Goal: Task Accomplishment & Management: Manage account settings

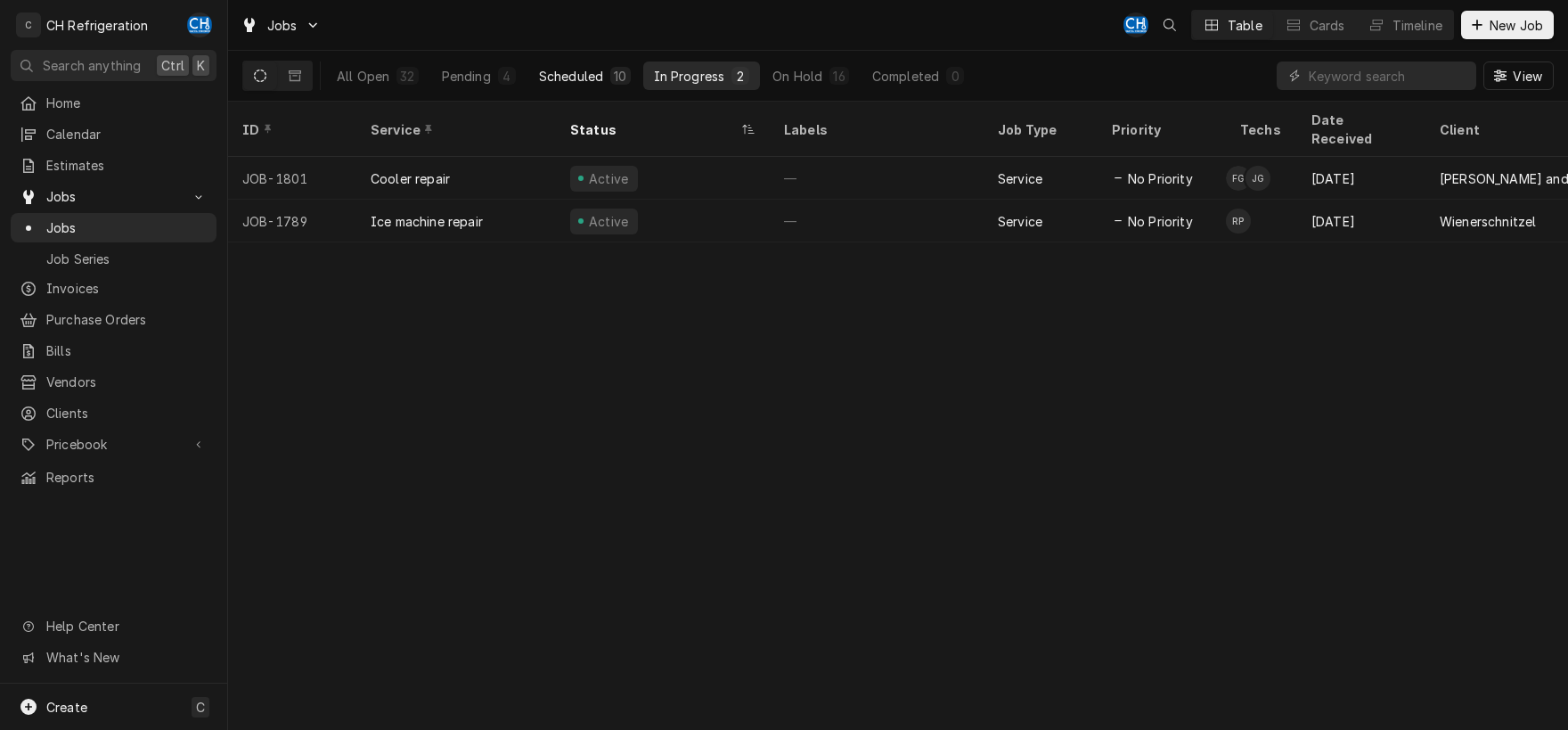
click at [569, 65] on button "Scheduled 10" at bounding box center [586, 75] width 113 height 28
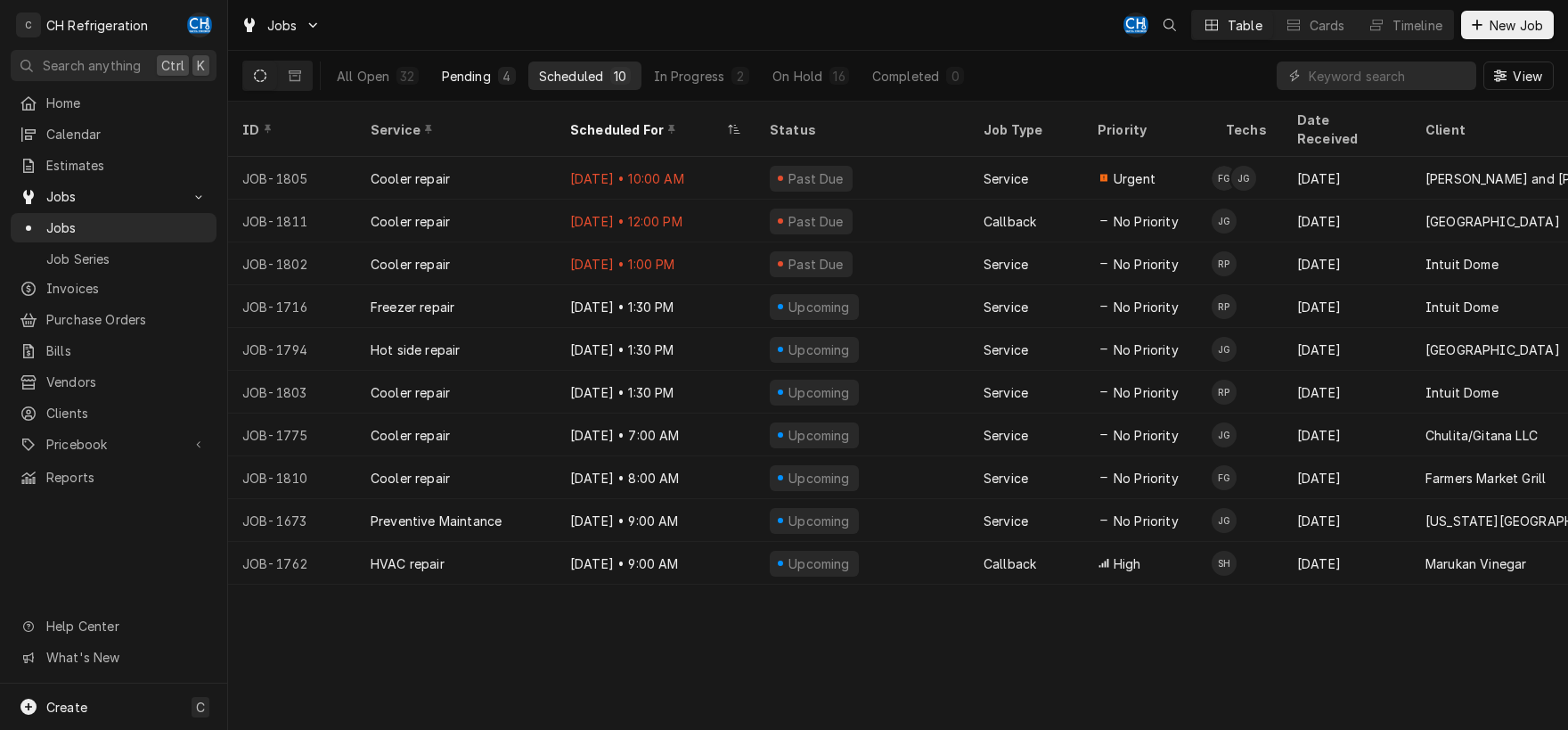
click at [465, 78] on div "Pending" at bounding box center [466, 75] width 49 height 19
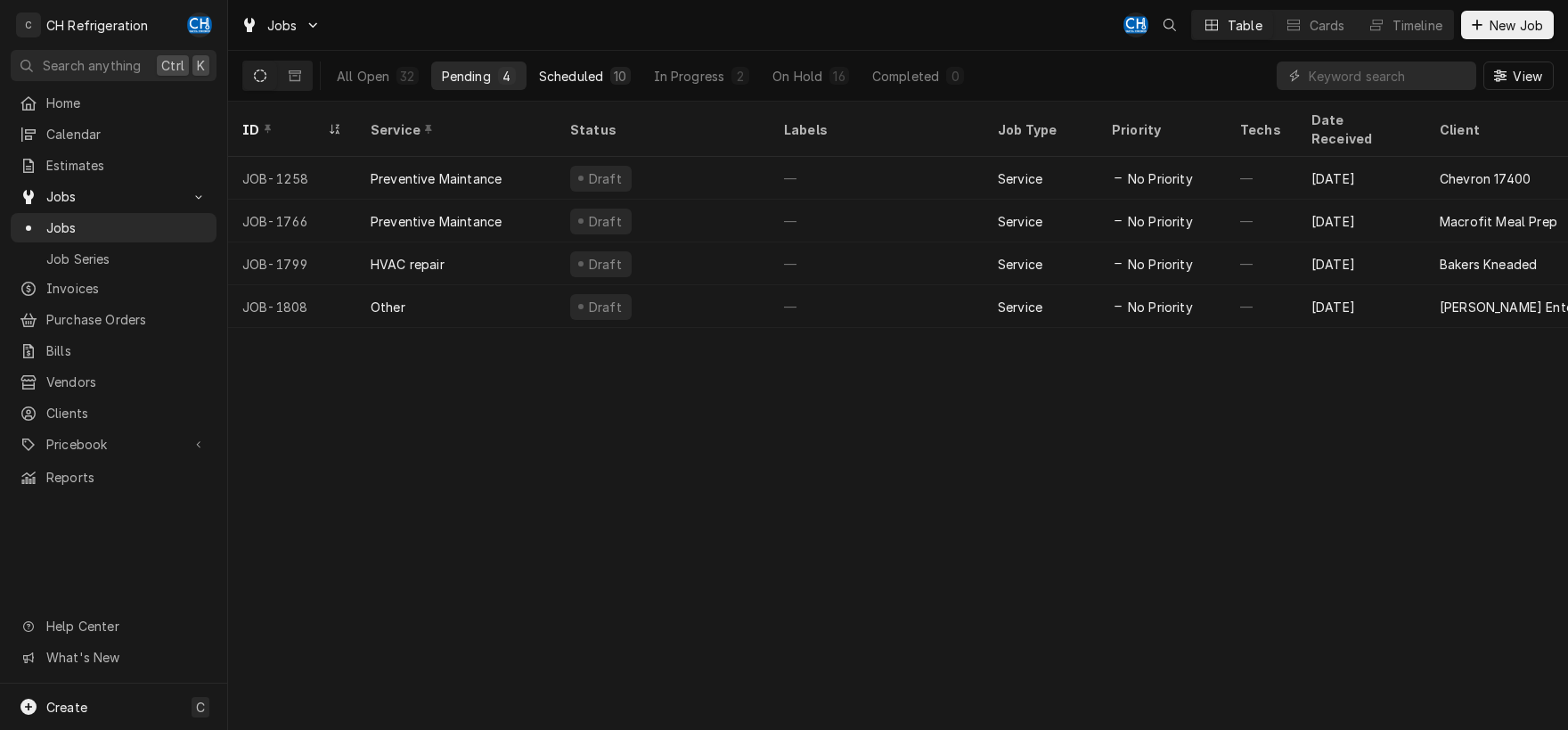
click at [568, 69] on div "Scheduled" at bounding box center [572, 75] width 65 height 19
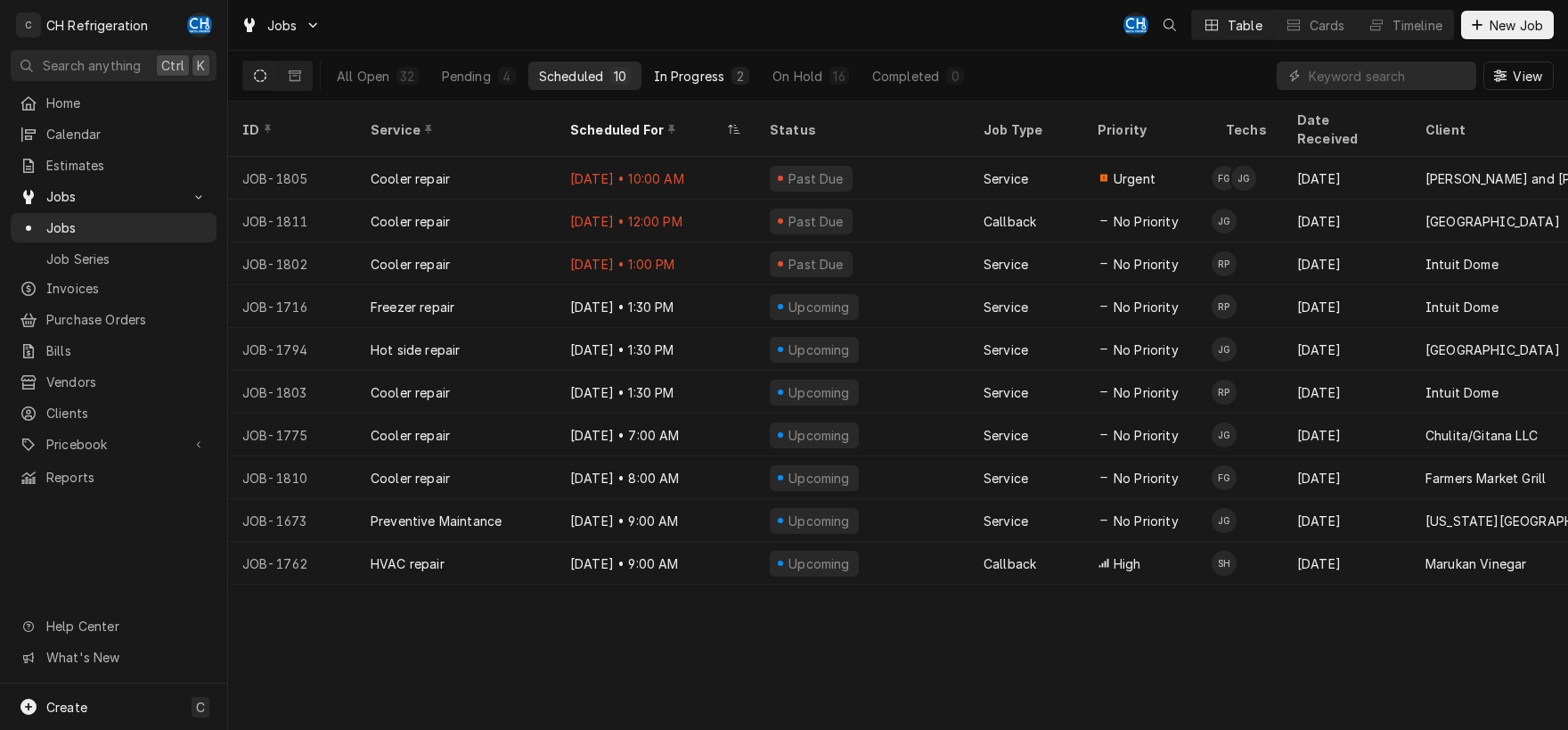
click at [710, 77] on div "In Progress" at bounding box center [689, 75] width 71 height 19
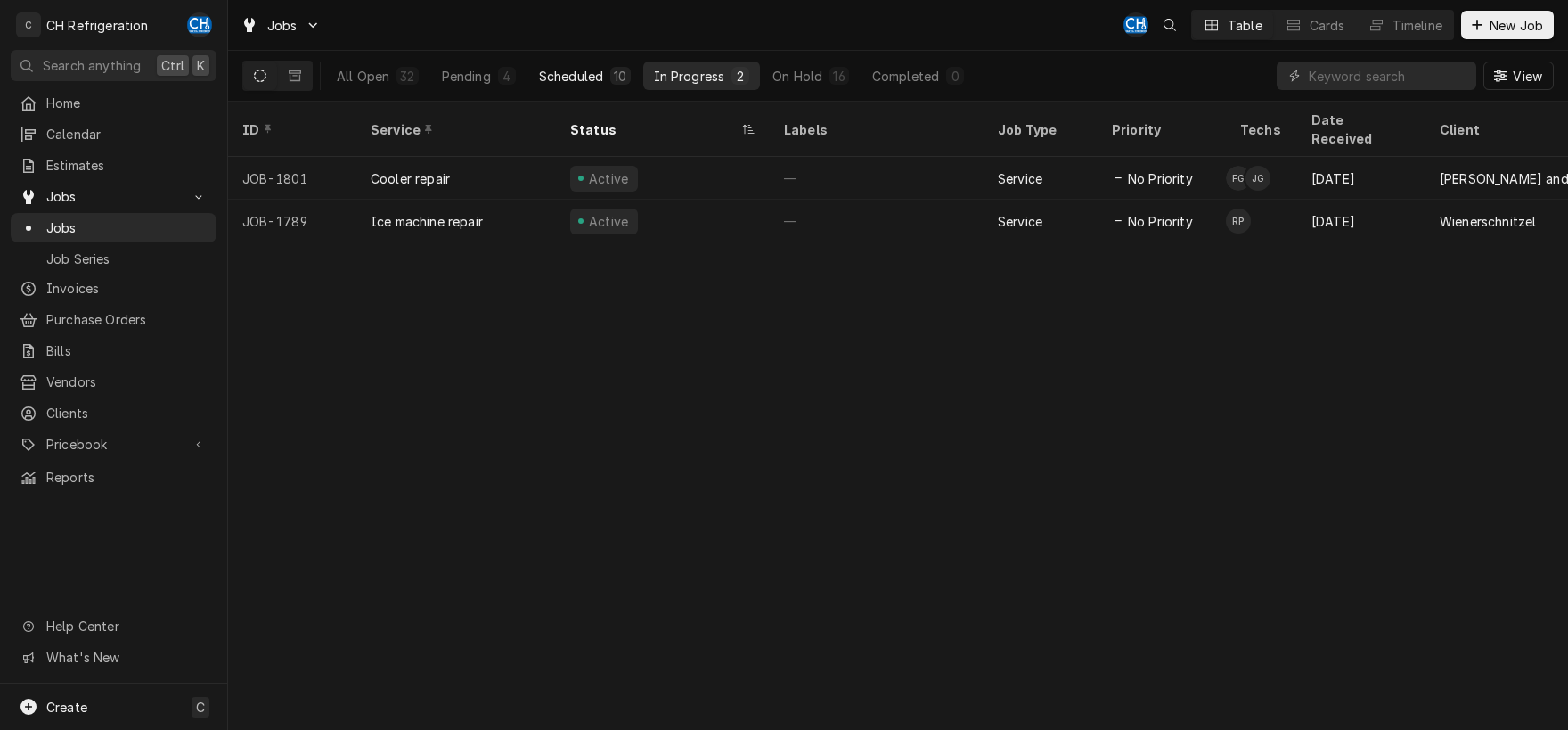
click at [572, 78] on div "Scheduled" at bounding box center [572, 75] width 65 height 19
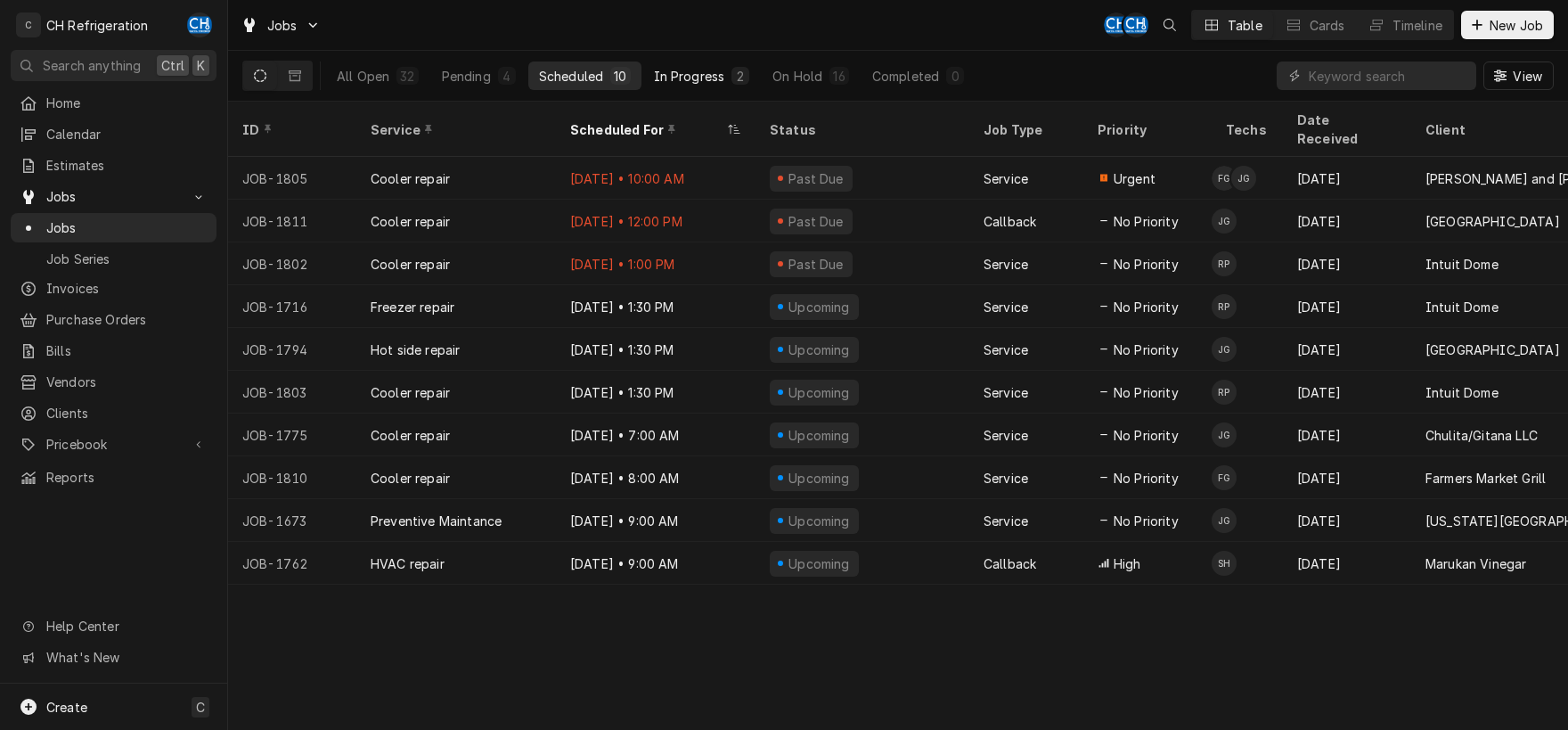
click at [683, 77] on div "In Progress" at bounding box center [689, 75] width 71 height 19
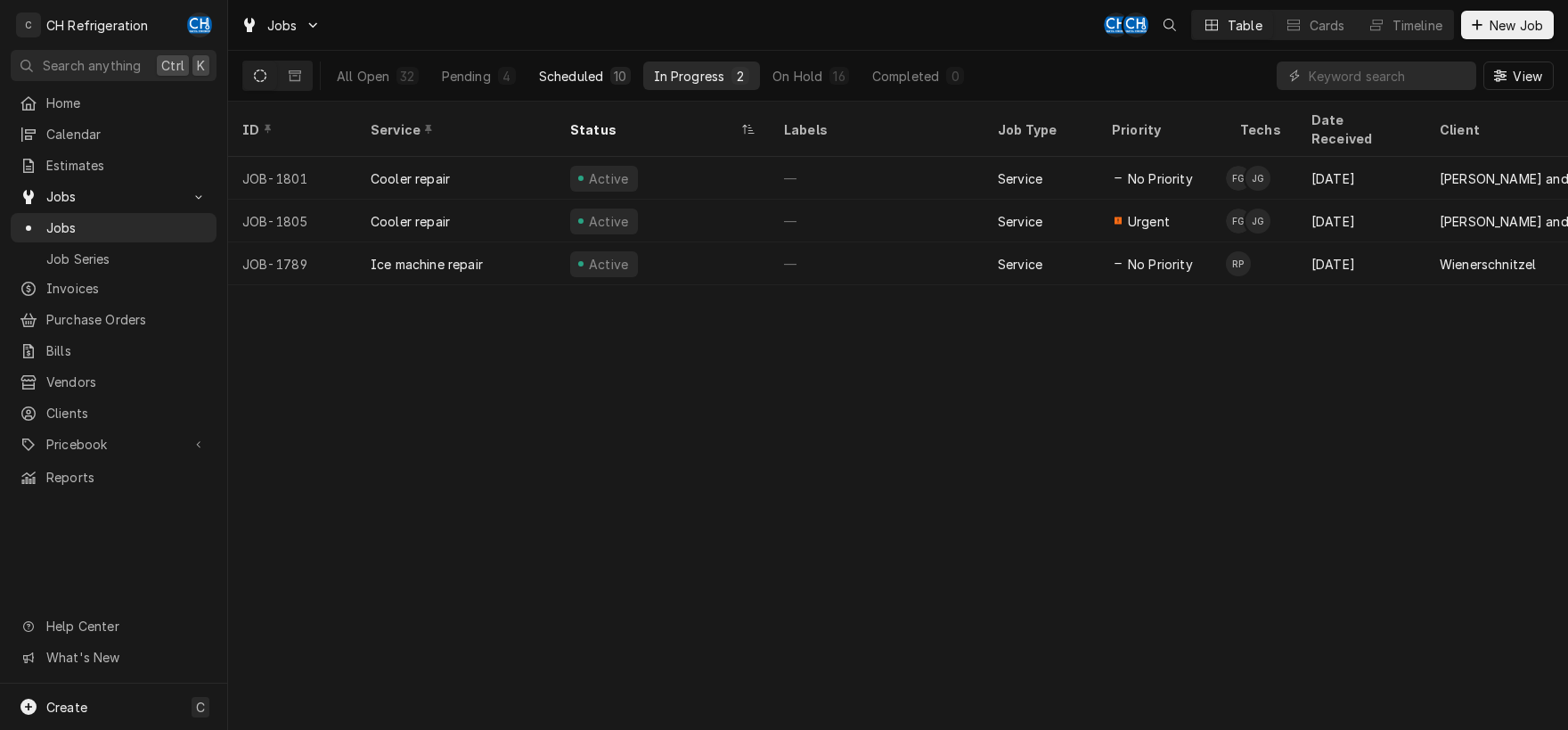
click at [595, 68] on div "Scheduled" at bounding box center [572, 75] width 65 height 19
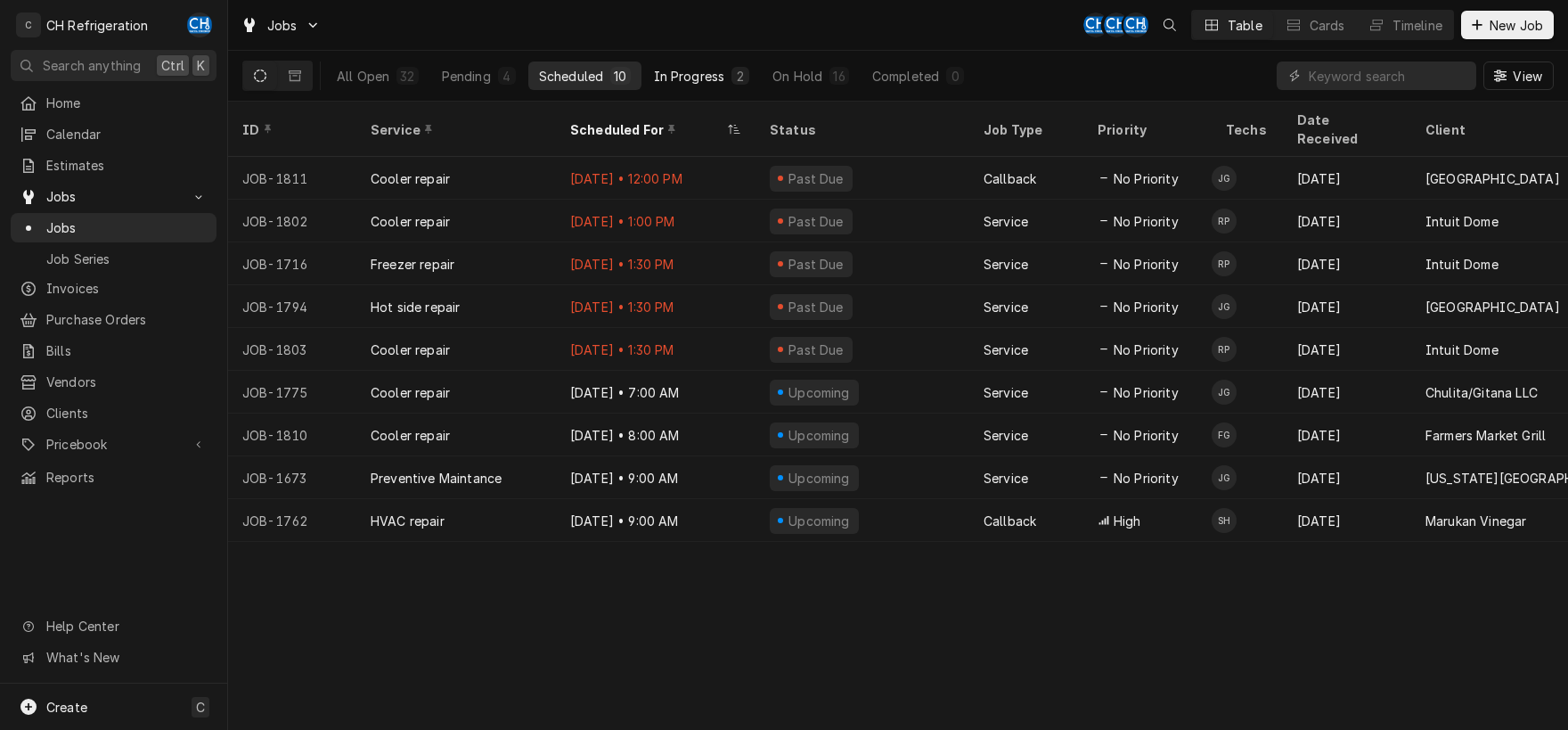
click at [696, 78] on div "In Progress" at bounding box center [689, 75] width 71 height 19
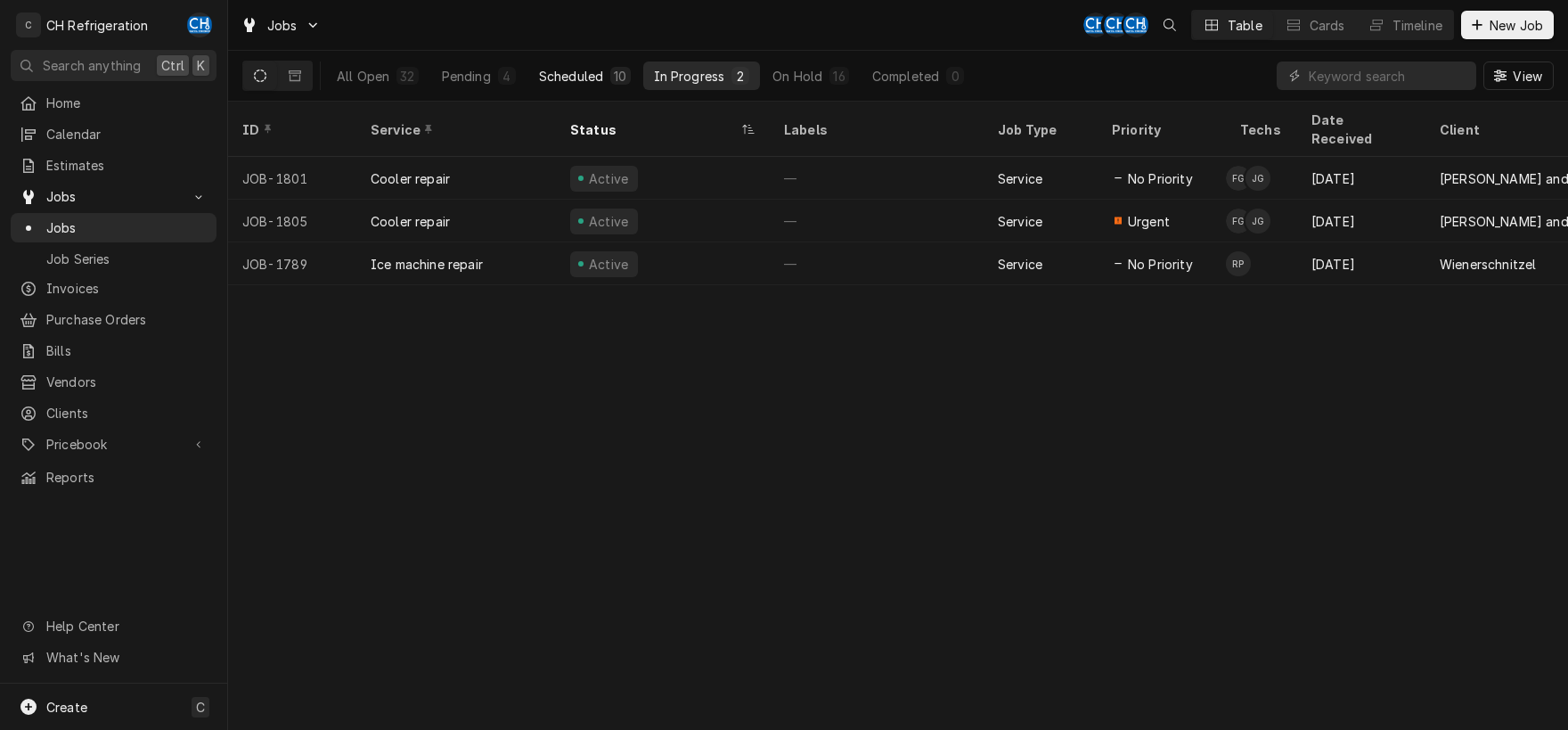
click at [545, 74] on div "Scheduled" at bounding box center [572, 75] width 65 height 19
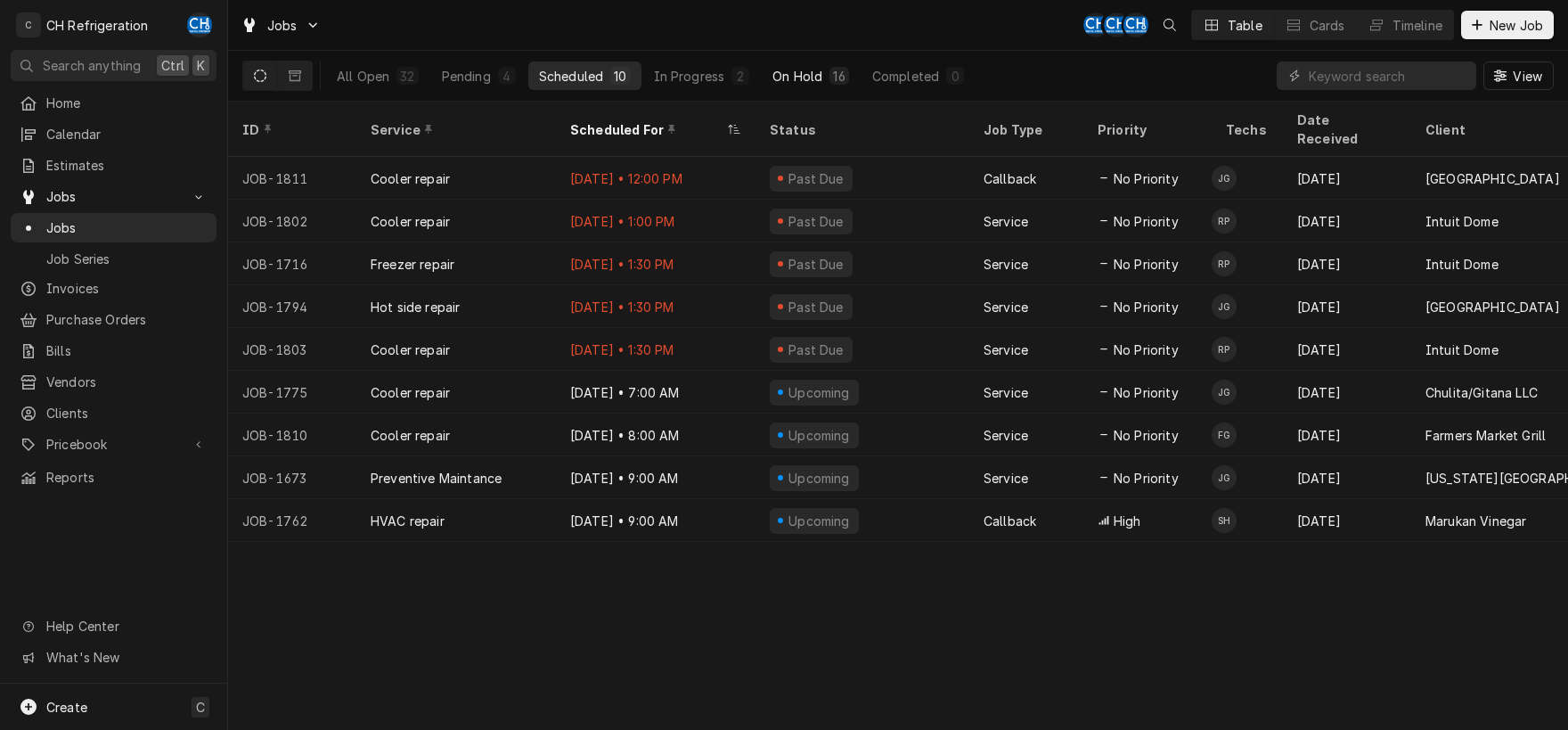
click at [798, 65] on button "On Hold 16" at bounding box center [809, 75] width 97 height 28
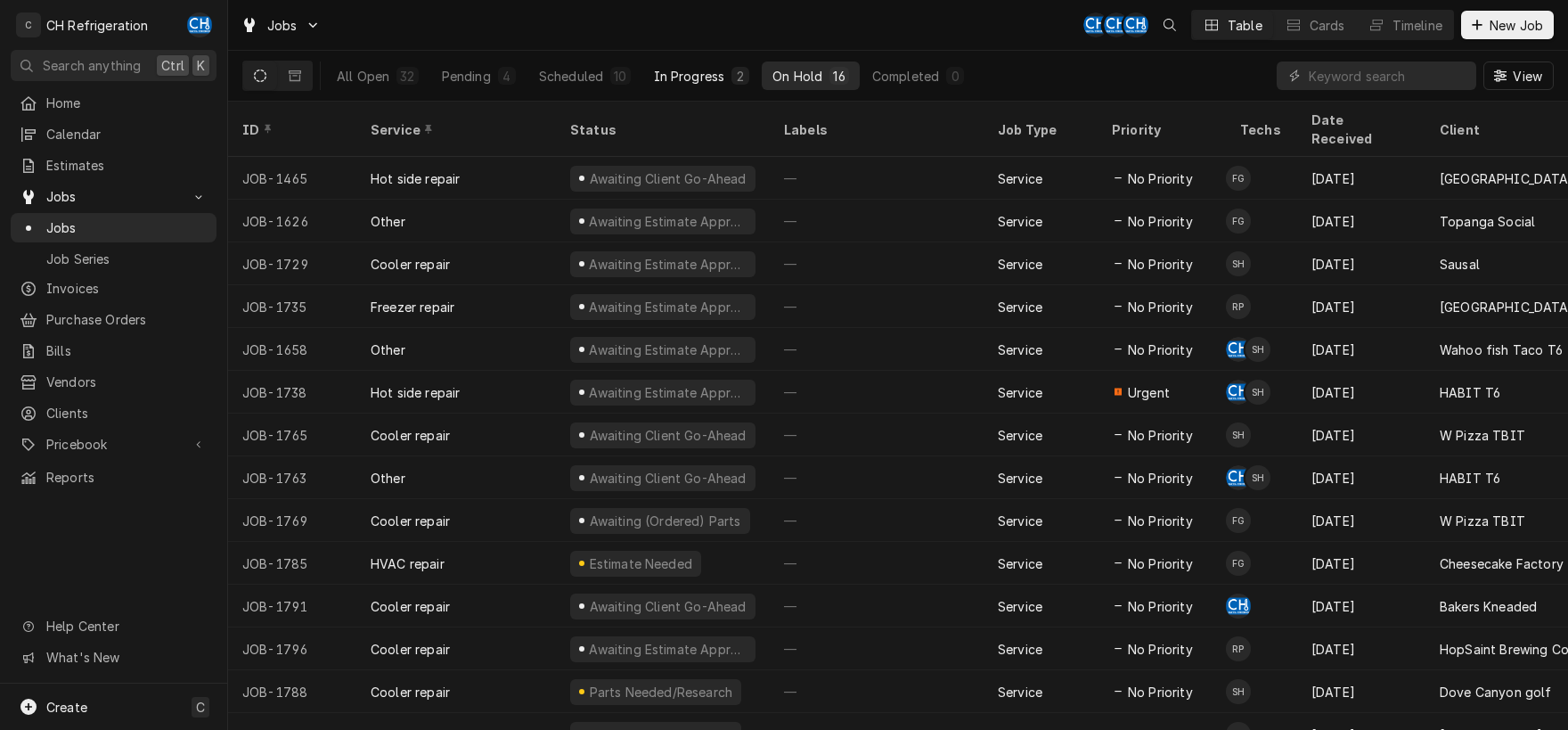
click at [678, 72] on div "In Progress" at bounding box center [689, 75] width 71 height 19
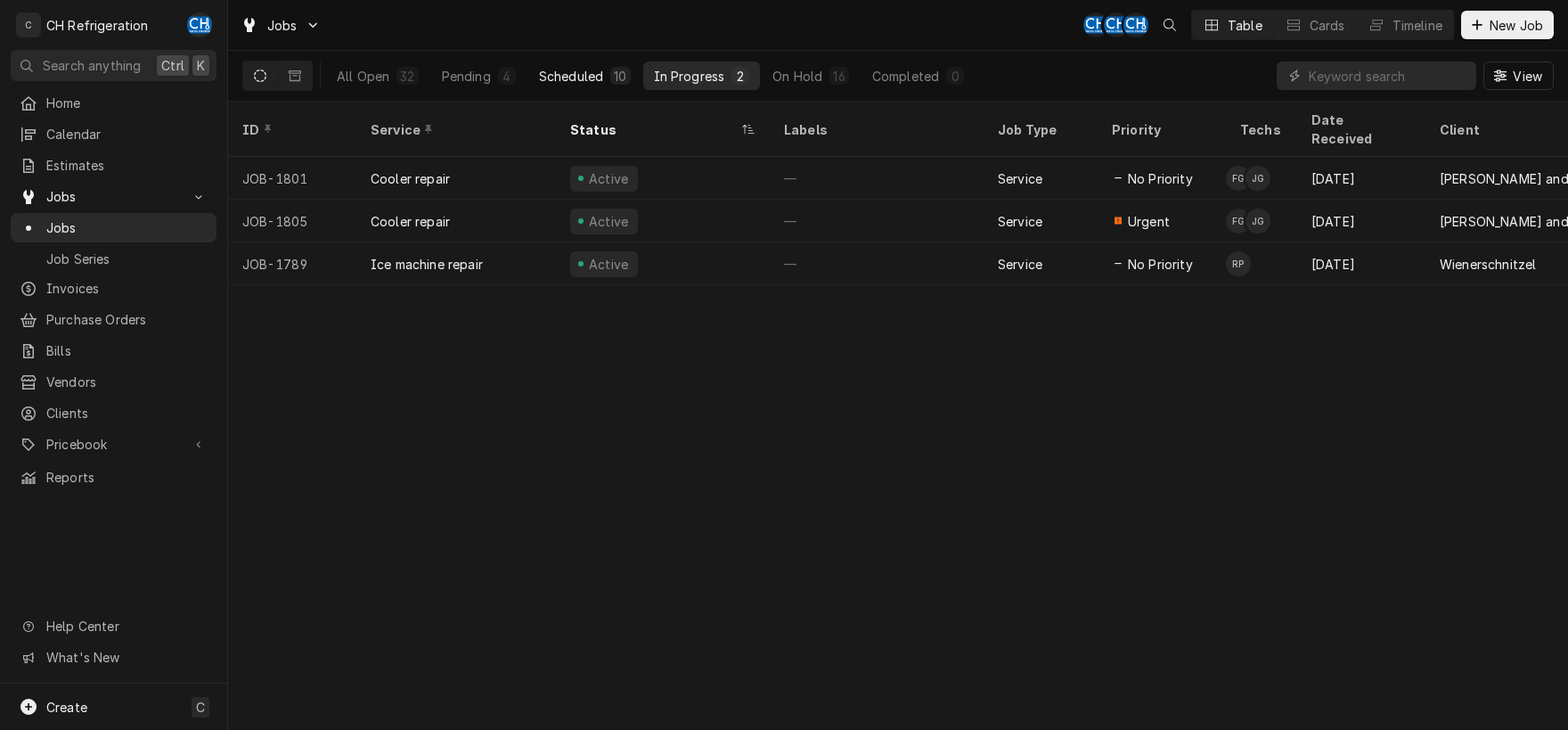
click at [590, 78] on div "Scheduled" at bounding box center [572, 75] width 65 height 19
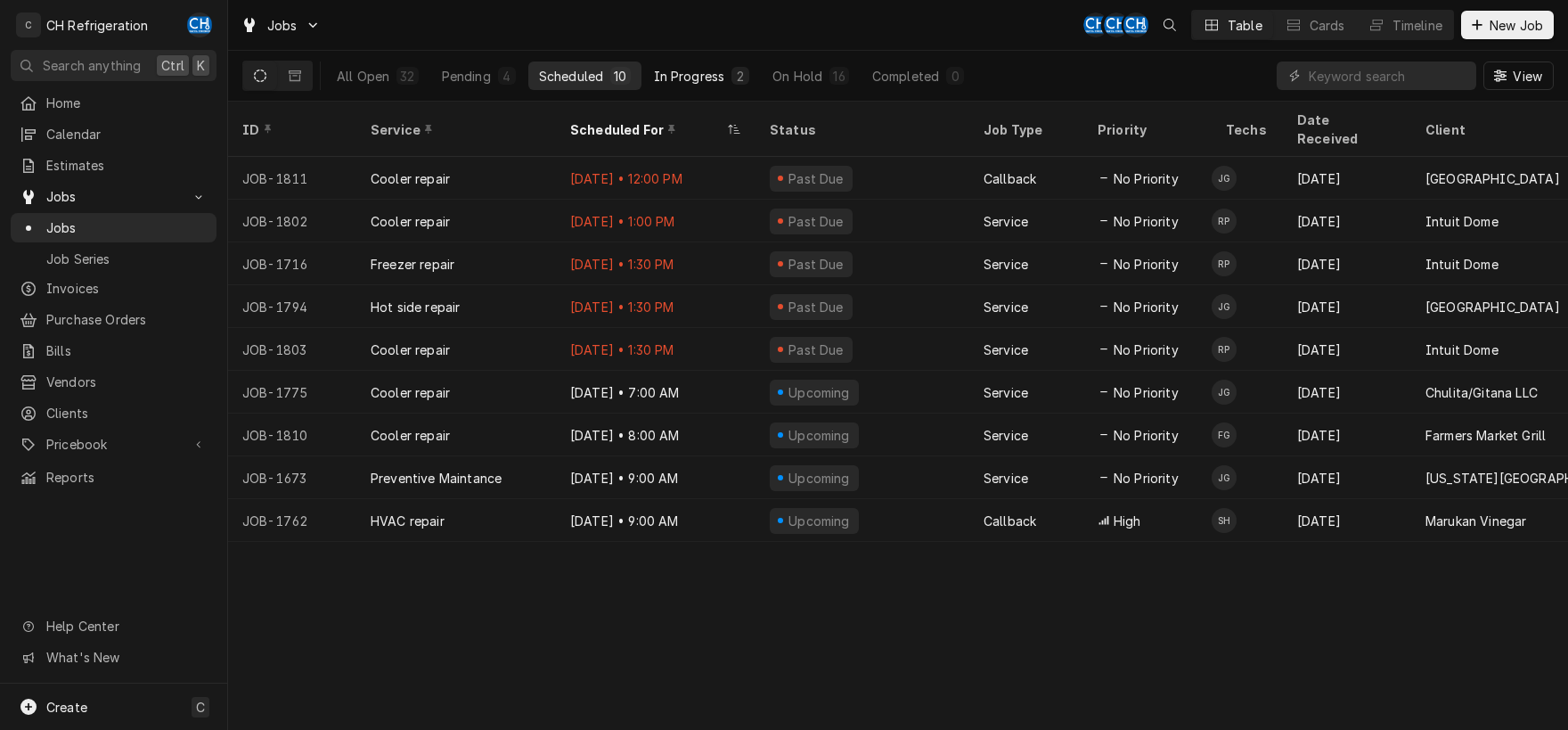
click at [697, 87] on button "In Progress 2" at bounding box center [702, 75] width 117 height 28
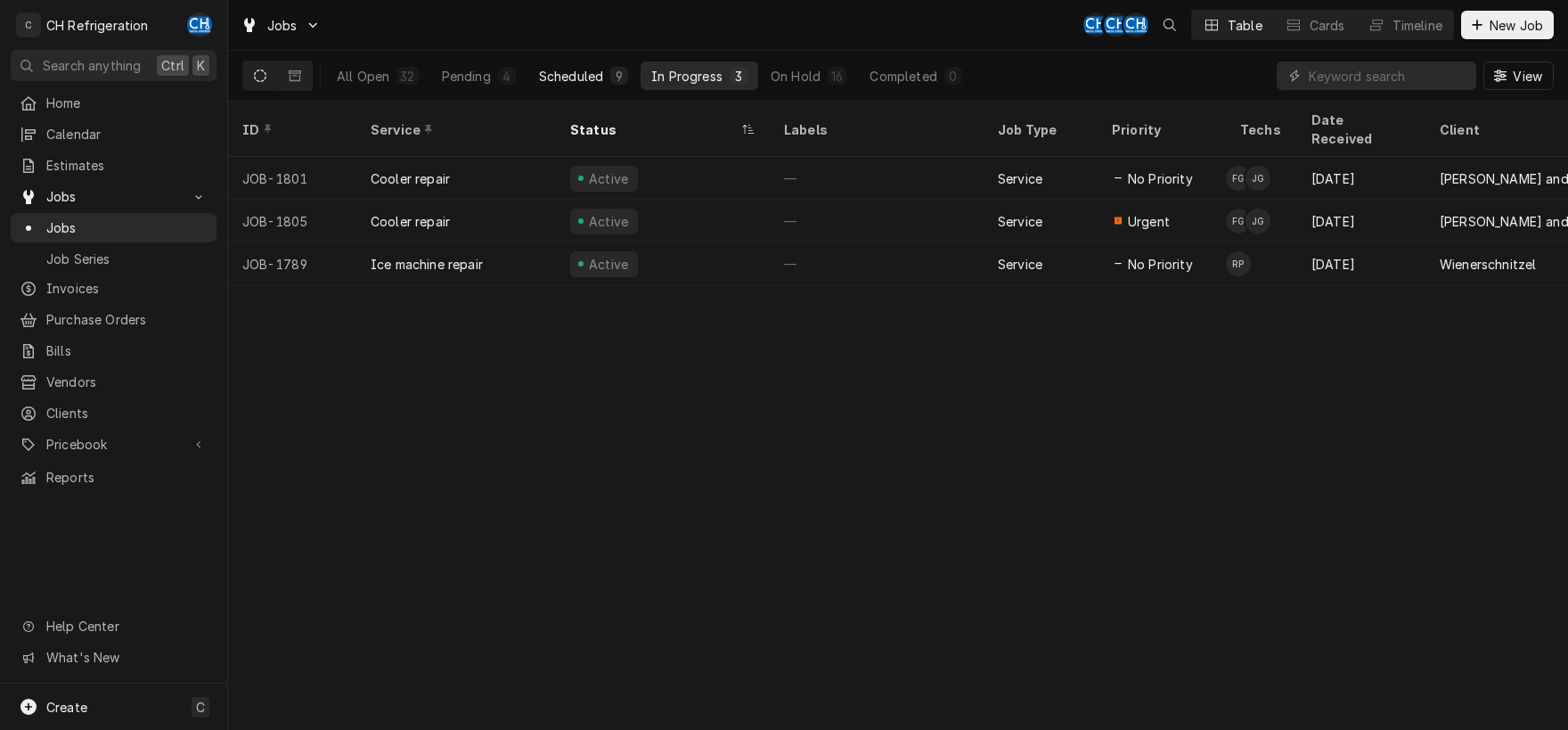
click at [568, 70] on div "Scheduled" at bounding box center [572, 75] width 65 height 19
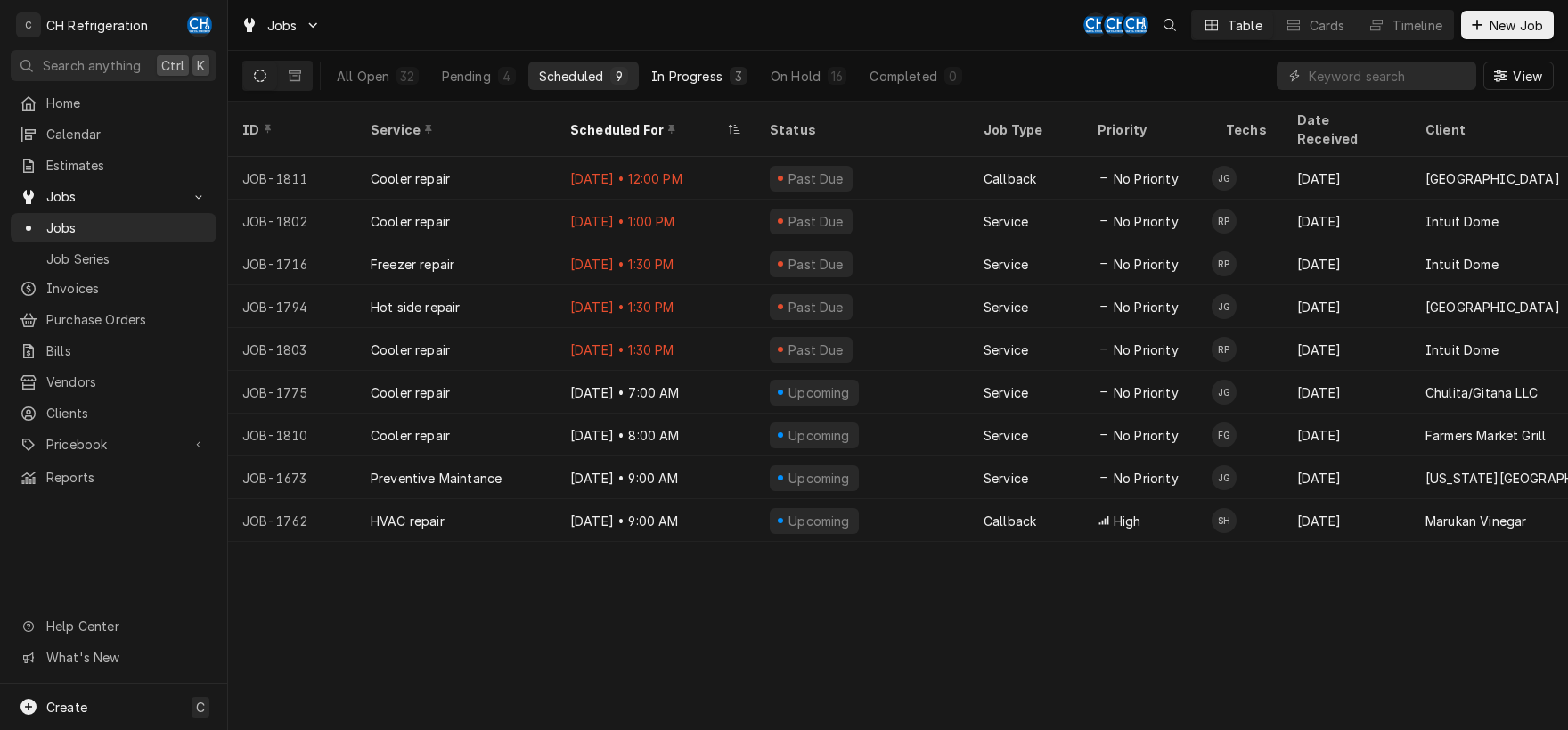
click at [700, 78] on div "In Progress" at bounding box center [686, 75] width 71 height 19
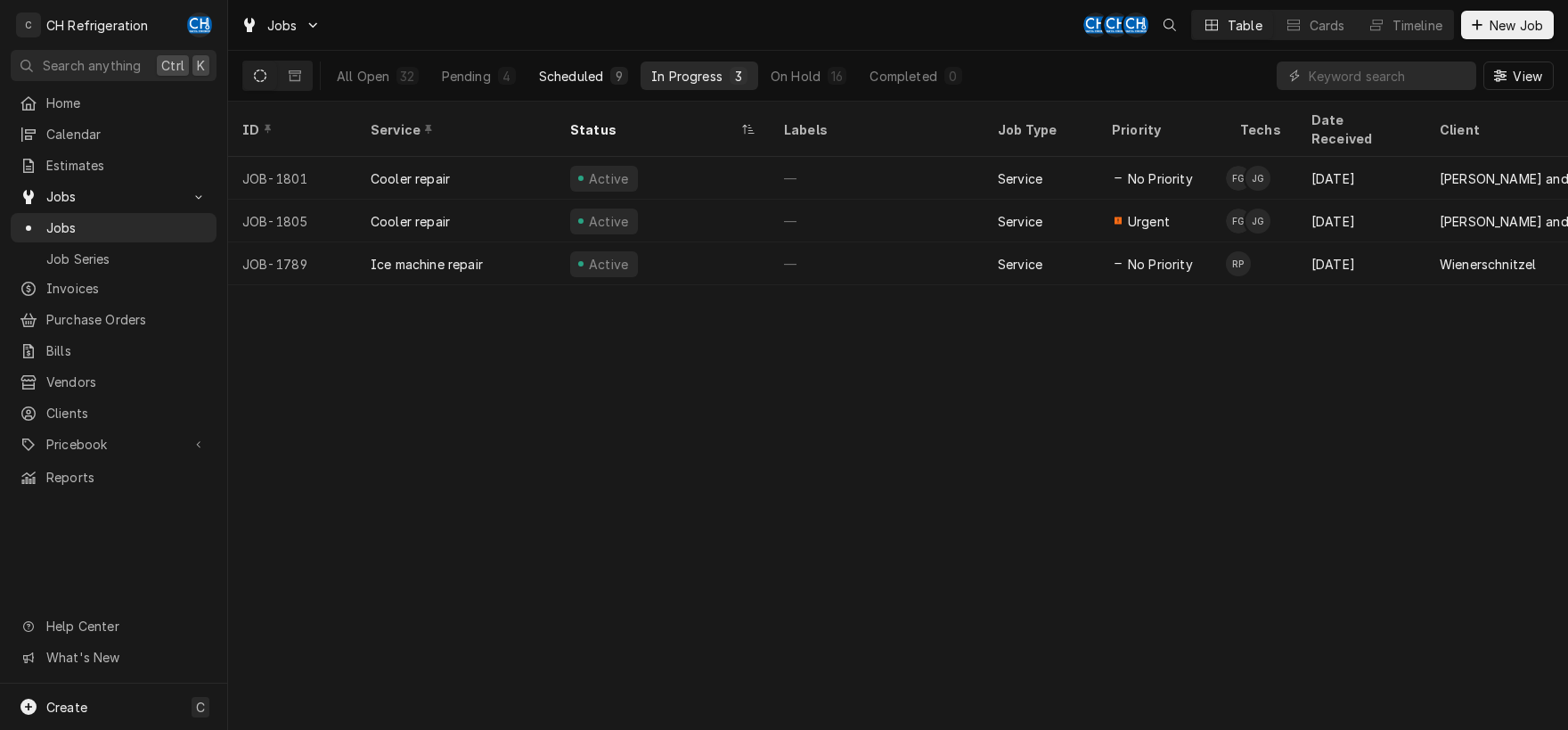
click at [569, 73] on div "Scheduled" at bounding box center [572, 75] width 65 height 19
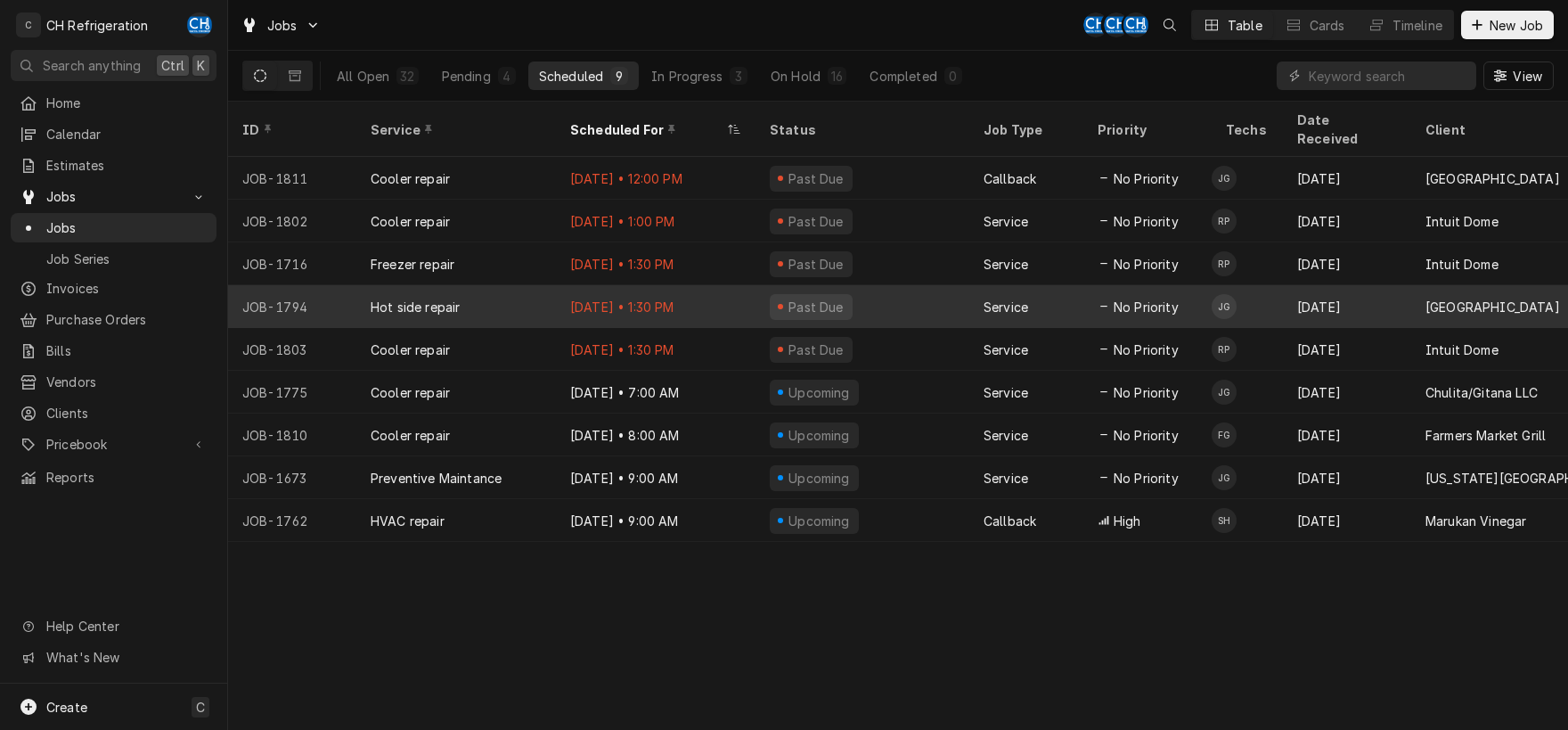
click at [725, 285] on div "Aug 26 • 1:30 PM" at bounding box center [656, 307] width 199 height 43
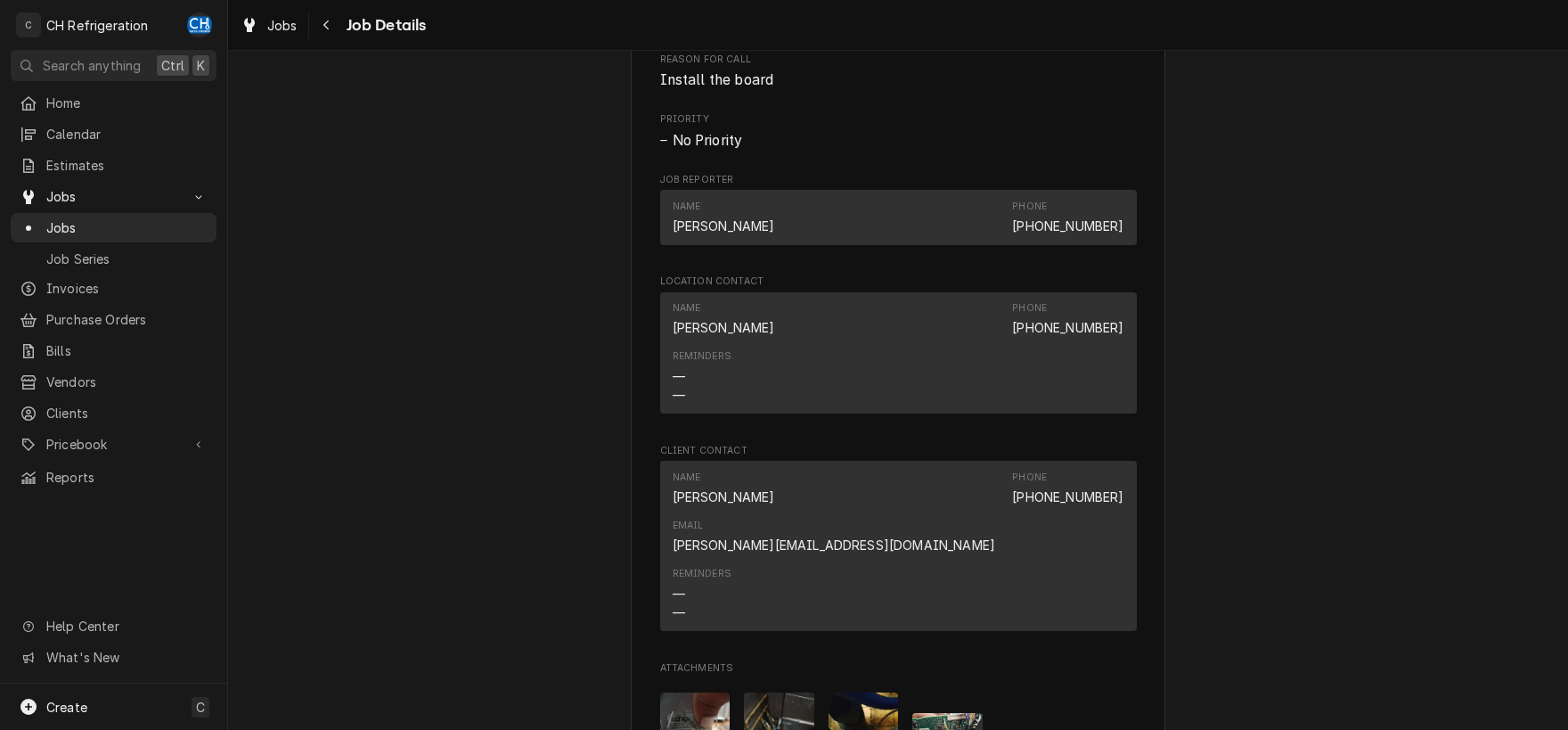
scroll to position [1742, 0]
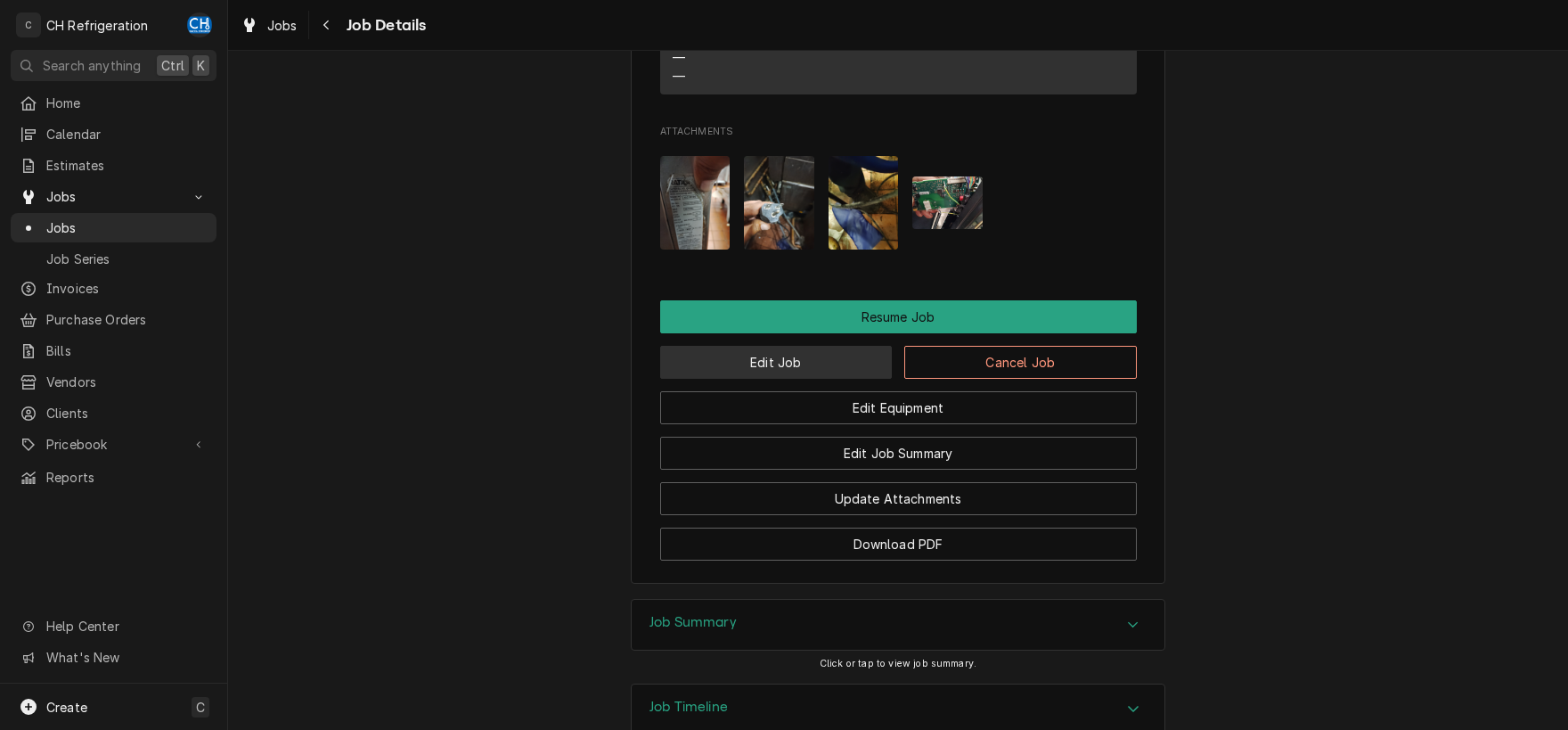
click at [851, 346] on button "Edit Job" at bounding box center [777, 363] width 233 height 33
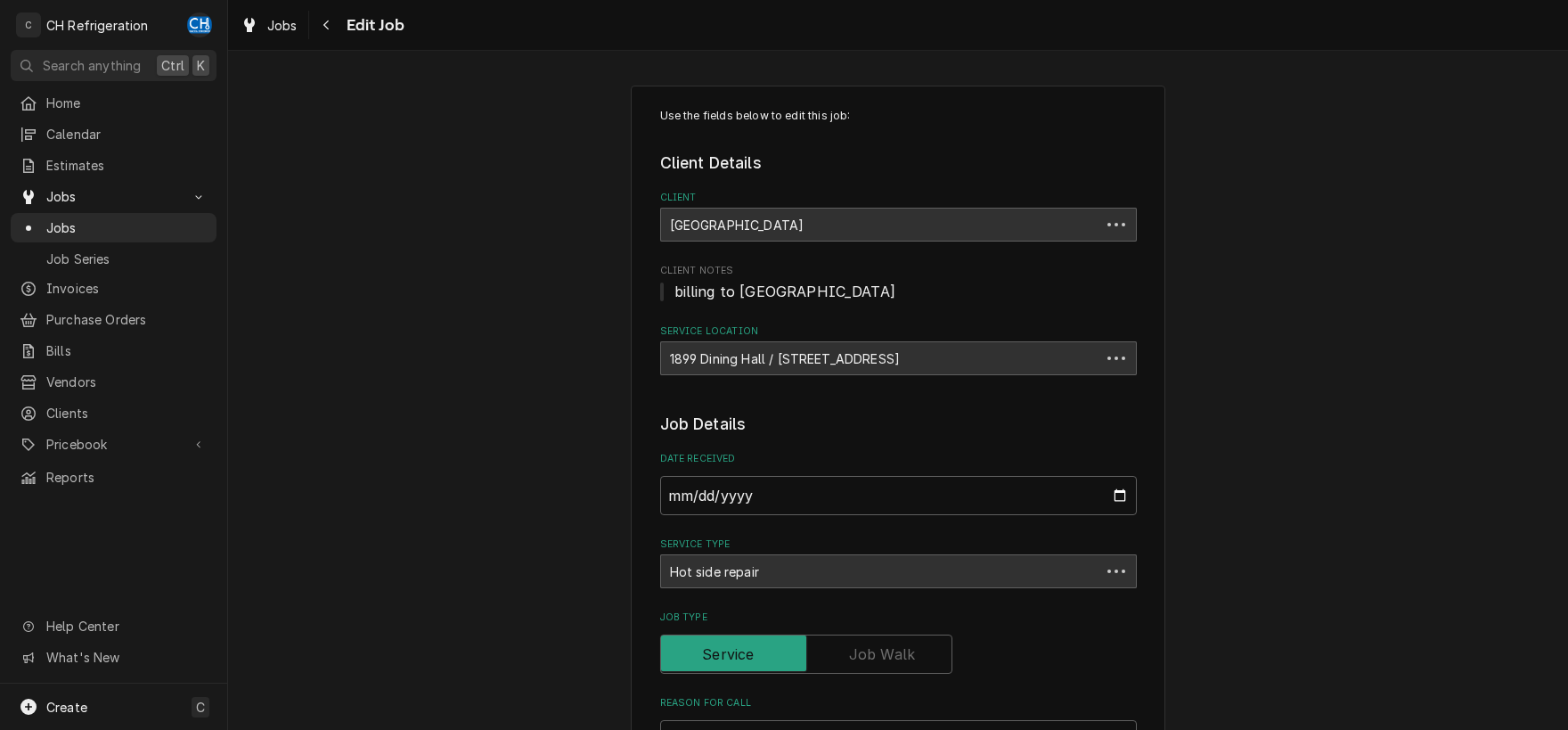
type textarea "x"
click at [319, 31] on div "Navigate back" at bounding box center [327, 24] width 18 height 18
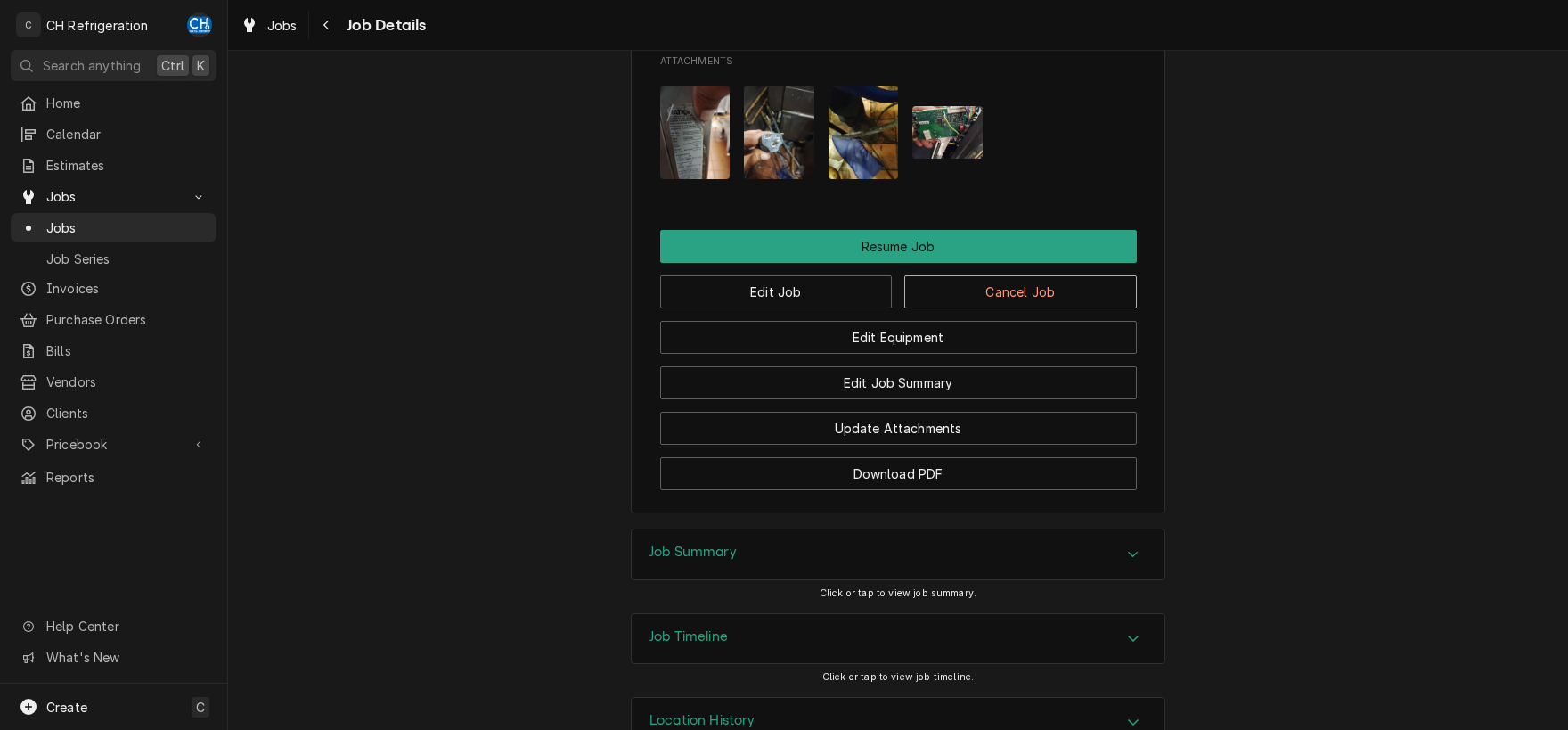
scroll to position [1835, 0]
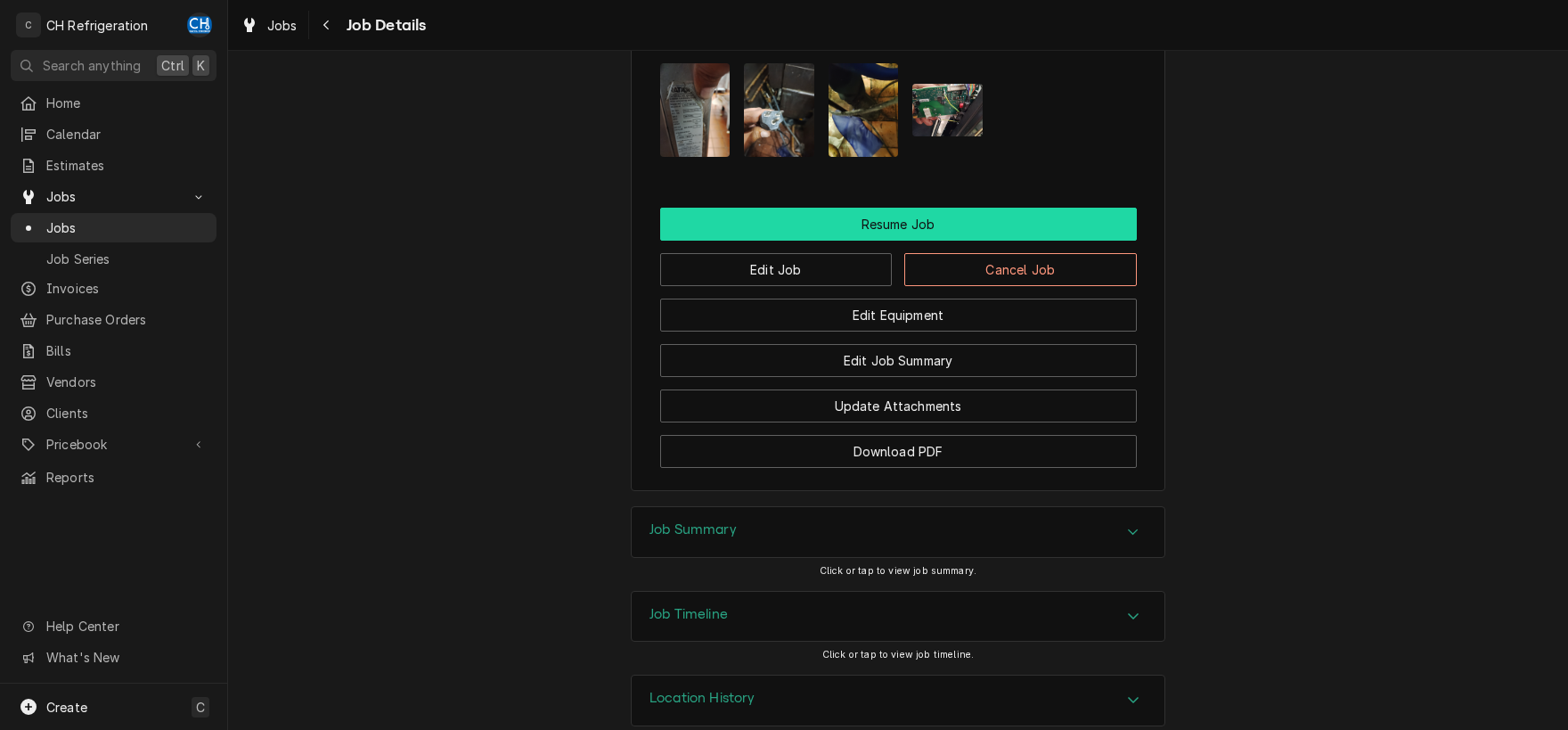
click at [858, 207] on button "Resume Job" at bounding box center [899, 224] width 477 height 33
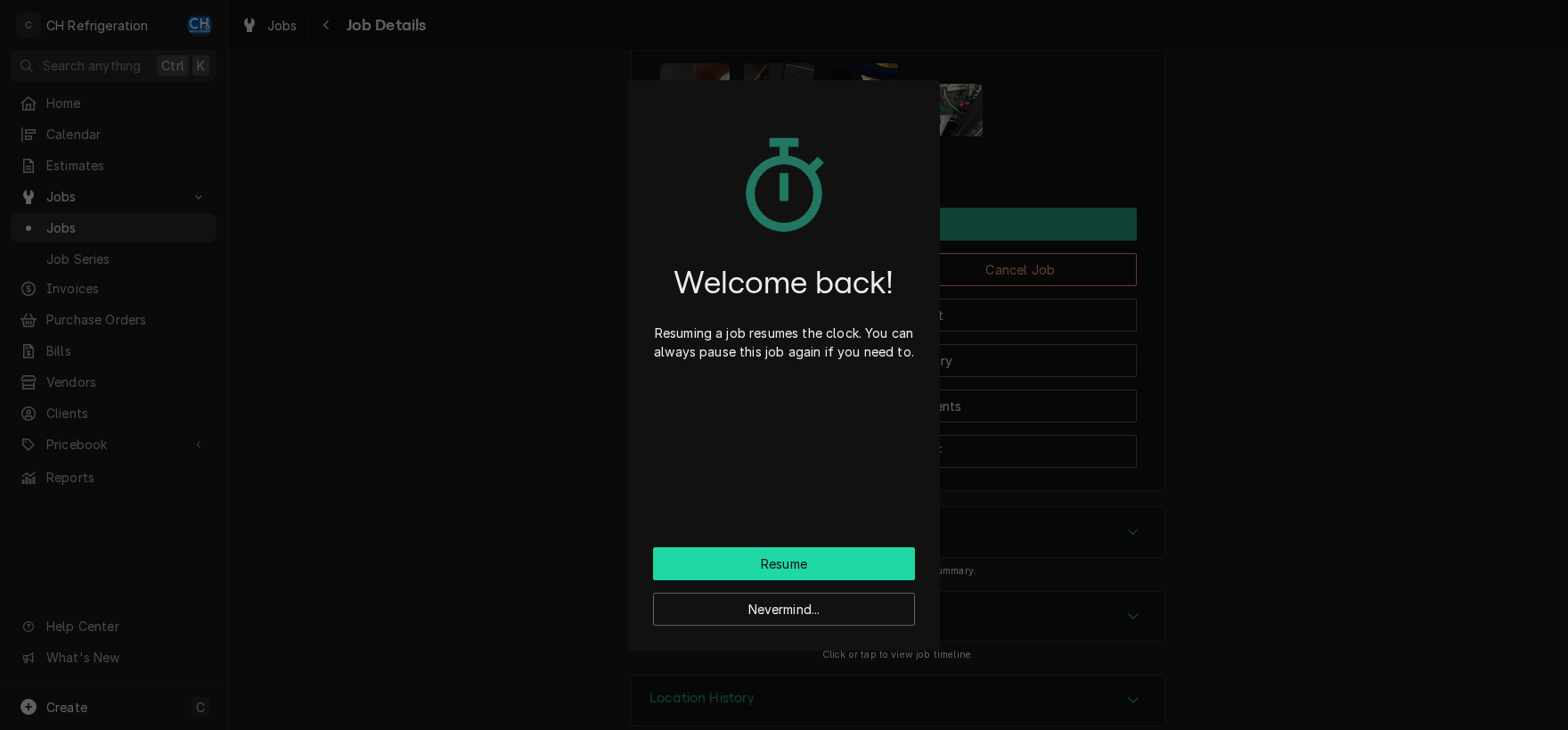
click at [814, 563] on button "Resume" at bounding box center [784, 564] width 262 height 33
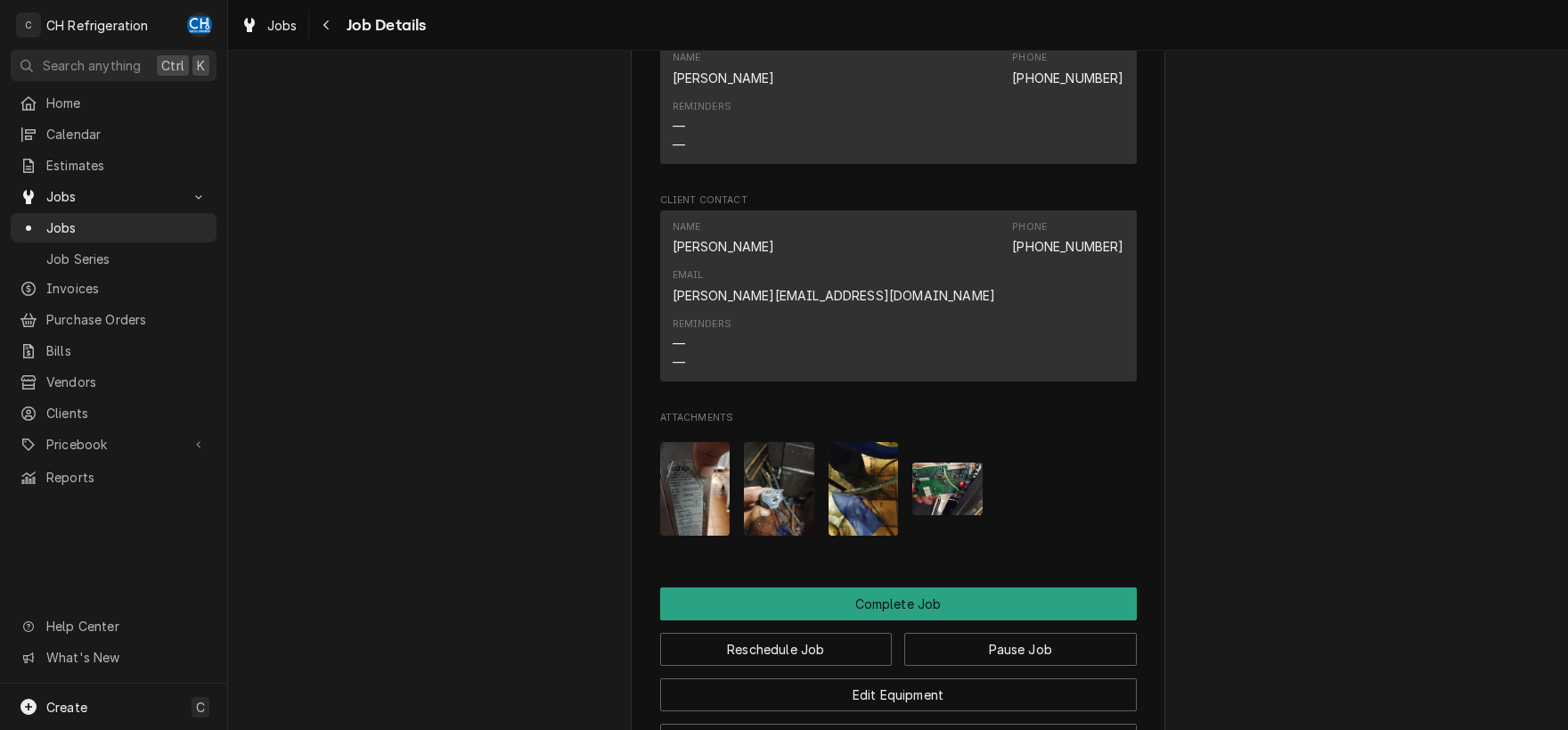
scroll to position [1676, 0]
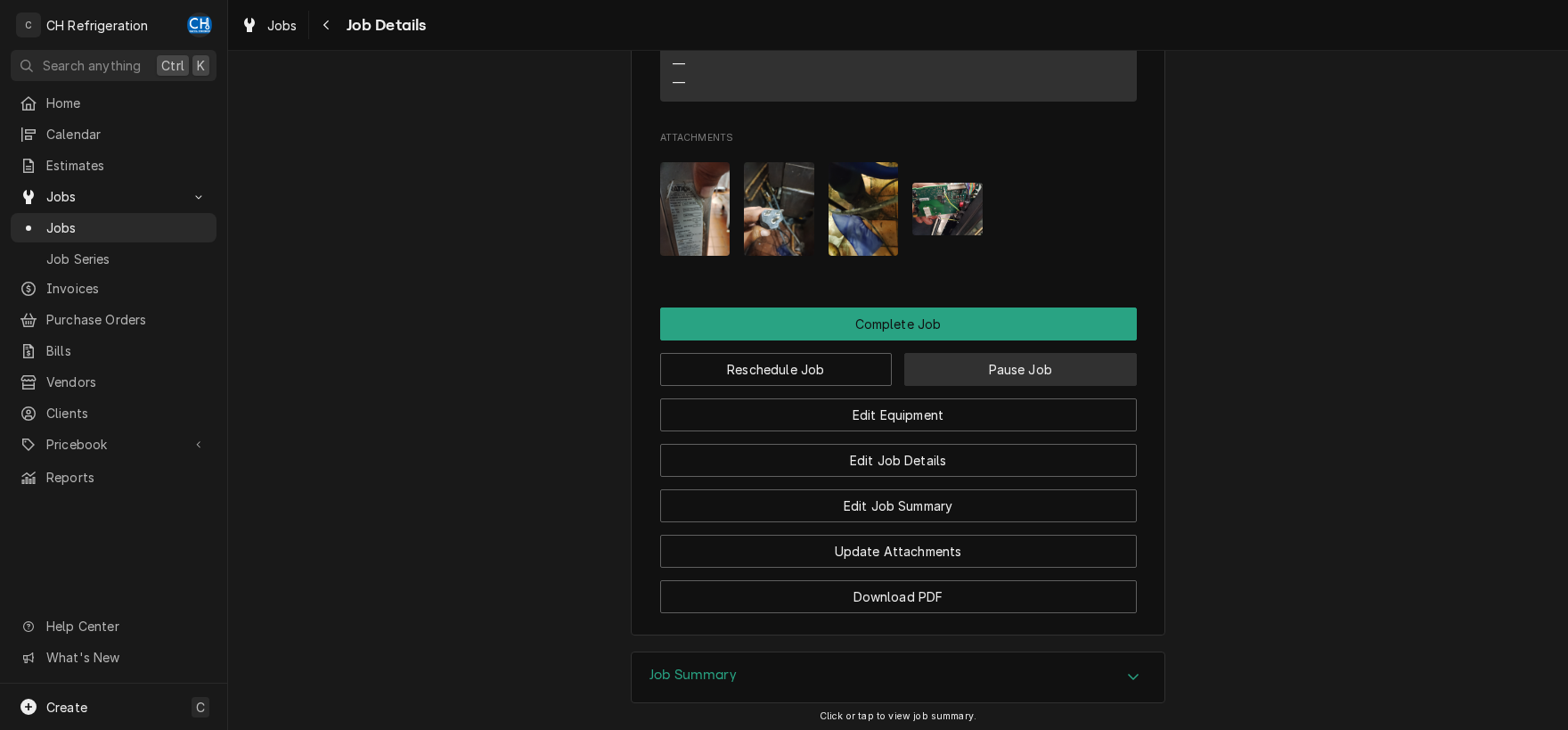
click at [1038, 353] on button "Pause Job" at bounding box center [1021, 369] width 233 height 33
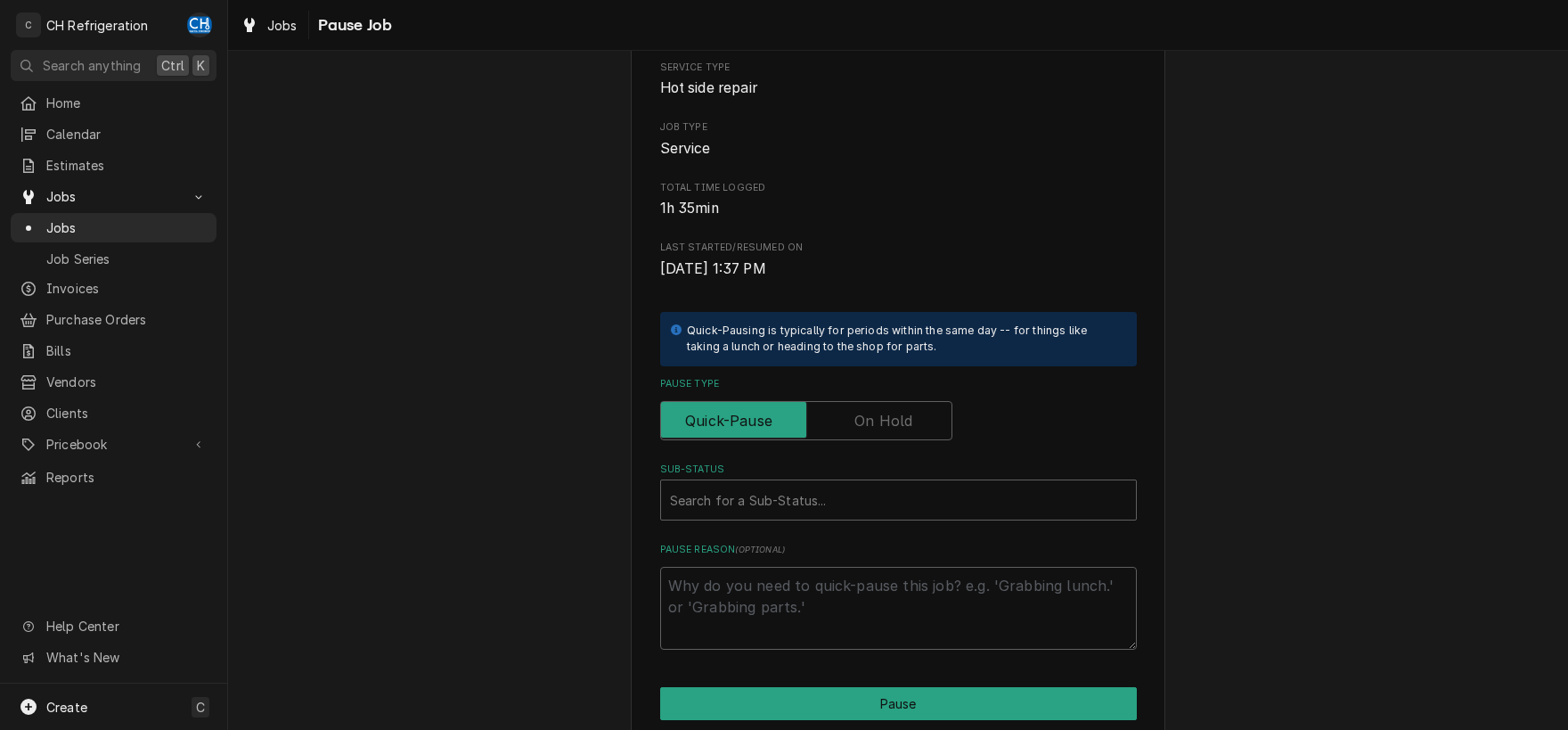
scroll to position [270, 0]
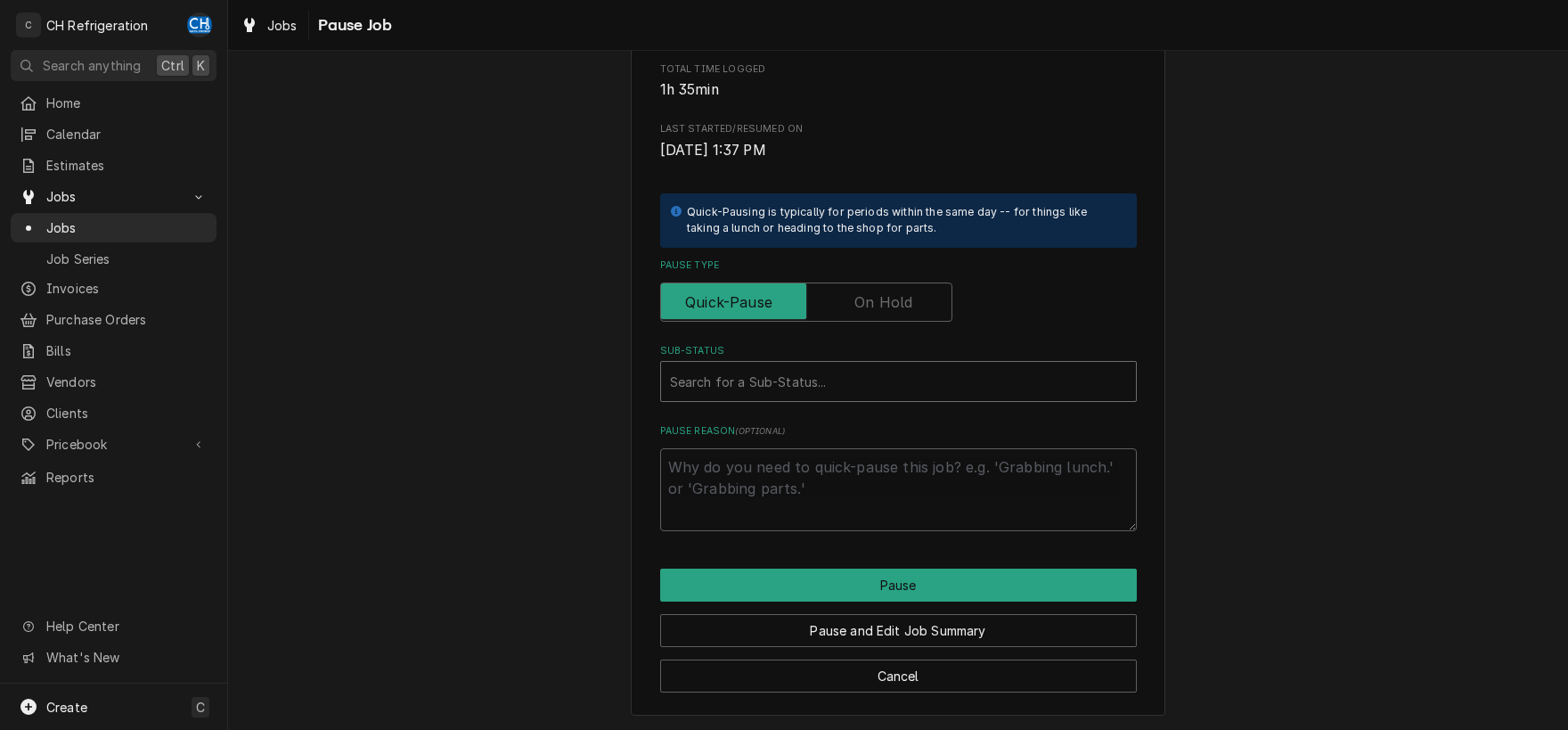
type textarea "x"
click at [749, 386] on div "Sub-Status" at bounding box center [899, 381] width 457 height 32
drag, startPoint x: 889, startPoint y: 284, endPoint x: 889, endPoint y: 294, distance: 10.0
click at [889, 294] on label "Pause Type" at bounding box center [806, 302] width 292 height 39
click at [889, 294] on input "Pause Type" at bounding box center [806, 302] width 277 height 39
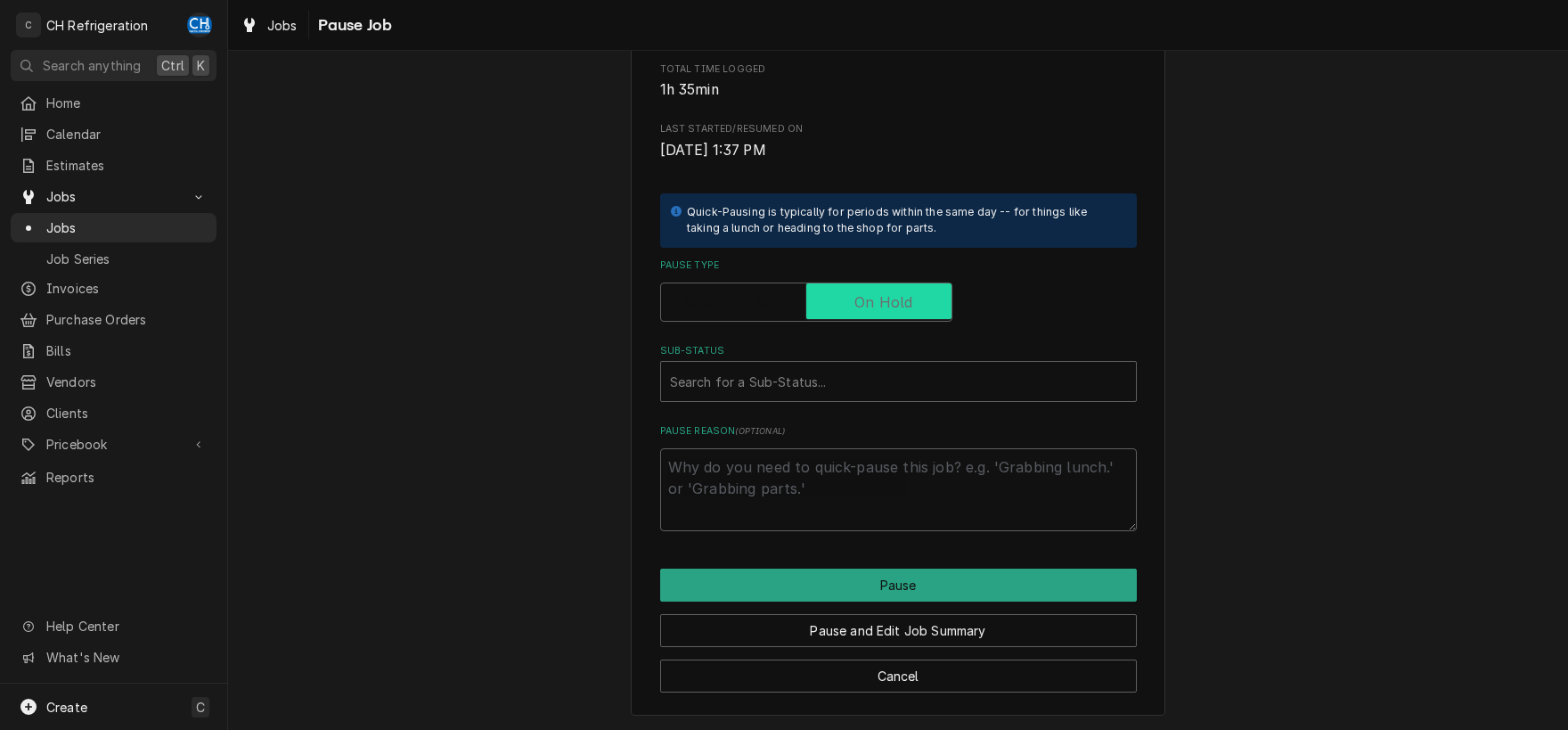
checkbox input "true"
type textarea "x"
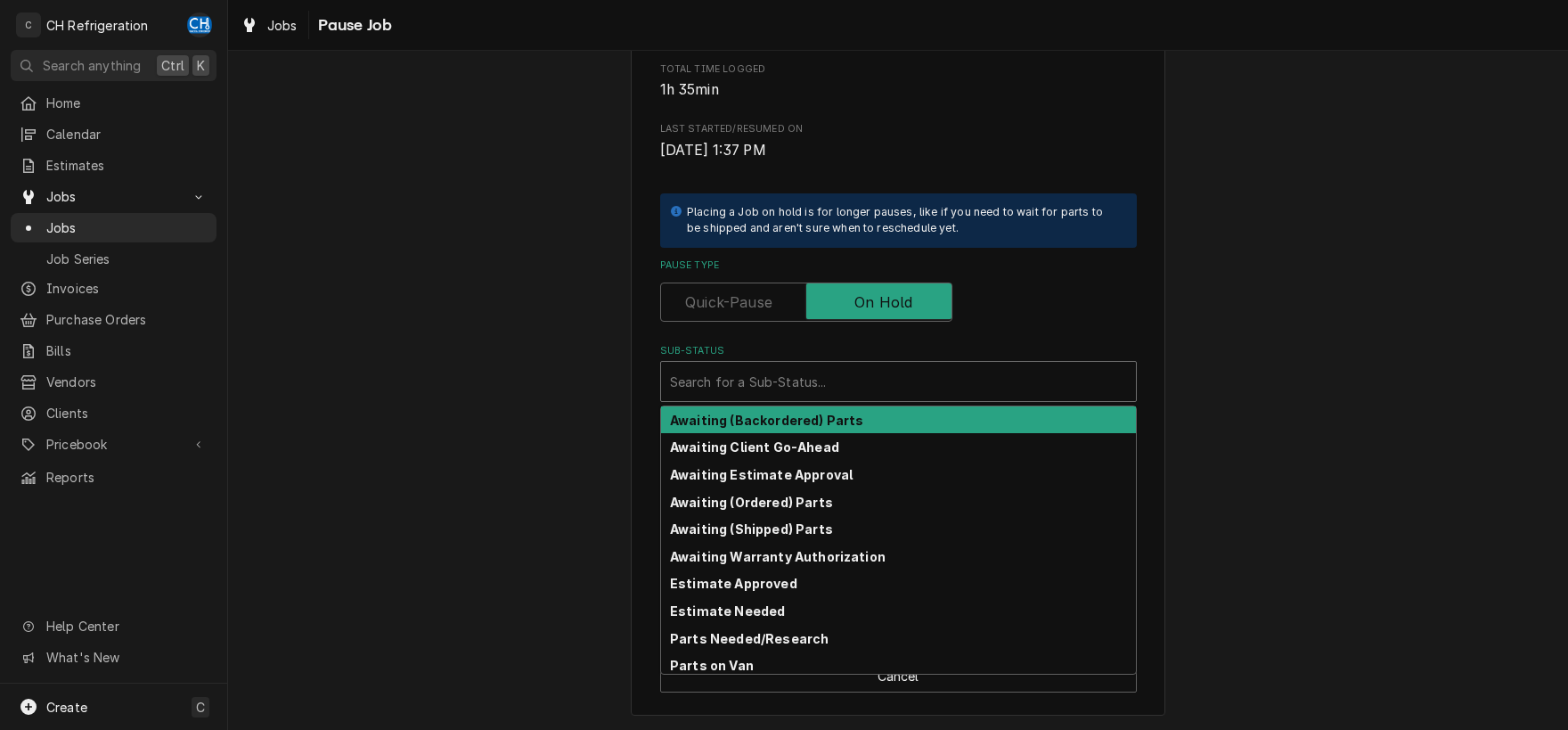
click at [812, 380] on div "Sub-Status" at bounding box center [899, 381] width 457 height 32
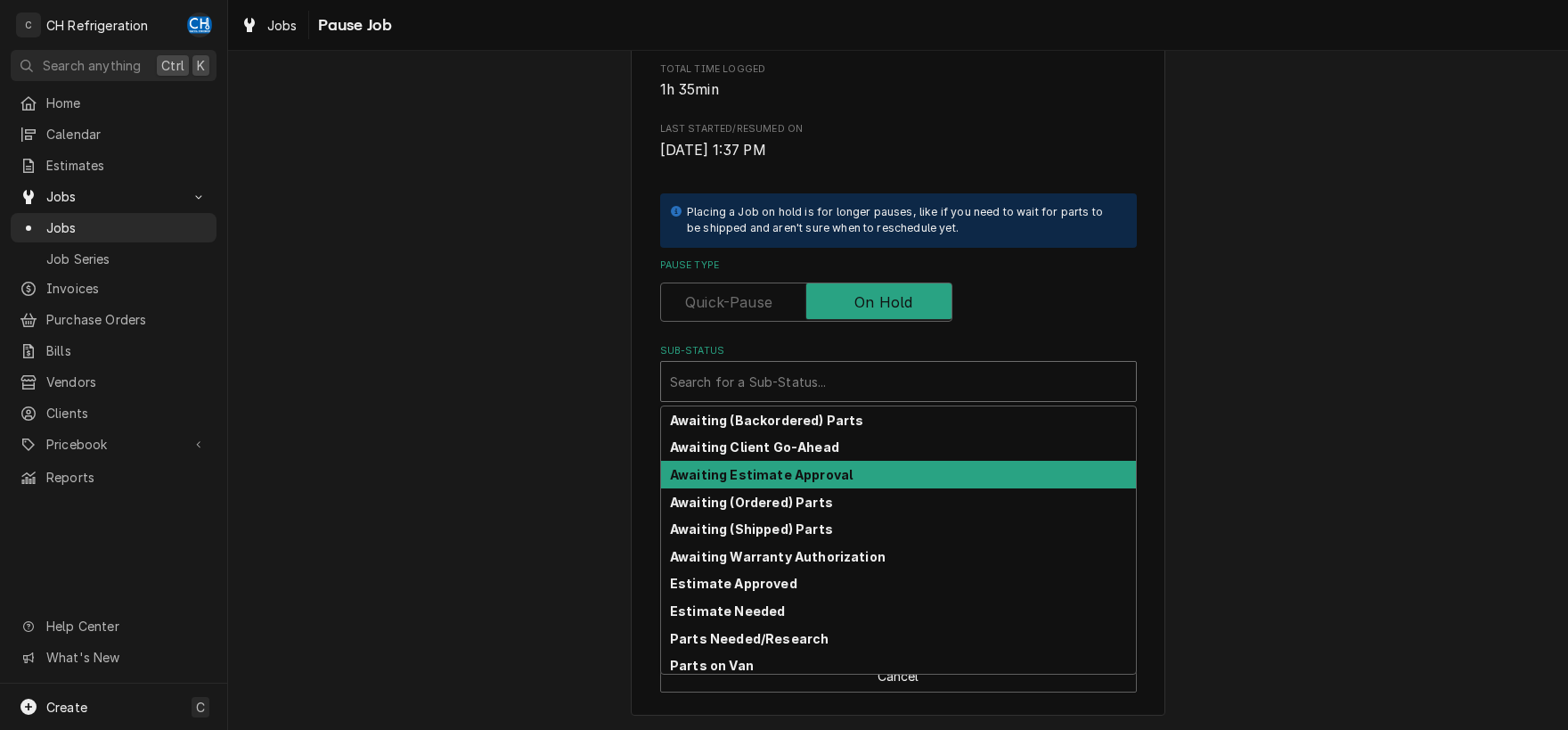
scroll to position [87, 0]
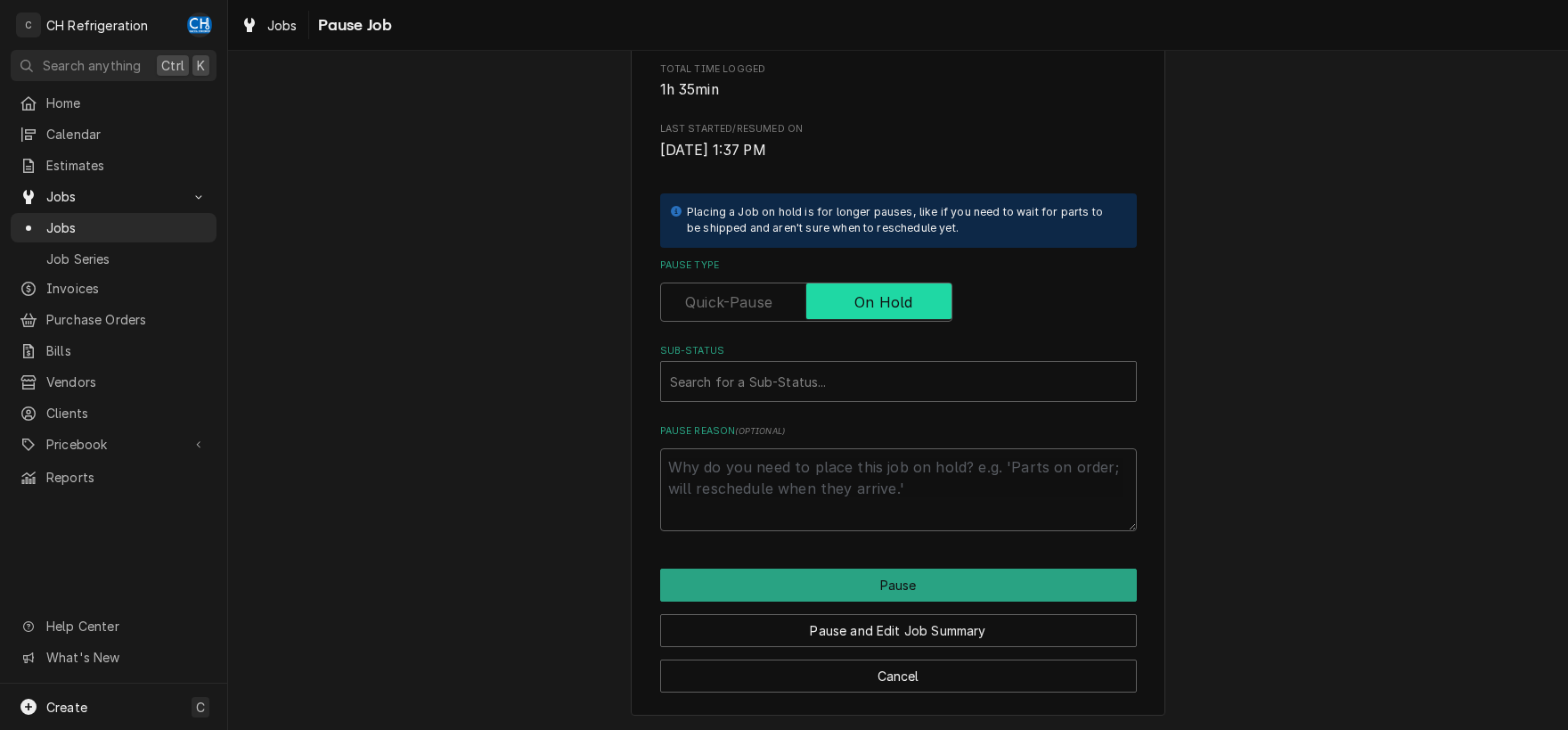
click at [746, 290] on input "Pause Type" at bounding box center [806, 302] width 277 height 39
checkbox input "false"
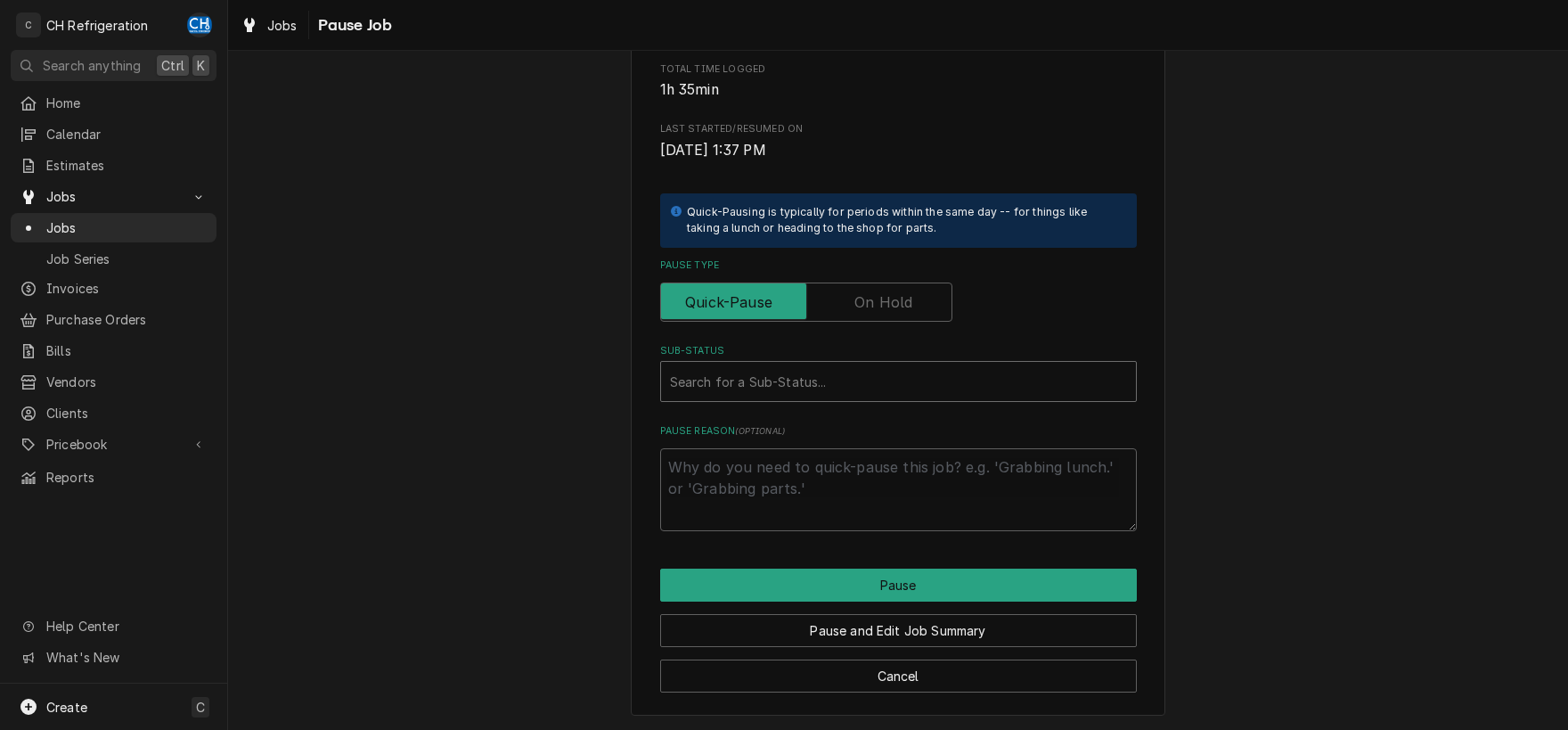
click at [762, 384] on div "Sub-Status" at bounding box center [899, 381] width 457 height 32
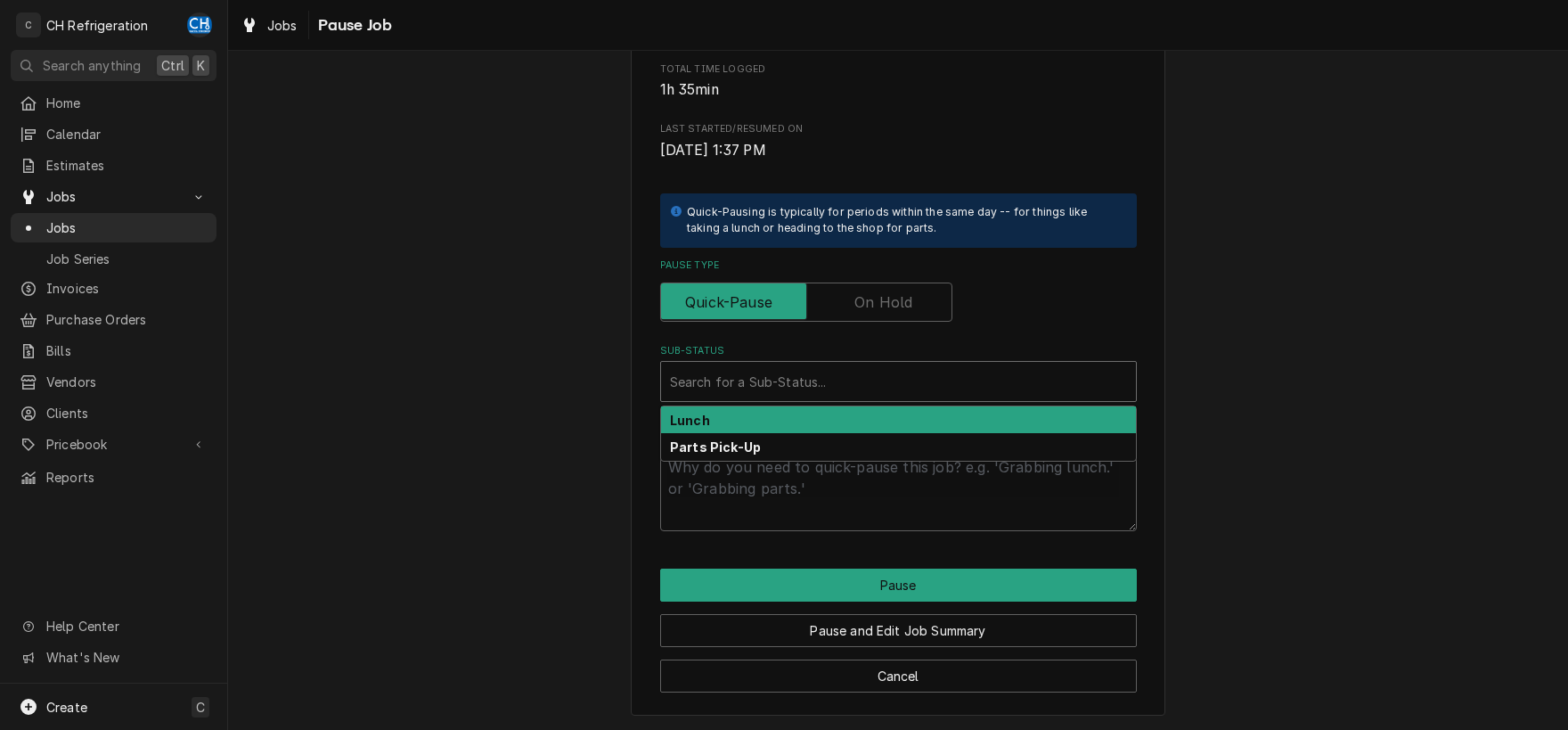
click at [795, 420] on div "Lunch" at bounding box center [898, 420] width 475 height 27
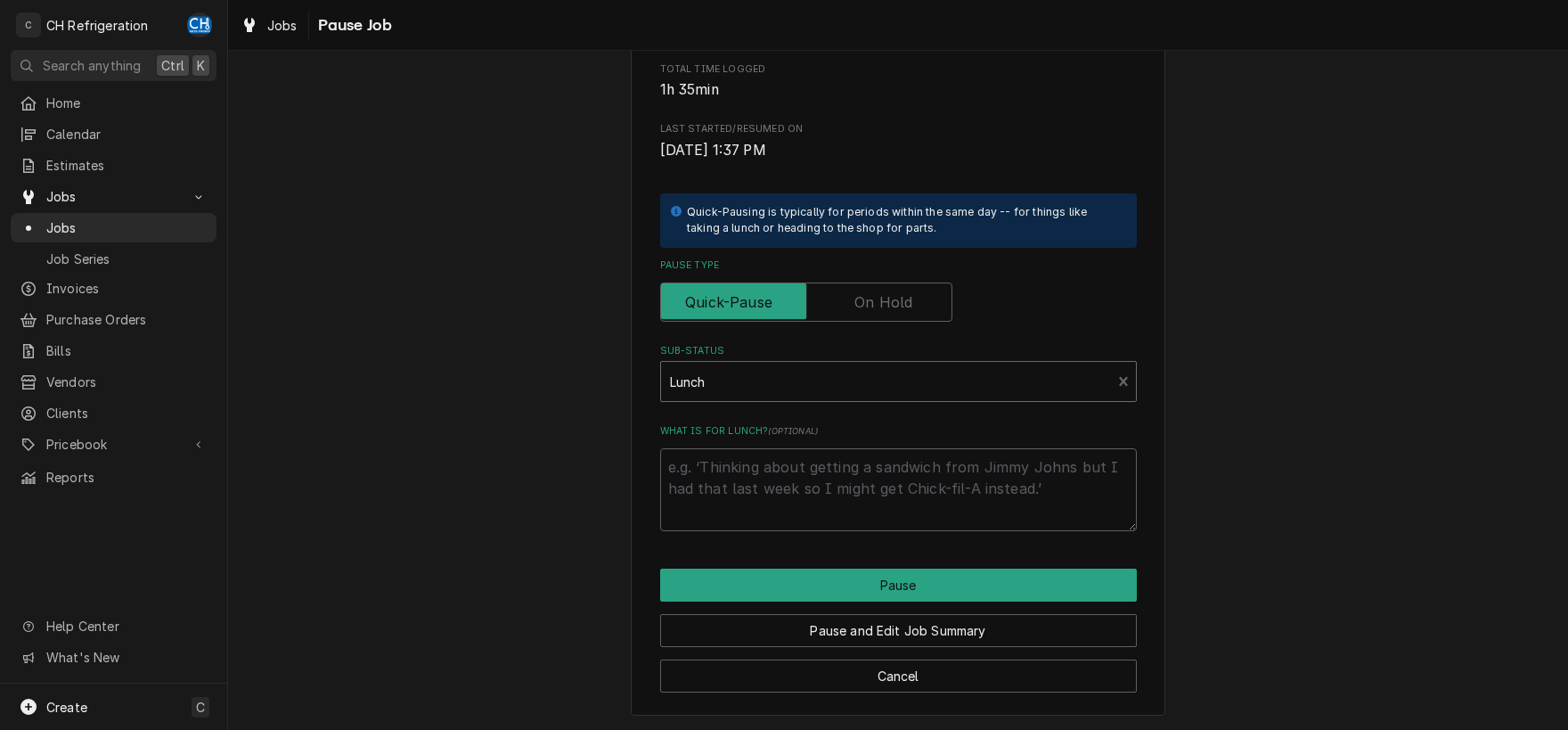
scroll to position [246, 0]
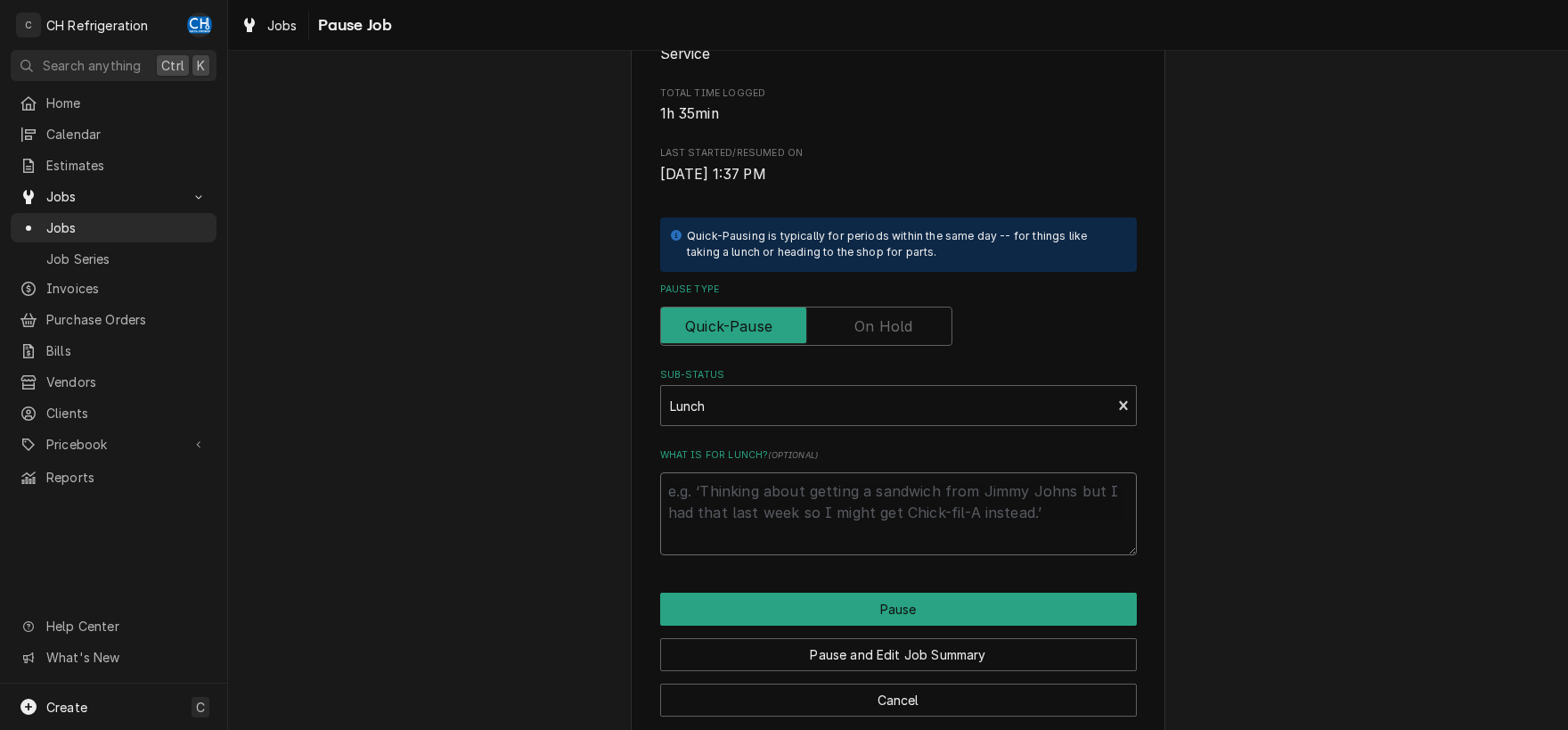
click at [852, 489] on textarea "What is for lunch? ( optional )" at bounding box center [899, 513] width 477 height 83
type textarea "x"
type textarea "r"
type textarea "x"
type textarea "re"
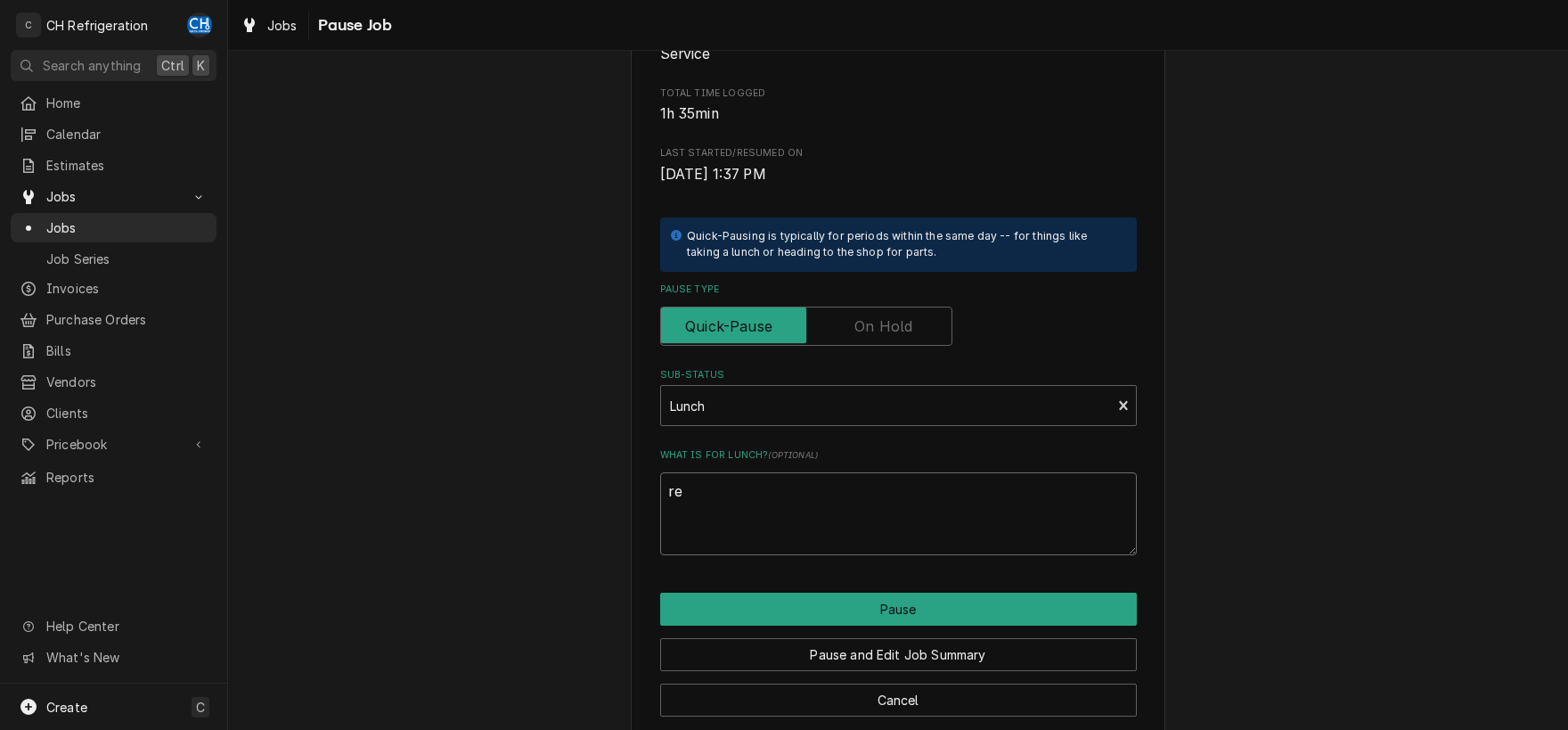
type textarea "x"
type textarea "rea"
type textarea "x"
type textarea "reas"
type textarea "x"
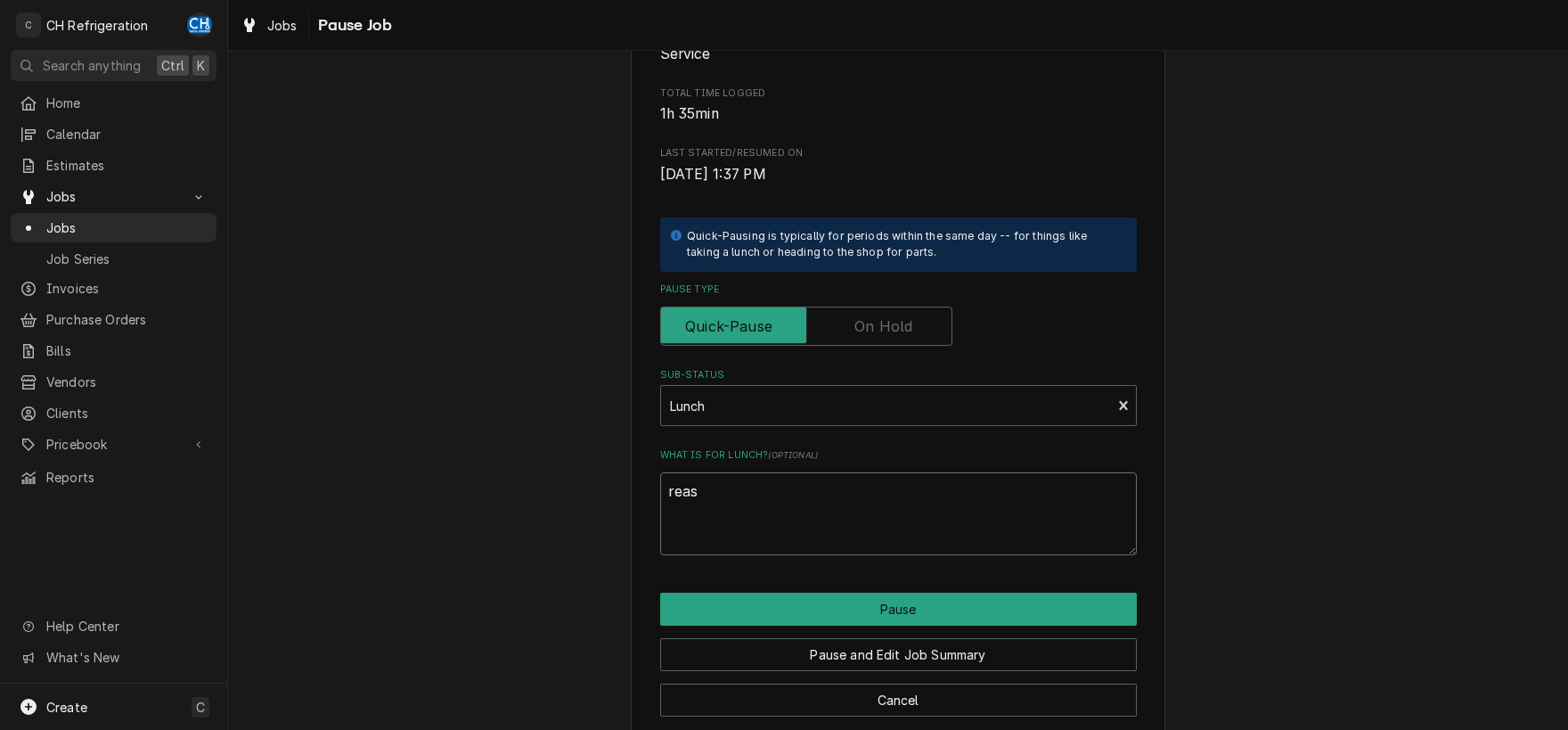
type textarea "reass"
type textarea "x"
type textarea "reas"
type textarea "x"
type textarea "rea"
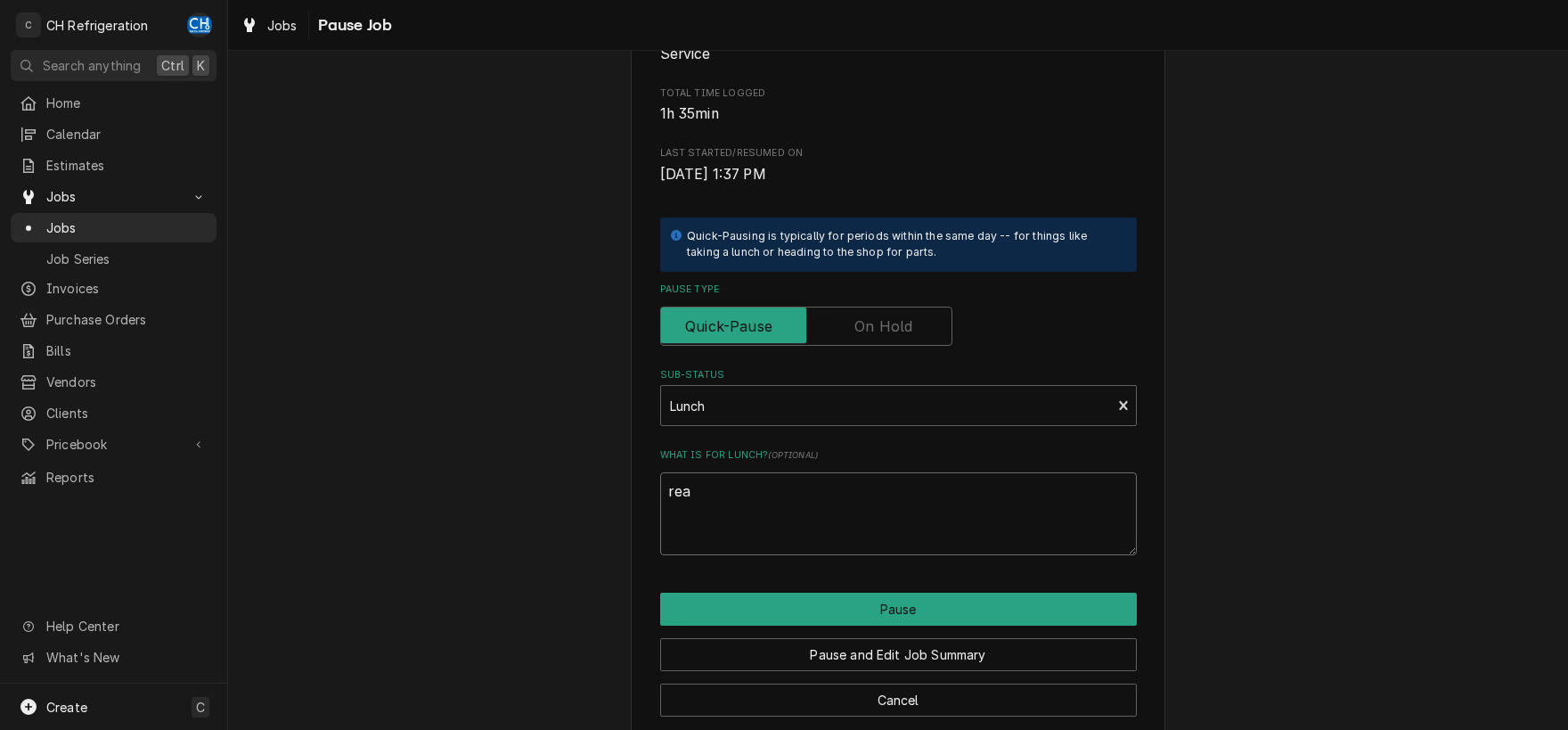
type textarea "x"
type textarea "re"
type textarea "x"
type textarea "r"
type textarea "x"
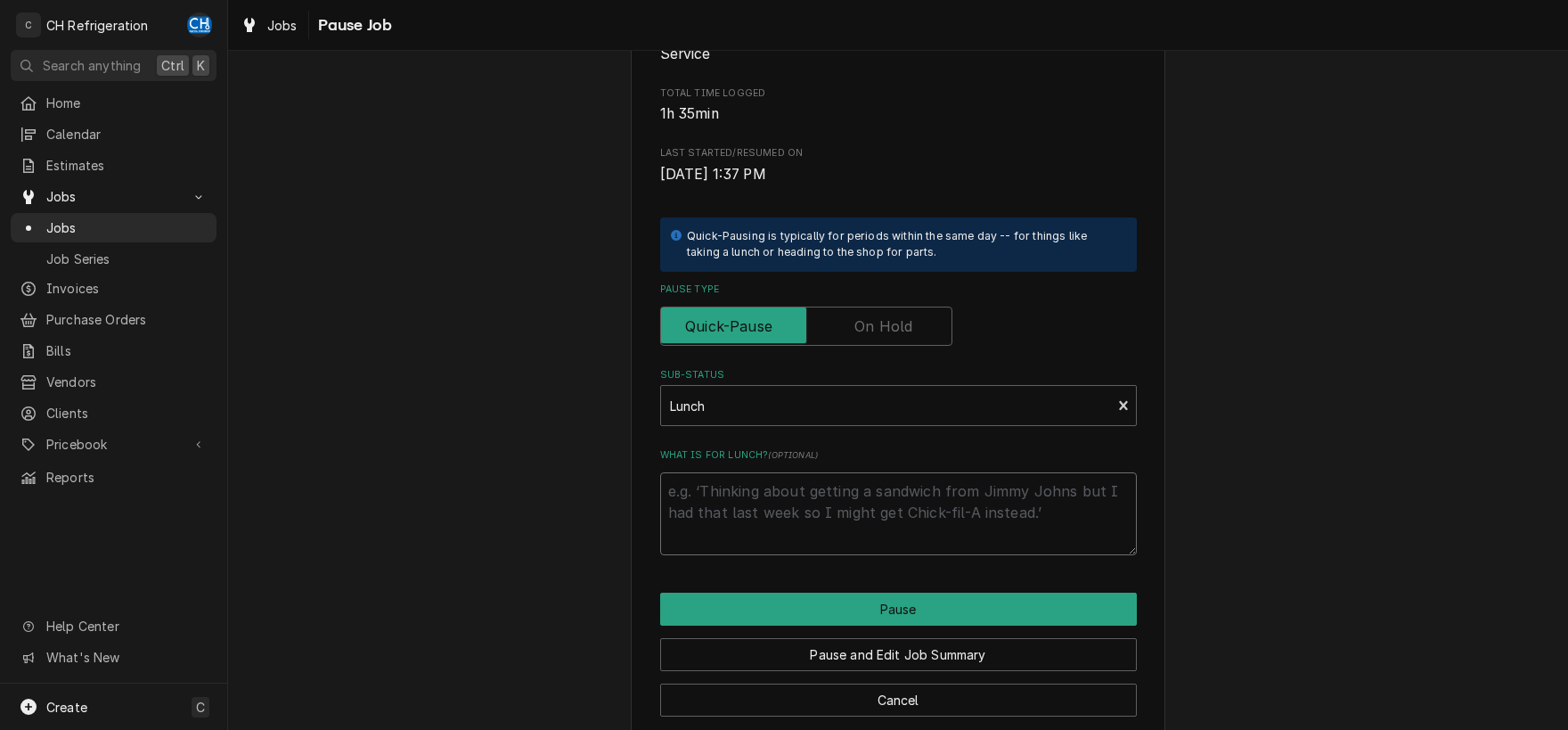
type textarea "x"
type textarea "r"
type textarea "x"
type textarea "re"
type textarea "x"
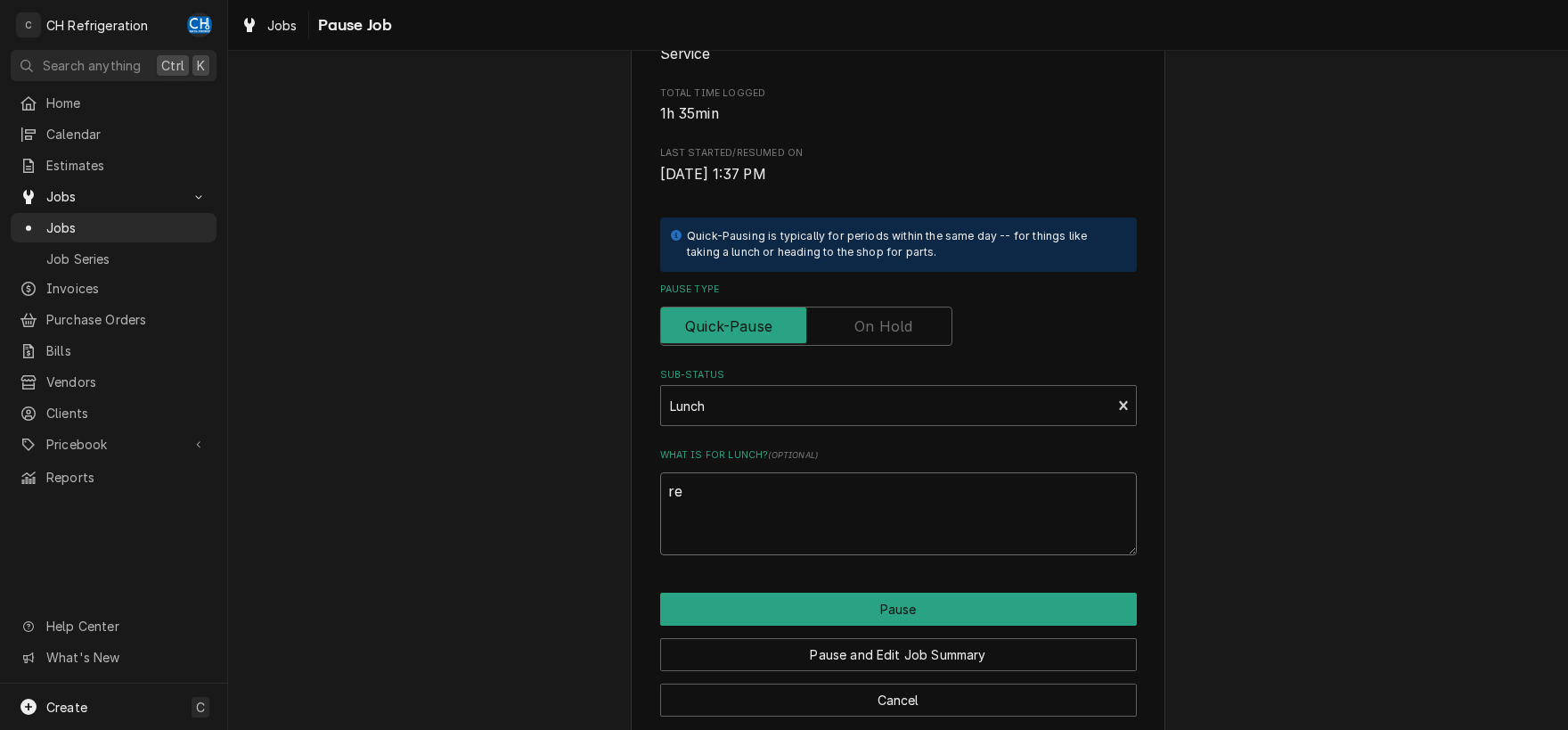
type textarea "rea"
type textarea "x"
type textarea "reas"
type textarea "x"
type textarea "reass"
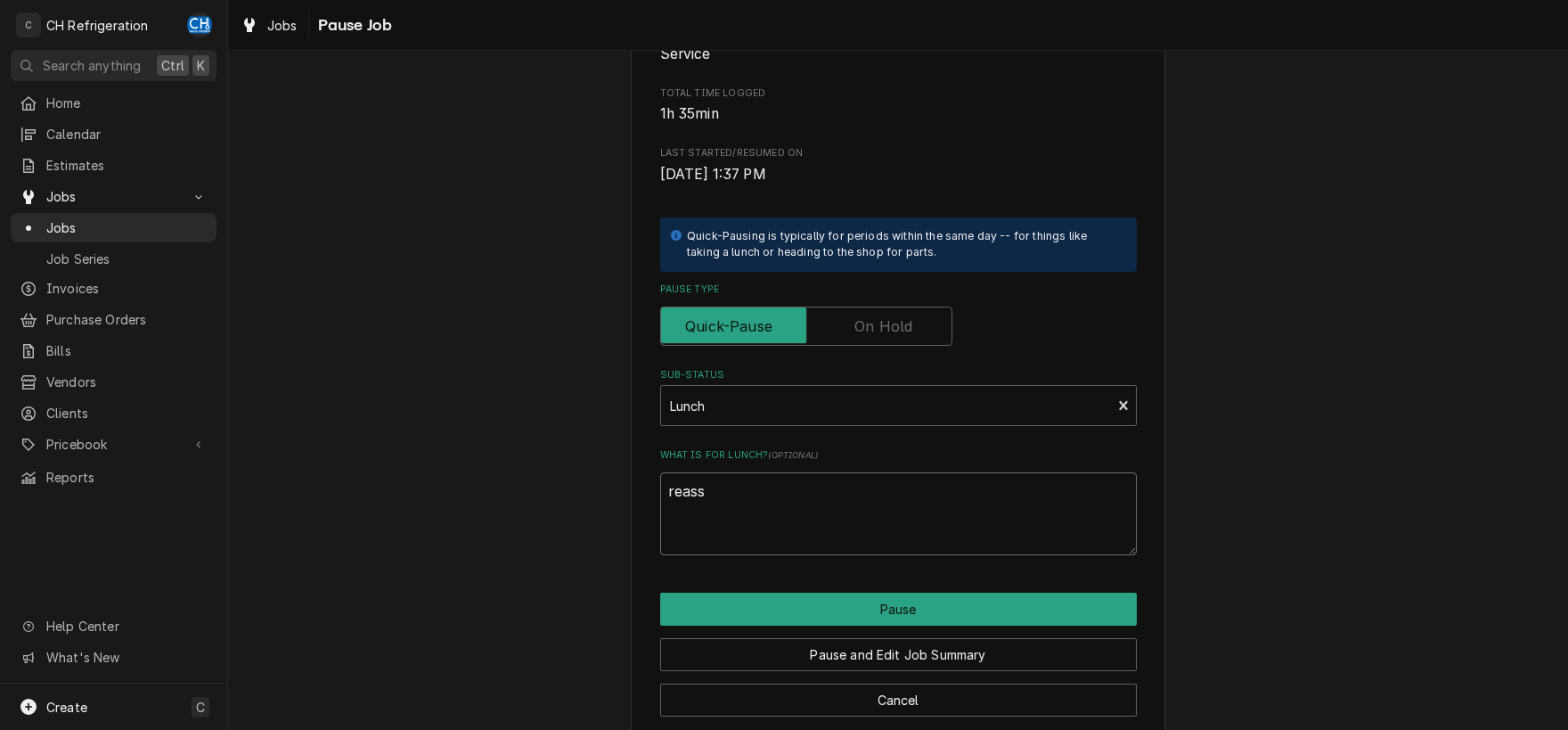
type textarea "x"
type textarea "reasss"
type textarea "x"
type textarea "reass"
type textarea "x"
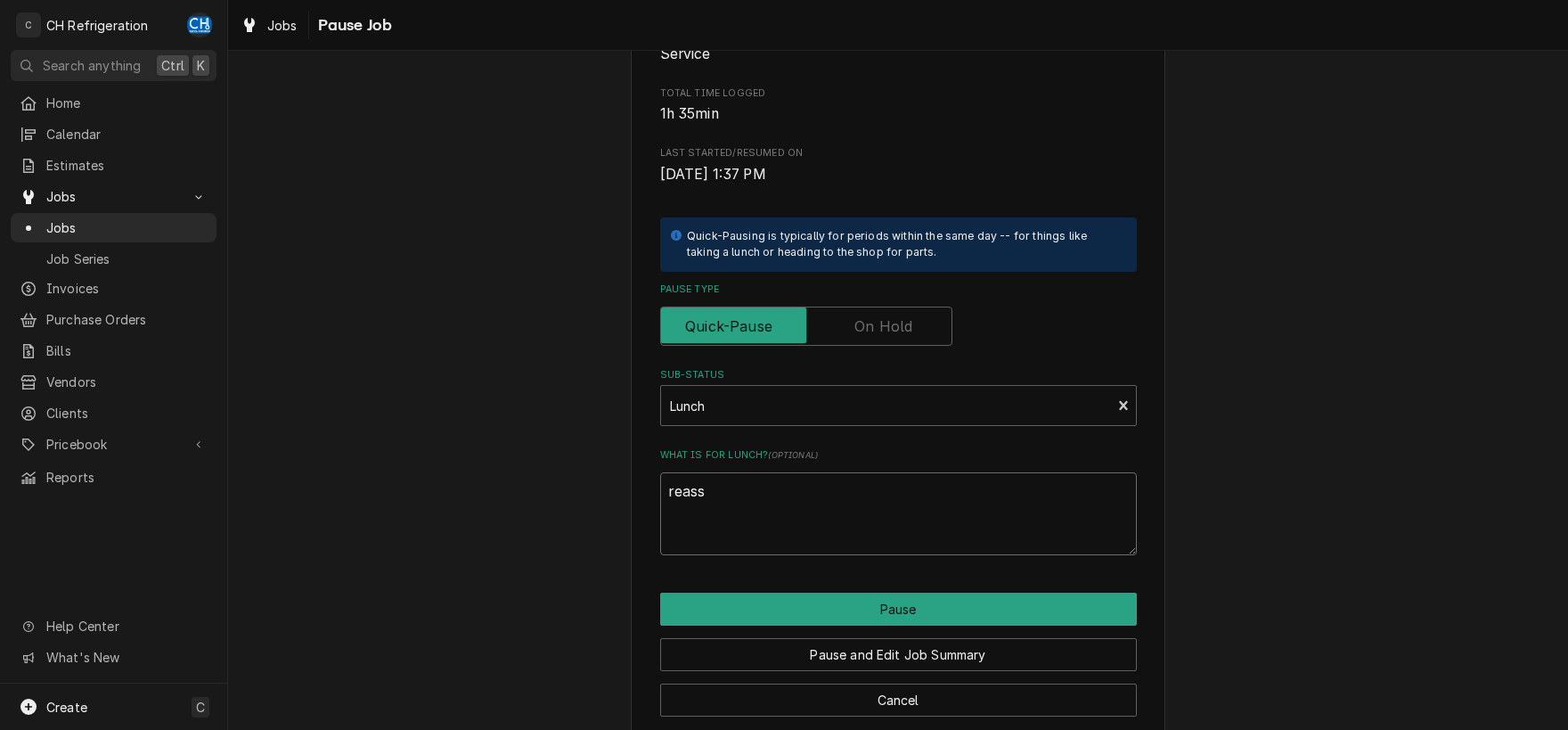
type textarea "reassi"
type textarea "x"
type textarea "reassig"
type textarea "x"
type textarea "reassign"
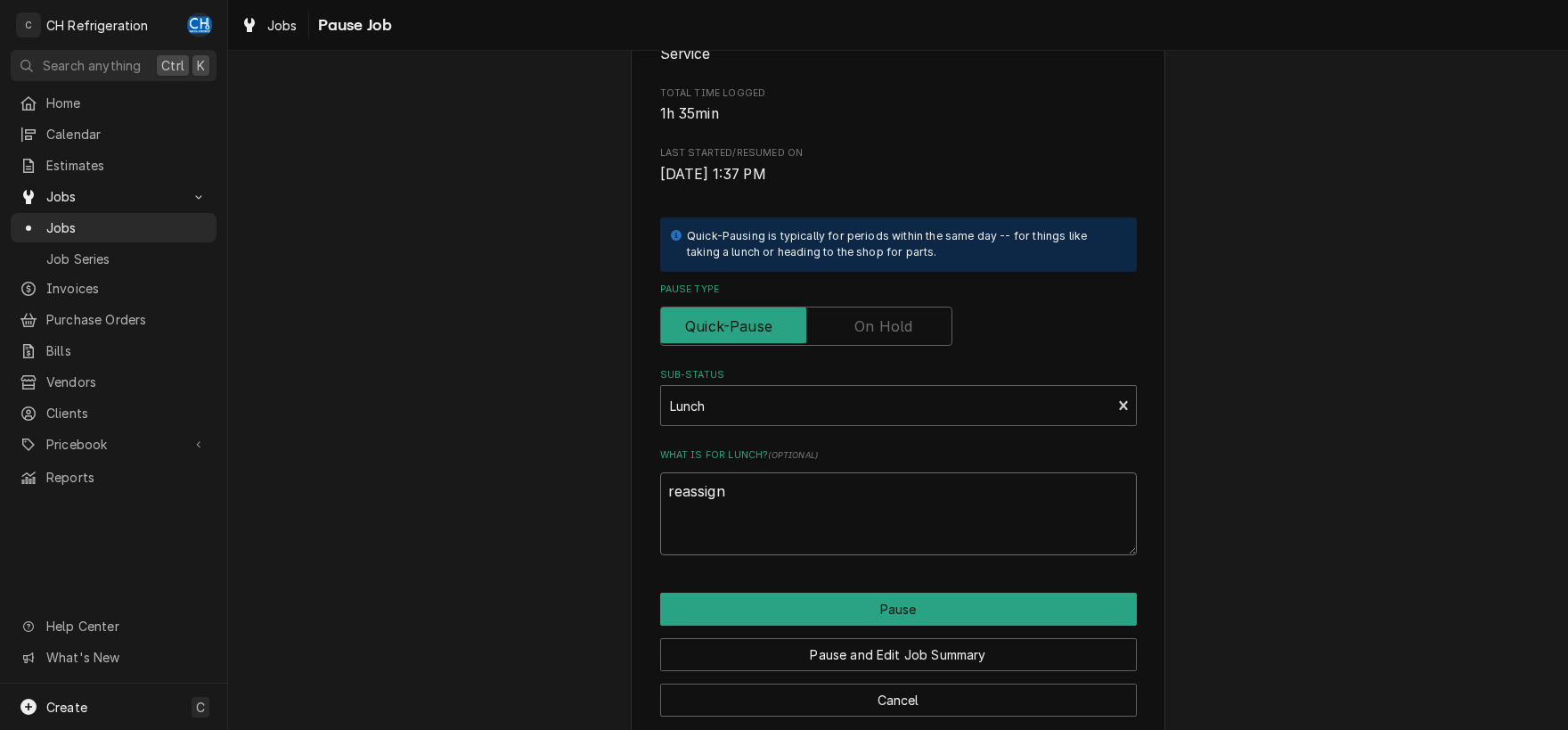
type textarea "x"
type textarea "reassigni"
type textarea "x"
type textarea "reassignin"
type textarea "x"
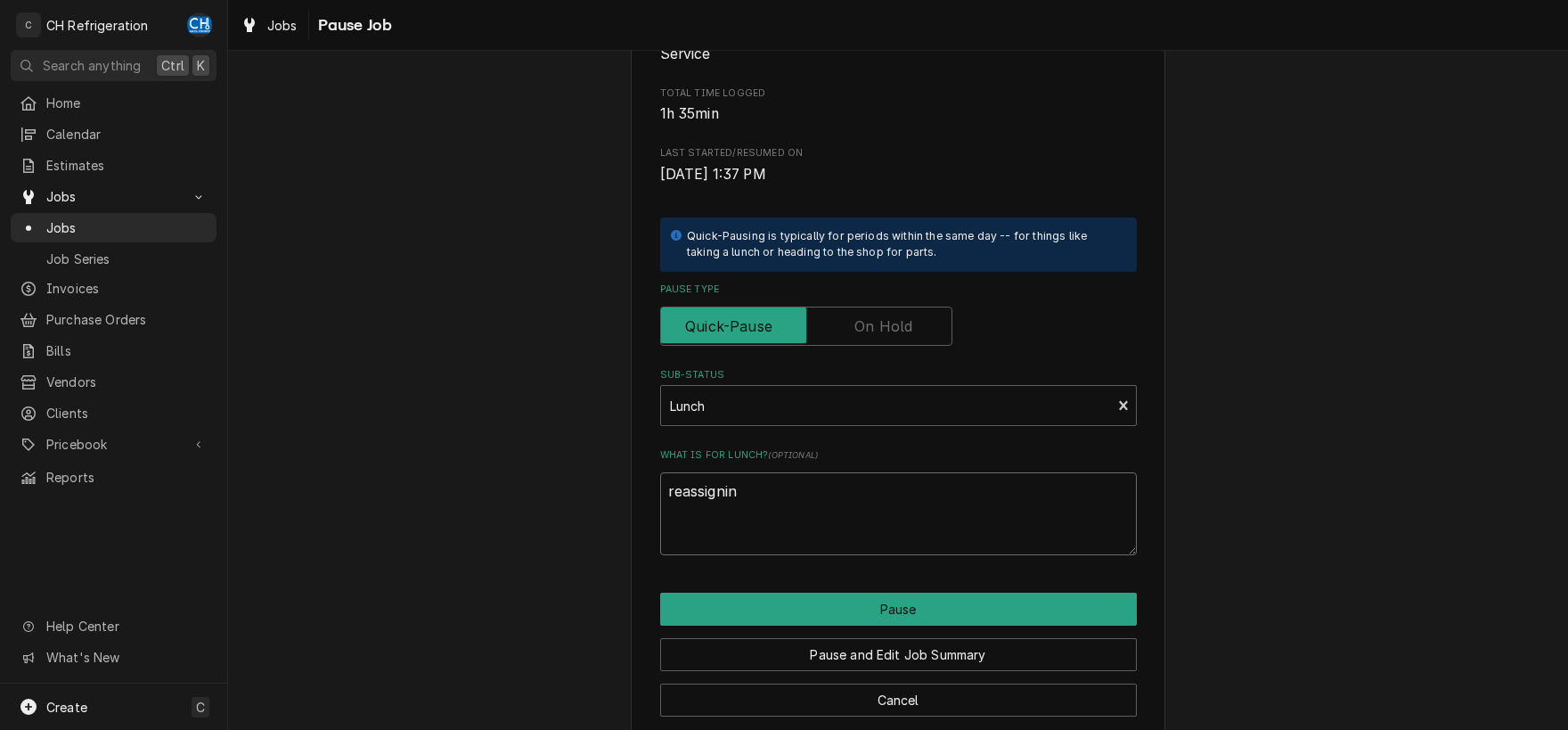
type textarea "reassigning"
type textarea "x"
type textarea "reassigning/"
type textarea "x"
type textarea "reassigning/r"
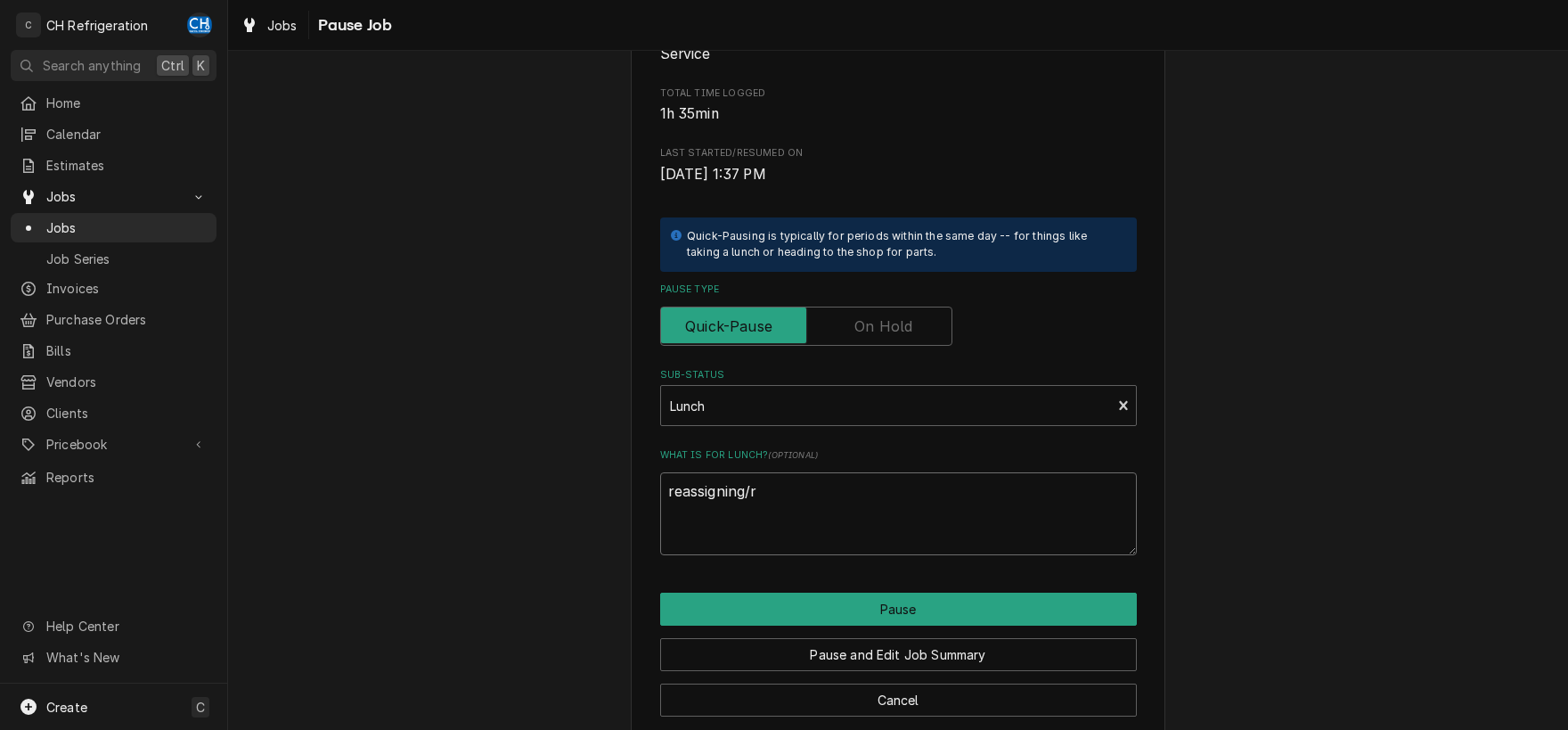
type textarea "x"
type textarea "reassigning/re"
type textarea "x"
type textarea "reassigning/res"
type textarea "x"
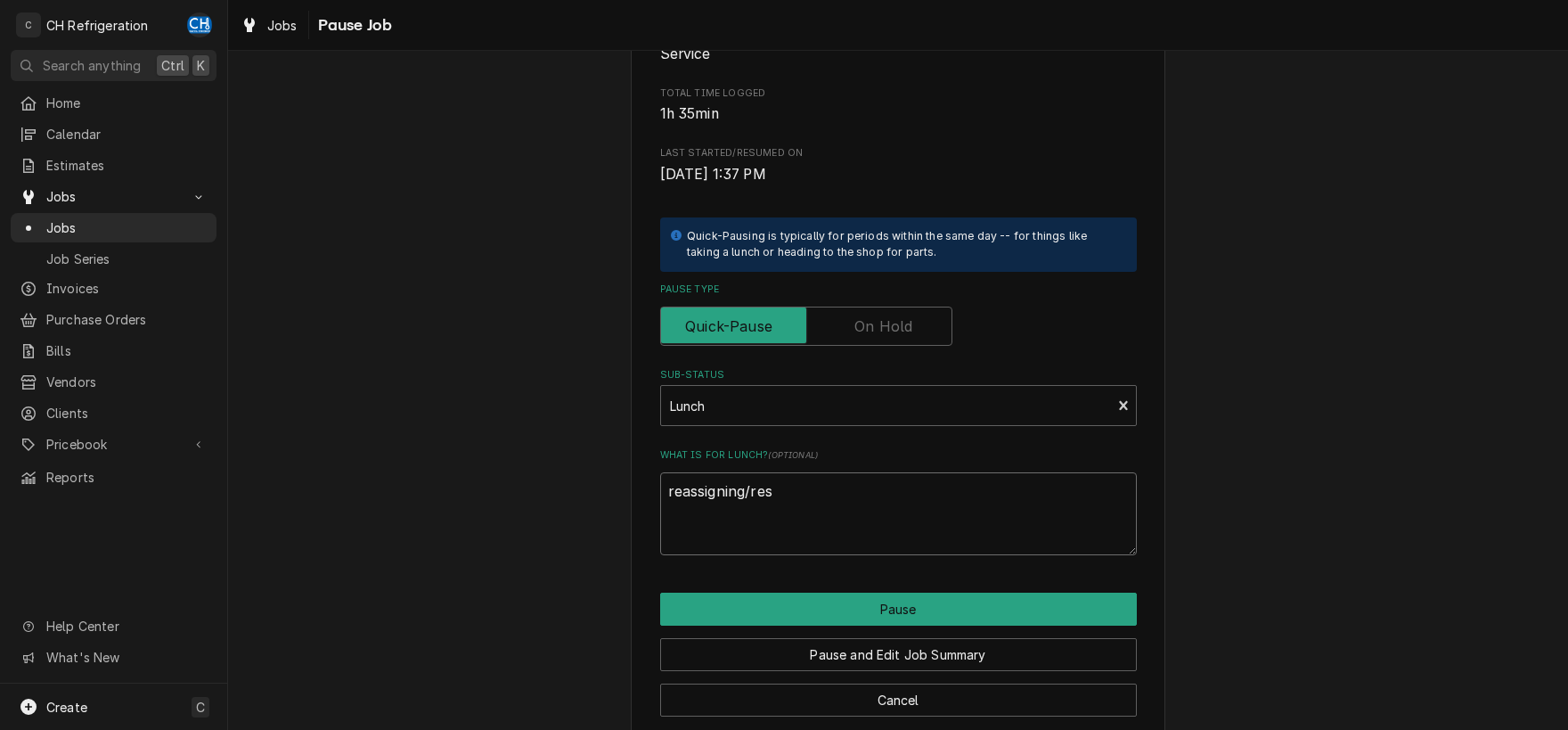
type textarea "reassigning/resc"
type textarea "x"
type textarea "reassigning/resch"
type textarea "x"
type textarea "reassigning/resche"
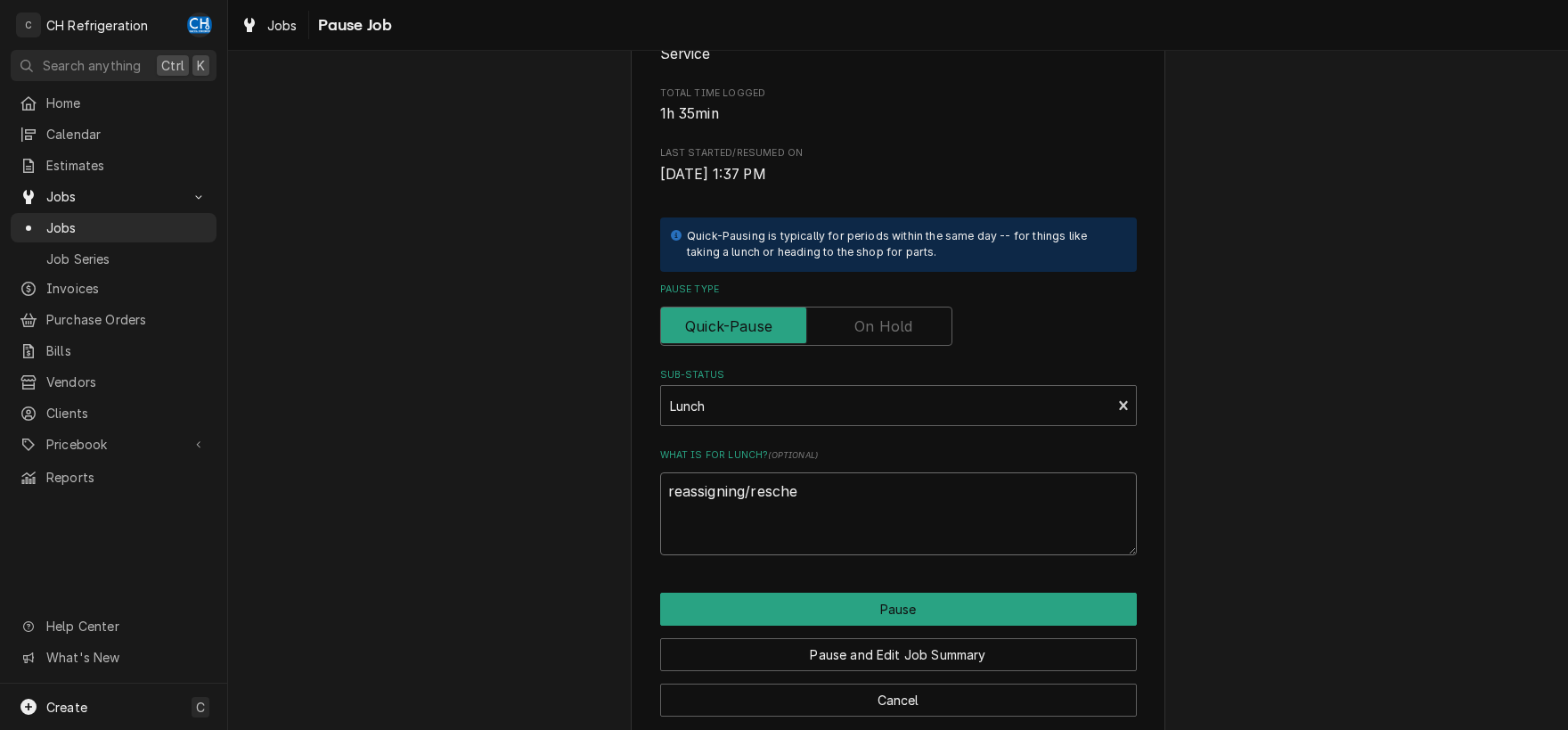
type textarea "x"
type textarea "reassigning/resched"
type textarea "x"
type textarea "reassigning/reschedu"
type textarea "x"
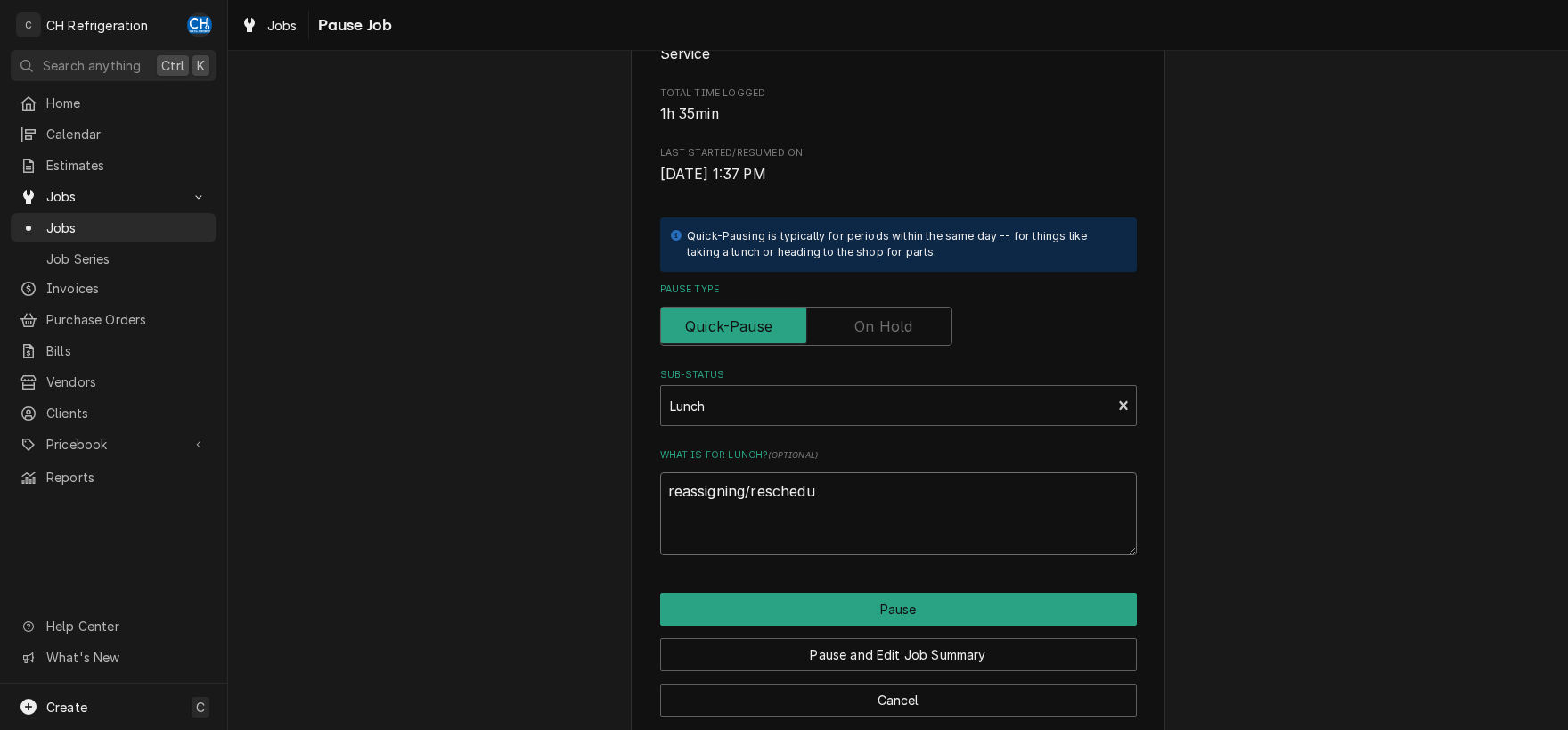
type textarea "reassigning/reschedul"
type textarea "x"
type textarea "reassigning/rescheduli"
type textarea "x"
type textarea "reassigning/reschedulin"
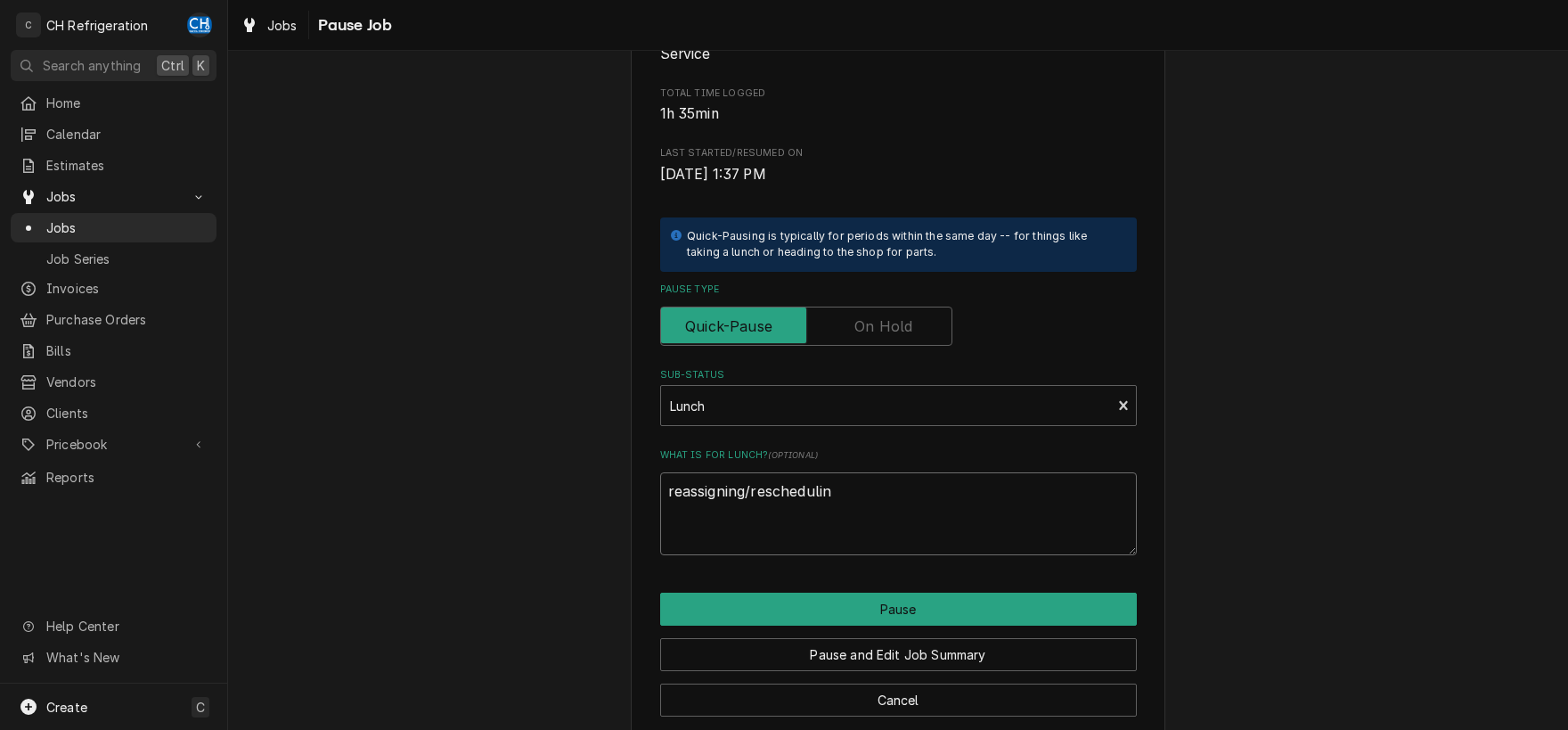
type textarea "x"
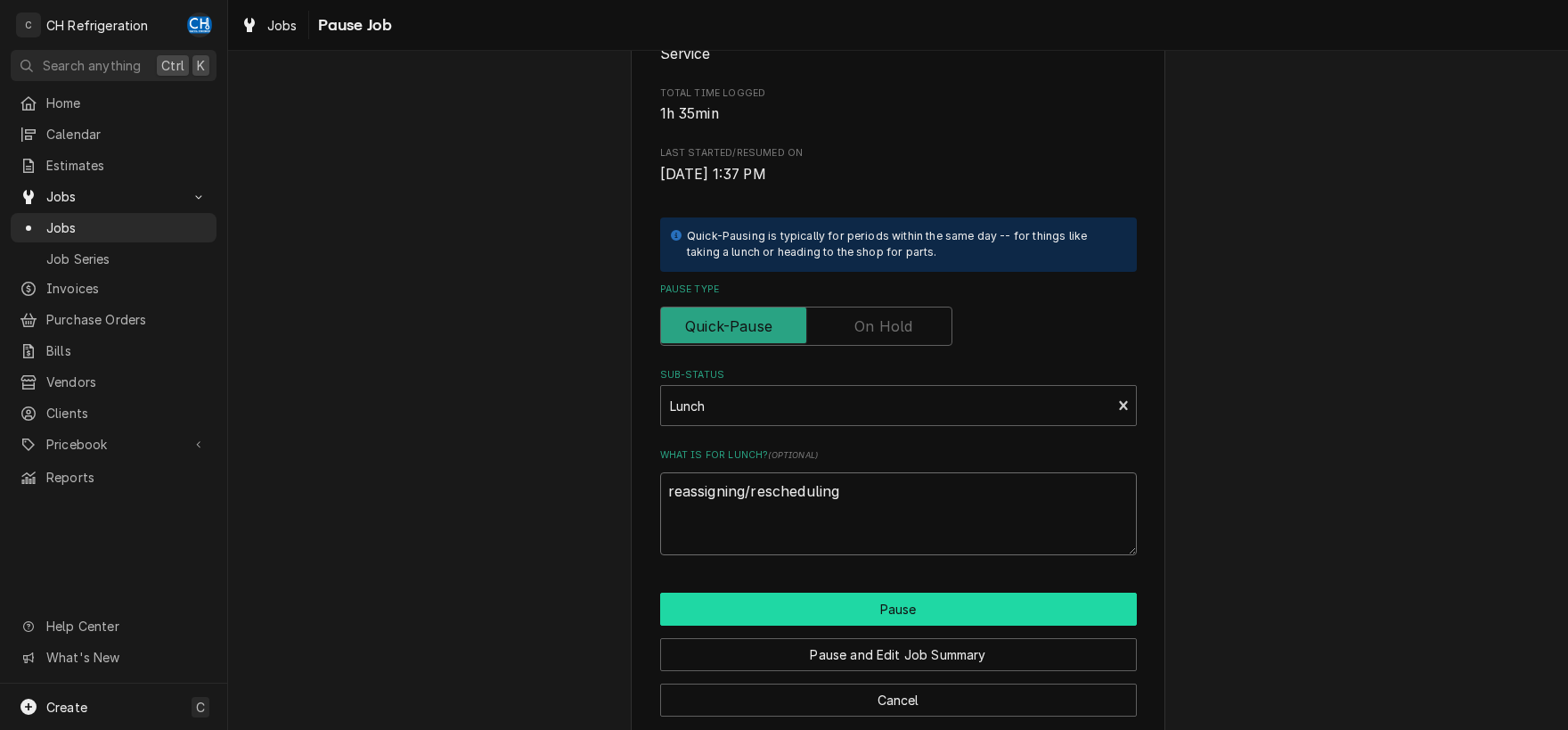
type textarea "reassigning/rescheduling"
click at [931, 606] on button "Pause" at bounding box center [899, 609] width 477 height 33
type textarea "x"
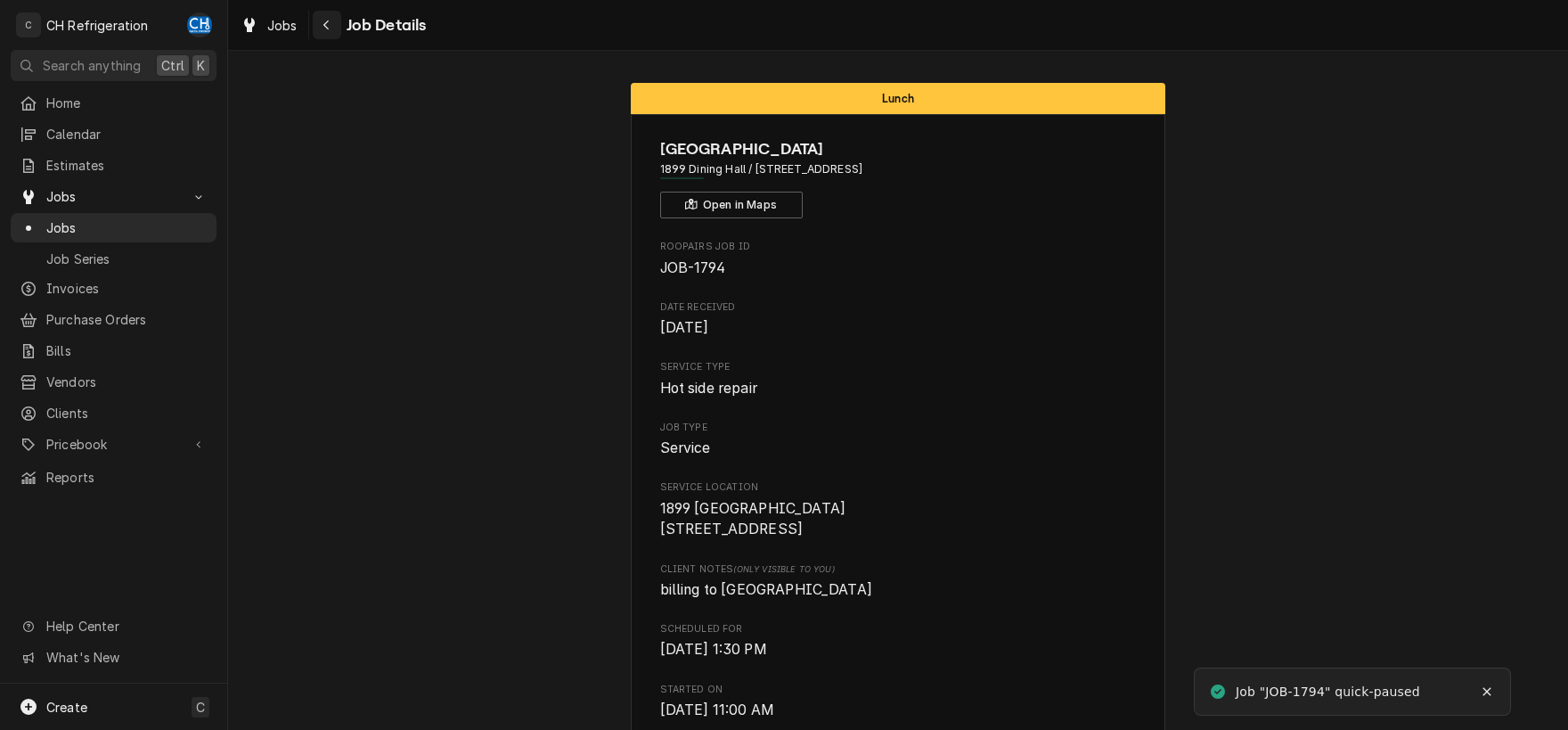
click at [326, 21] on icon "Navigate back" at bounding box center [327, 24] width 8 height 13
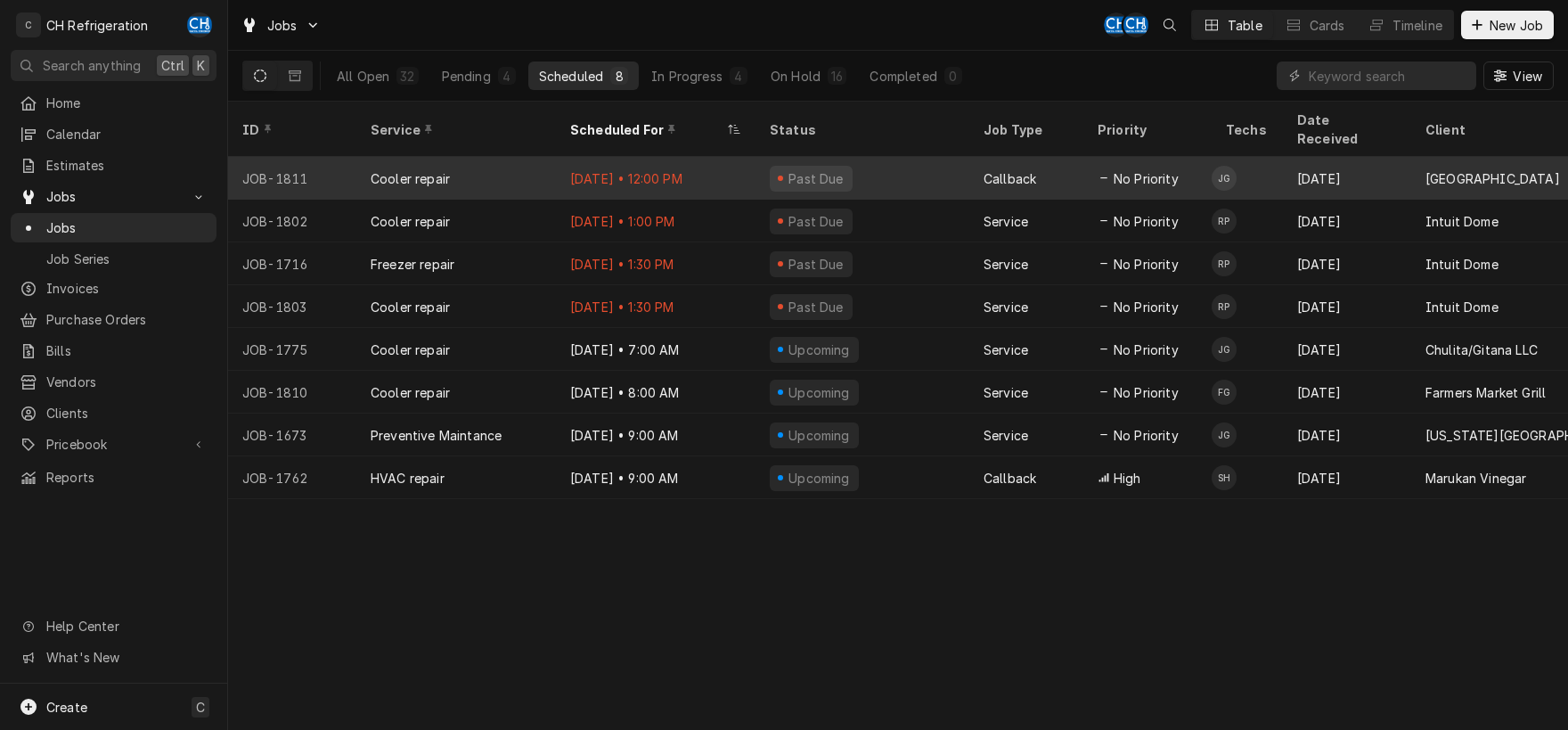
click at [891, 162] on div "Past Due" at bounding box center [862, 178] width 214 height 43
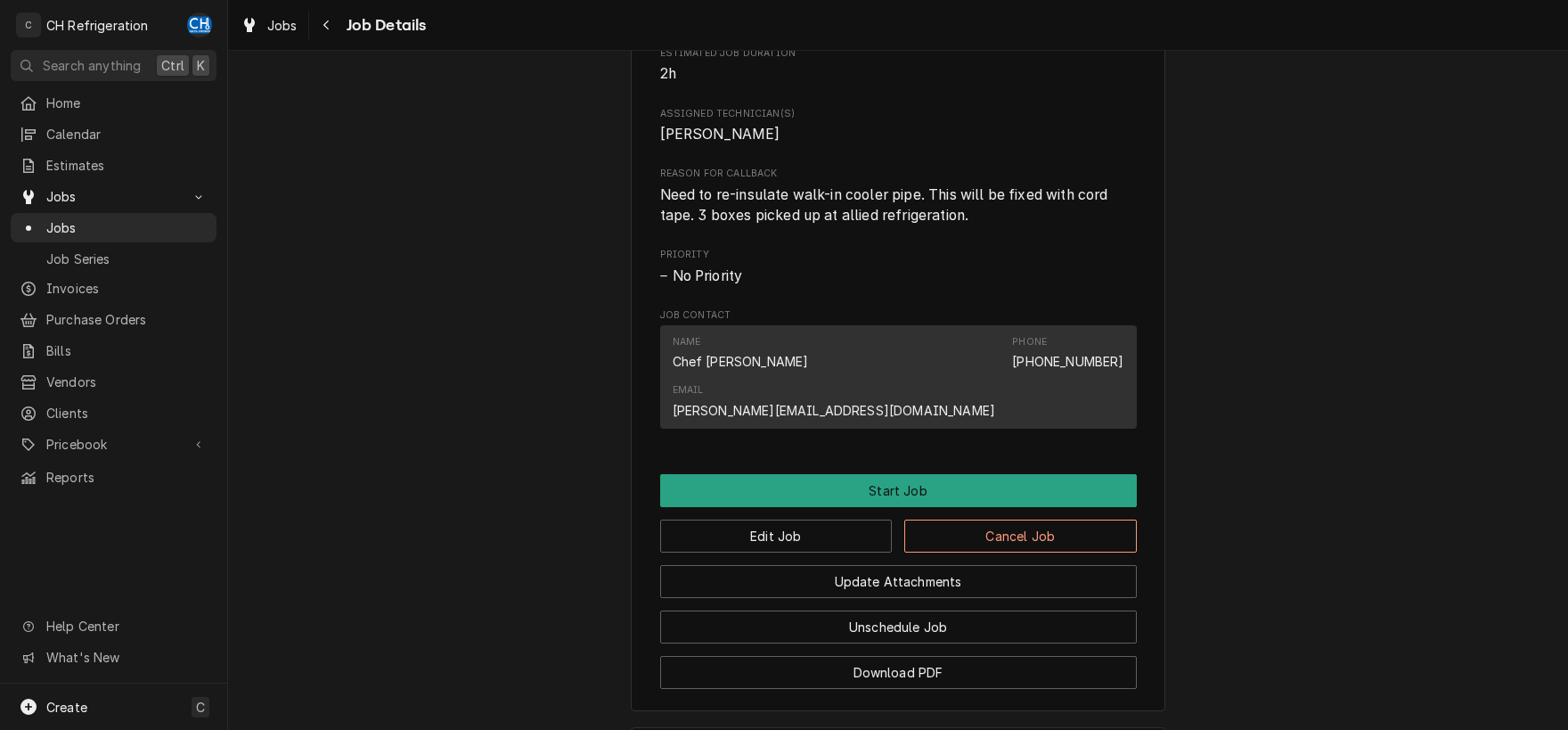
scroll to position [911, 0]
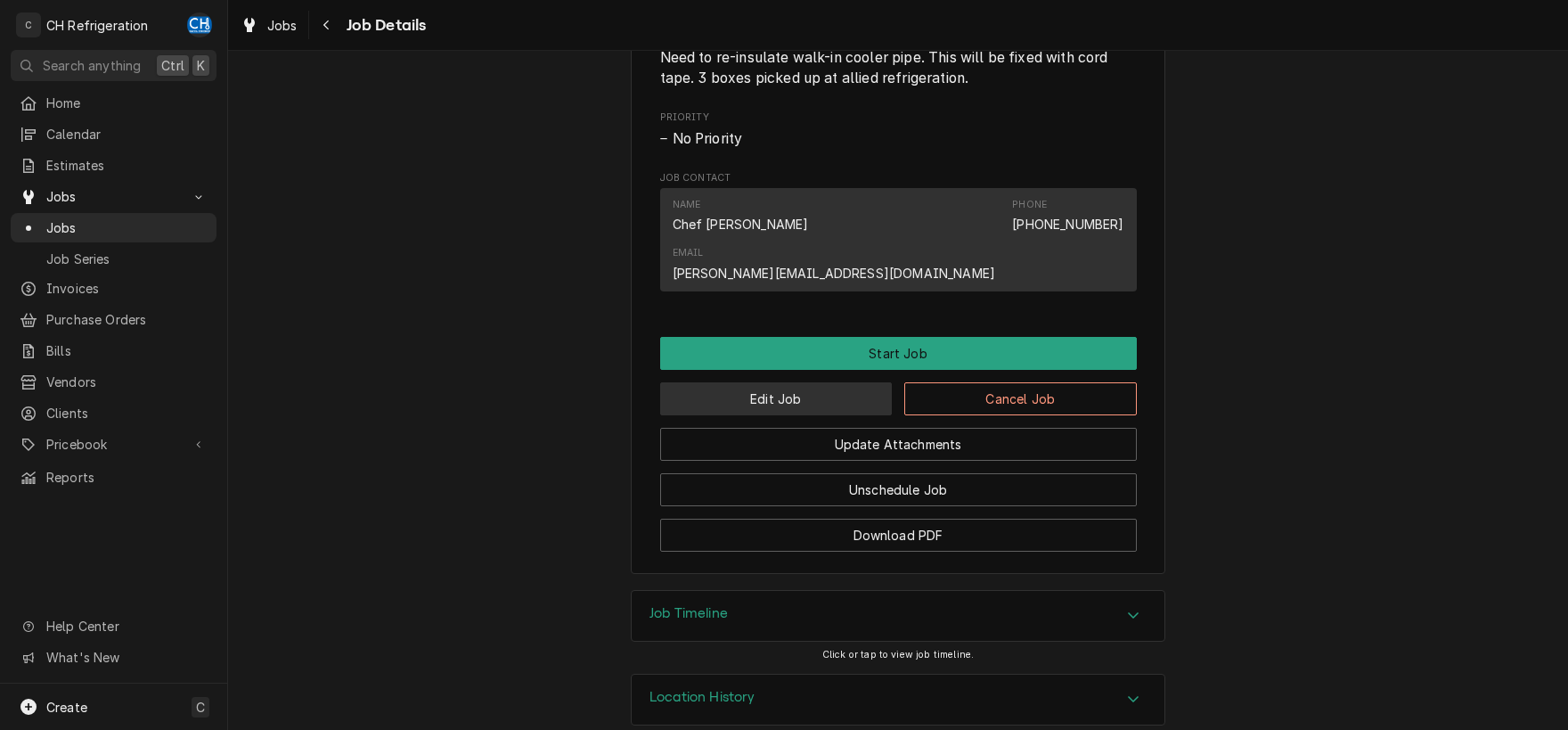
click at [811, 382] on button "Edit Job" at bounding box center [777, 399] width 233 height 33
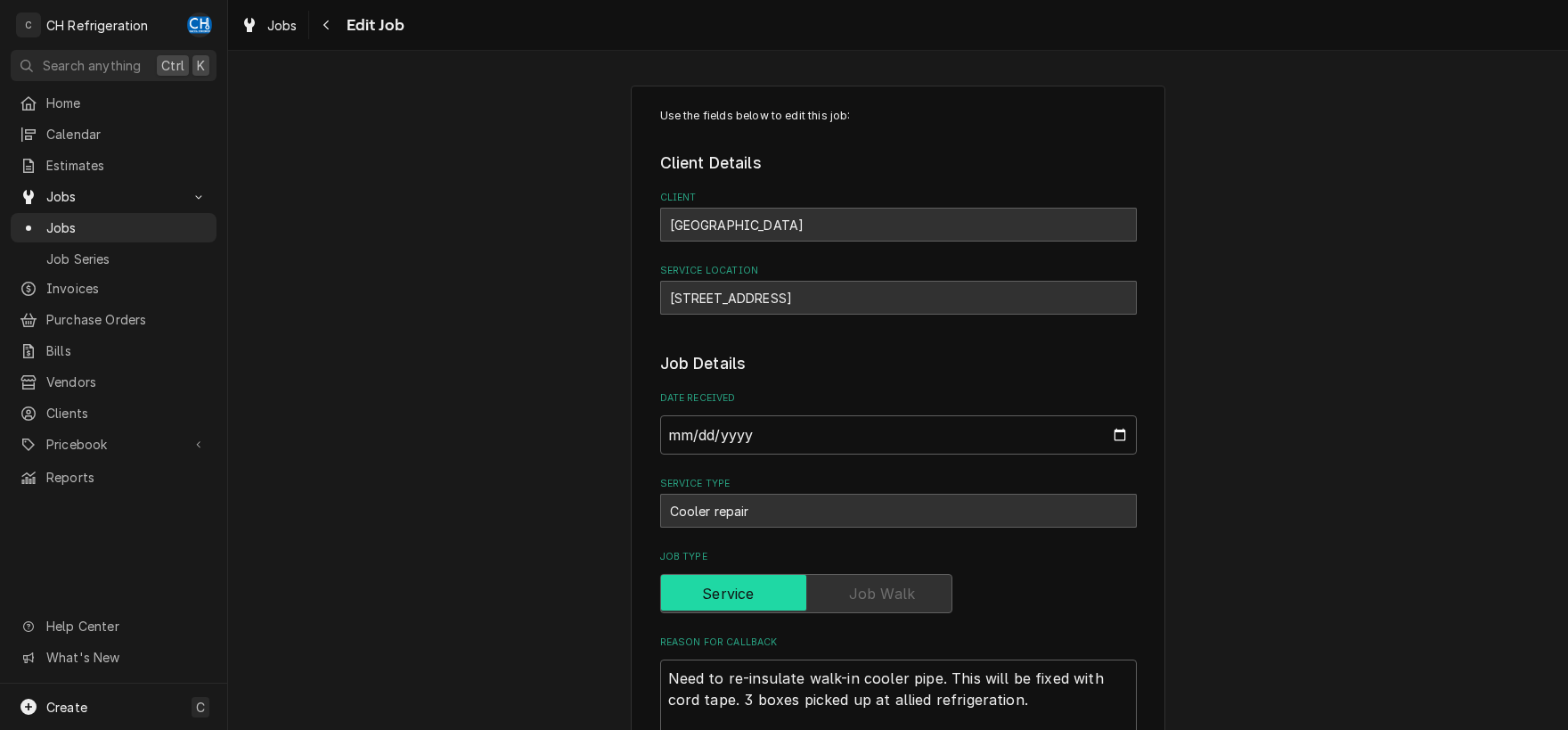
type textarea "x"
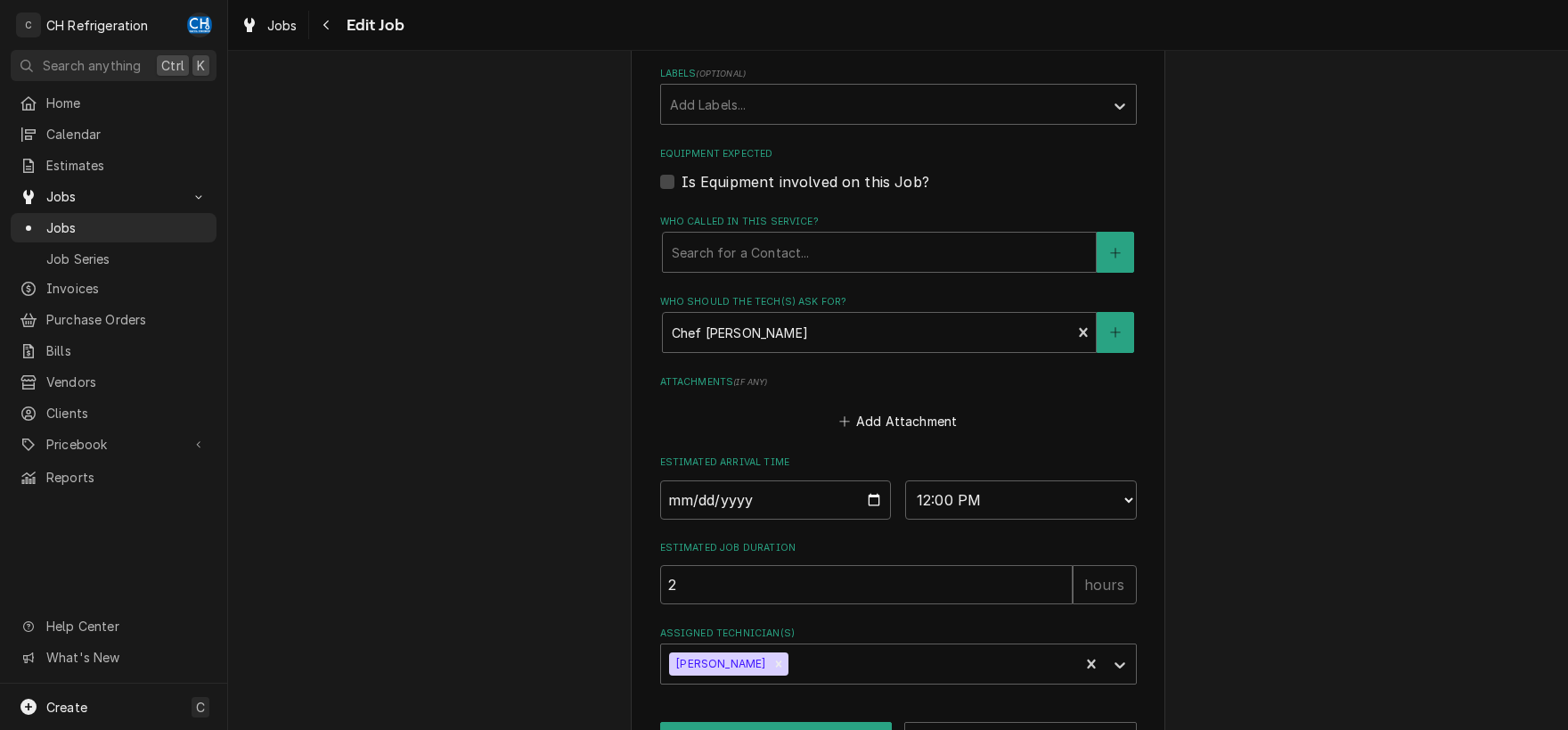
scroll to position [967, 0]
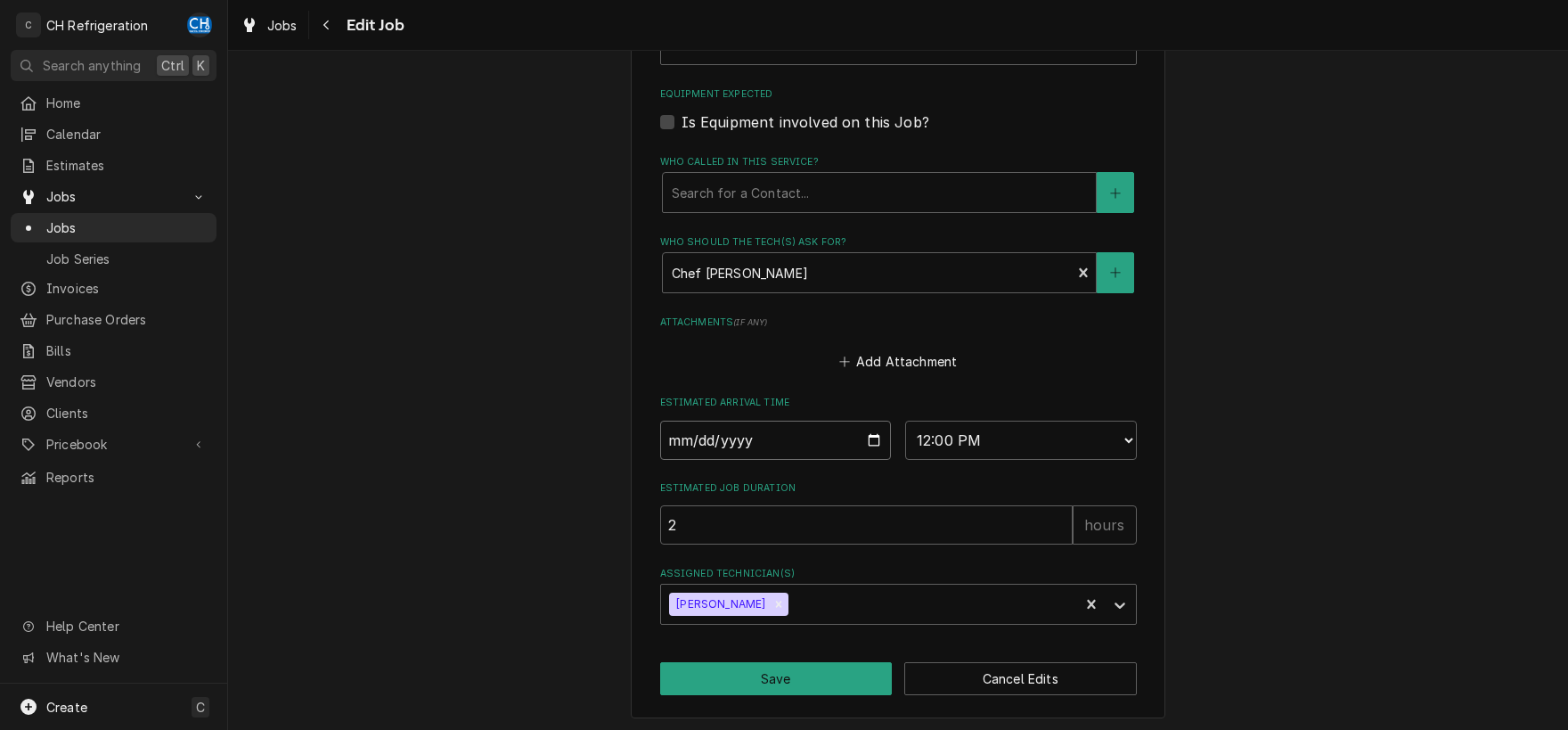
click at [877, 437] on input "[DATE]" at bounding box center [776, 440] width 232 height 39
type input "[DATE]"
type textarea "x"
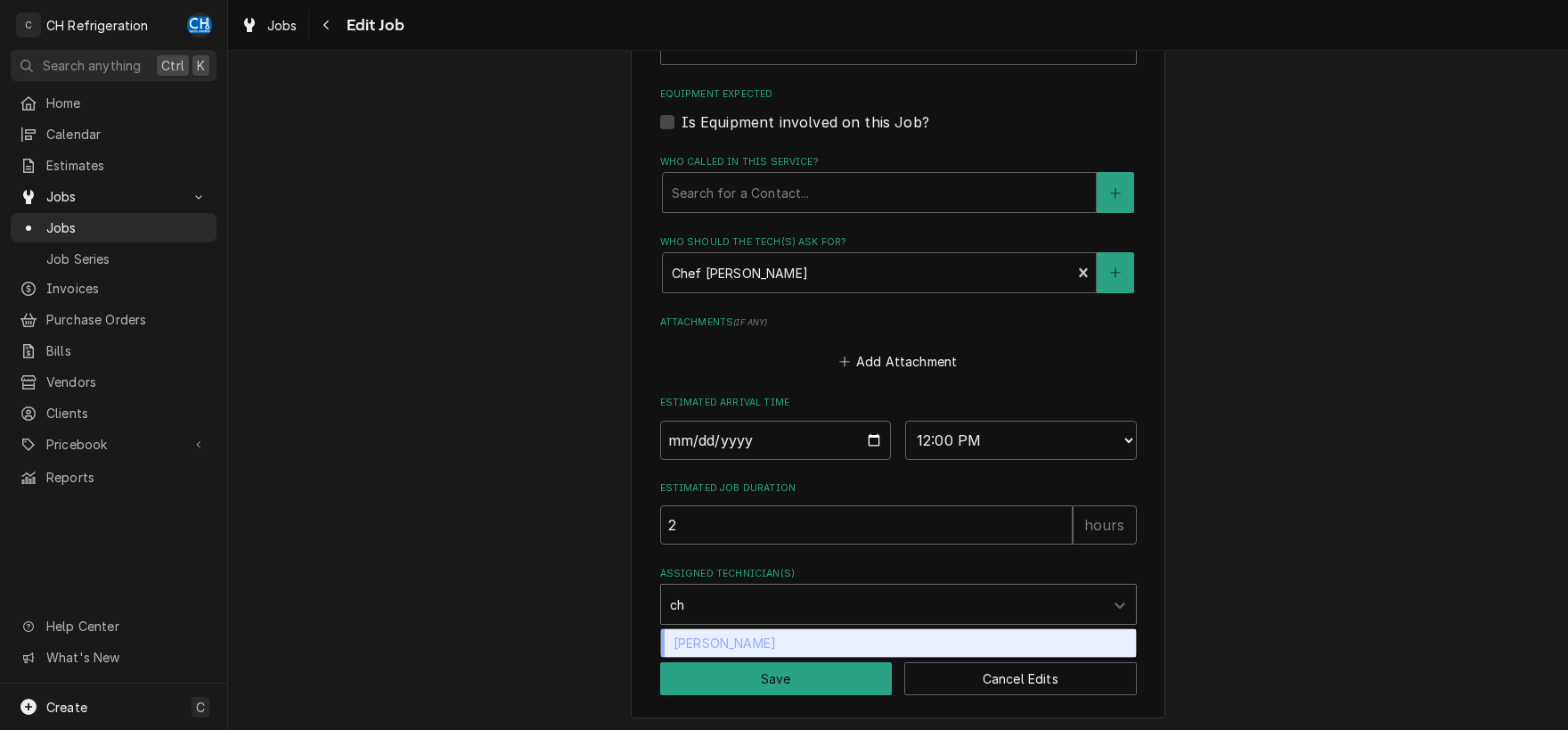
type input "chr"
click at [851, 647] on div "[PERSON_NAME]" at bounding box center [898, 643] width 475 height 27
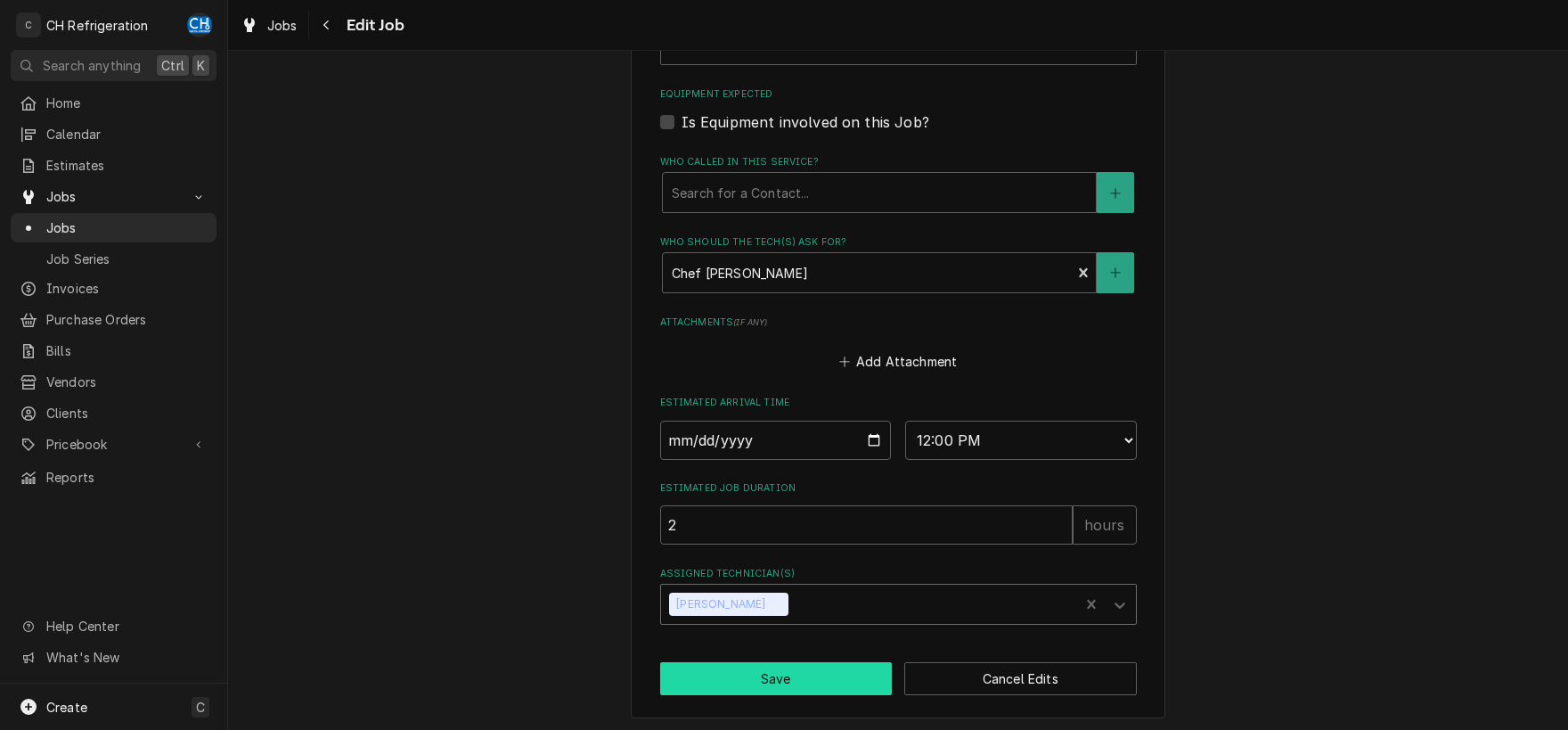
click at [771, 679] on button "Save" at bounding box center [777, 678] width 233 height 33
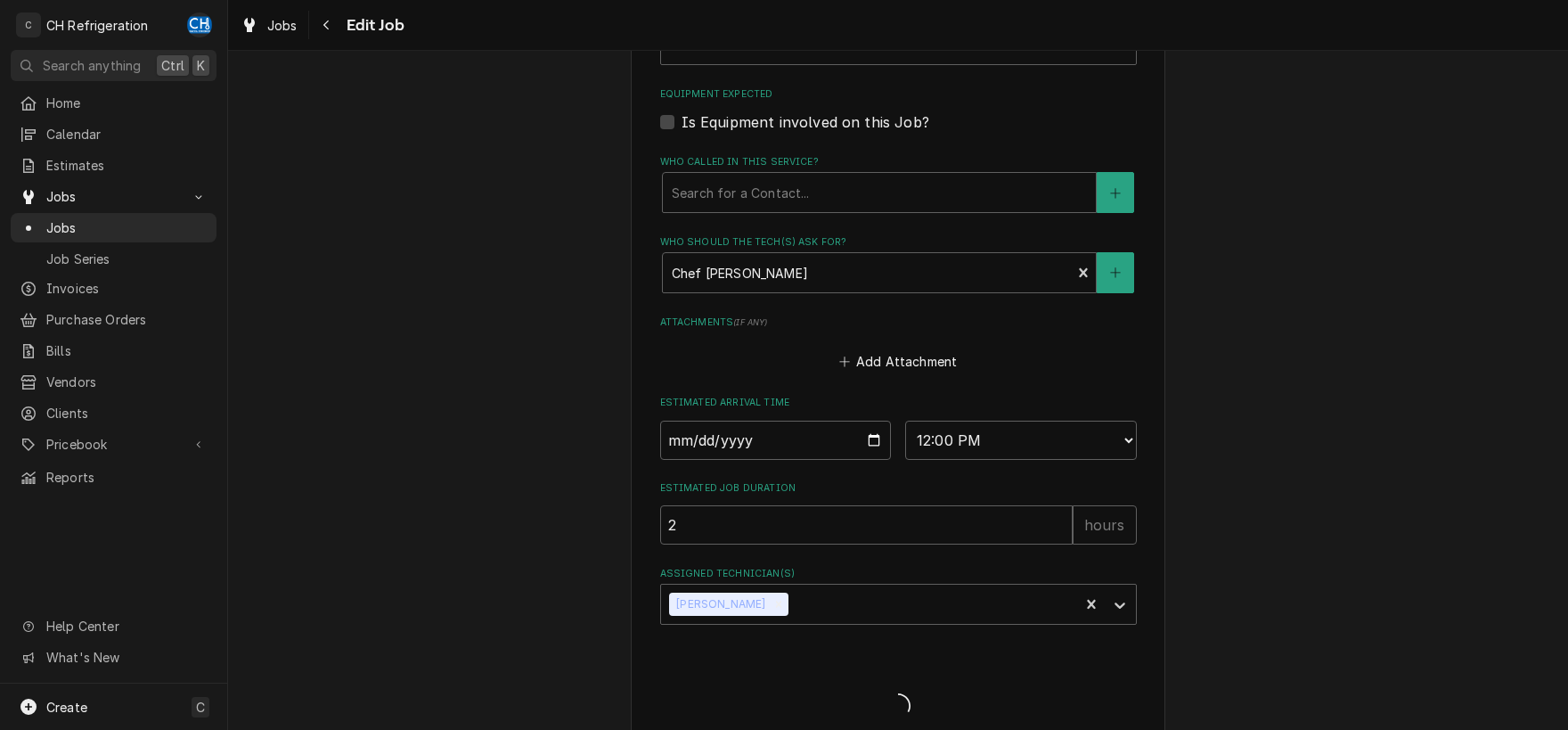
type textarea "x"
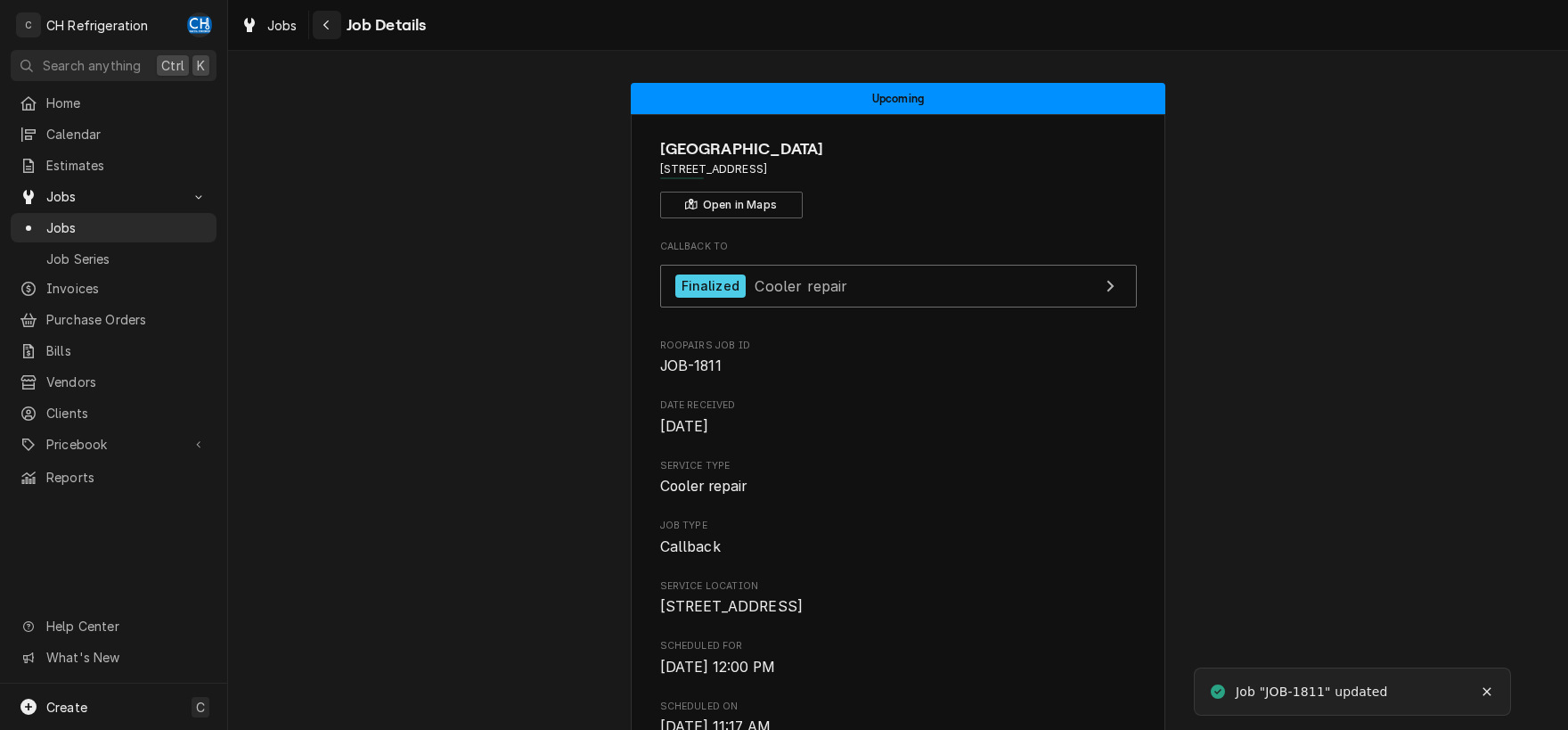
click at [327, 30] on icon "Navigate back" at bounding box center [327, 24] width 8 height 13
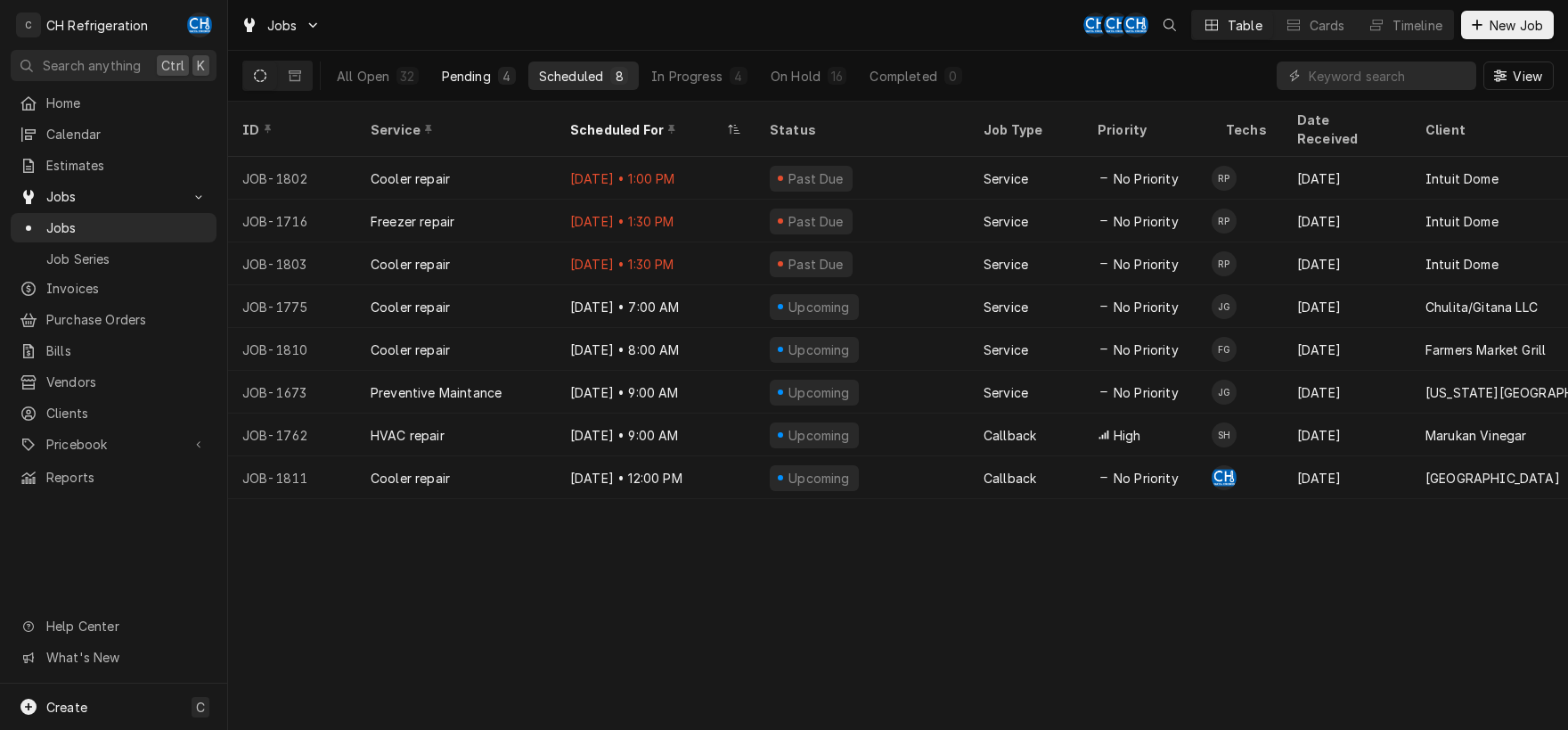
click at [455, 75] on div "Pending" at bounding box center [466, 75] width 49 height 19
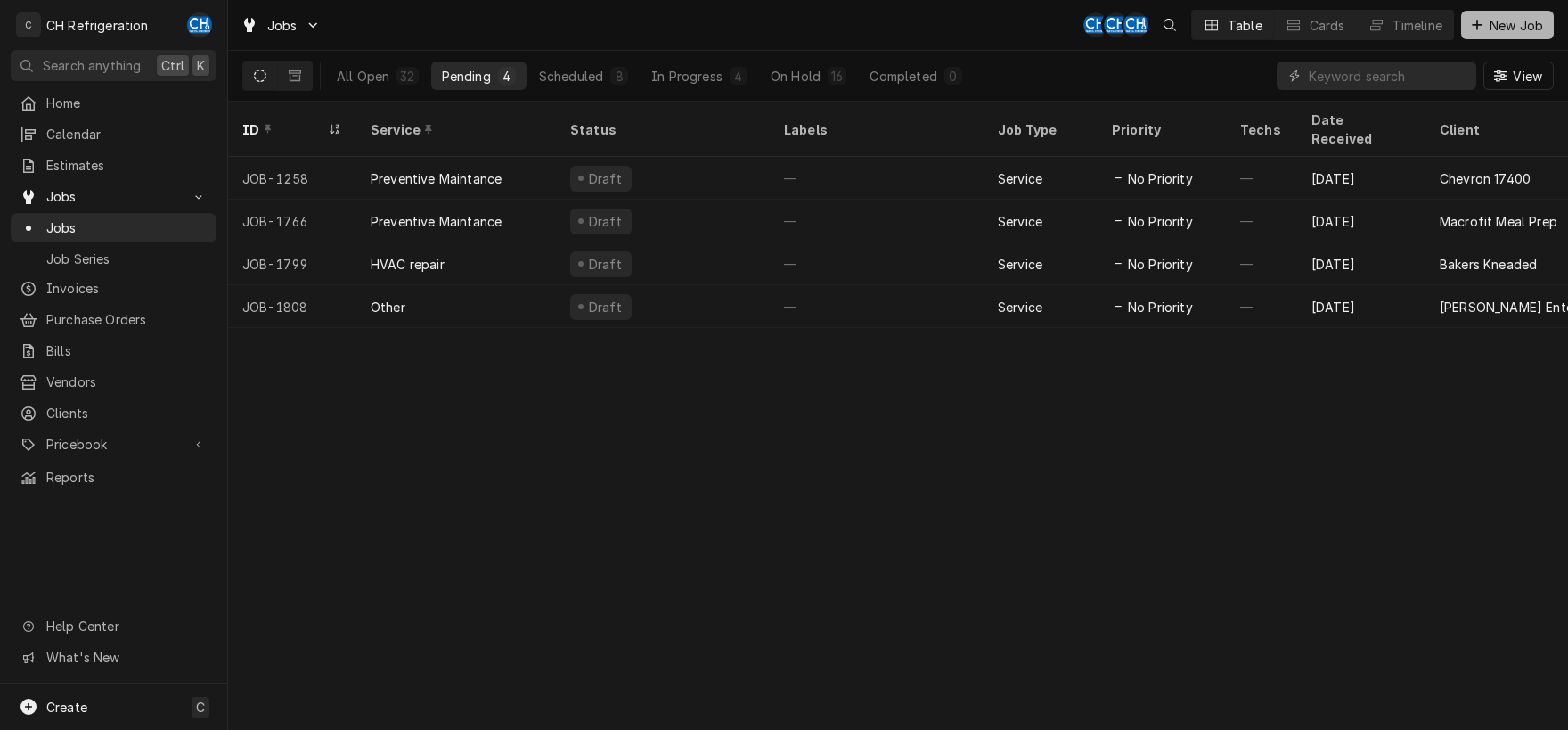
click at [1479, 25] on icon "Dynamic Content Wrapper" at bounding box center [1477, 24] width 11 height 13
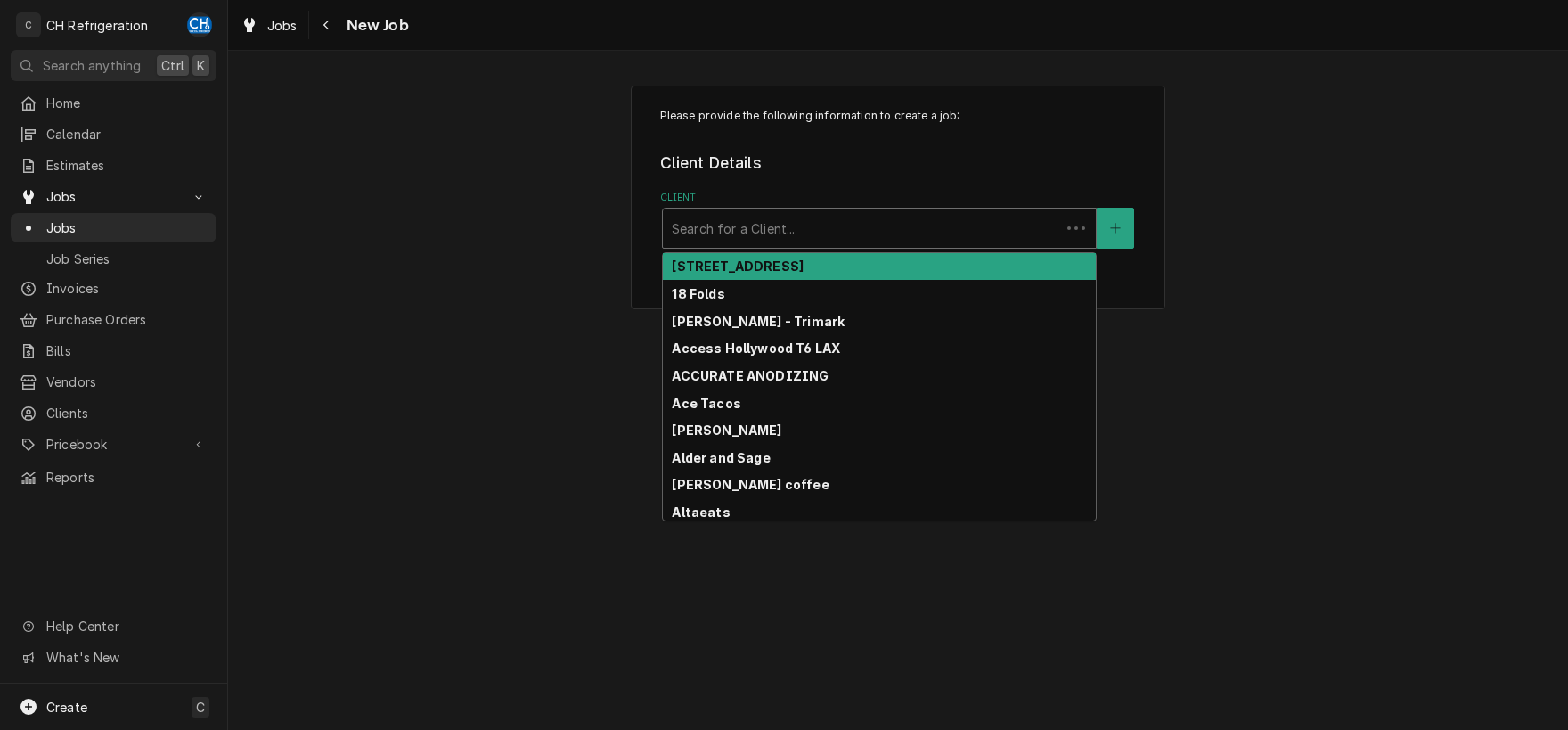
click at [978, 236] on div "Client" at bounding box center [861, 228] width 379 height 32
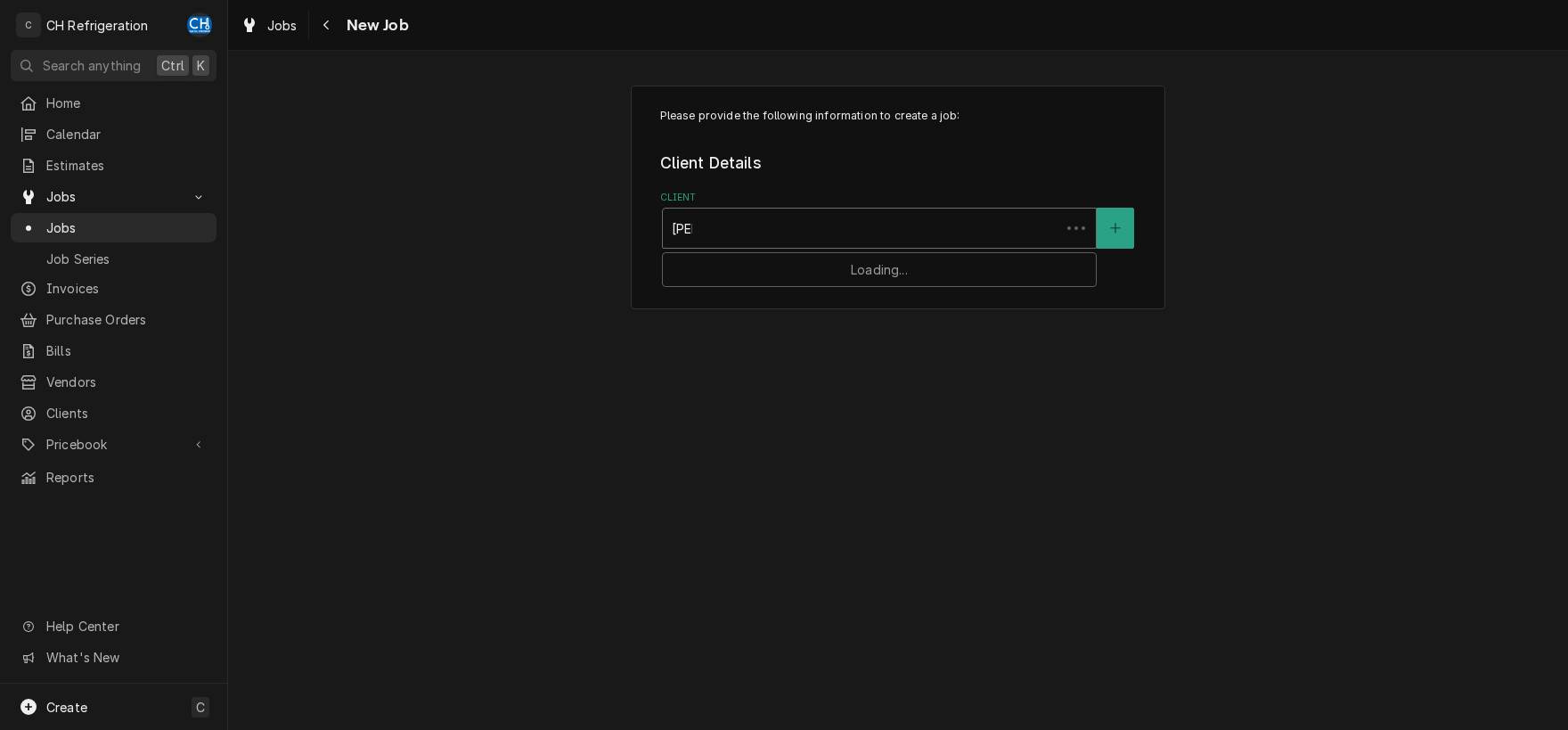
type input "west"
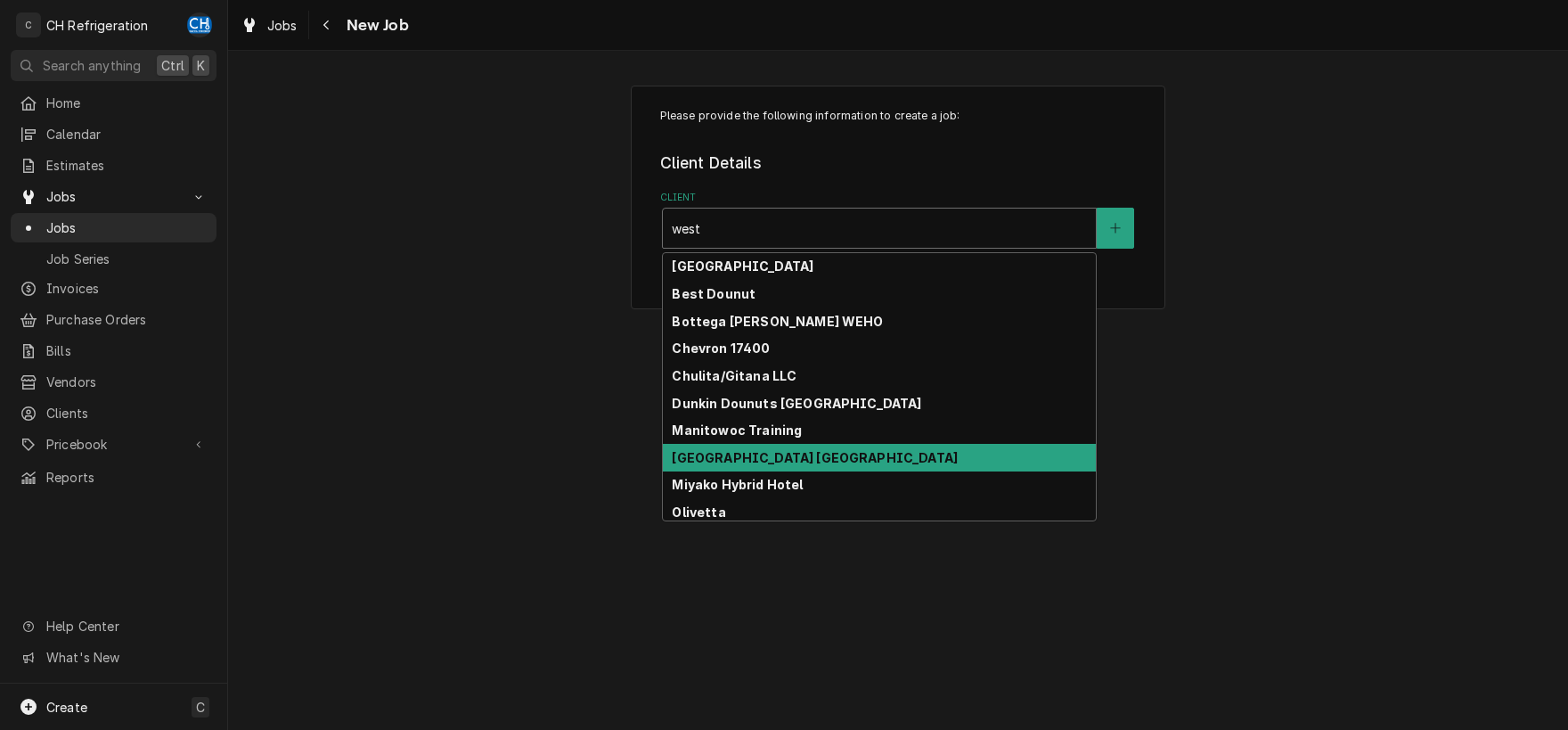
click at [892, 455] on div "Marmalade Cafe Westlake" at bounding box center [879, 457] width 433 height 27
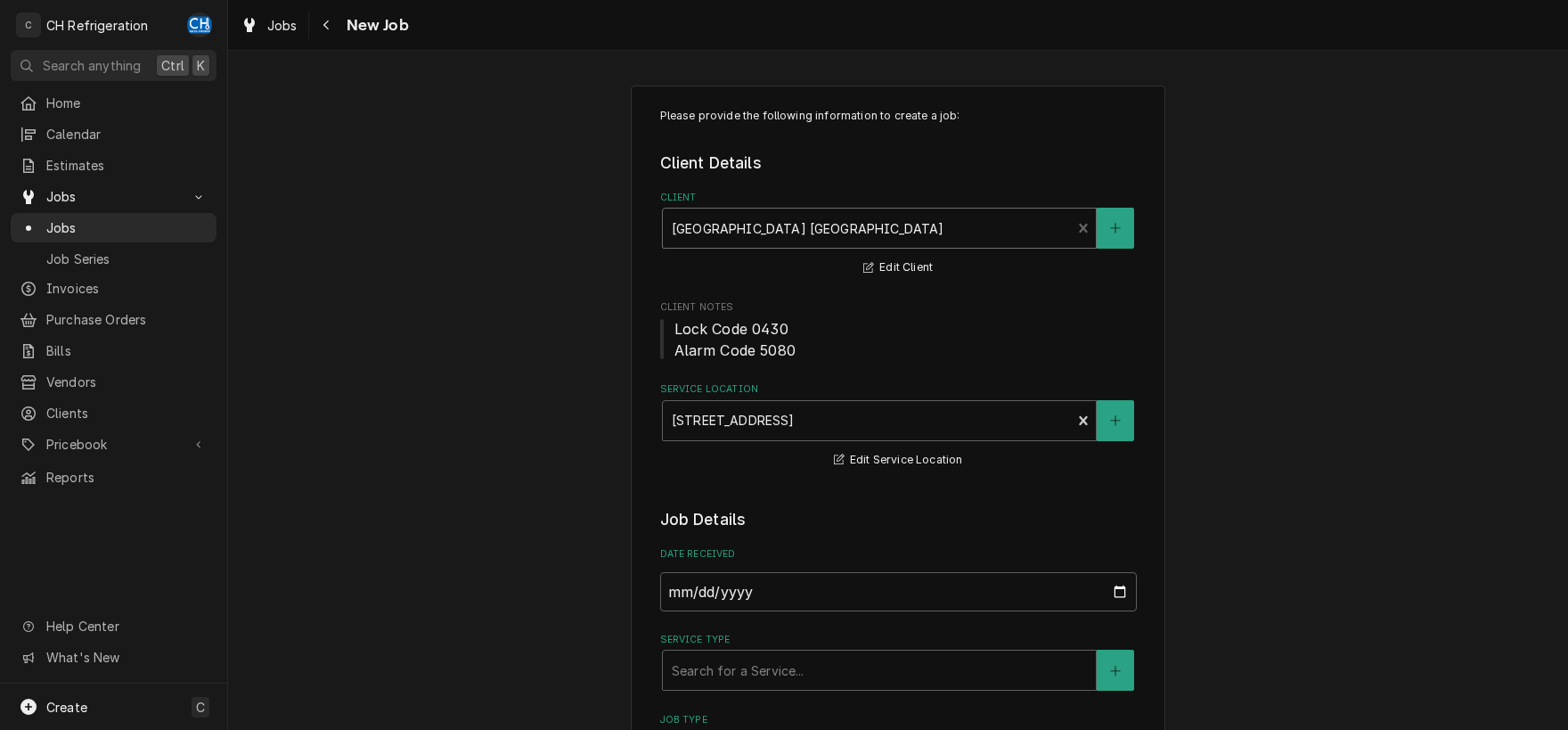
type textarea "x"
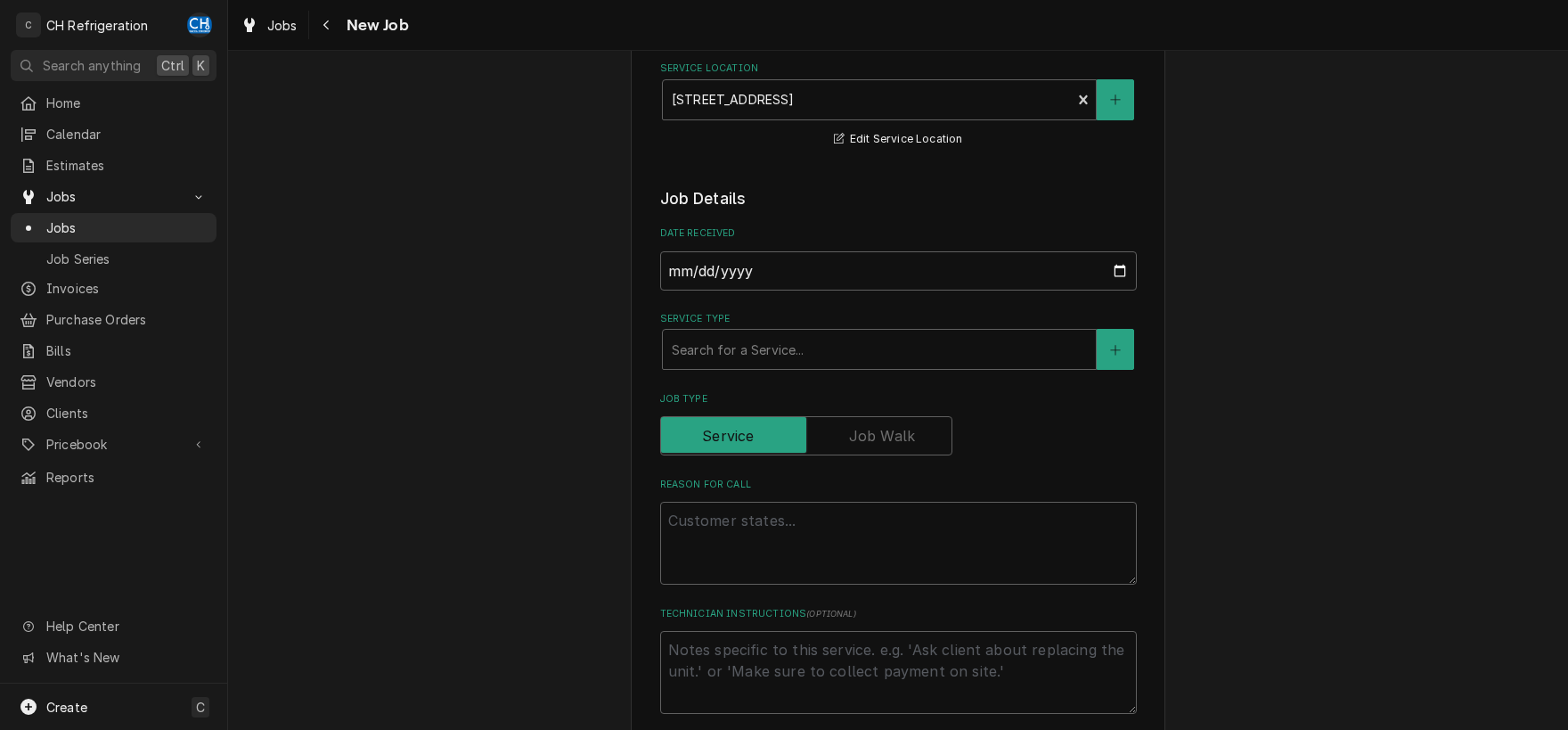
scroll to position [372, 0]
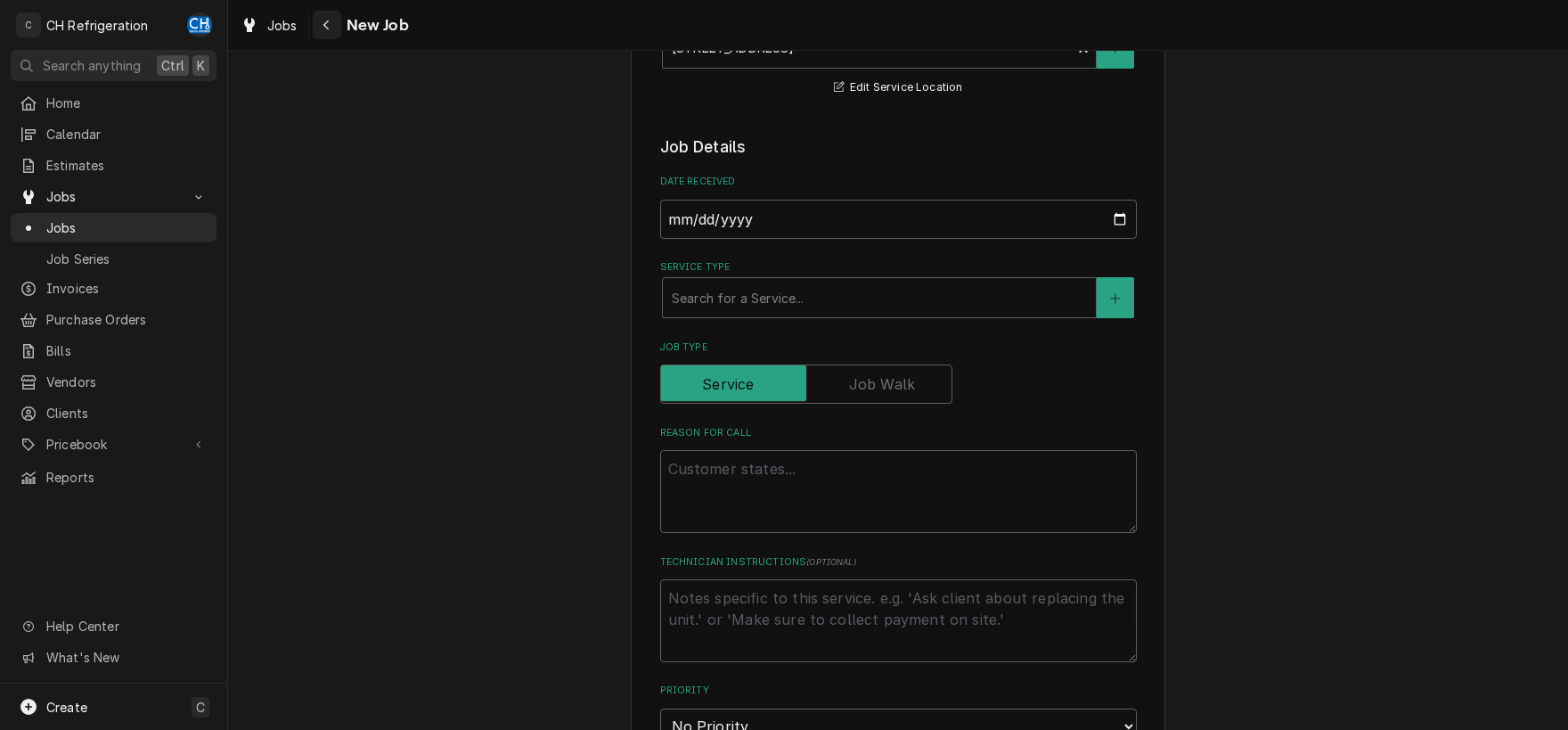
click at [330, 21] on div "Navigate back" at bounding box center [327, 24] width 18 height 18
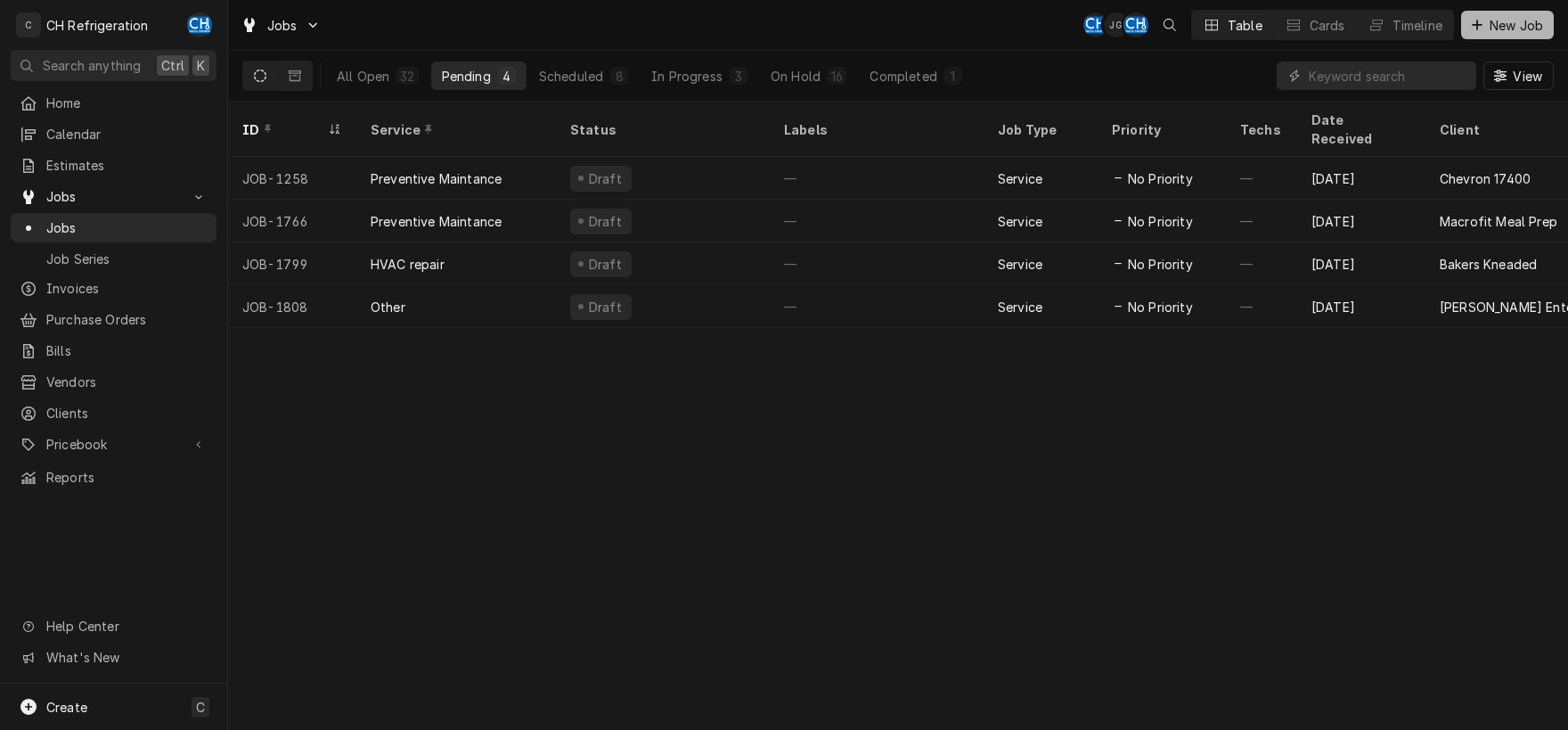
click at [1483, 19] on icon "Dynamic Content Wrapper" at bounding box center [1477, 24] width 11 height 13
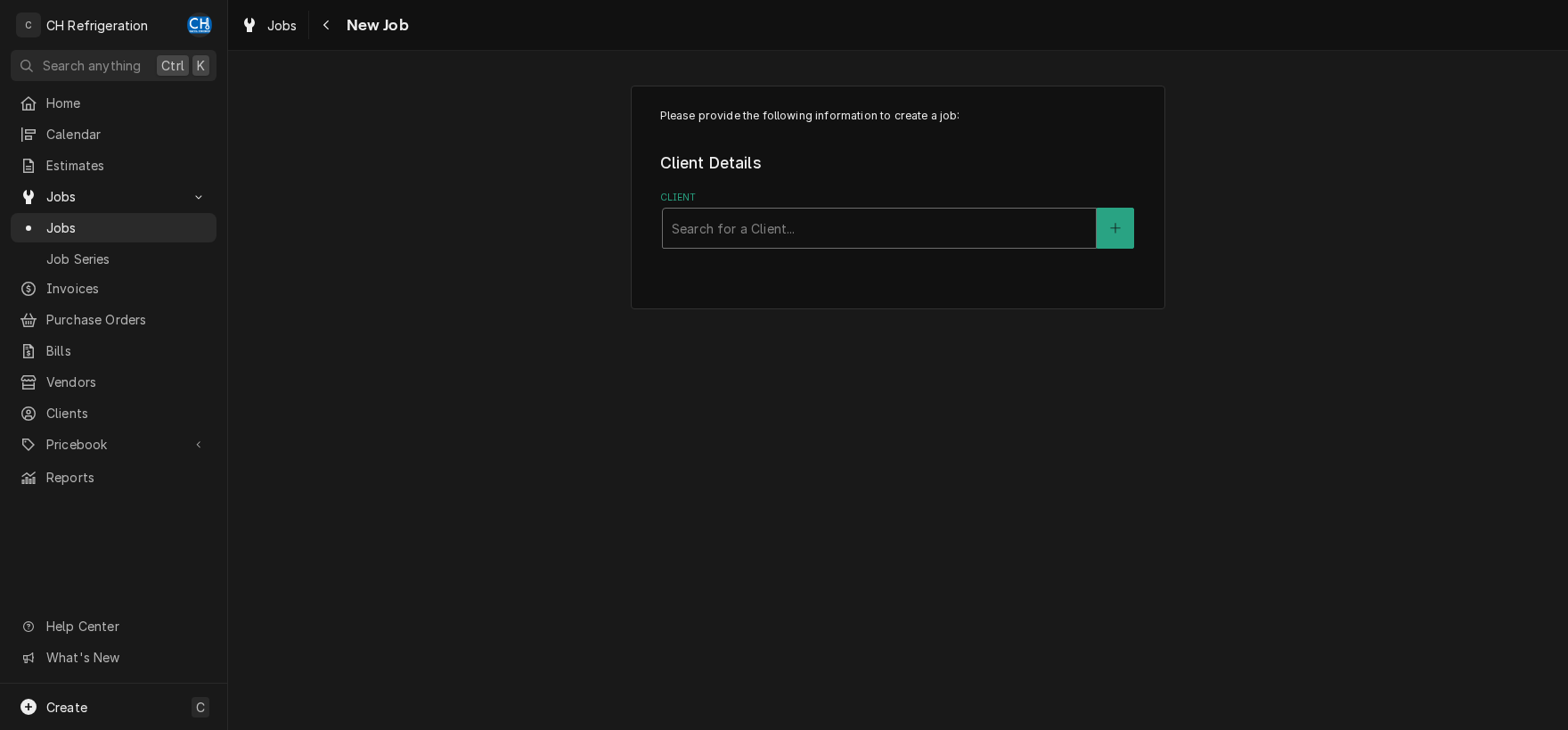
click at [845, 235] on div "Client" at bounding box center [879, 228] width 415 height 32
type input "west"
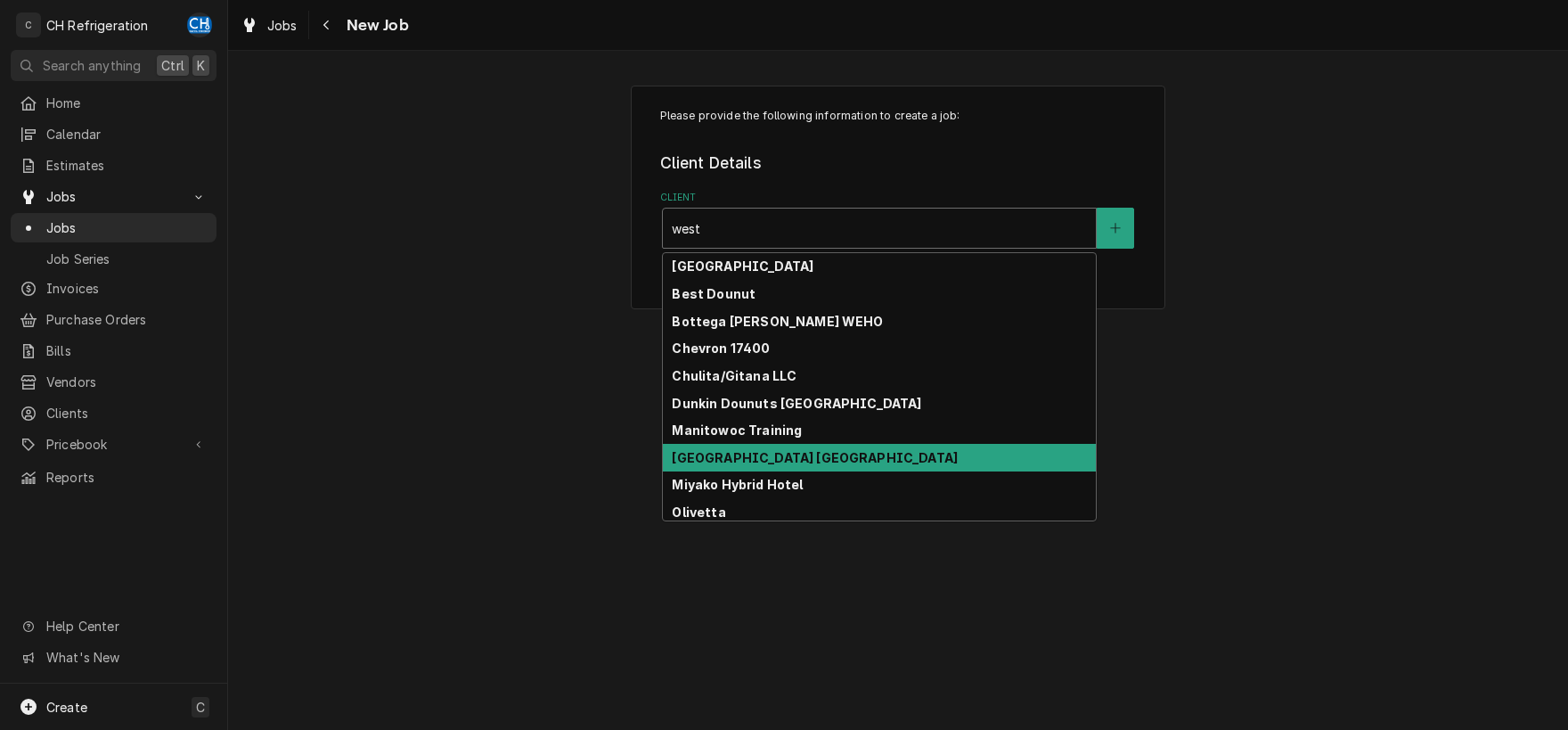
click at [807, 457] on strong "[GEOGRAPHIC_DATA] [GEOGRAPHIC_DATA]" at bounding box center [814, 456] width 286 height 15
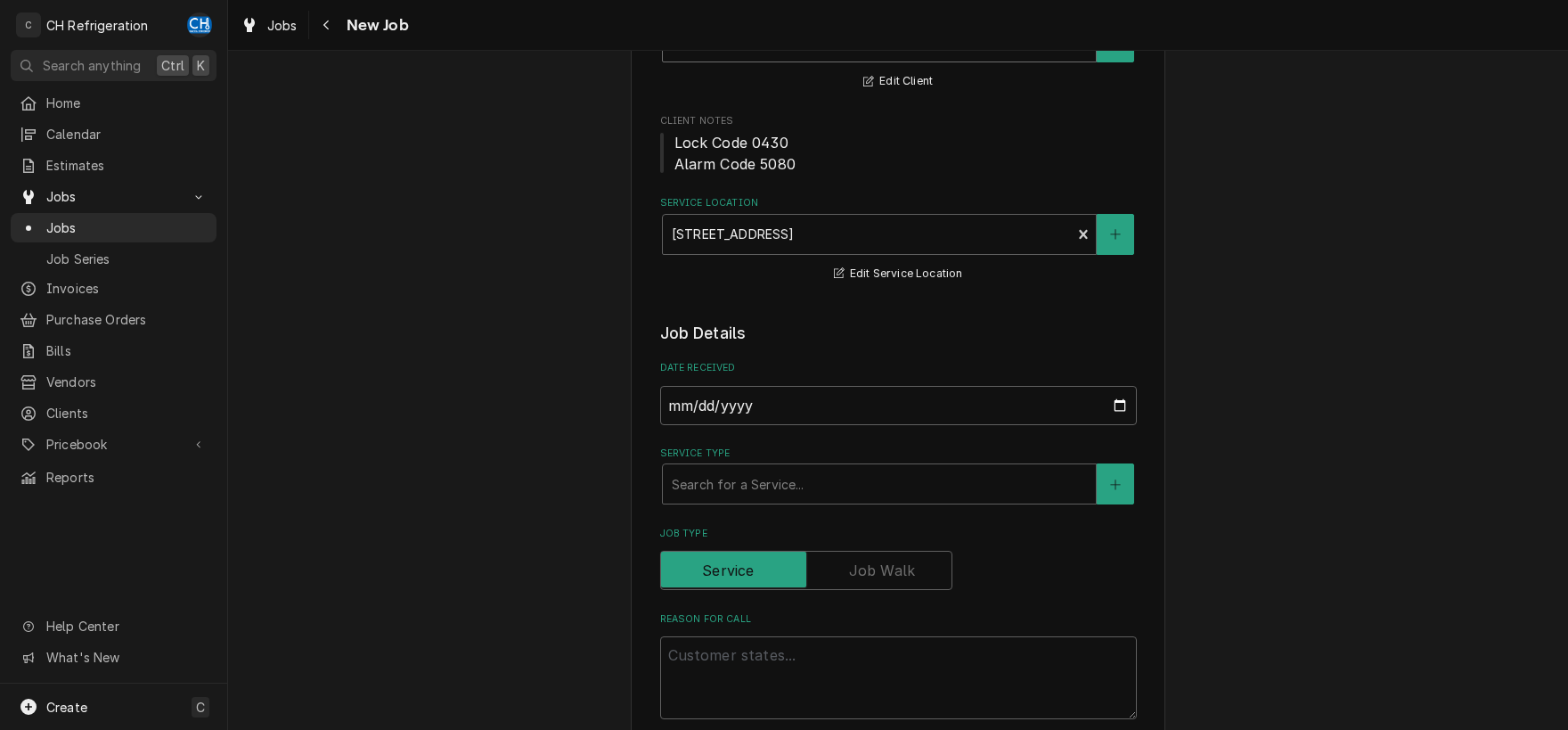
scroll to position [465, 0]
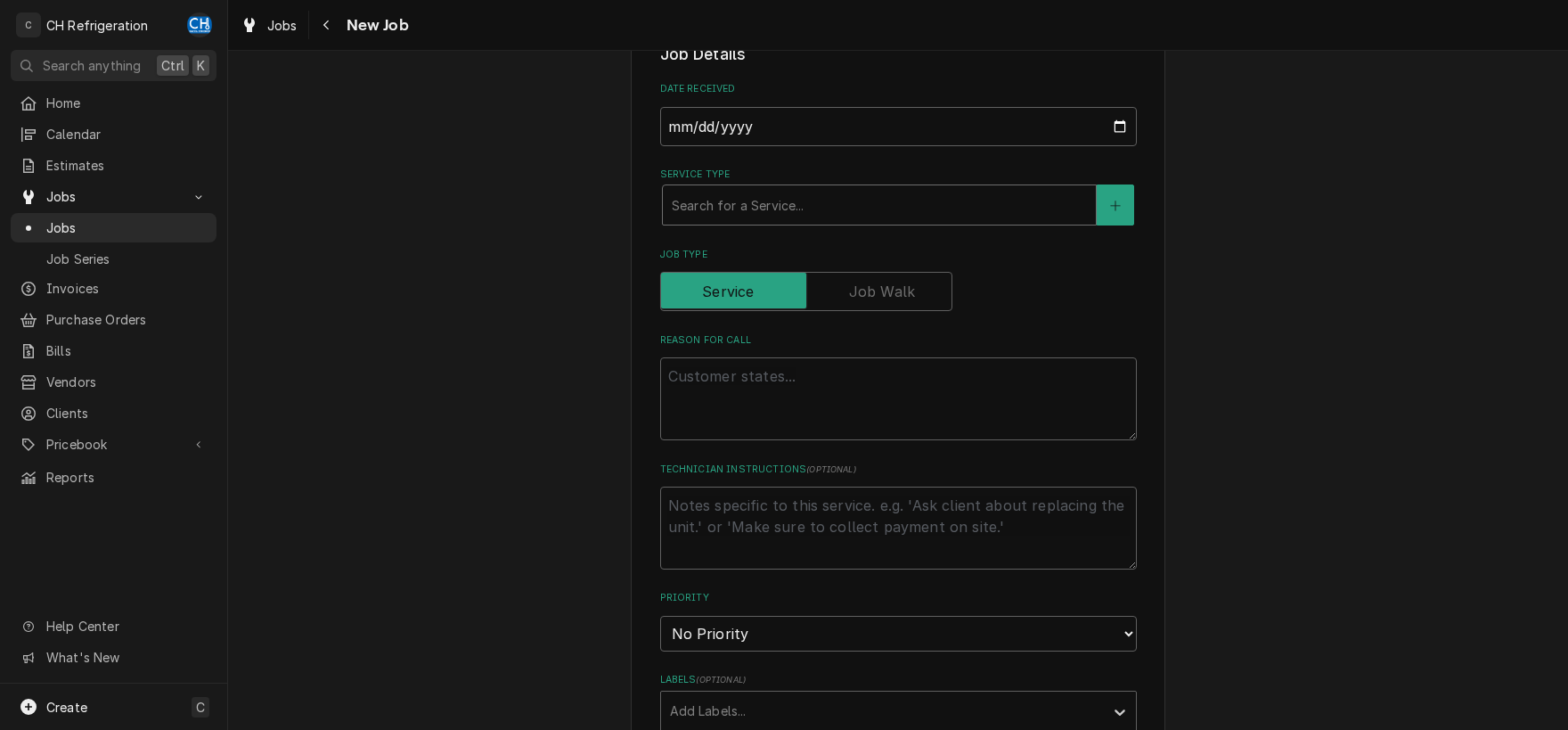
click at [840, 211] on div "Service Type" at bounding box center [879, 204] width 415 height 32
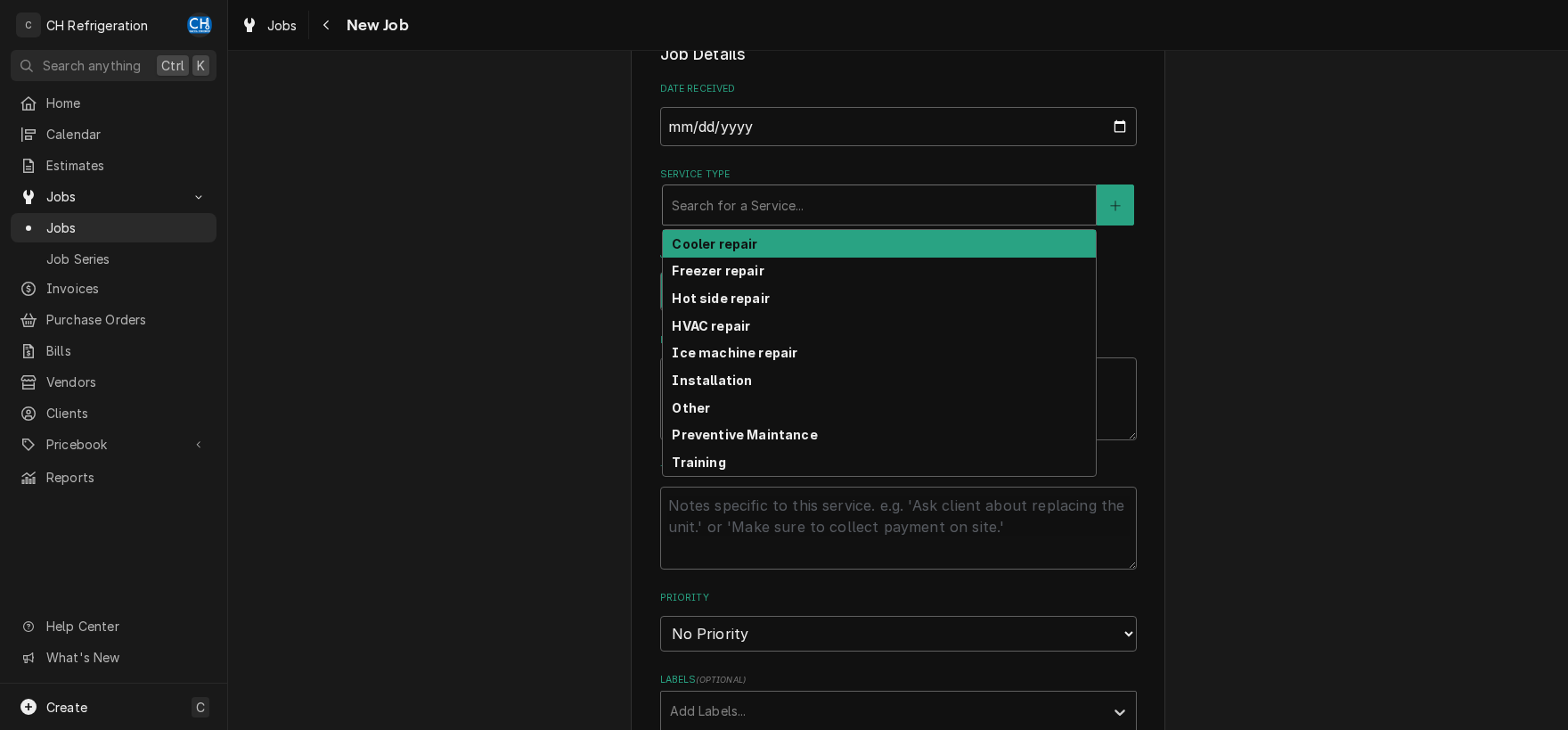
click at [823, 256] on div "Cooler repair" at bounding box center [879, 243] width 433 height 27
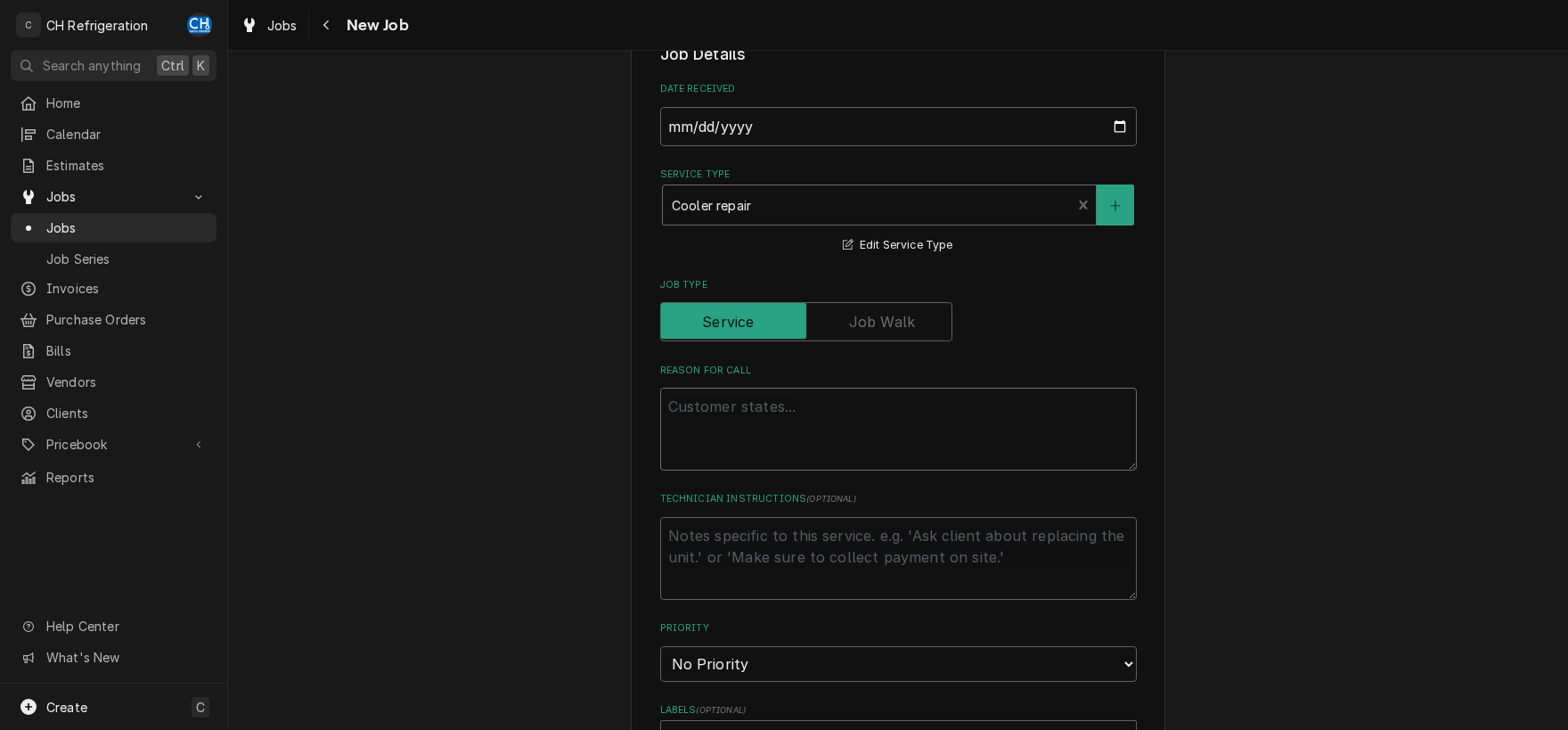
click at [843, 431] on textarea "Reason For Call" at bounding box center [899, 429] width 477 height 83
type textarea "x"
type textarea "D"
type textarea "x"
type textarea "Dr"
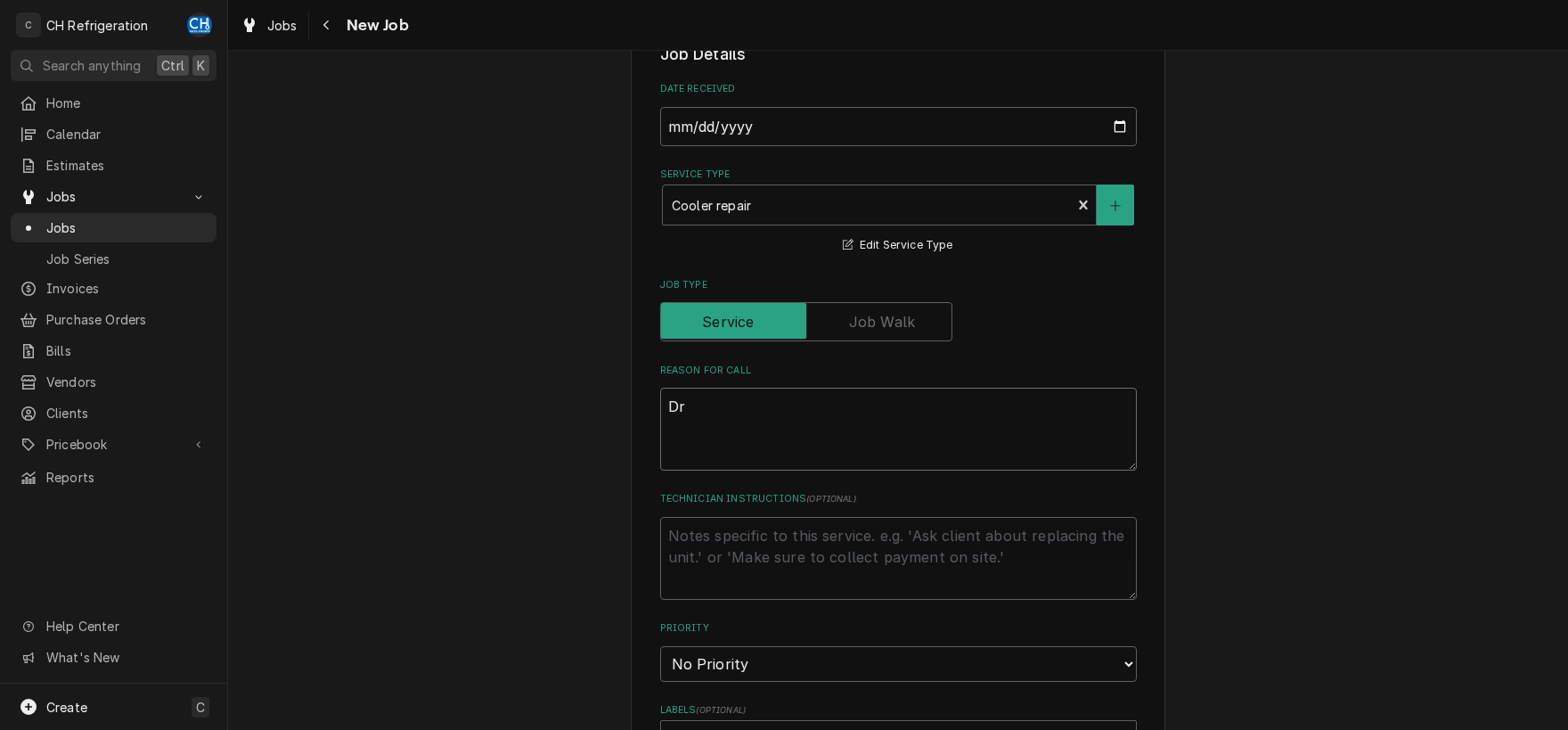
type textarea "x"
type textarea "Dra"
type textarea "x"
type textarea "Draw"
type textarea "x"
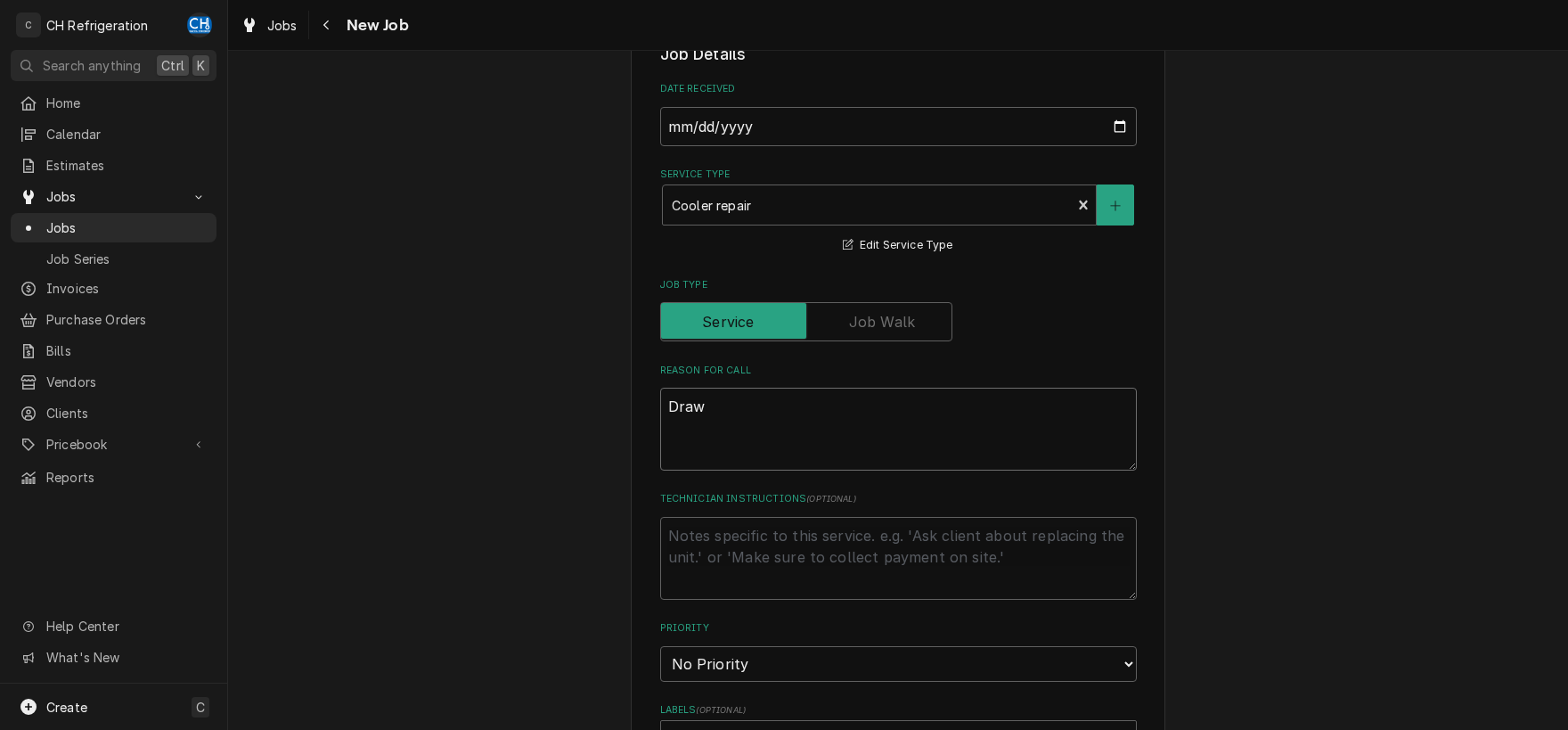
type textarea "Drawe"
type textarea "x"
type textarea "Drawer"
type textarea "x"
type textarea "Drawer"
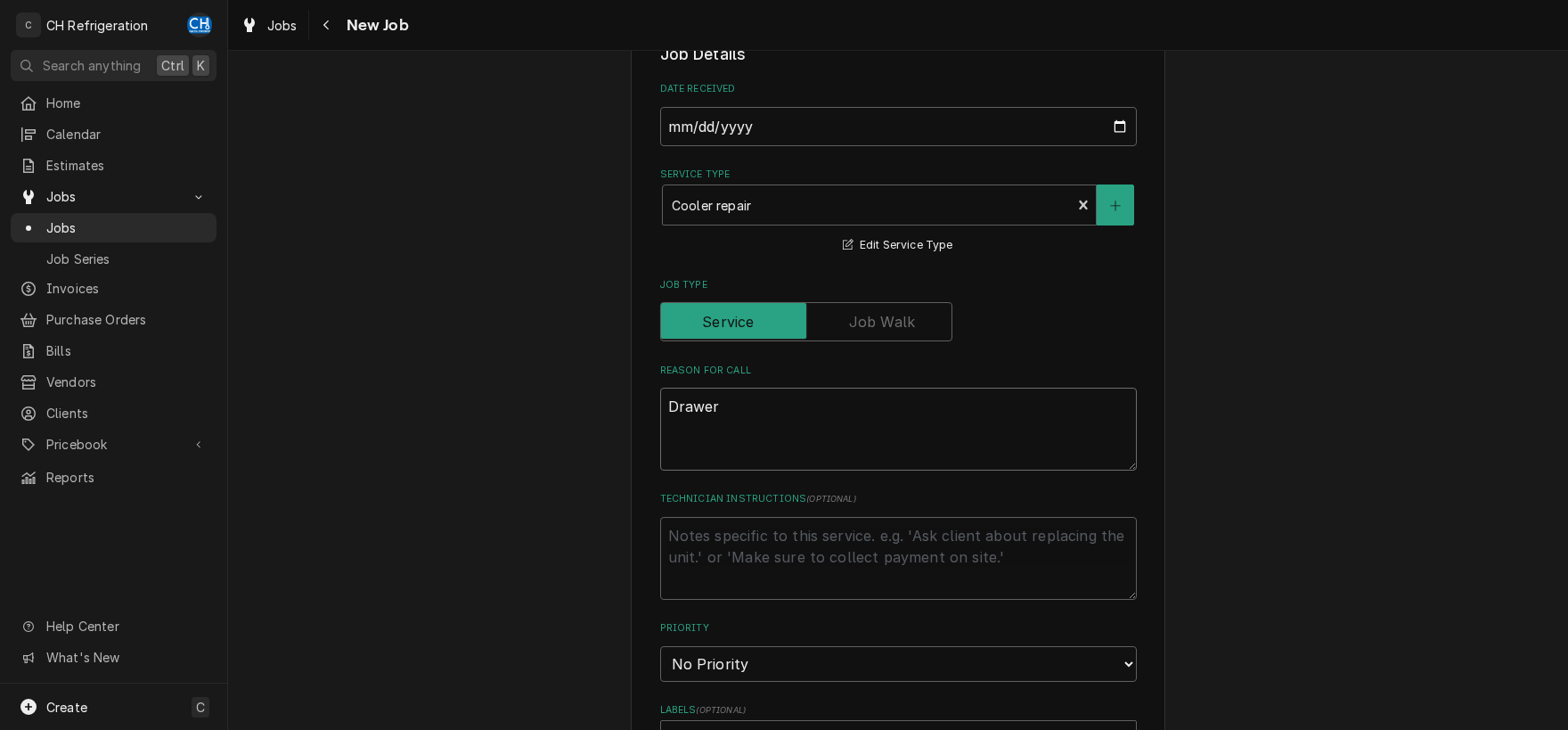
type textarea "x"
type textarea "Drawer o"
type textarea "x"
type textarea "Drawer on"
type textarea "x"
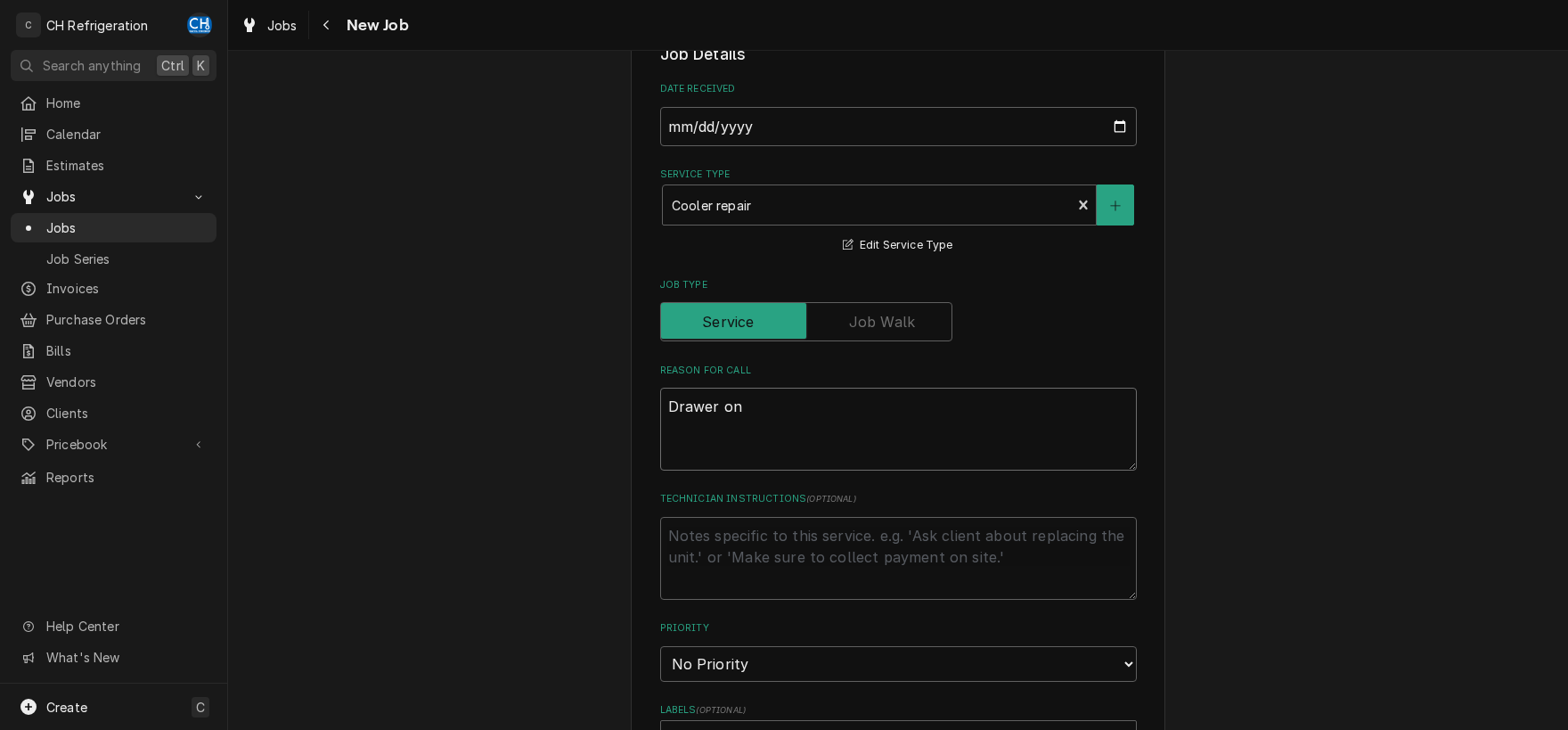
type textarea "Drawer on"
type textarea "x"
type textarea "Drawer on s"
type textarea "x"
type textarea "Drawer on sy"
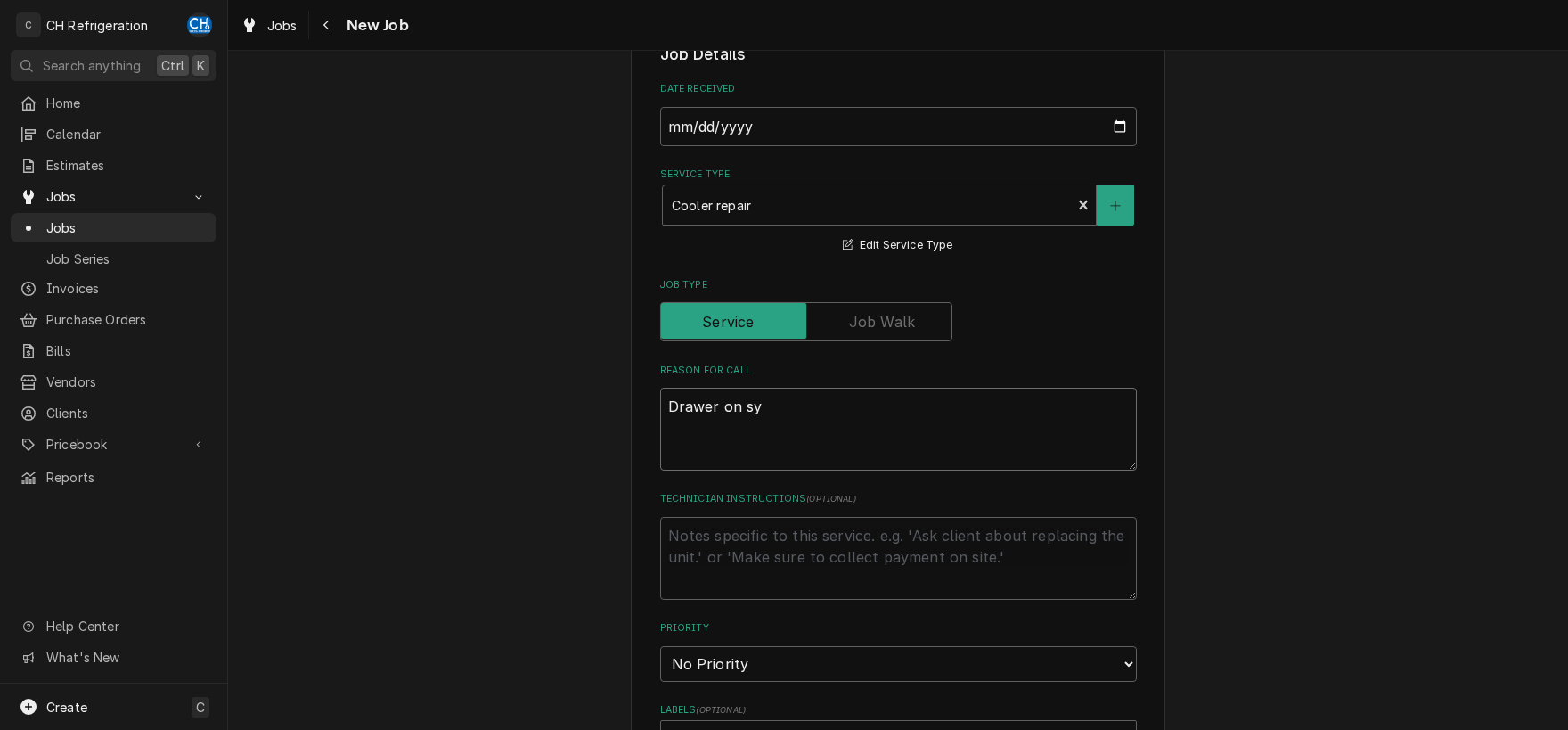
type textarea "x"
type textarea "Drawer on sys"
type textarea "x"
type textarea "Drawer on syst"
type textarea "x"
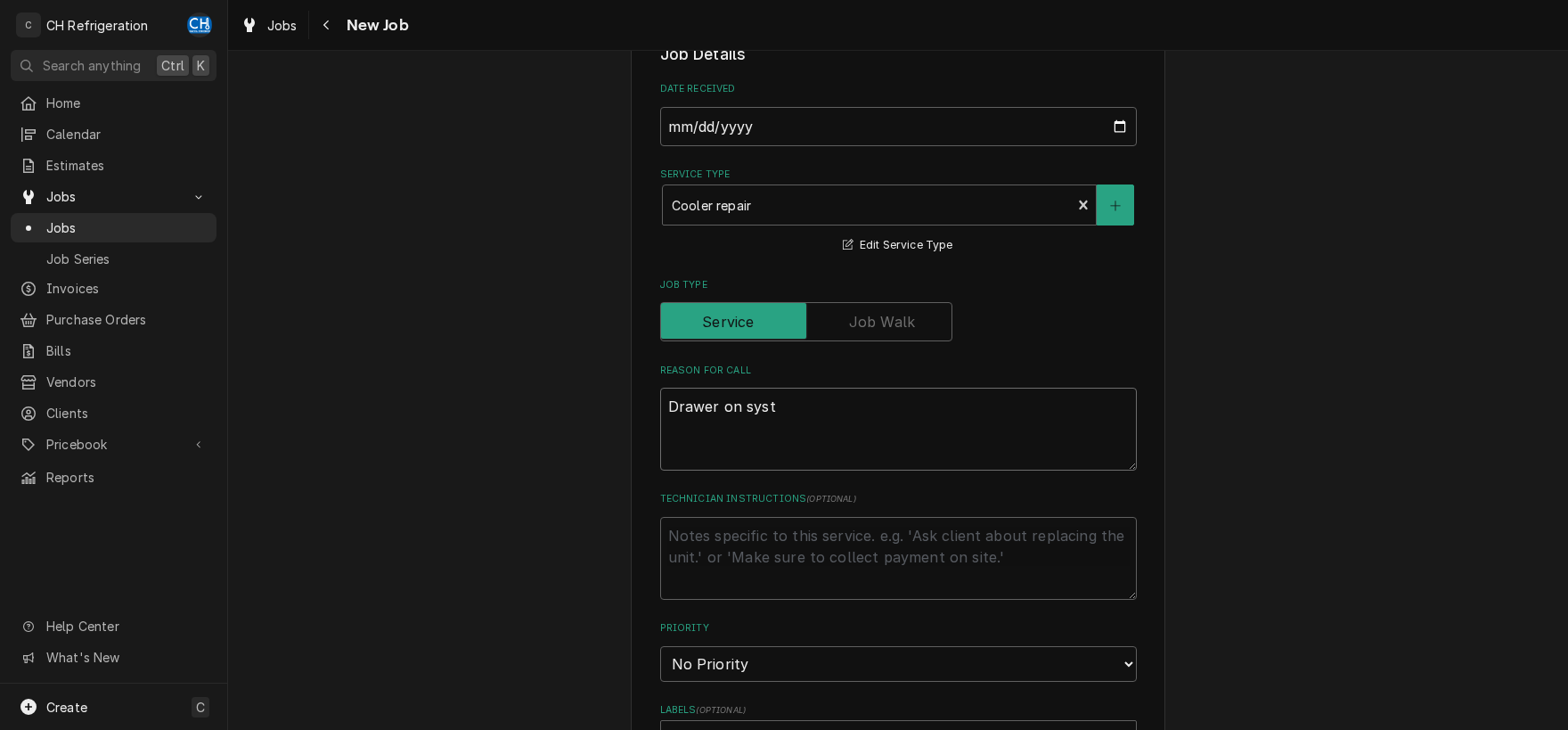
type textarea "Drawer on sys"
type textarea "x"
type textarea "Drawer on sy"
type textarea "x"
type textarea "Drawer on sys"
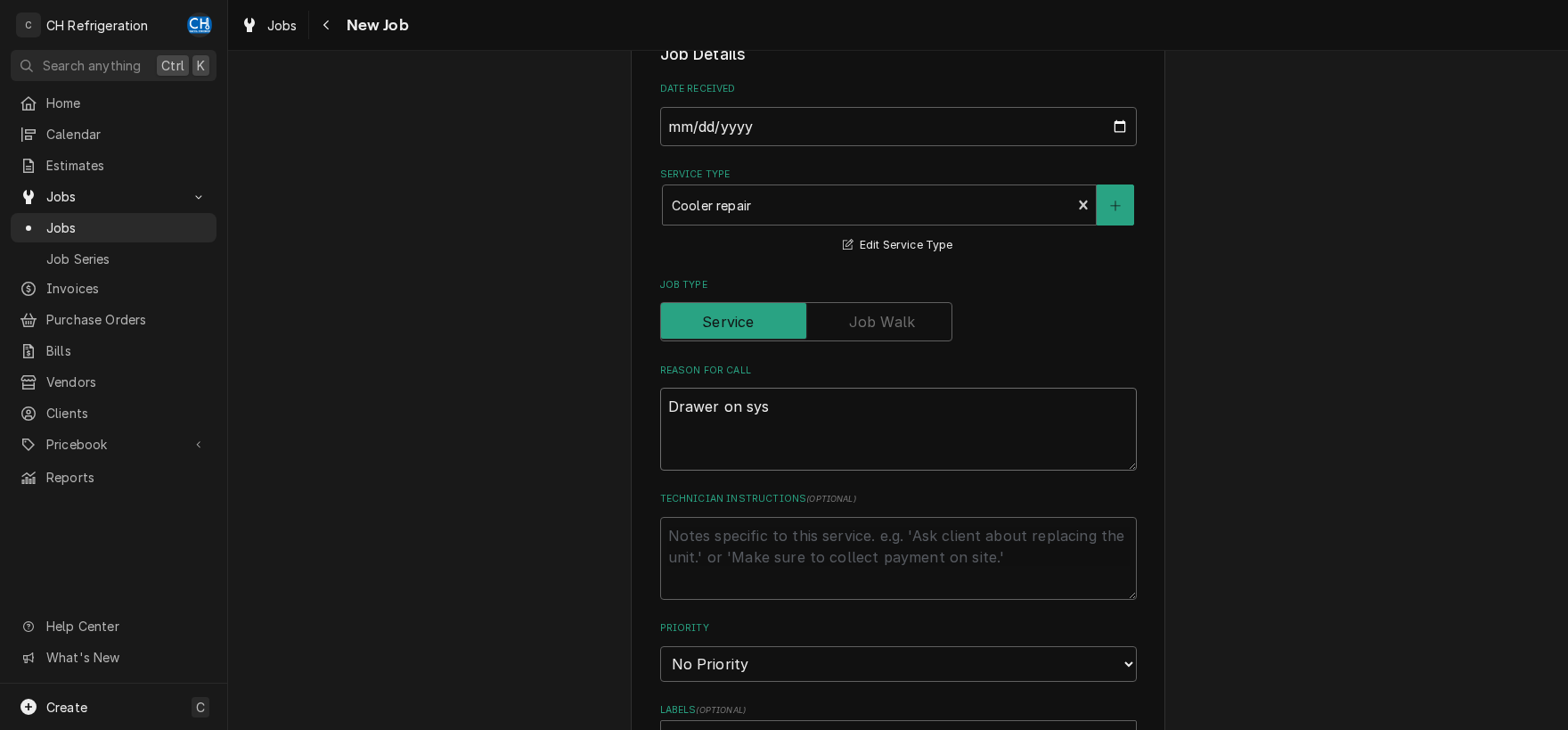
type textarea "x"
type textarea "Drawer on syst"
type textarea "x"
type textarea "Drawer on syste"
type textarea "x"
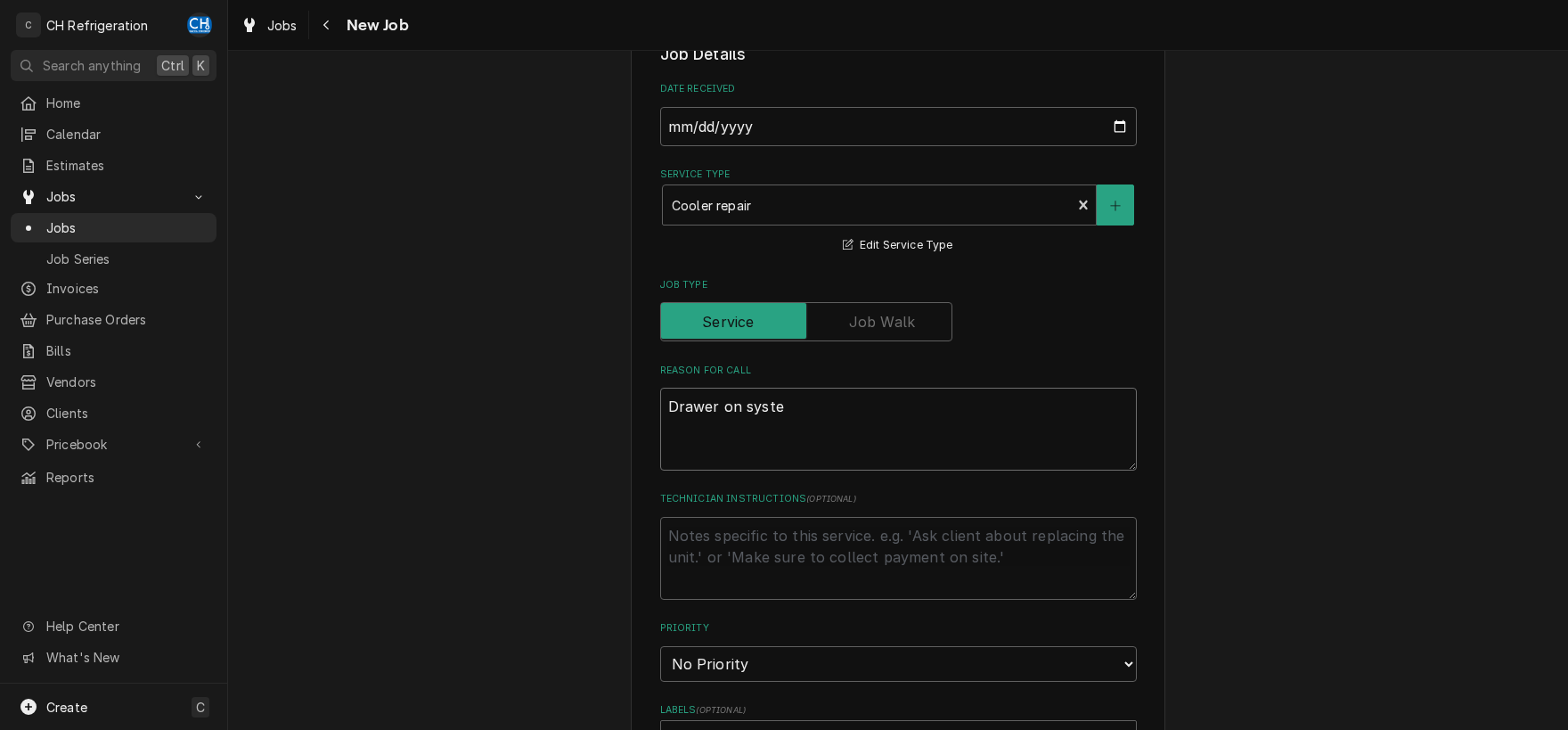
type textarea "Drawer on system"
type textarea "x"
type textarea "Drawer on system"
type textarea "x"
type textarea "Drawer on system C"
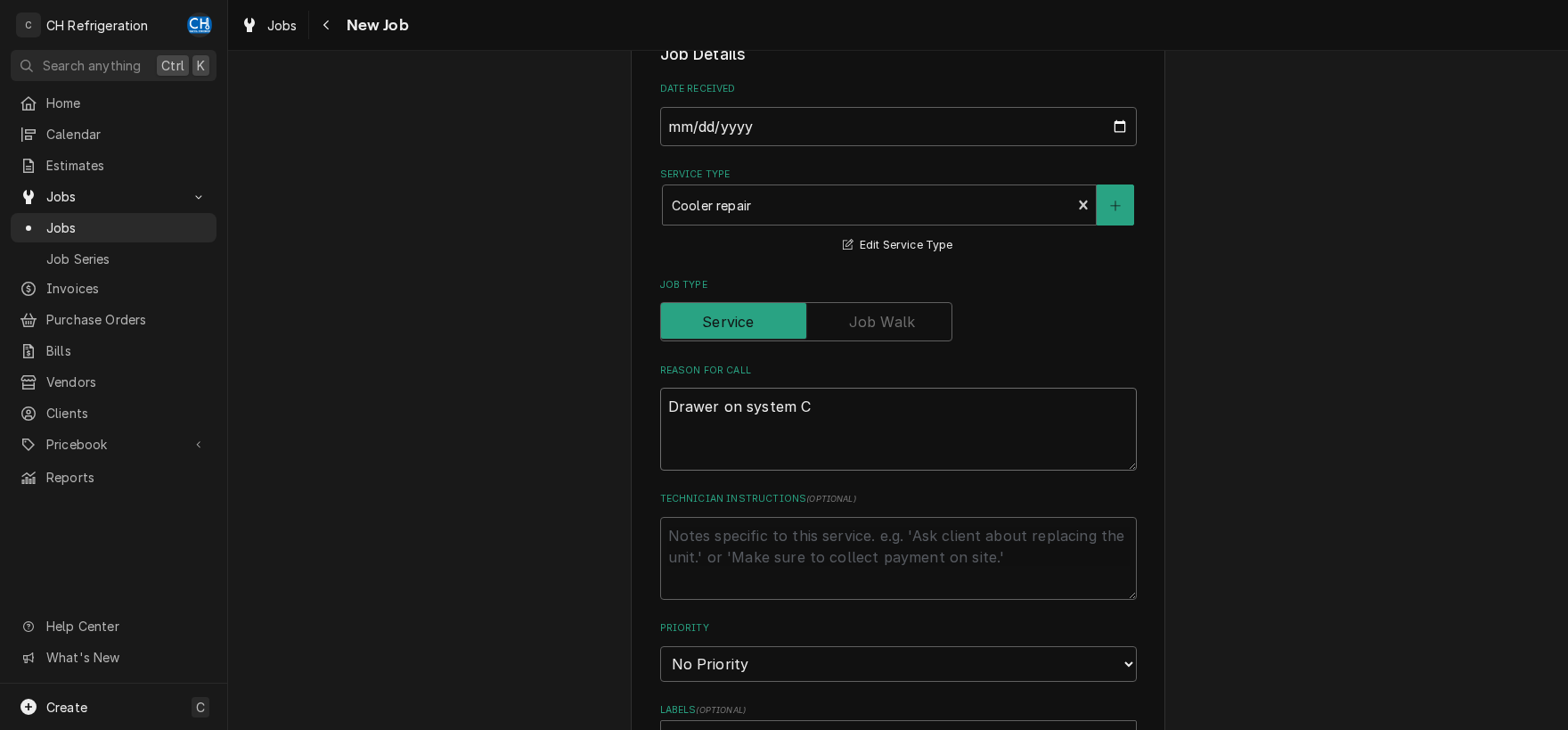
type textarea "x"
type textarea "Drawer on system C"
type textarea "x"
type textarea "Drawer on system C a"
type textarea "x"
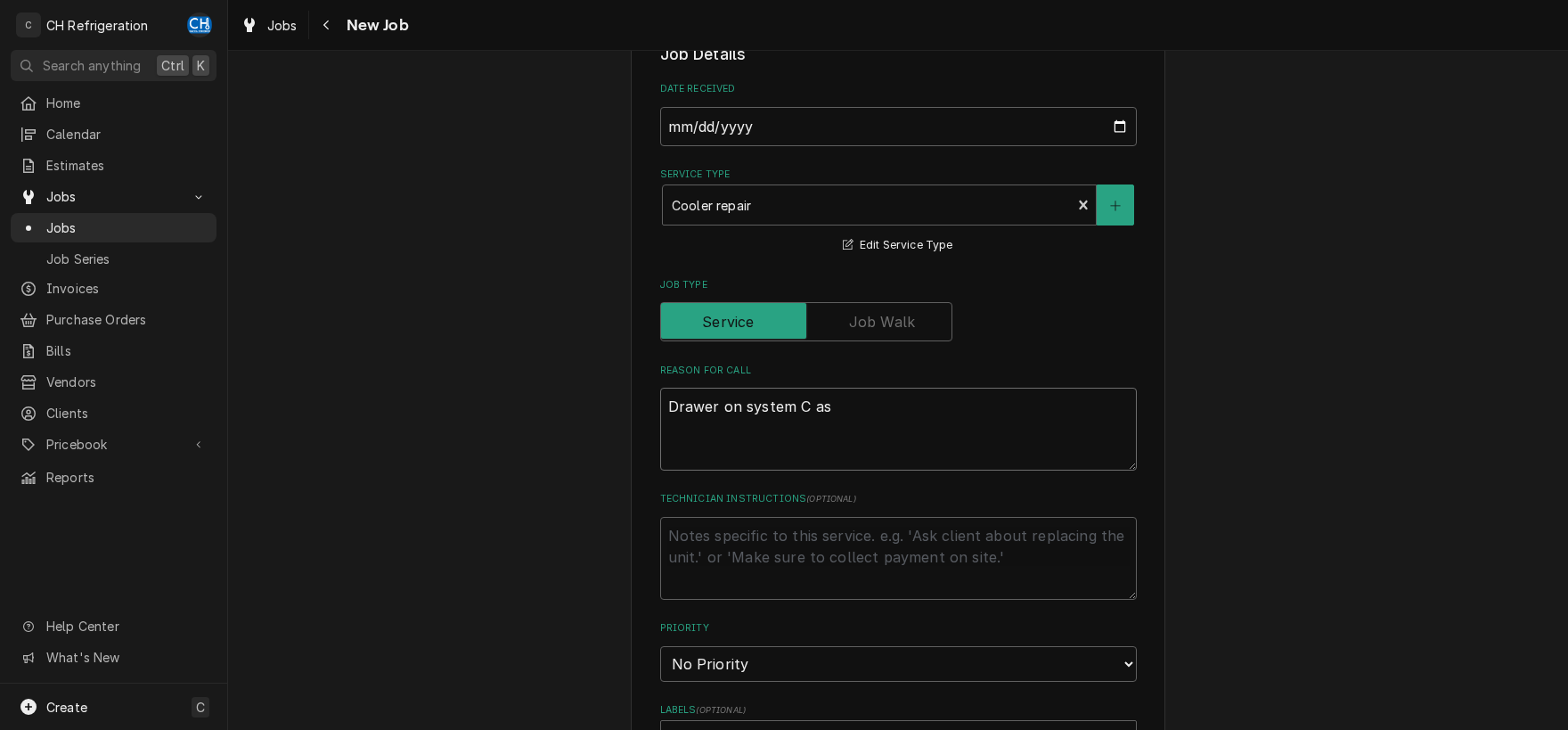
type textarea "Drawer on system C ast"
type textarea "x"
type textarea "Drawer on system C ast="
type textarea "x"
type textarea "Drawer on system C ast"
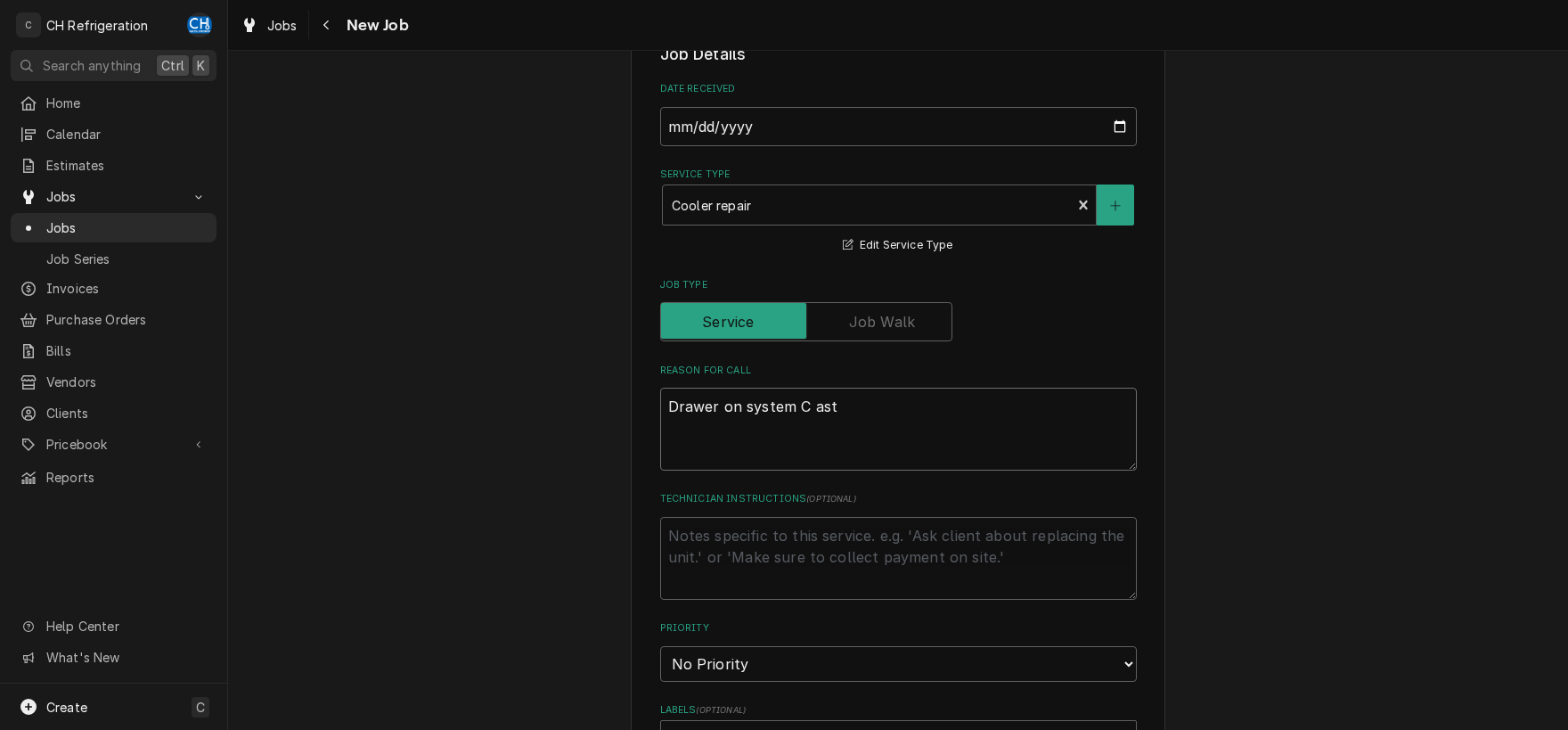
type textarea "x"
type textarea "Drawer on system C as"
type textarea "x"
type textarea "Drawer on system C a"
type textarea "x"
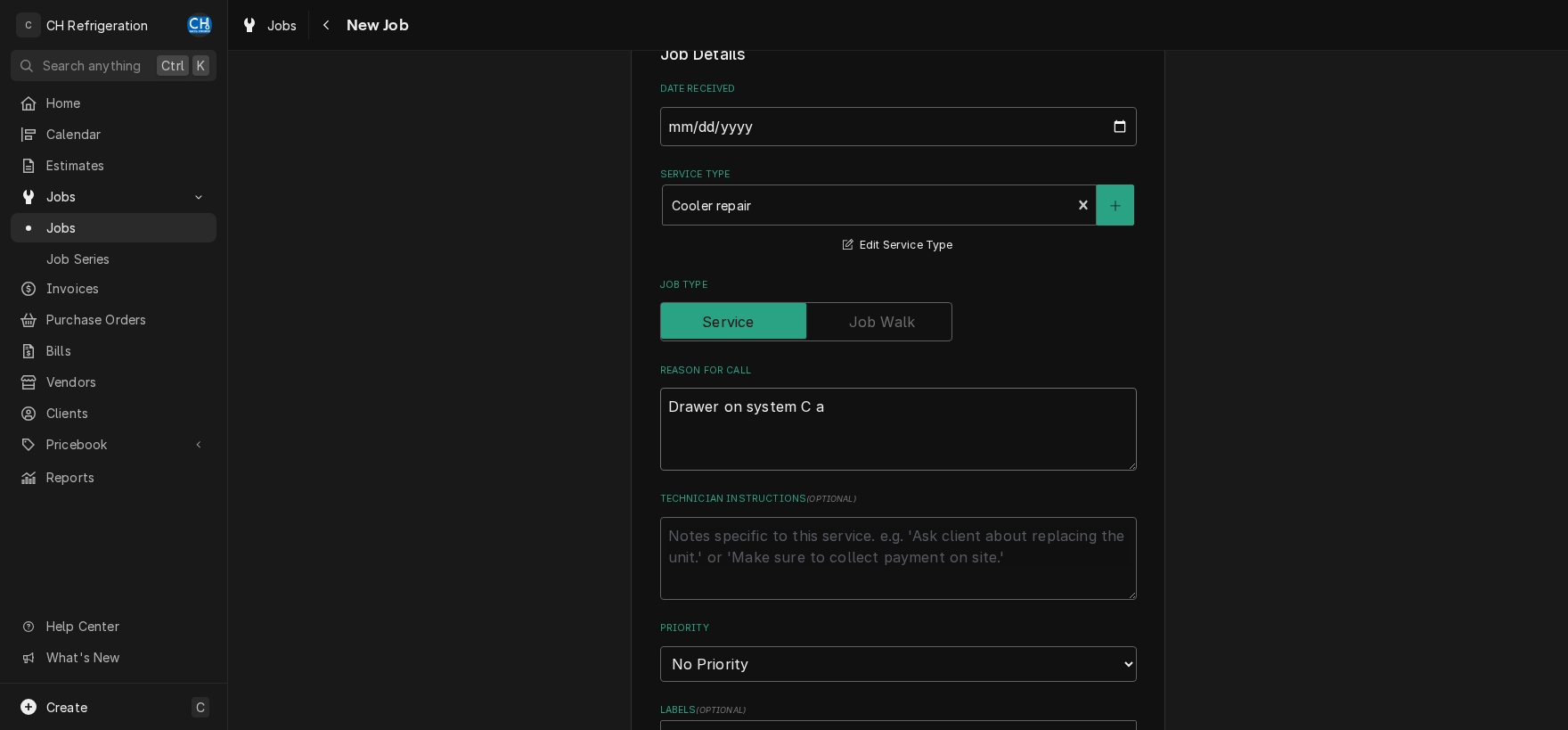
type textarea "Drawer on system C at"
type textarea "x"
type textarea "Drawer on system C at"
type textarea "x"
type textarea "Drawer on system C at 4"
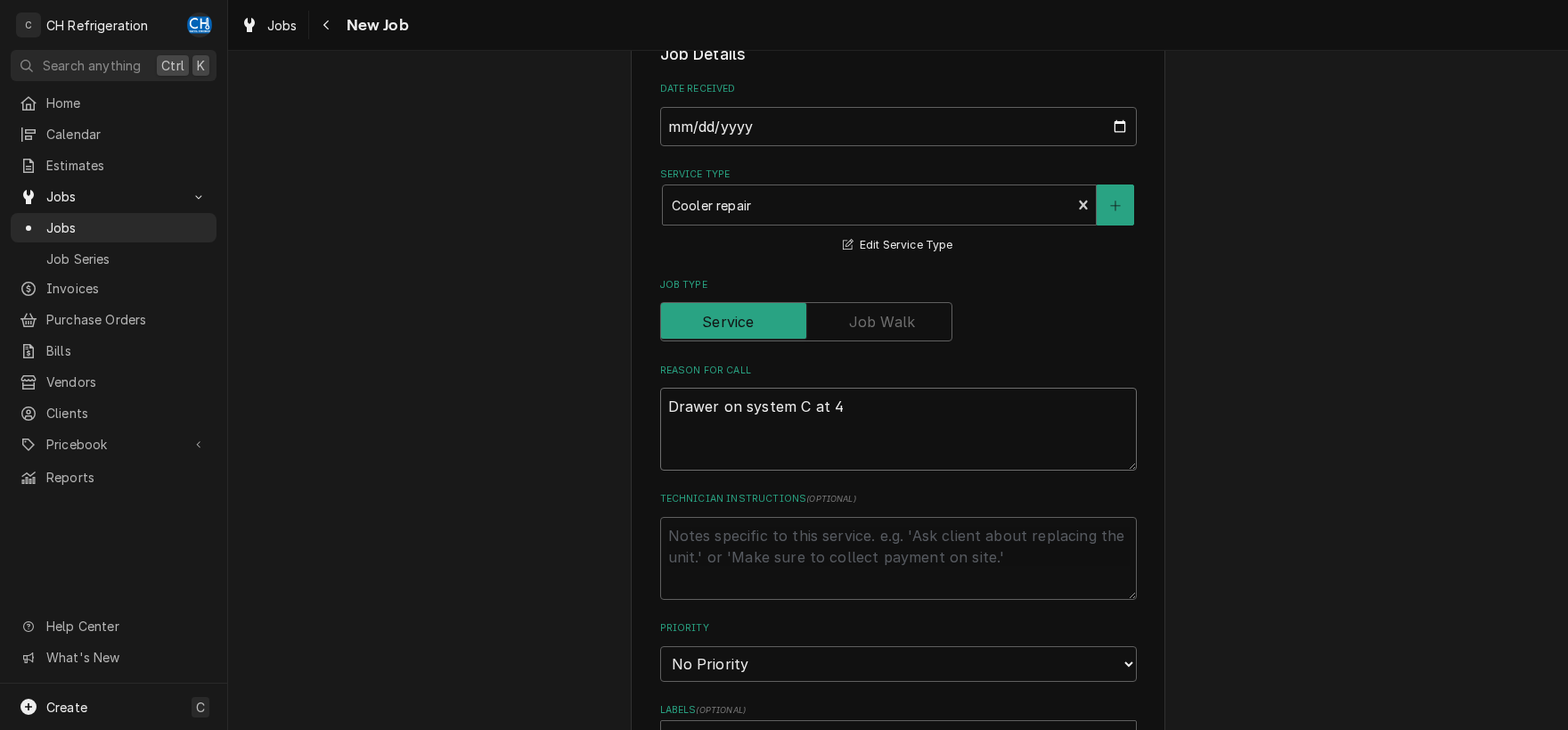
type textarea "x"
type textarea "Drawer on system C at 45"
type textarea "x"
type textarea "Drawer on system C at 45."
type textarea "x"
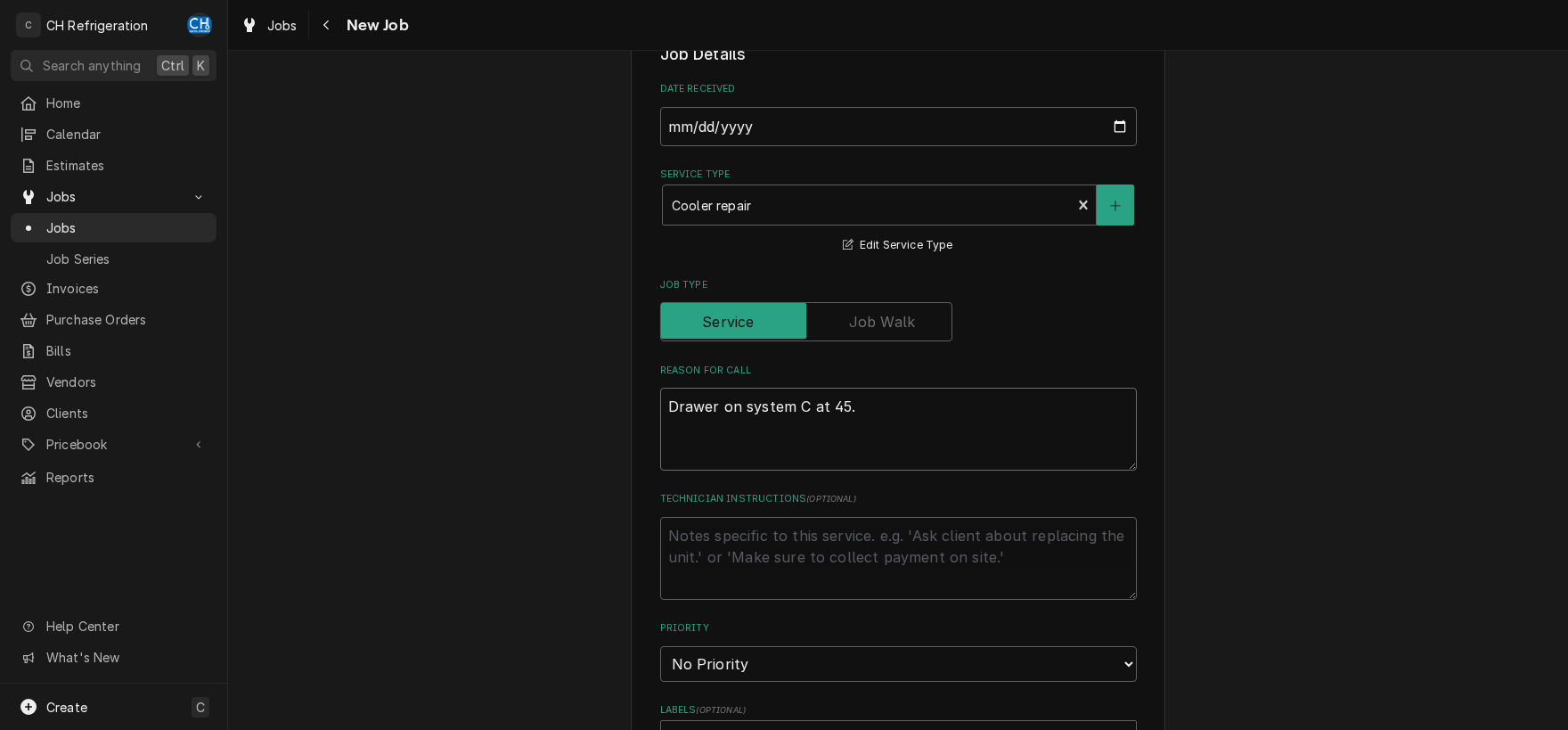
type textarea "Drawer on system C at 45.."
type textarea "x"
type textarea "Drawer on system C at 45..."
type textarea "x"
type textarea "Drawer on system C at 45..."
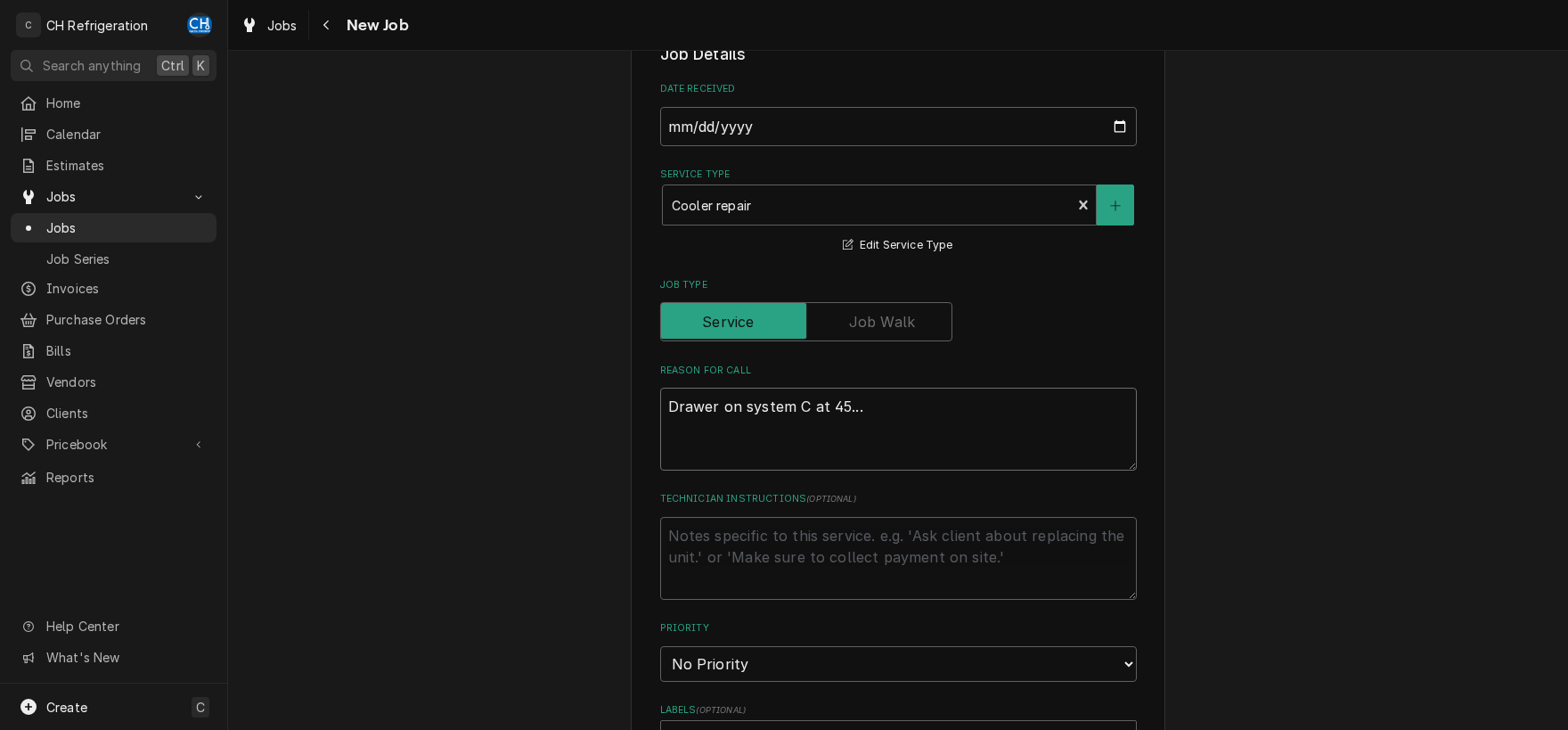
type textarea "x"
type textarea "Drawer on system C at 45... n"
type textarea "x"
type textarea "Drawer on system C at 45... no"
type textarea "x"
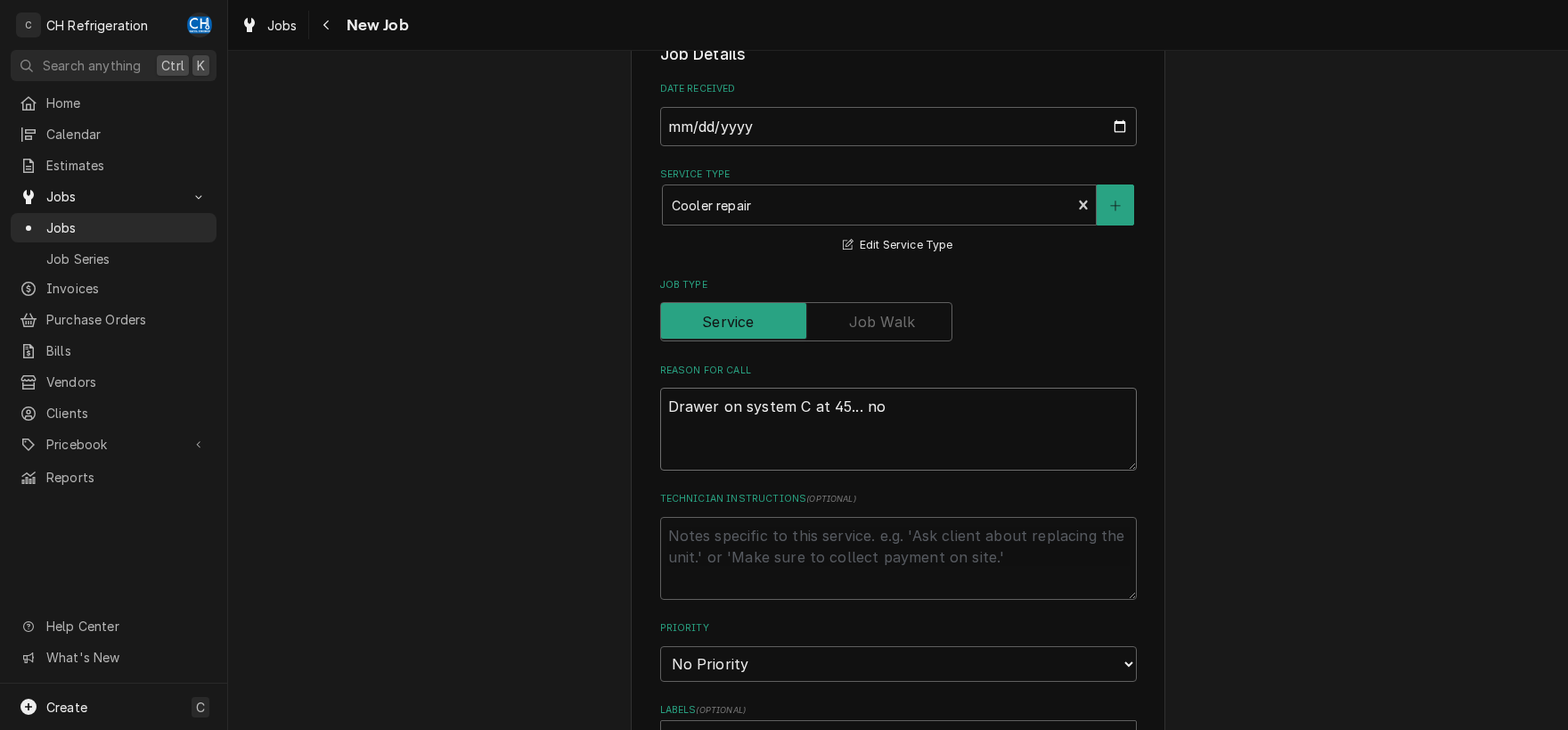
type textarea "Drawer on system C at 45... not"
type textarea "x"
type textarea "Drawer on system C at 45... not"
type textarea "x"
type textarea "Drawer on system C at 45... not e"
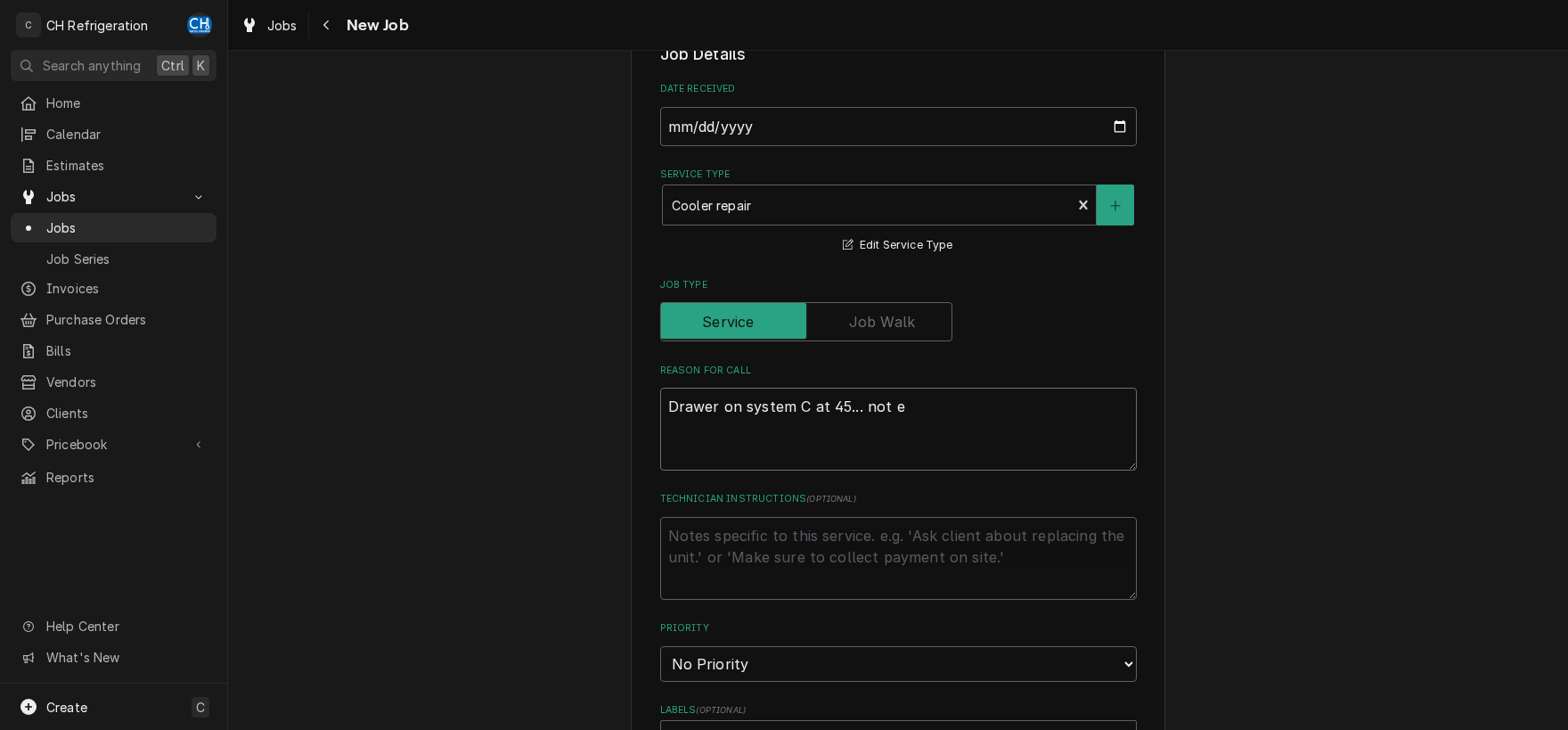
type textarea "x"
type textarea "Drawer on system C at 45... not en"
type textarea "x"
type textarea "Drawer on system C at 45... not eno"
type textarea "x"
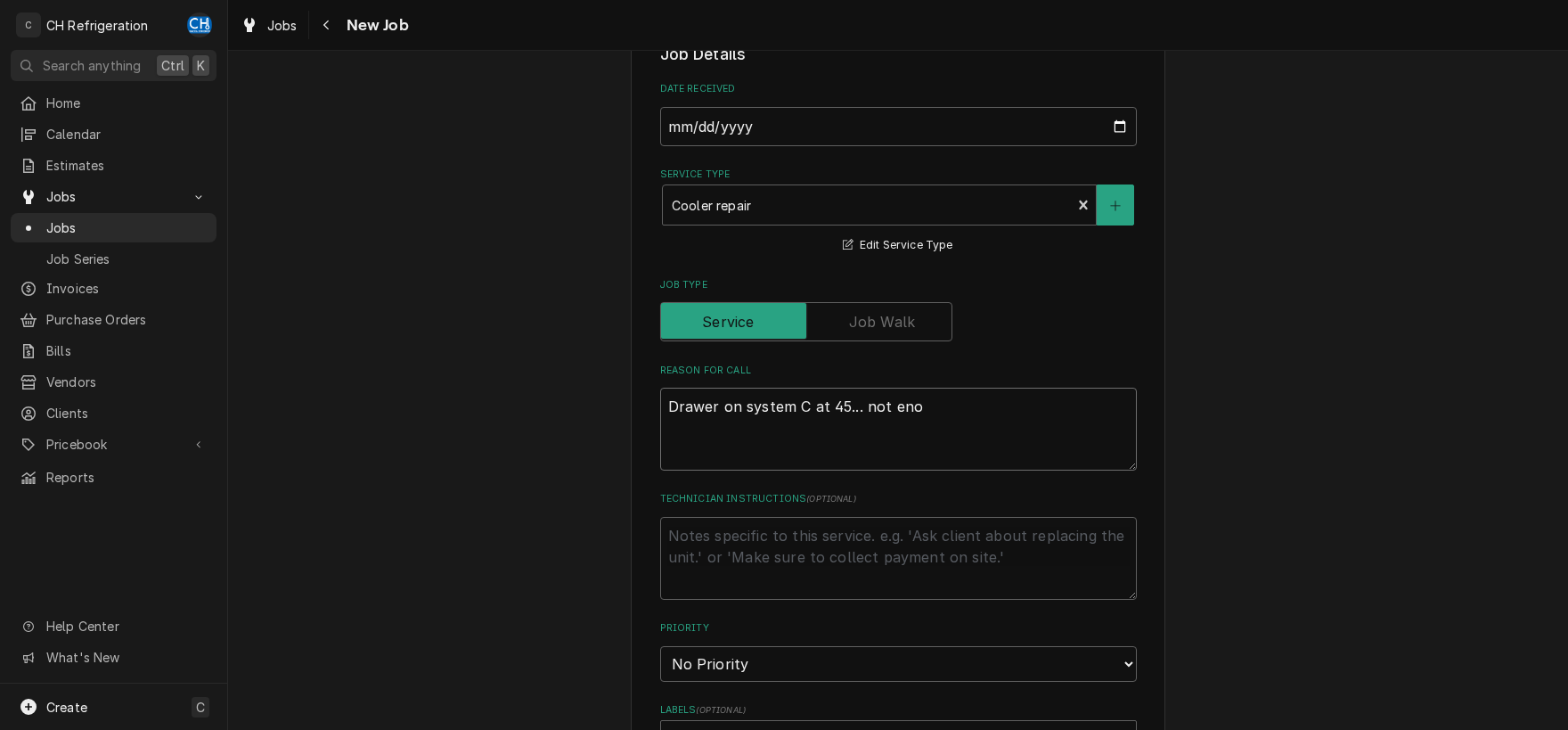
type textarea "Drawer on system C at 45... not enou"
type textarea "x"
type textarea "Drawer on system C at 45... not enoug"
type textarea "x"
type textarea "Drawer on system C at 45... not enough"
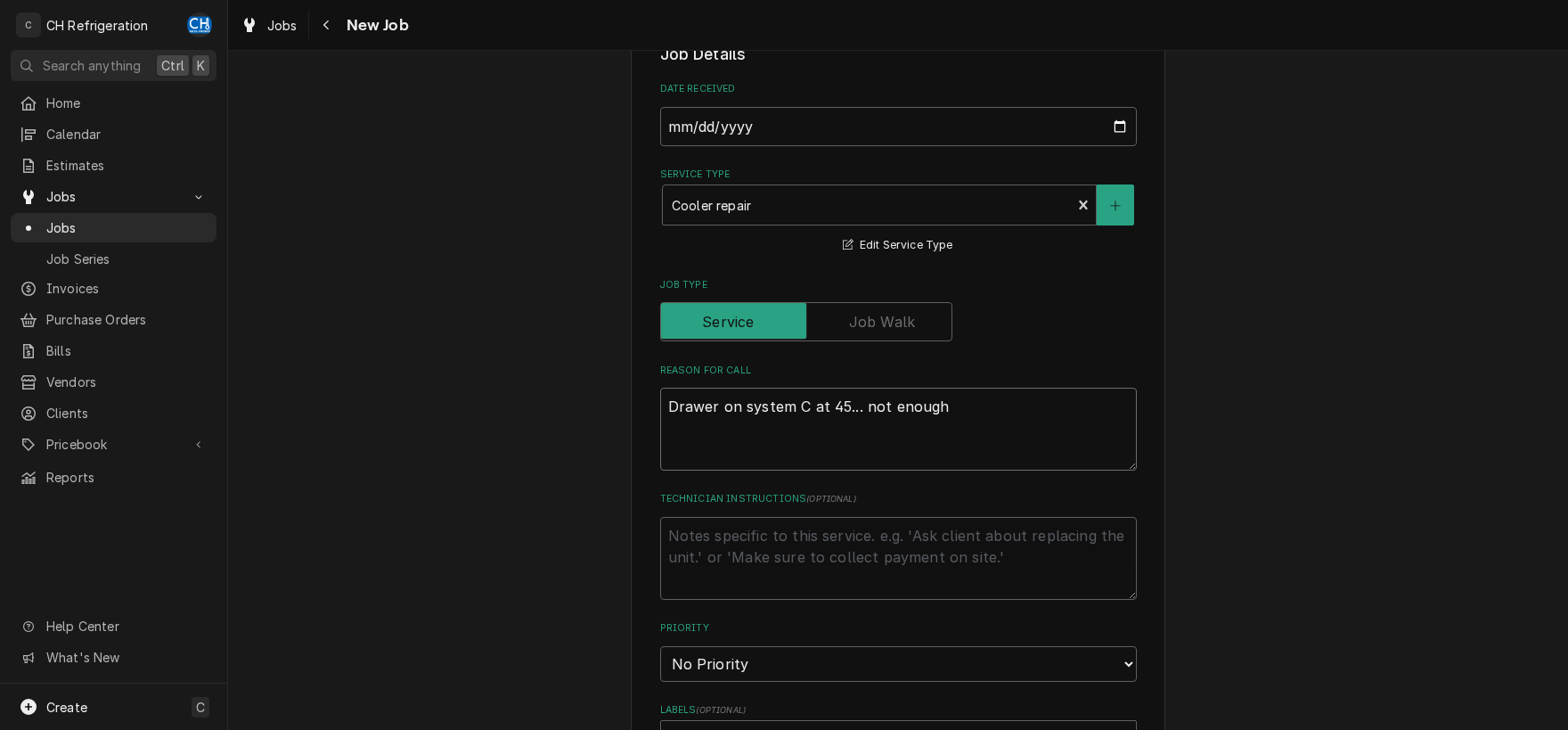
type textarea "x"
type textarea "Drawer on system C at 45... not enough"
type textarea "x"
type textarea "Drawer on system C at 45... not enough a"
type textarea "x"
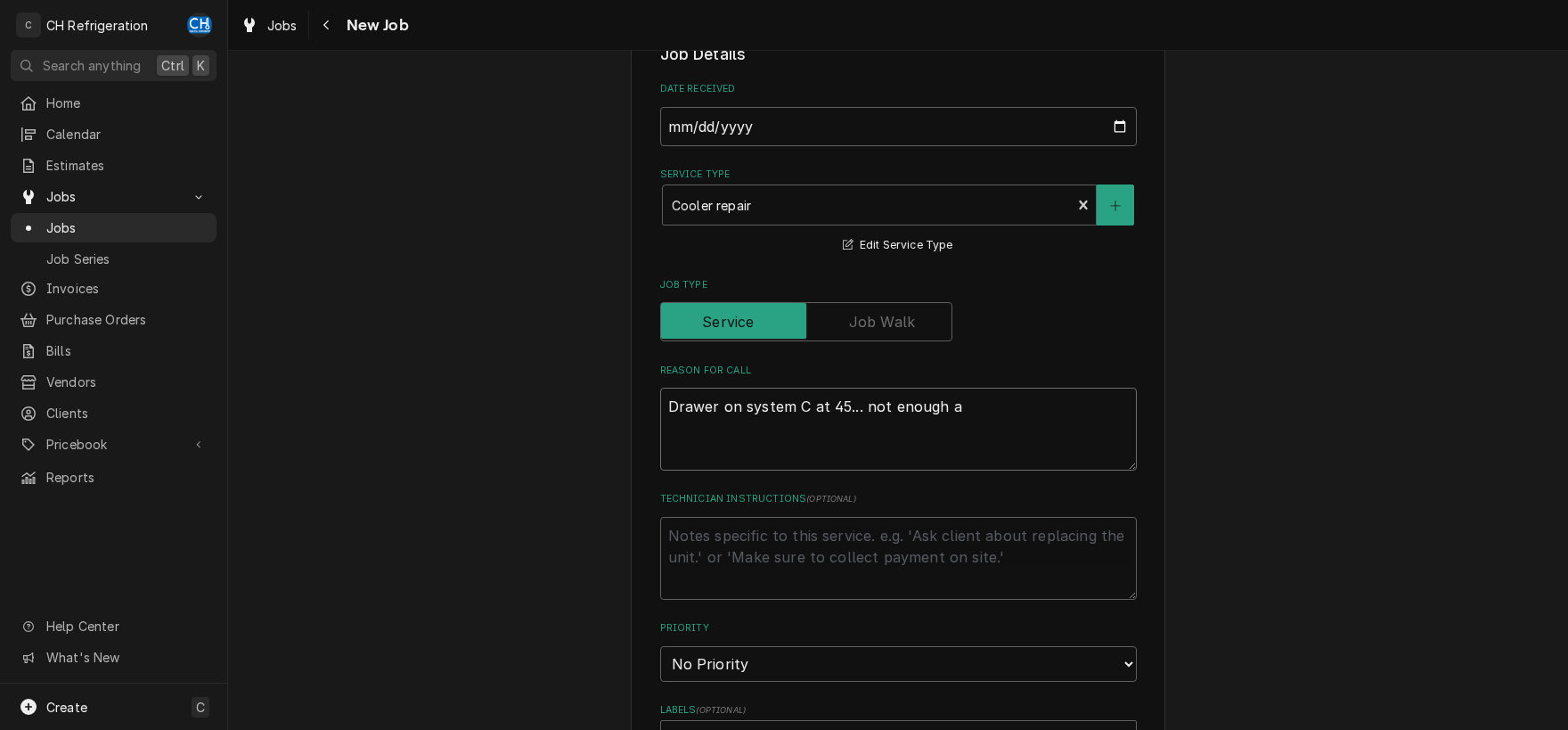
type textarea "Drawer on system C at 45... not enough ai"
type textarea "x"
type textarea "Drawer on system C at 45... not enough air"
type textarea "x"
type textarea "Drawer on system C at 45... not enough air"
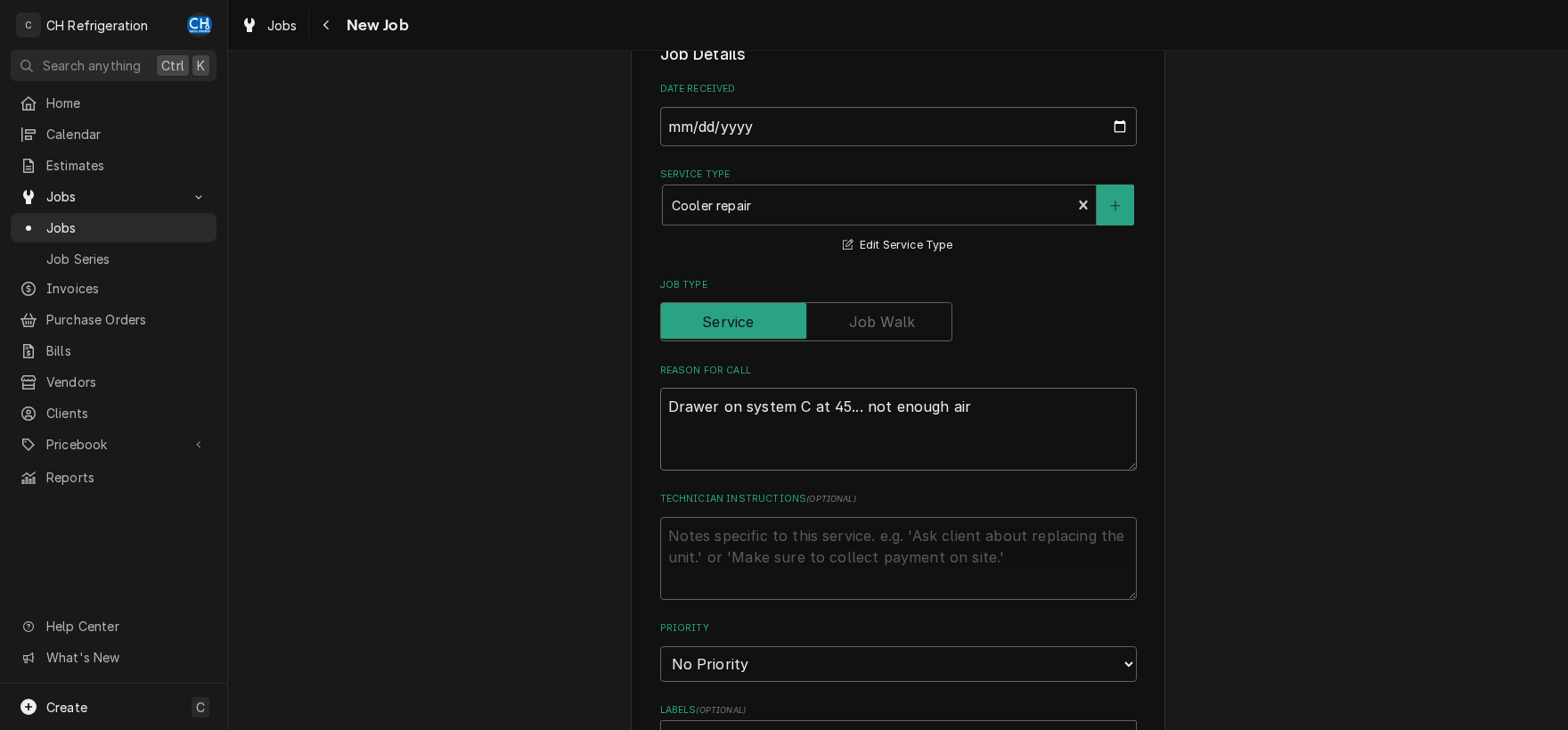
type textarea "x"
type textarea "Drawer on system C at 45... not enough air f"
type textarea "x"
type textarea "Drawer on system C at 45... not enough air fl"
type textarea "x"
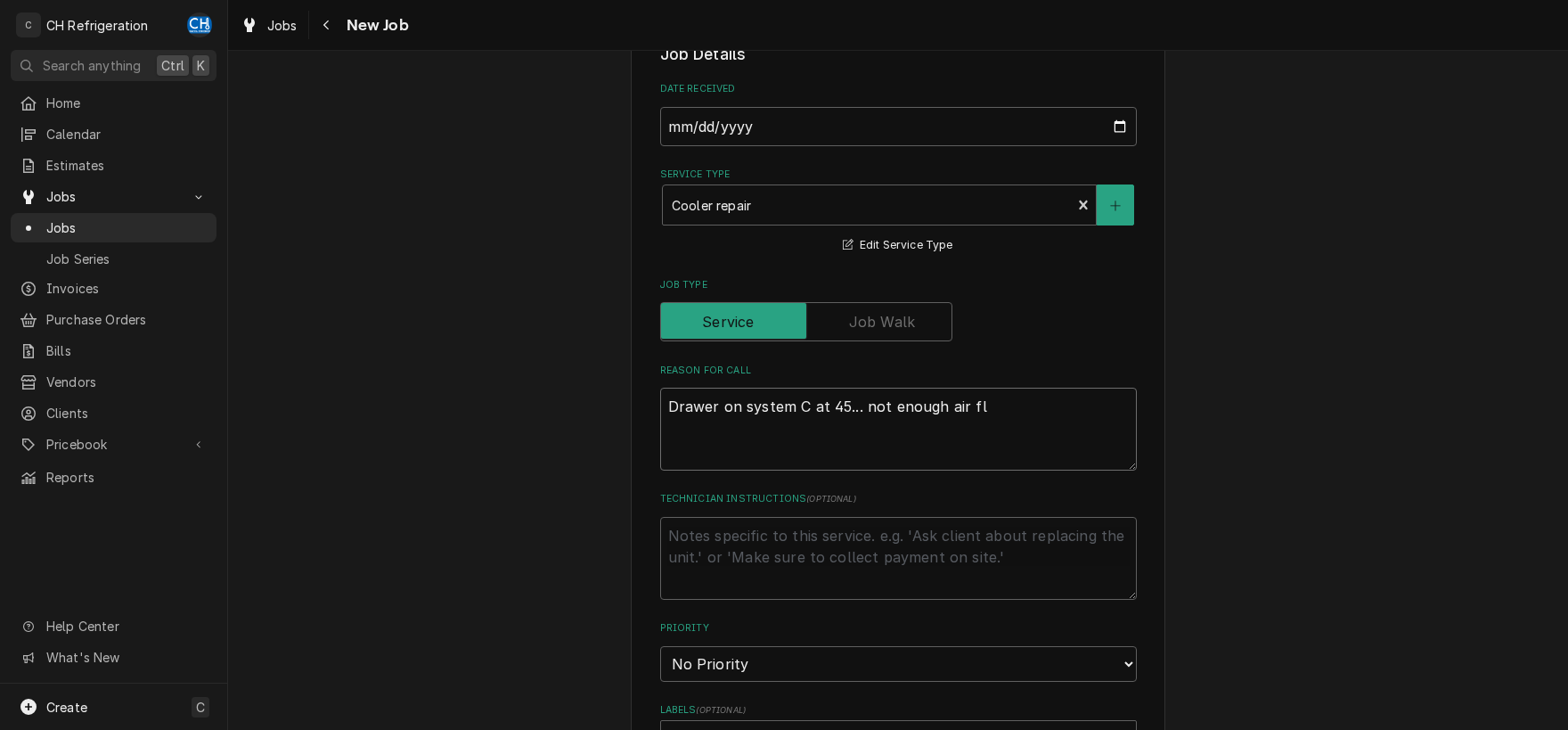
type textarea "Drawer on system C at 45... not enough air flo"
type textarea "x"
type textarea "Drawer on system C at 45... not enough air flow"
type textarea "x"
type textarea "Drawer on system C at 45... not enough air flow?"
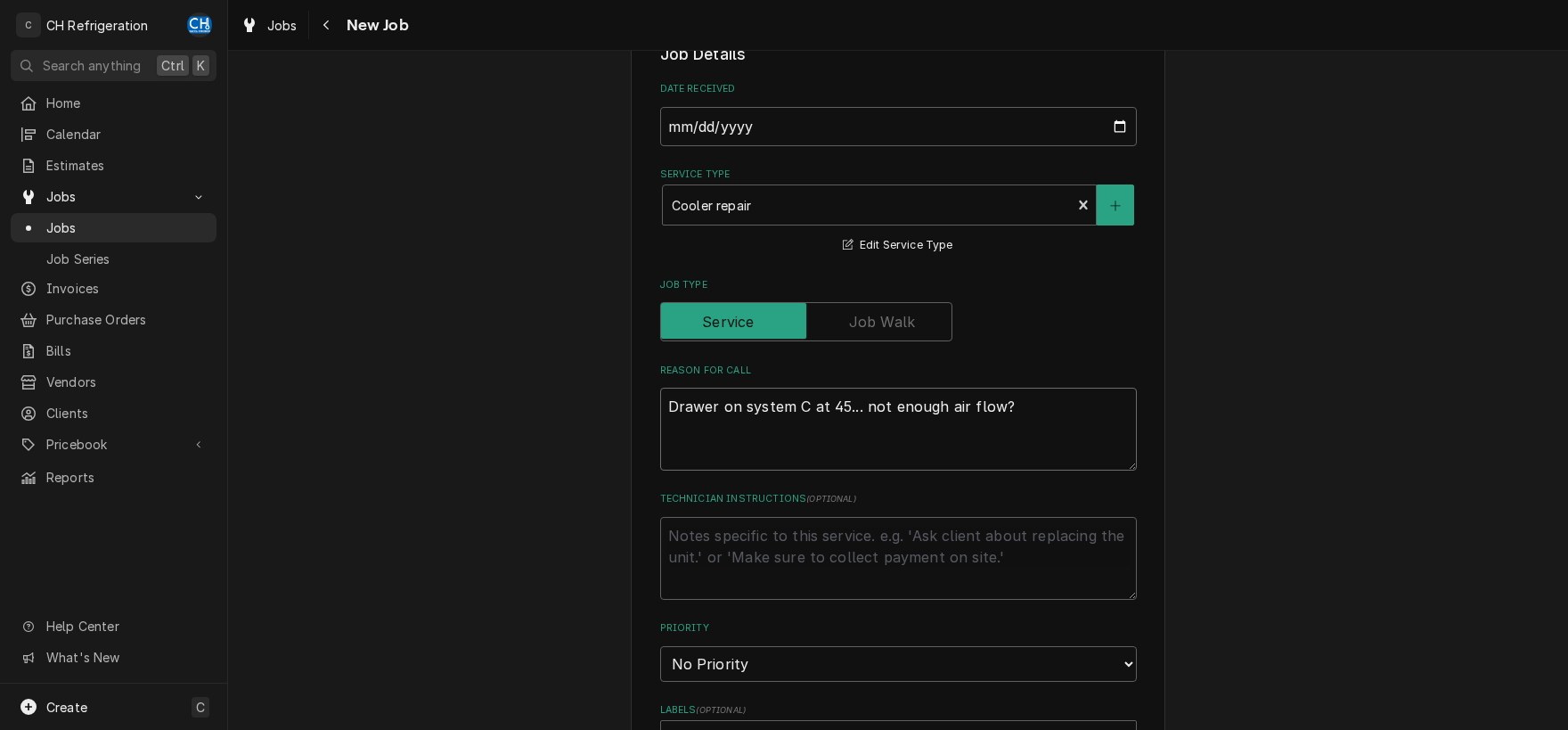
click at [672, 400] on textarea "Drawer on system C at 45... not enough air flow?" at bounding box center [899, 429] width 477 height 83
type textarea "x"
type textarea "SDrawer on system C at 45... not enough air flow?"
type textarea "x"
type textarea "SyDrawer on system C at 45... not enough air flow?"
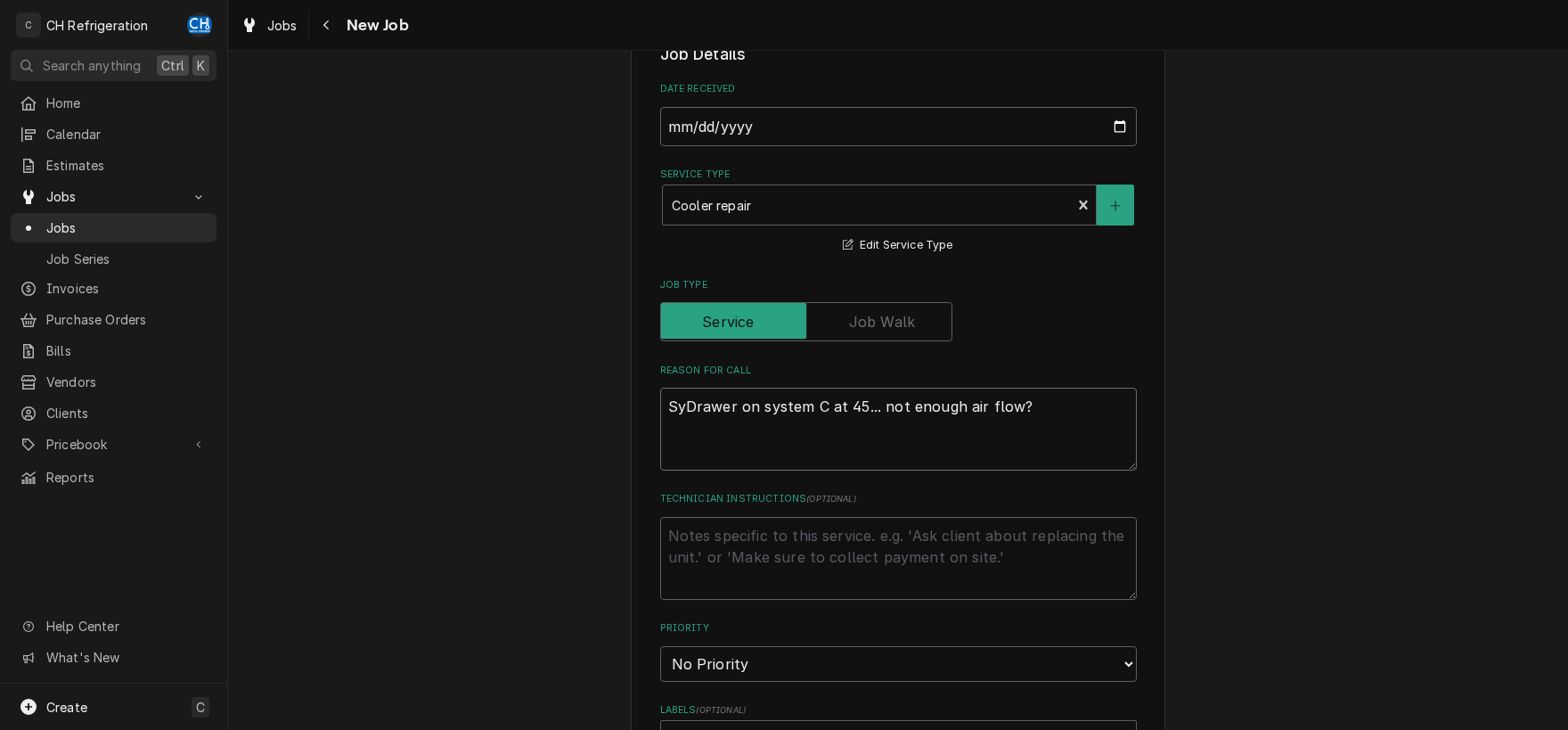
type textarea "x"
type textarea "SysDrawer on system C at 45... not enough air flow?"
type textarea "x"
type textarea "SystDrawer on system C at 45... not enough air flow?"
type textarea "x"
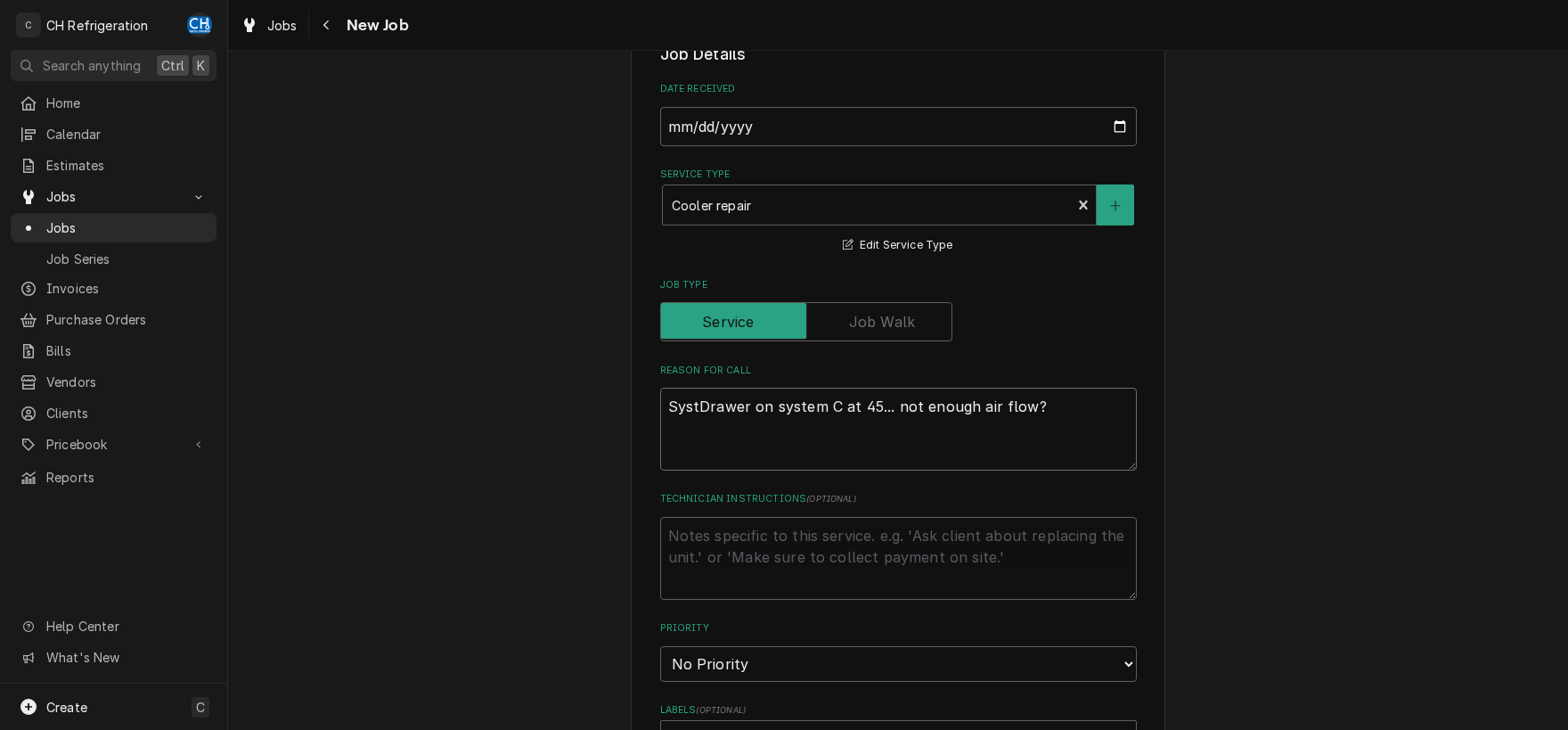
type textarea "SysteDrawer on system C at 45... not enough air flow?"
type textarea "x"
type textarea "SystemDrawer on system C at 45... not enough air flow?"
type textarea "x"
type textarea "System Drawer on system C at 45... not enough air flow?"
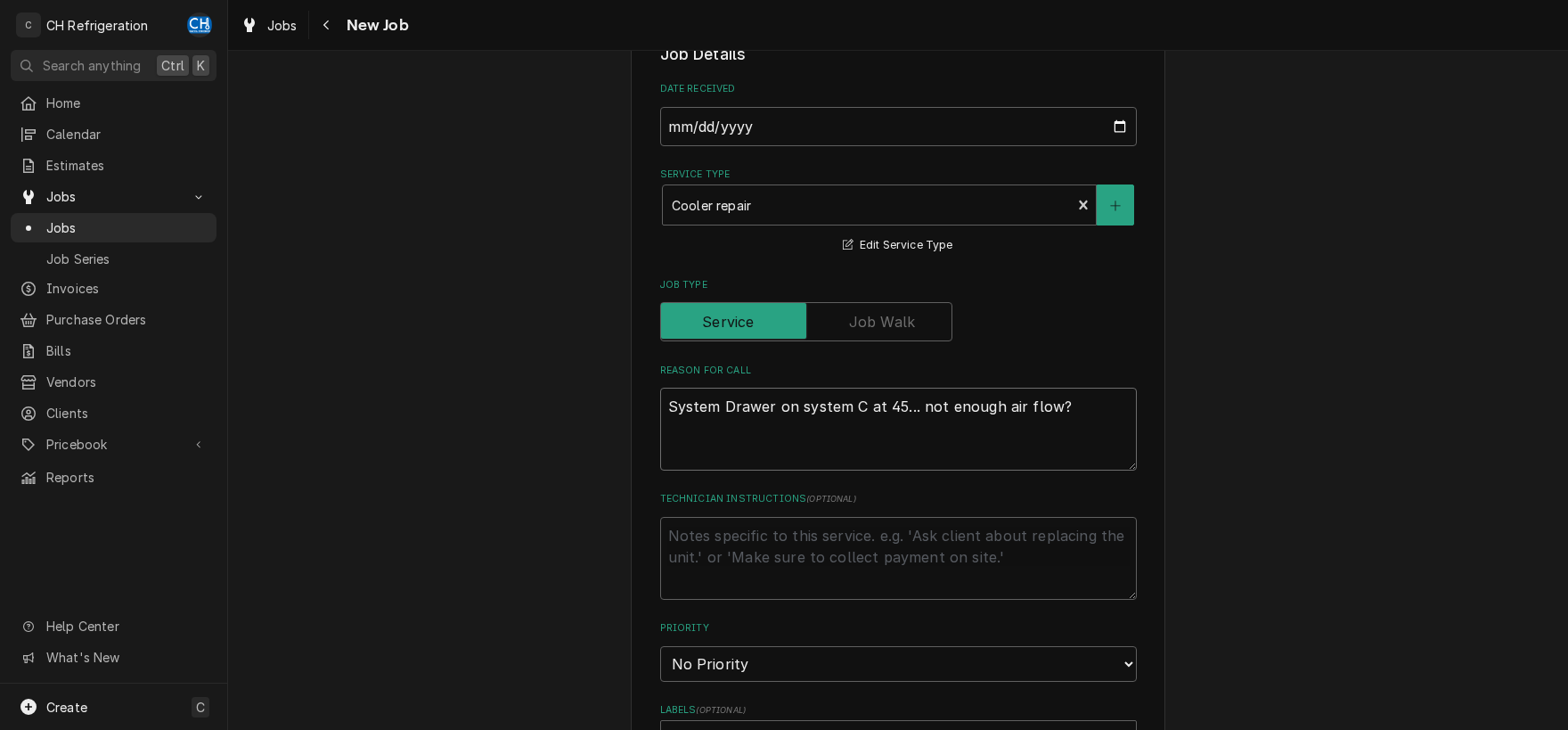
type textarea "x"
type textarea "System CDrawer on system C at 45... not enough air flow?"
type textarea "x"
type textarea "System C -Drawer on system C at 45... not enough air flow?"
type textarea "x"
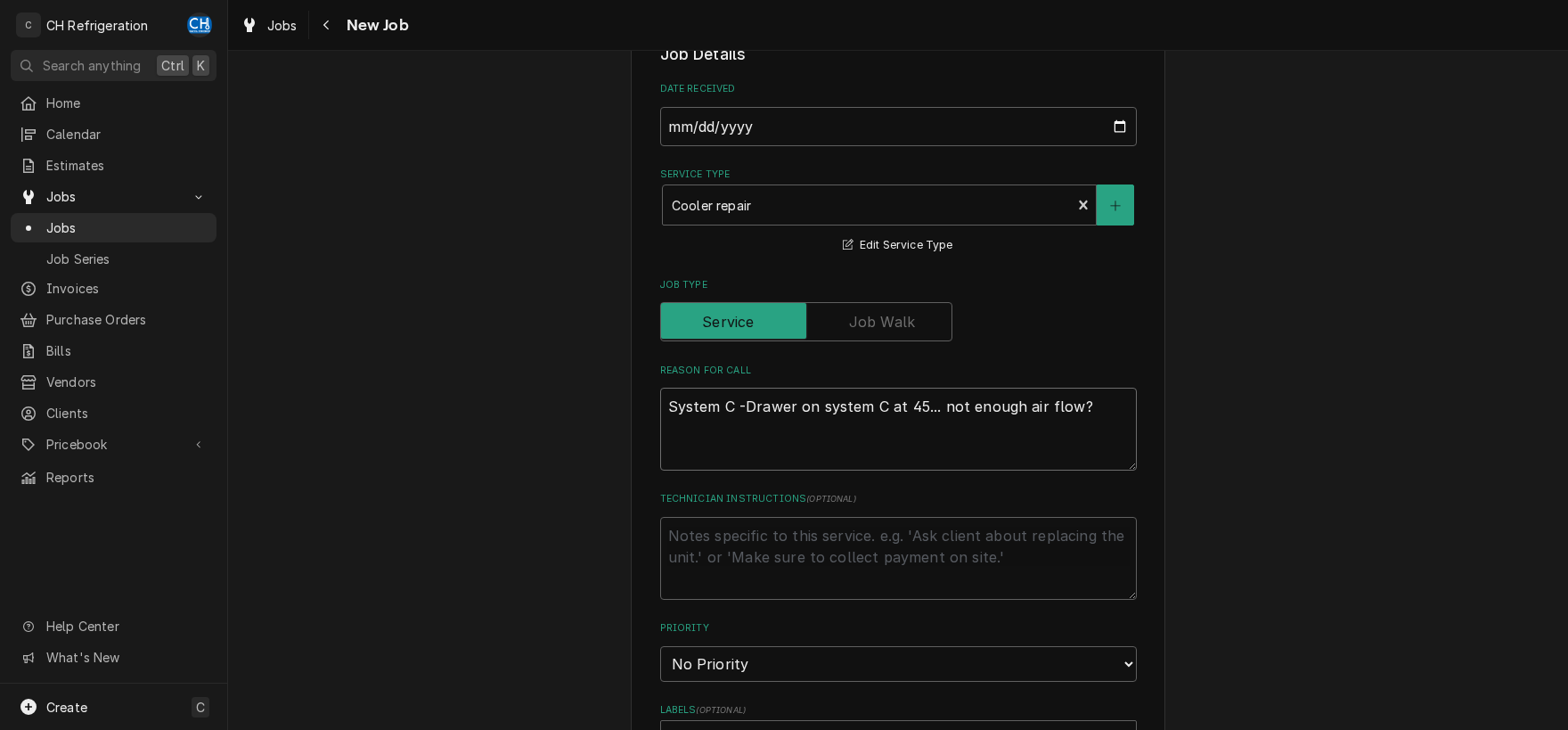
type textarea "System C - Drawer on system C at 45... not enough air flow?"
type textarea "x"
type textarea "System C - oDrawer on system C at 45... not enough air flow?"
type textarea "x"
type textarea "System C - onDrawer on system C at 45... not enough air flow?"
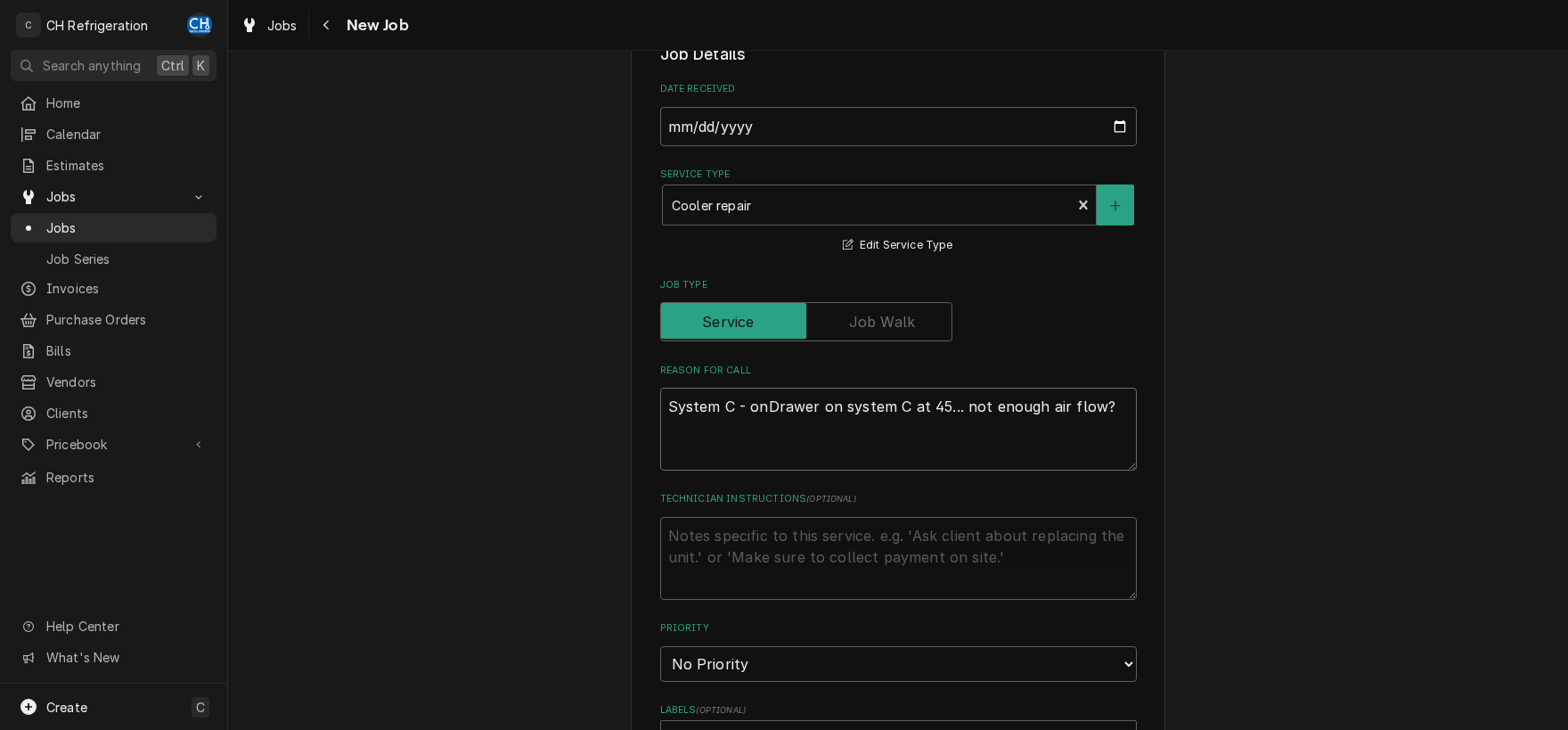
type textarea "x"
type textarea "System C - oneDrawer on system C at 45... not enough air flow?"
type textarea "x"
type textarea "System C - one Drawer on system C at 45... not enough air flow?"
type textarea "x"
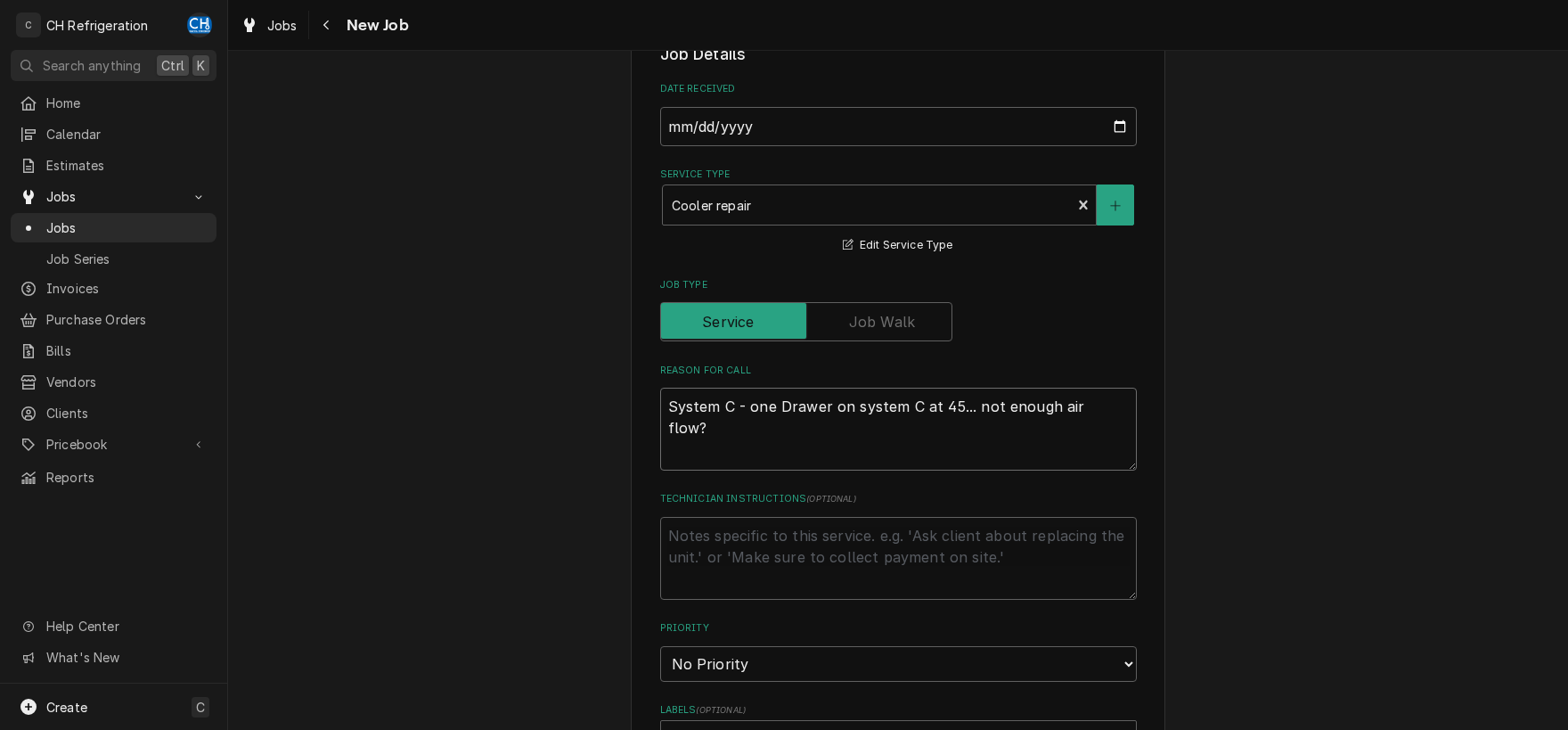
type textarea "System C - one oDrawer on system C at 45... not enough air flow?"
type textarea "x"
type textarea "System C - one ofDrawer on system C at 45... not enough air flow?"
type textarea "x"
type textarea "System C - one of Drawer on system C at 45... not enough air flow?"
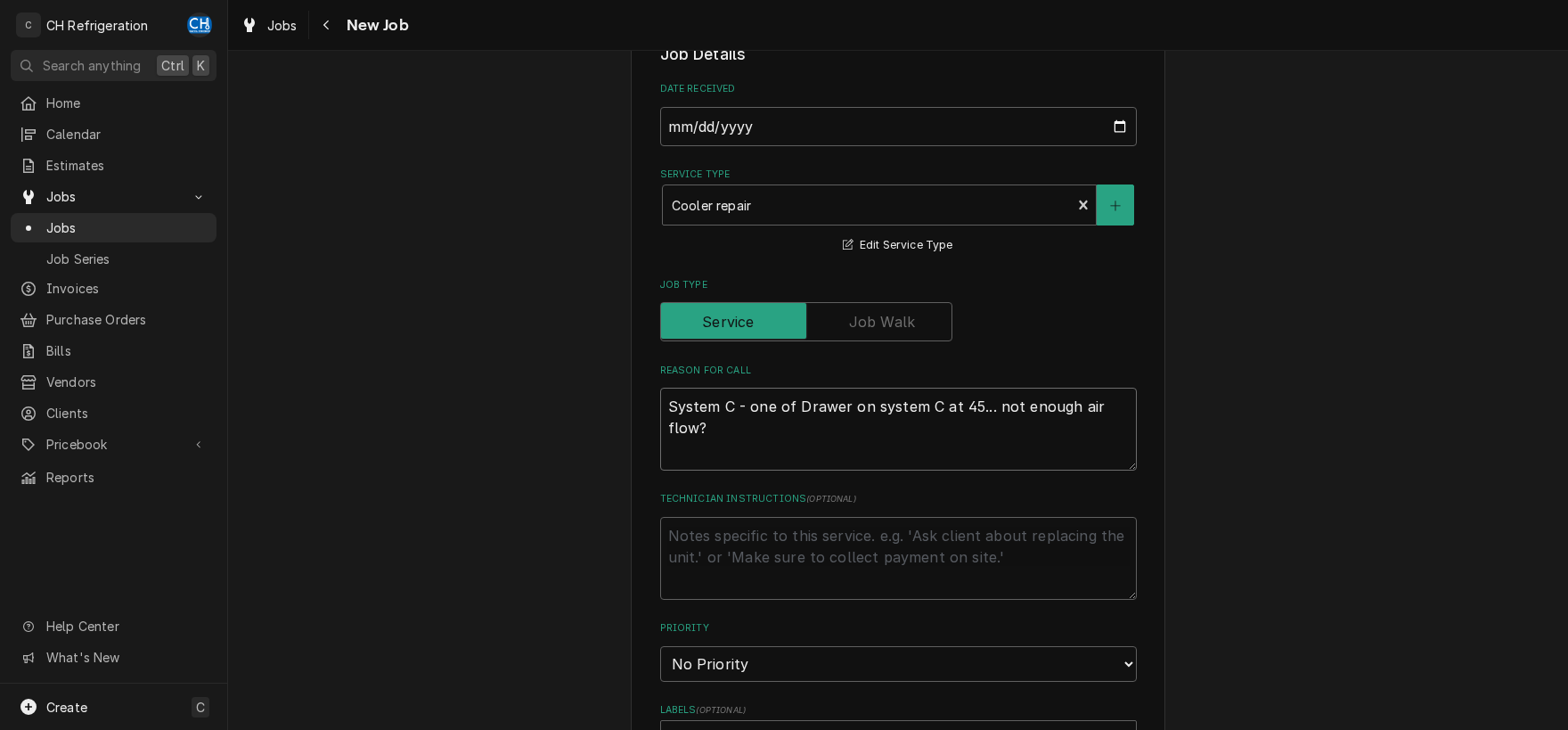
type textarea "x"
type textarea "System C - one of tDrawer on system C at 45... not enough air flow?"
type textarea "x"
type textarea "System C - one of thDrawer on system C at 45... not enough air flow?"
type textarea "x"
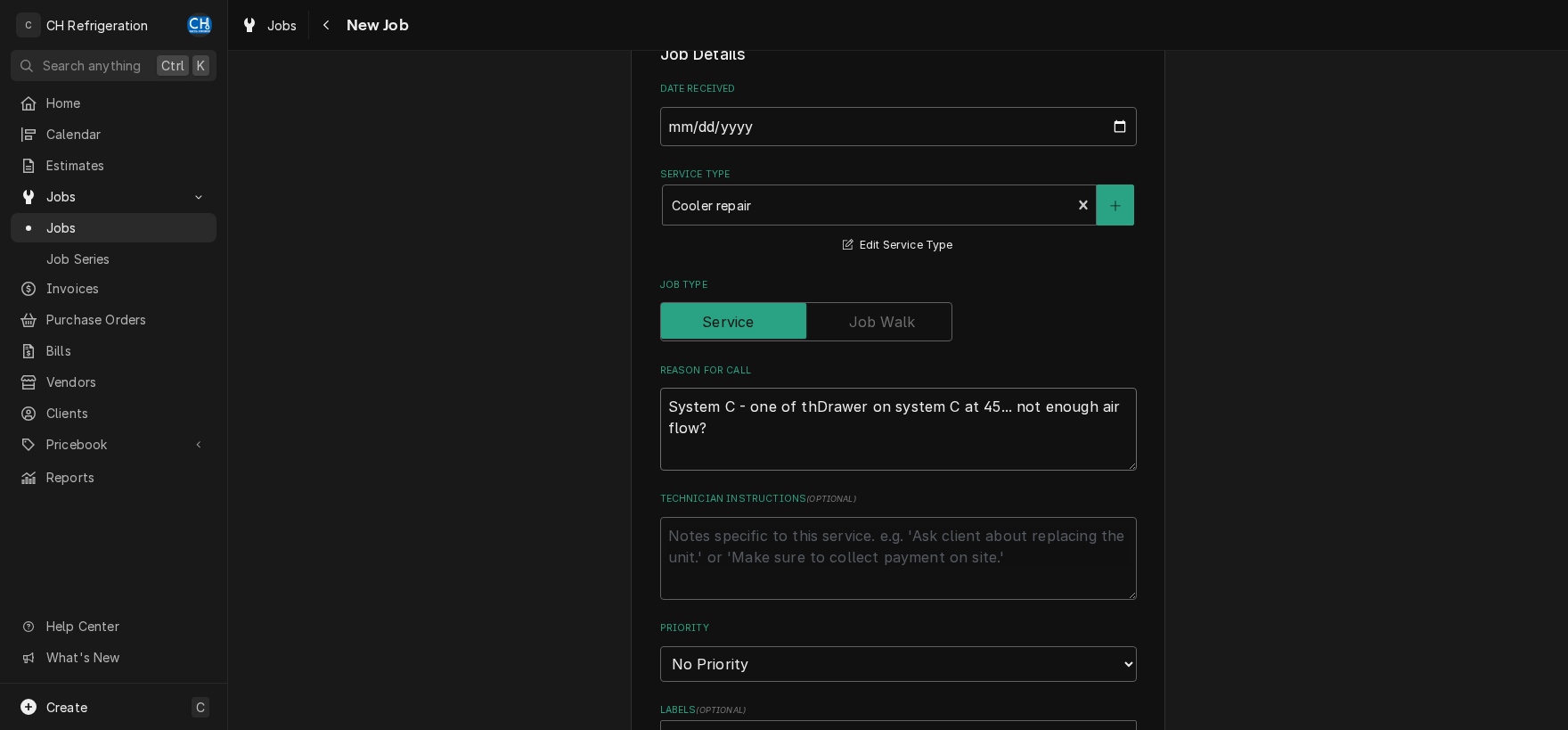
type textarea "System C - one of theDrawer on system C at 45... not enough air flow?"
type textarea "x"
type textarea "System C - one of the Drawer on system C at 45... not enough air flow?"
type textarea "x"
type textarea "System C - one of the bDrawer on system C at 45... not enough air flow?"
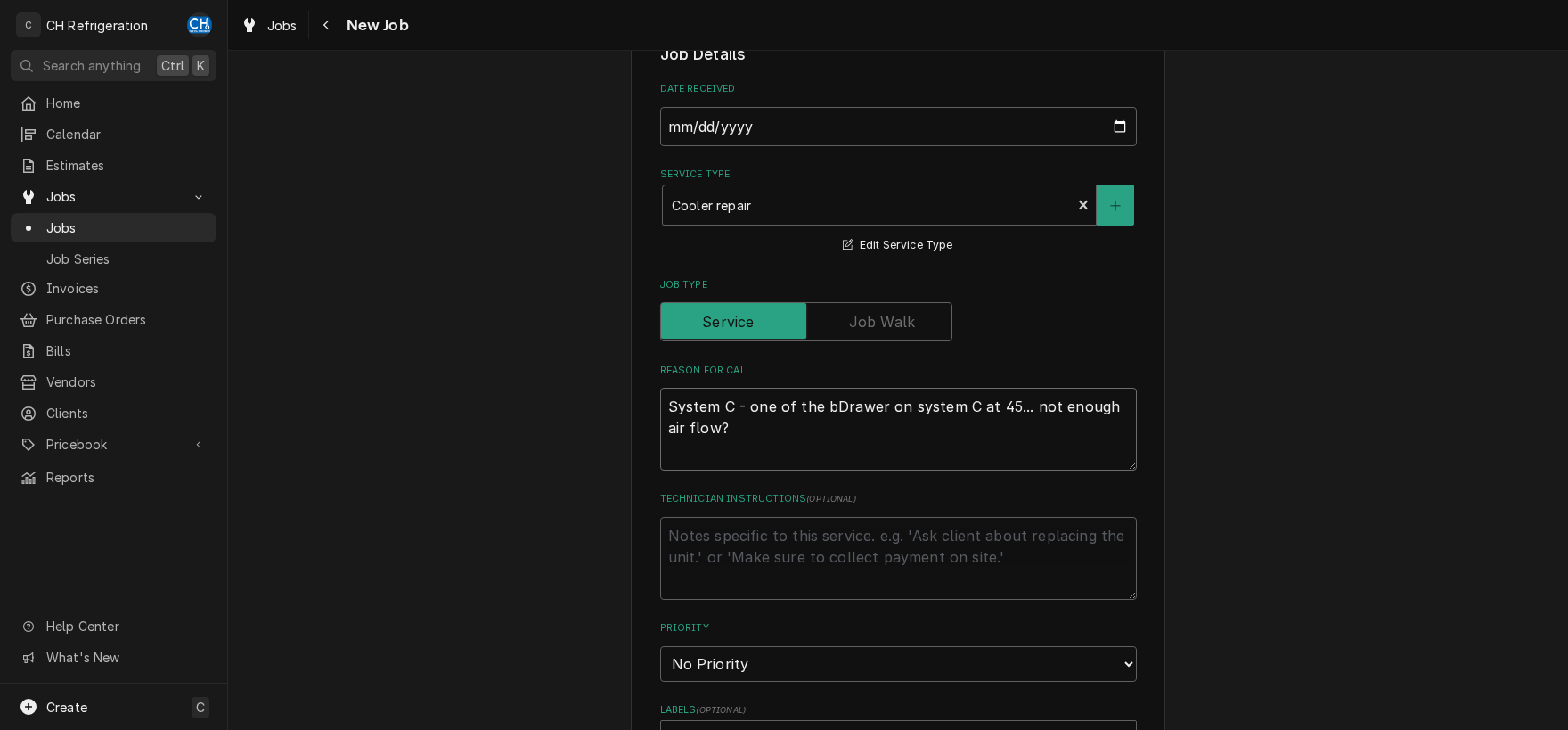
type textarea "x"
type textarea "System C - one of the boDrawer on system C at 45... not enough air flow?"
type textarea "x"
type textarea "System C - one of the botDrawer on system C at 45... not enough air flow?"
type textarea "x"
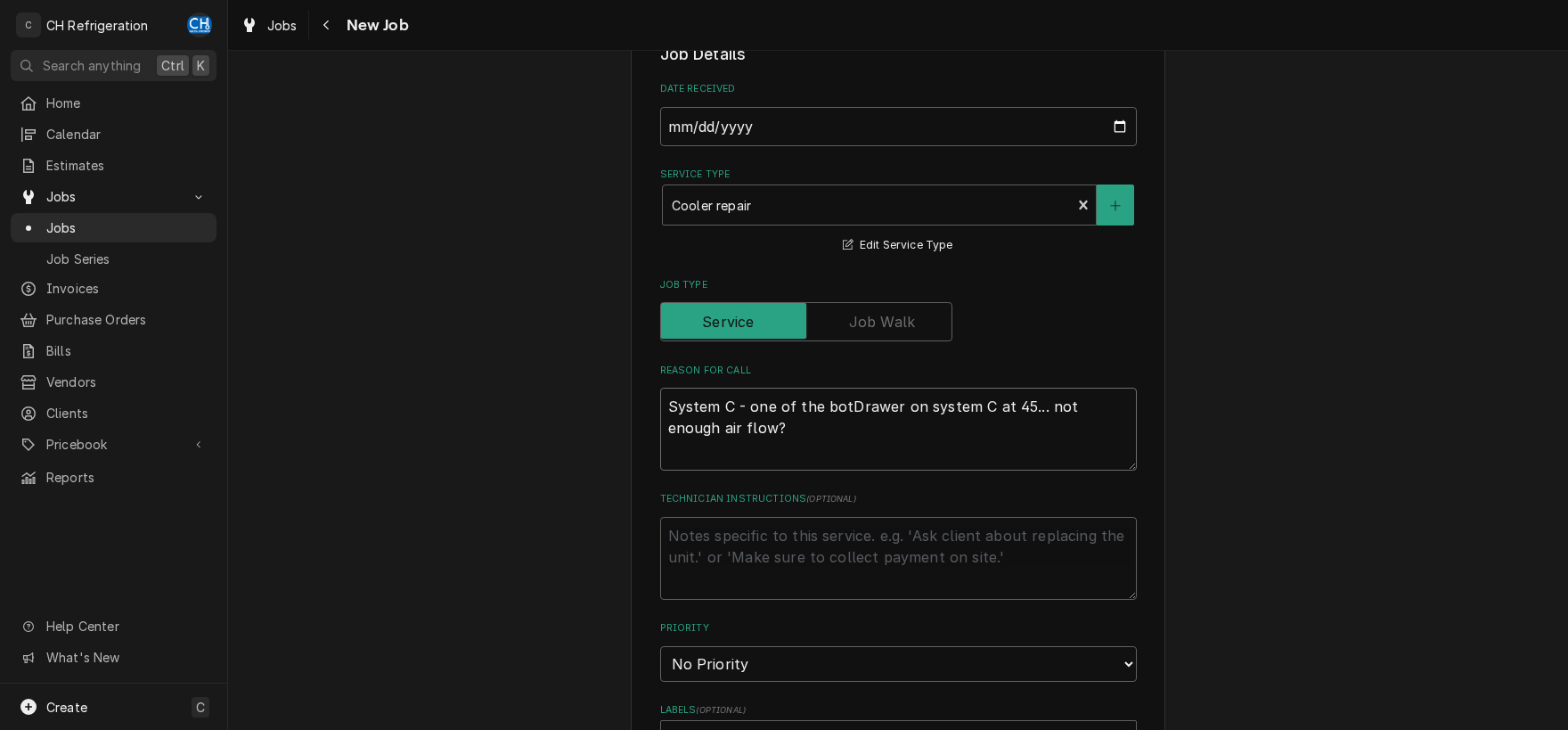
type textarea "System C - one of the bottDrawer on system C at 45... not enough air flow?"
type textarea "x"
type textarea "System C - one of the bottoDrawer on system C at 45... not enough air flow?"
type textarea "x"
type textarea "System C - one of the bottomDrawer on system C at 45... not enough air flow?"
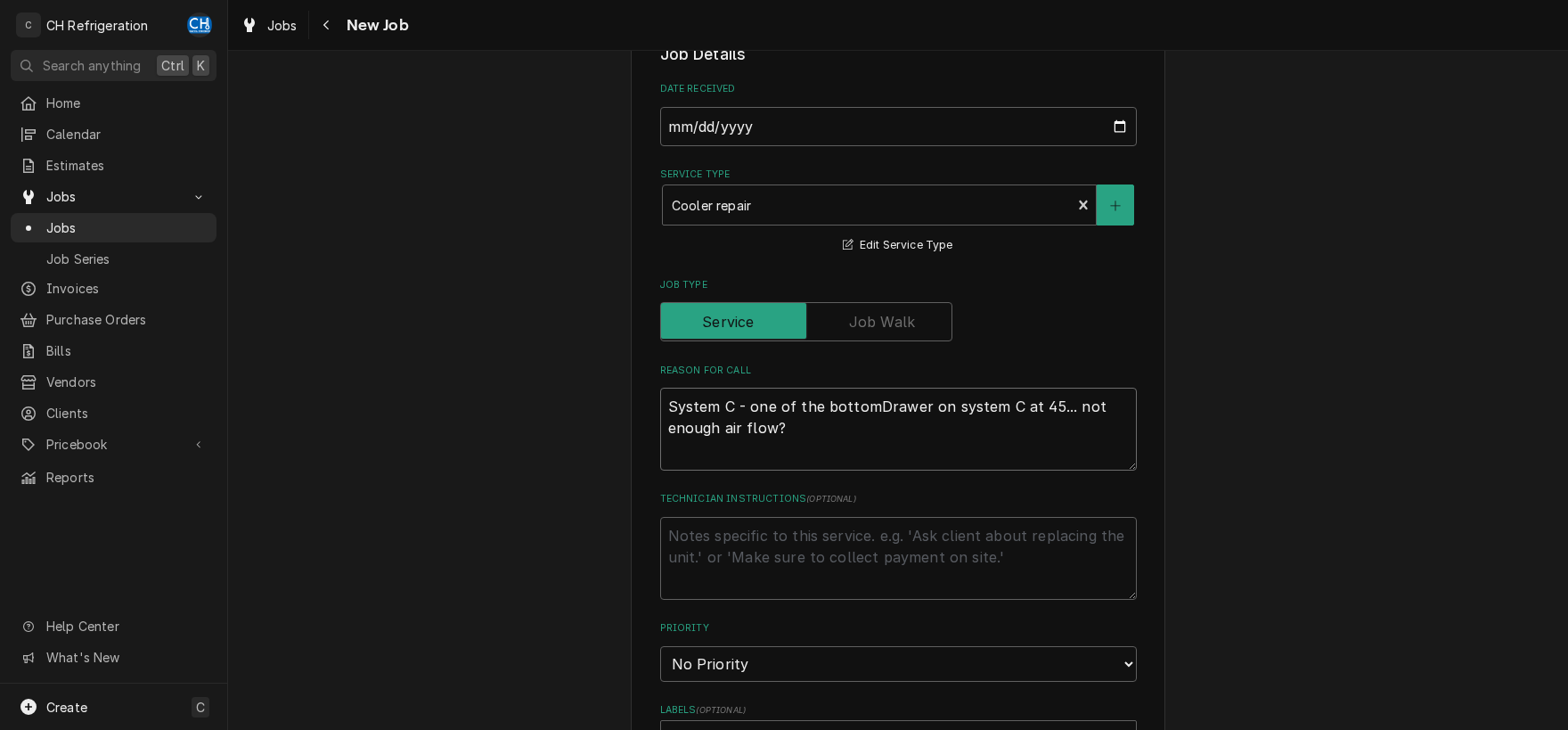
type textarea "x"
type textarea "System C - one of the bottom Drawer on system C at 45... not enough air flow?"
type textarea "x"
type textarea "System C - one of the bottom dDrawer on system C at 45... not enough air flow?"
type textarea "x"
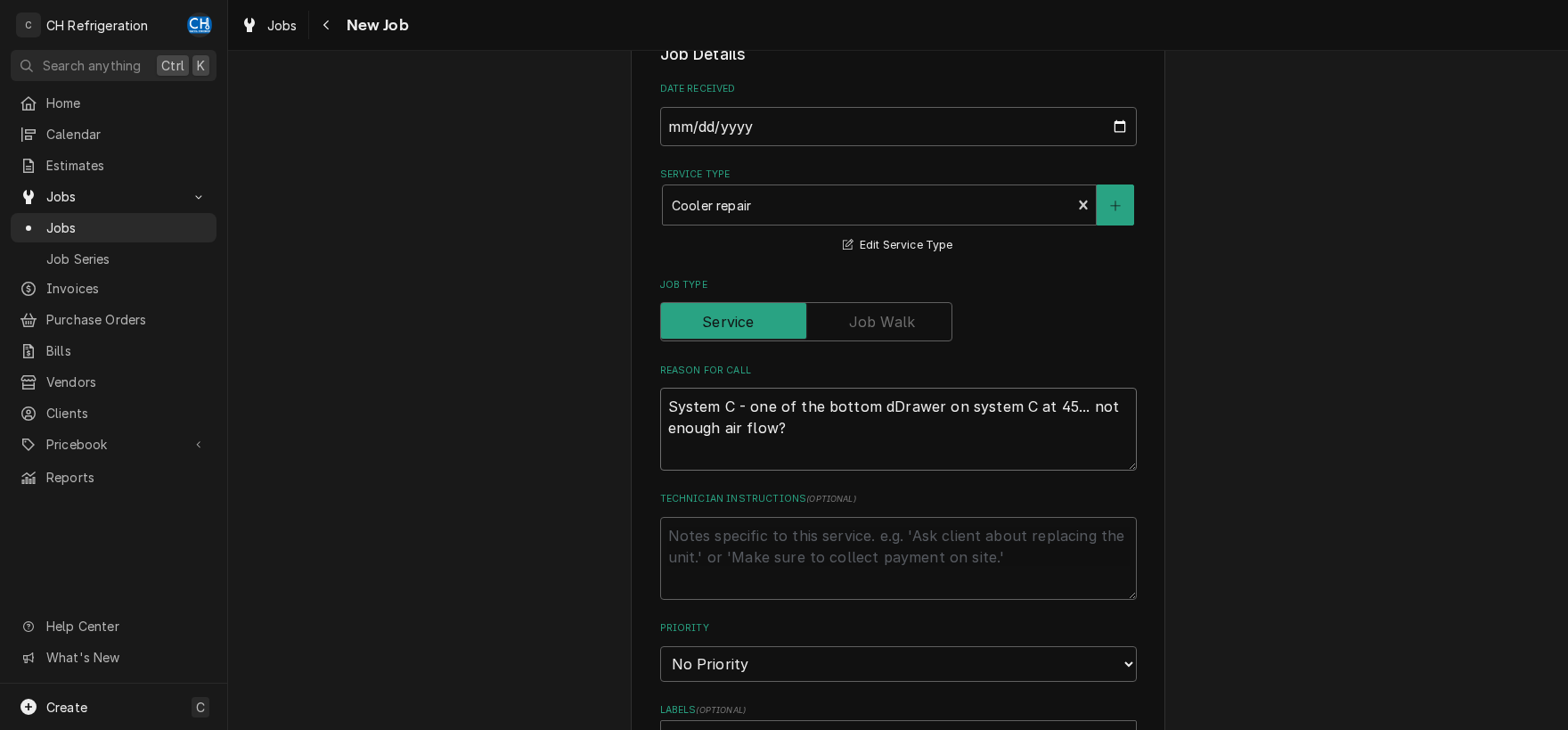
type textarea "System C - one of the bottom drawer on system C at 45... not enough air flow?"
type textarea "x"
type textarea "System C - one of the bottom drawers on system C at 45... not enough air flow?"
type textarea "x"
type textarea "System C - one of the bottom drawerson system C at 45... not enough air flow?"
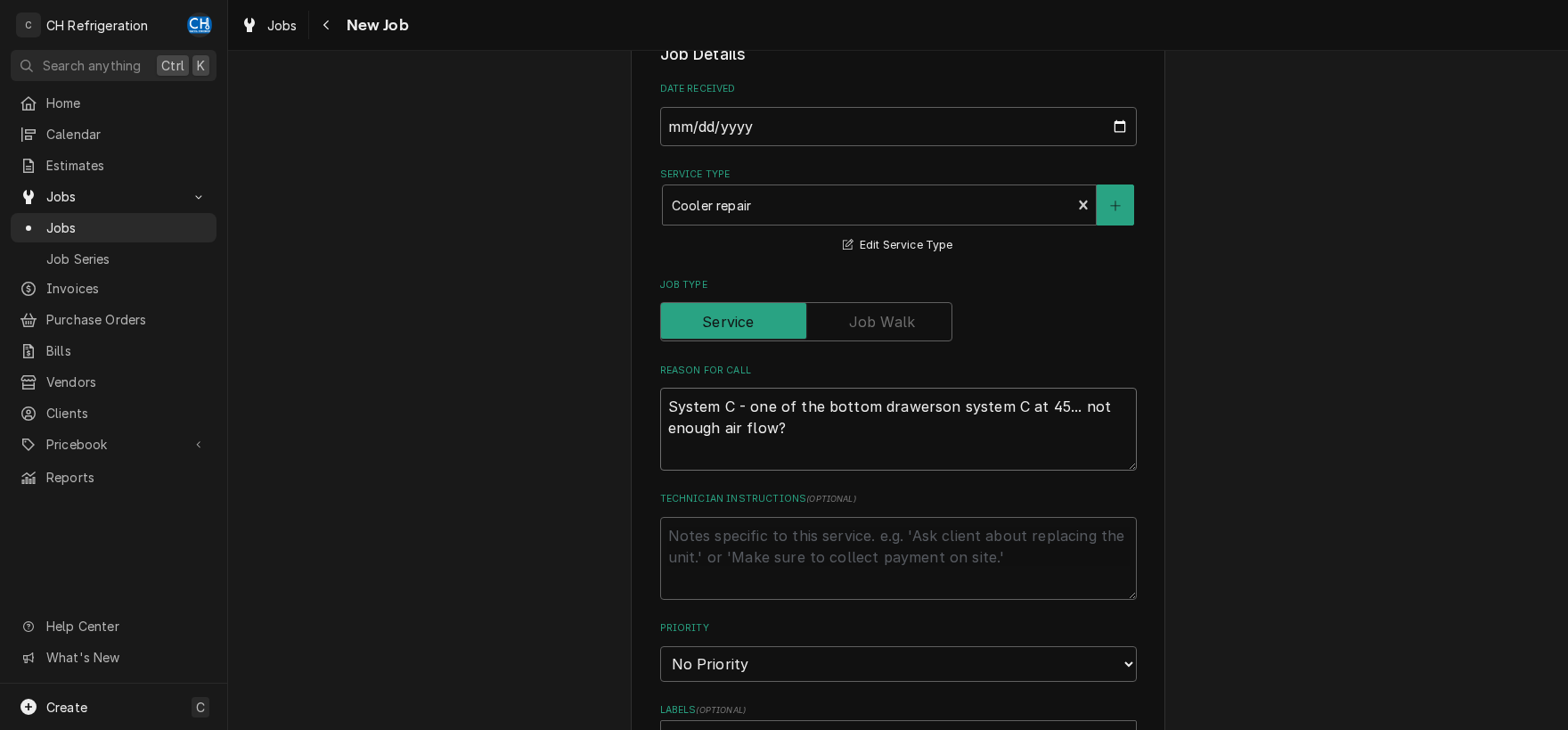
type textarea "x"
type textarea "System C - one of the bottom drawersn system C at 45... not enough air flow?"
type textarea "x"
type textarea "System C - one of the bottom drawers system C at 45... not enough air flow?"
type textarea "x"
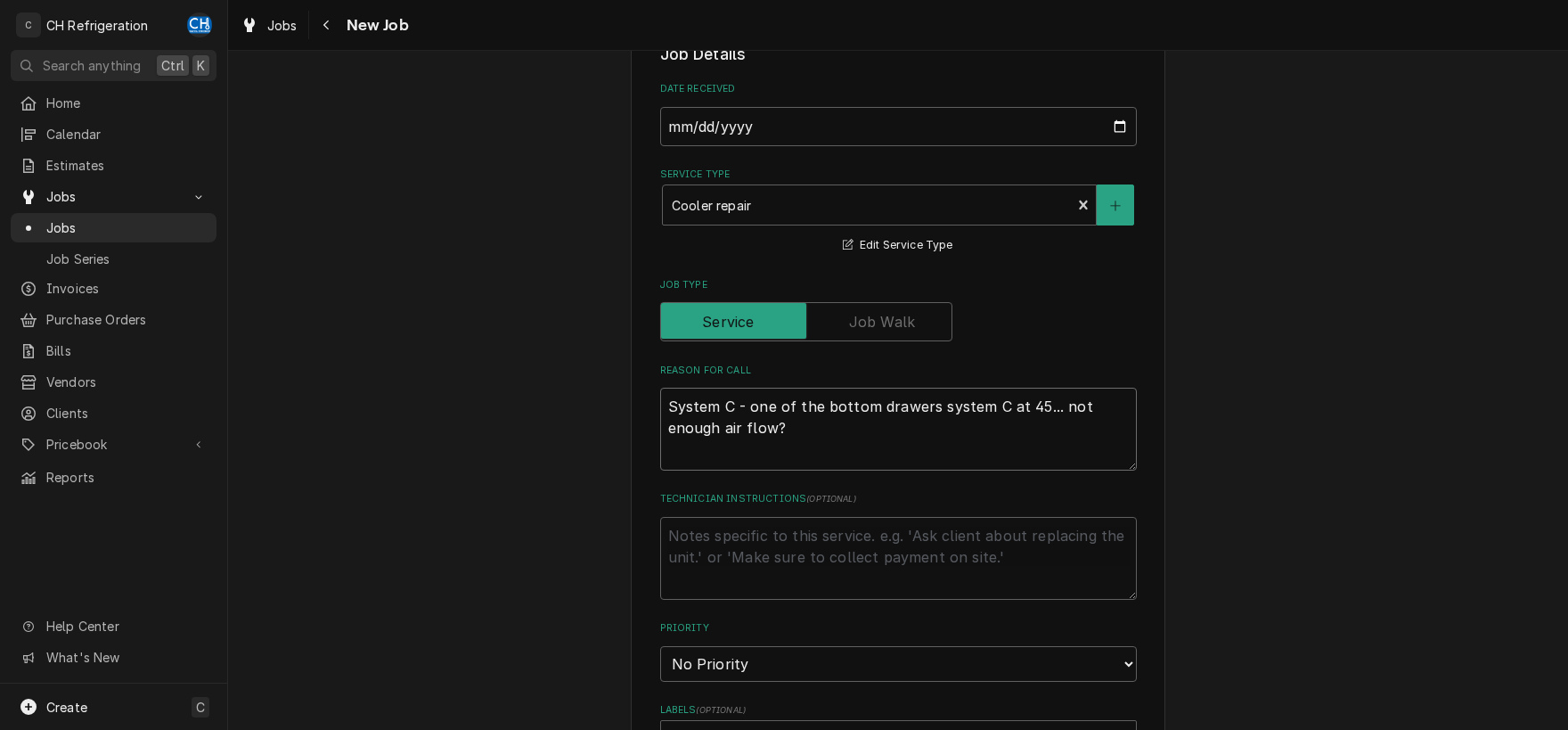
type textarea "System C - one of the bottom drawerssystem C at 45... not enough air flow?"
type textarea "x"
type textarea "System C - one of the bottom drawersystem C at 45... not enough air flow?"
type textarea "x"
type textarea "System C - one of the bottom drawersstem C at 45... not enough air flow?"
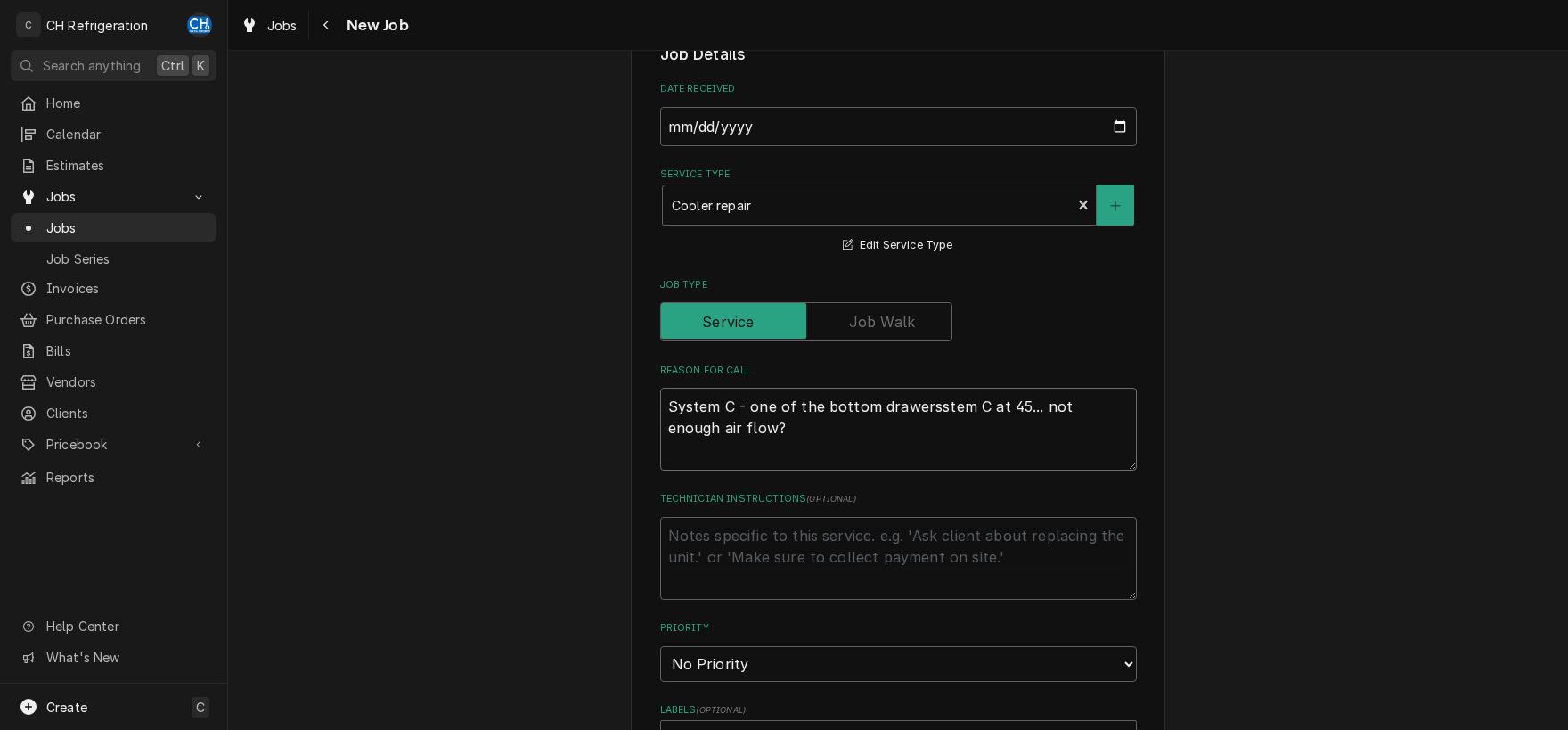
type textarea "x"
type textarea "System C - one of the bottom drawerstem C at 45... not enough air flow?"
type textarea "x"
type textarea "System C - one of the bottom drawersem C at 45... not enough air flow?"
type textarea "x"
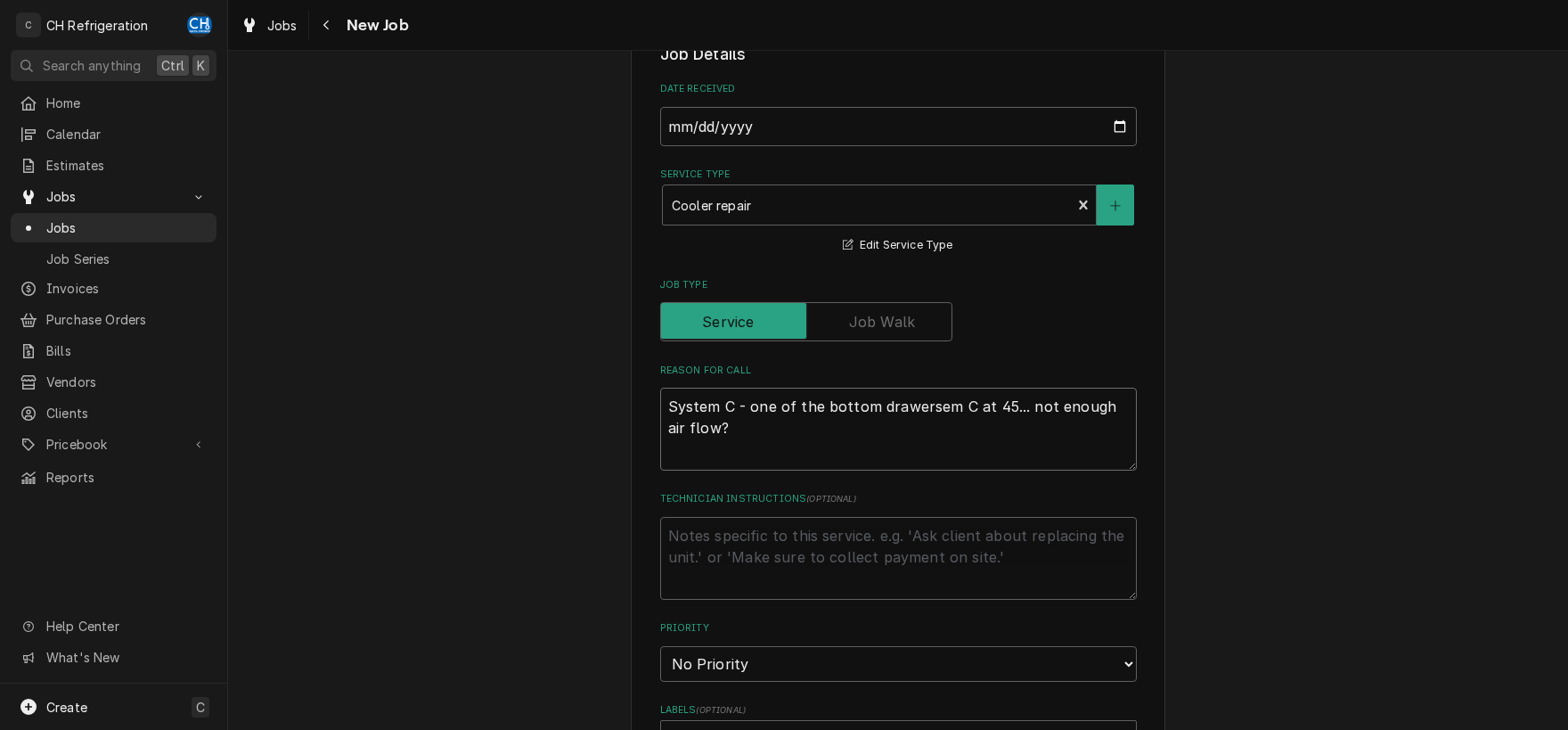
type textarea "System C - one of the bottom drawersm C at 45... not enough air flow?"
type textarea "x"
type textarea "System C - one of the bottom drawers C at 45... not enough air flow?"
type textarea "x"
type textarea "System C - one of the bottom drawersC at 45... not enough air flow?"
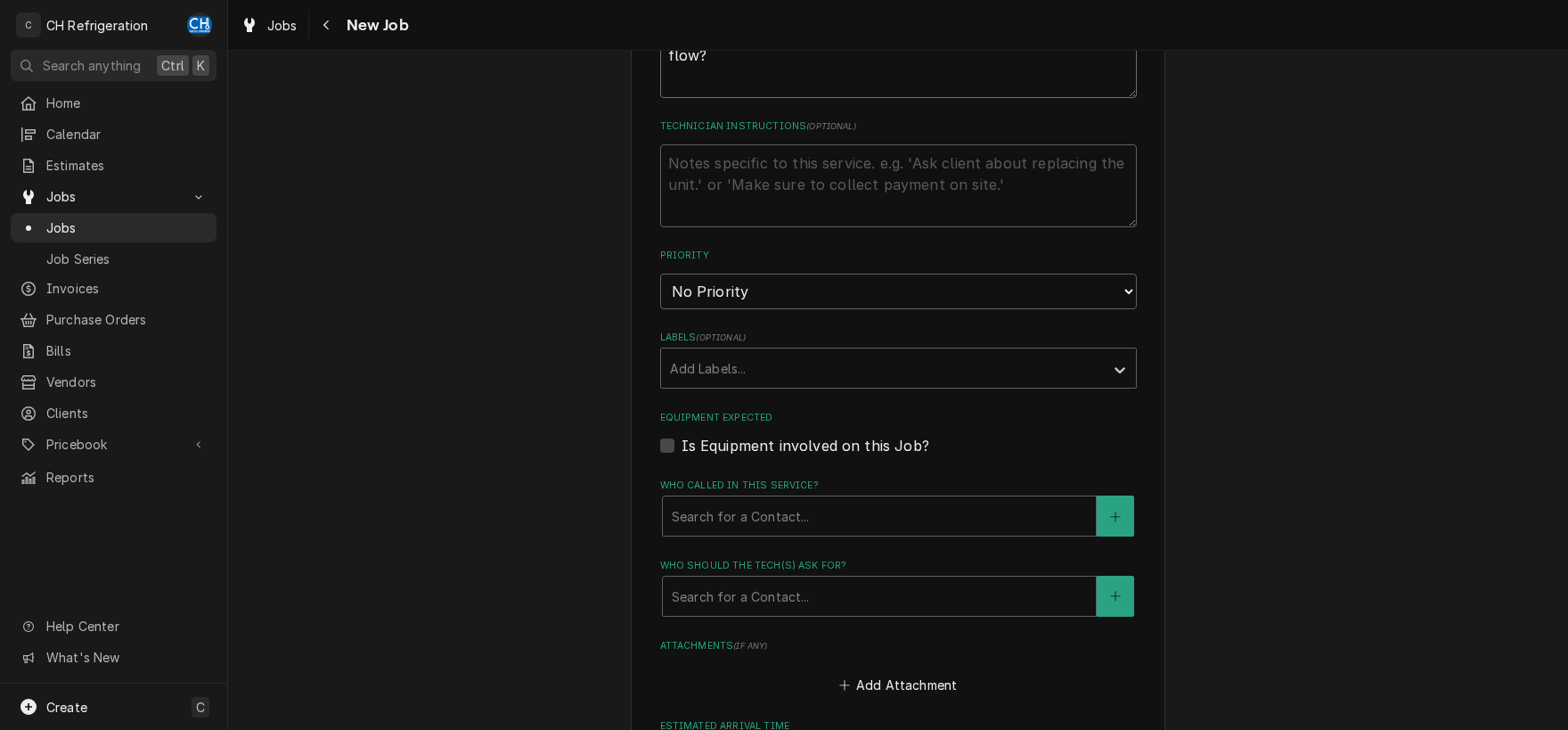
scroll to position [837, 0]
click at [661, 274] on select "No Priority Urgent High Medium Low" at bounding box center [899, 291] width 477 height 35
click option "High" at bounding box center [0, 0] width 0 height 0
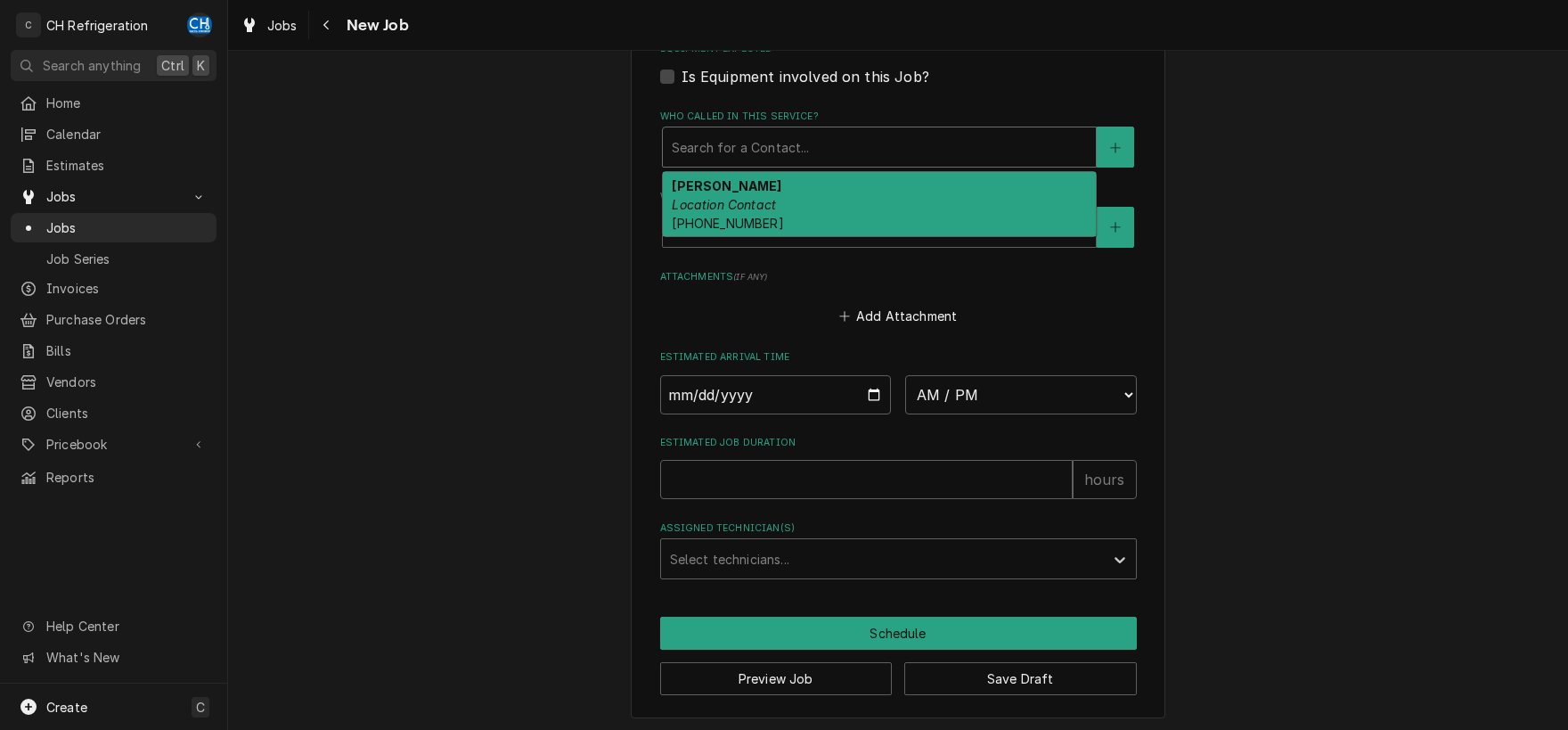
click at [855, 145] on div "Who called in this service?" at bounding box center [879, 147] width 415 height 32
click at [796, 205] on div "Mary Location Contact (818) 571-0603" at bounding box center [879, 204] width 433 height 65
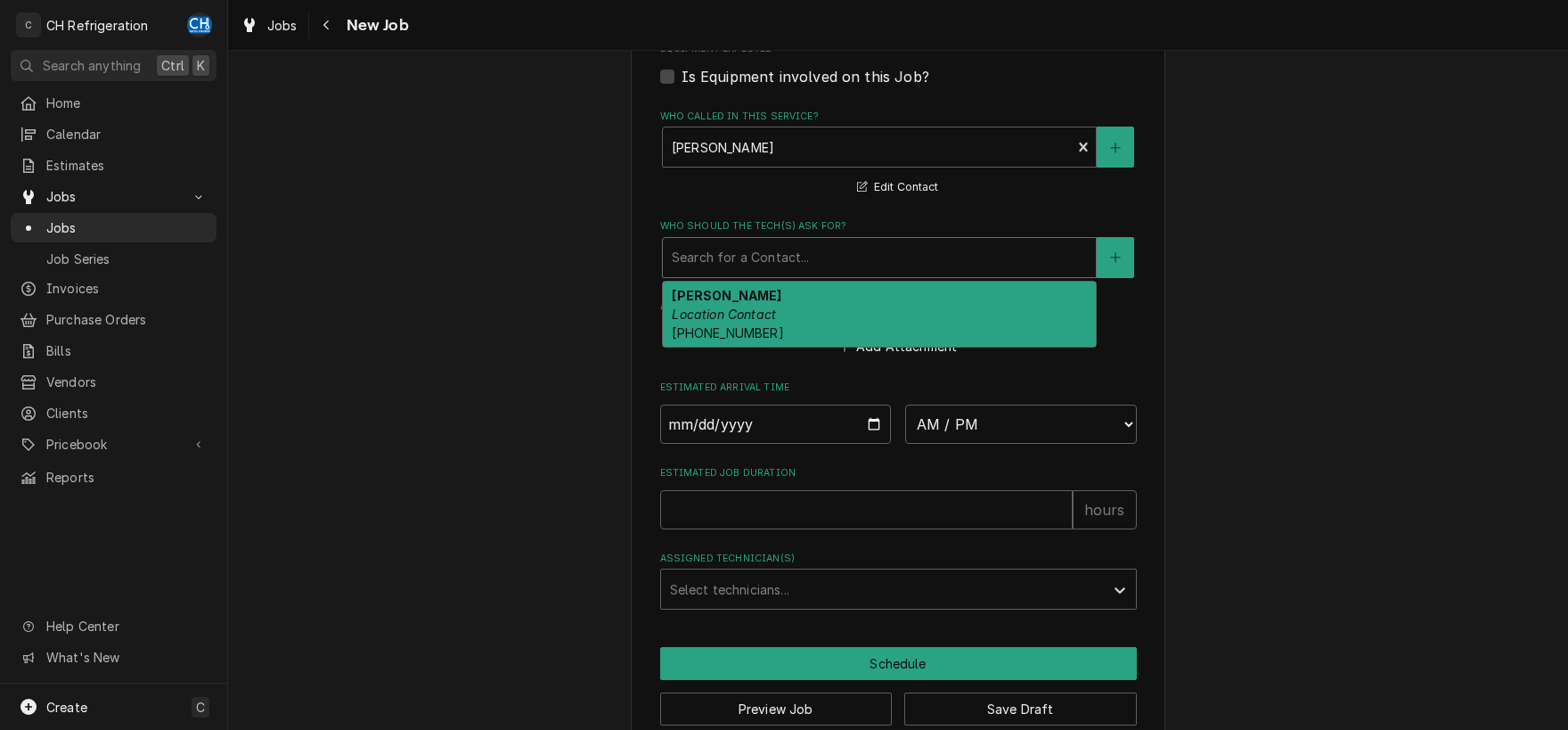
click at [783, 256] on div "Who should the tech(s) ask for?" at bounding box center [879, 257] width 415 height 32
click at [788, 328] on div "Mary Location Contact (818) 571-0603" at bounding box center [879, 314] width 433 height 65
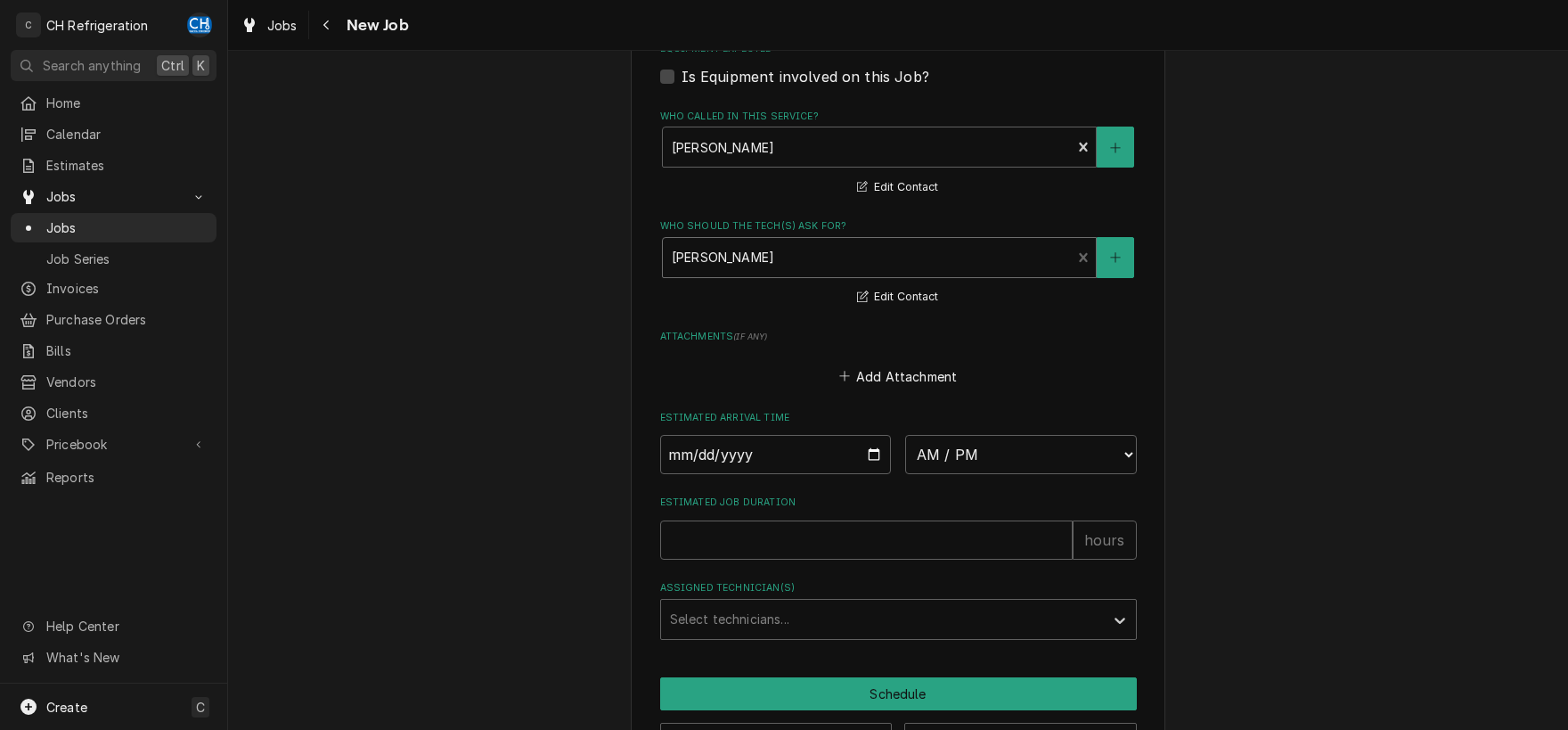
scroll to position [1266, 0]
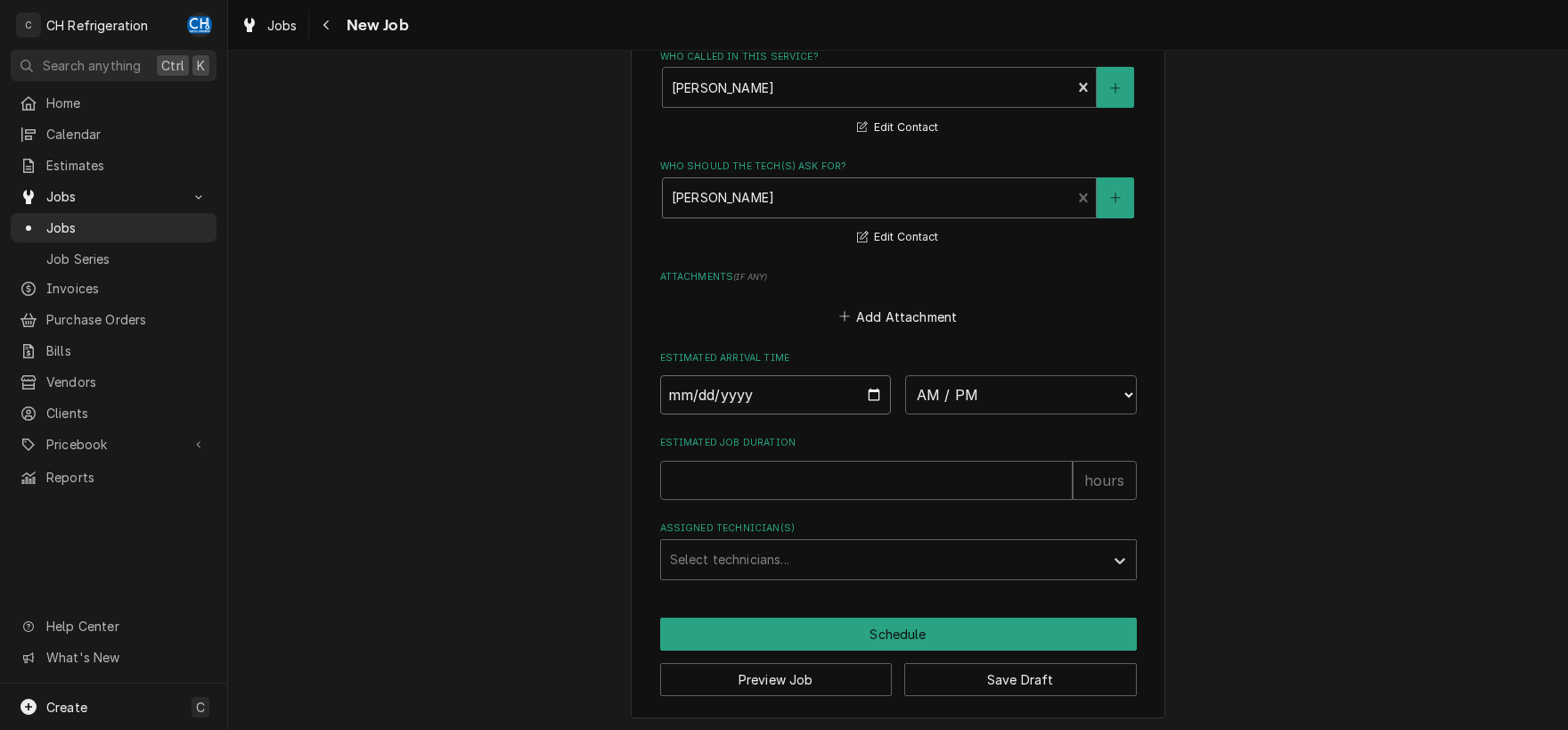
click at [868, 388] on input "Date" at bounding box center [776, 395] width 232 height 39
click at [905, 375] on select "AM / PM 6:00 AM 6:15 AM 6:30 AM 6:45 AM 7:00 AM 7:15 AM 7:30 AM 7:45 AM 8:00 AM…" at bounding box center [1021, 395] width 232 height 39
click option "2:30 PM" at bounding box center [0, 0] width 0 height 0
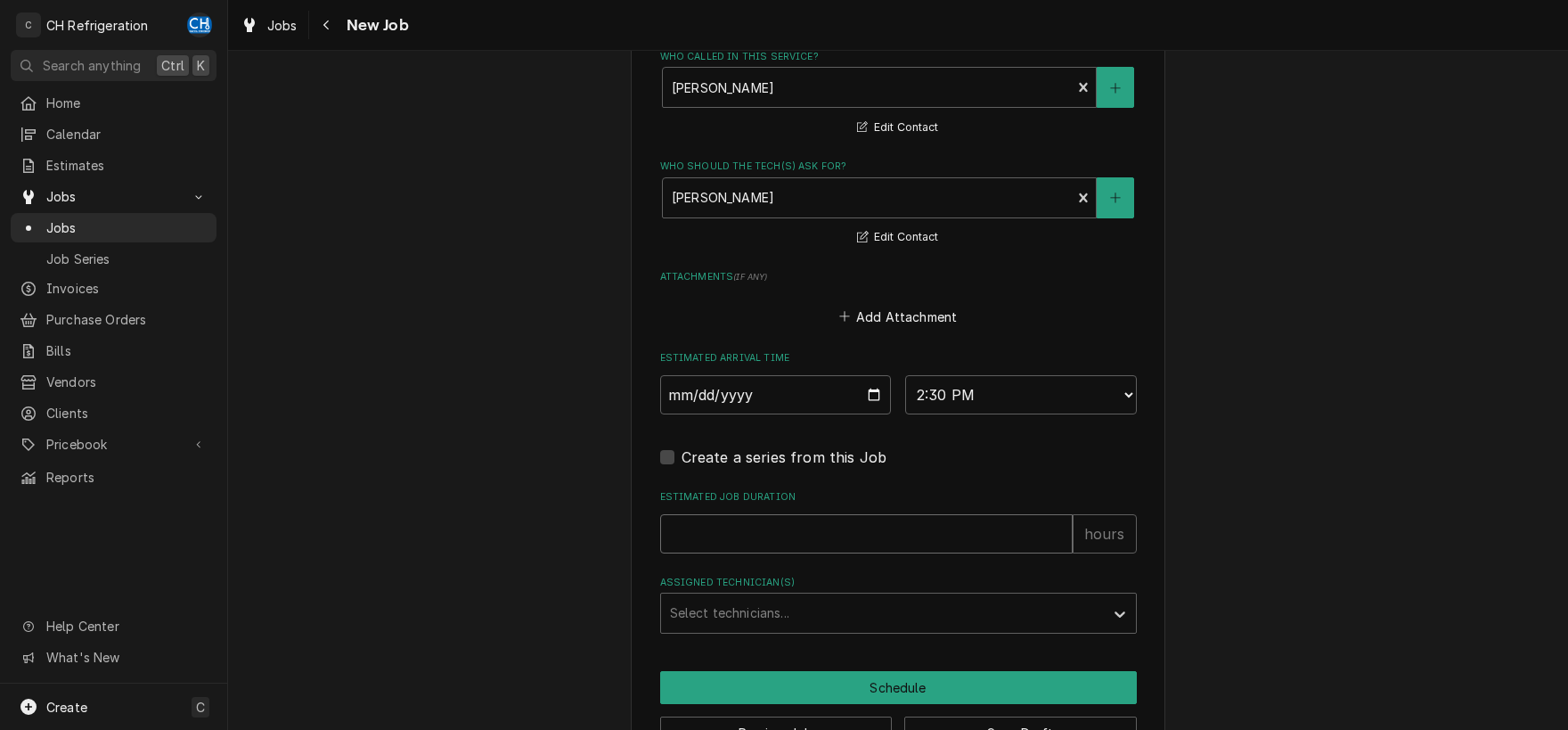
click at [806, 529] on input "Estimated Job Duration" at bounding box center [867, 534] width 413 height 39
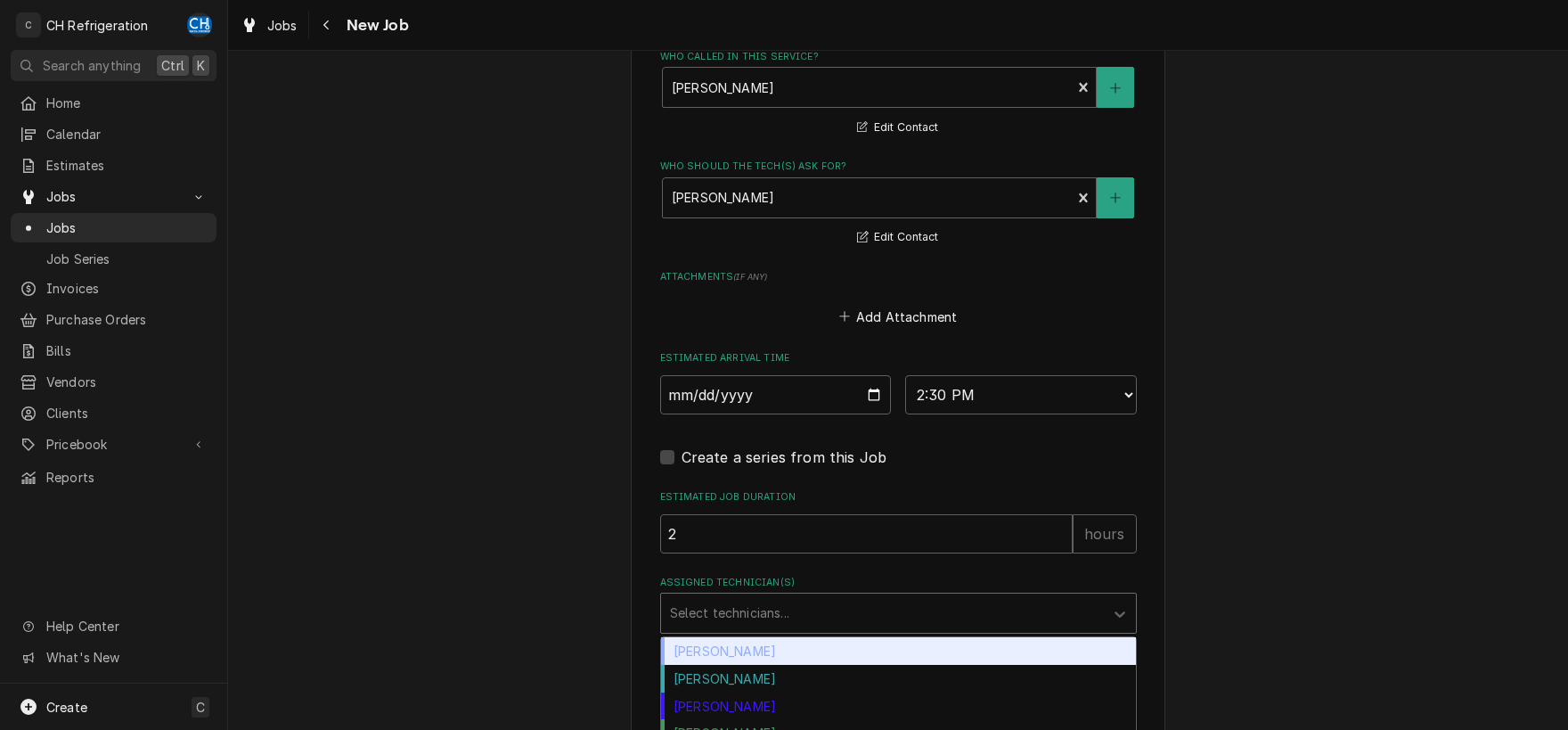
click at [809, 599] on div "Assigned Technician(s)" at bounding box center [883, 613] width 425 height 32
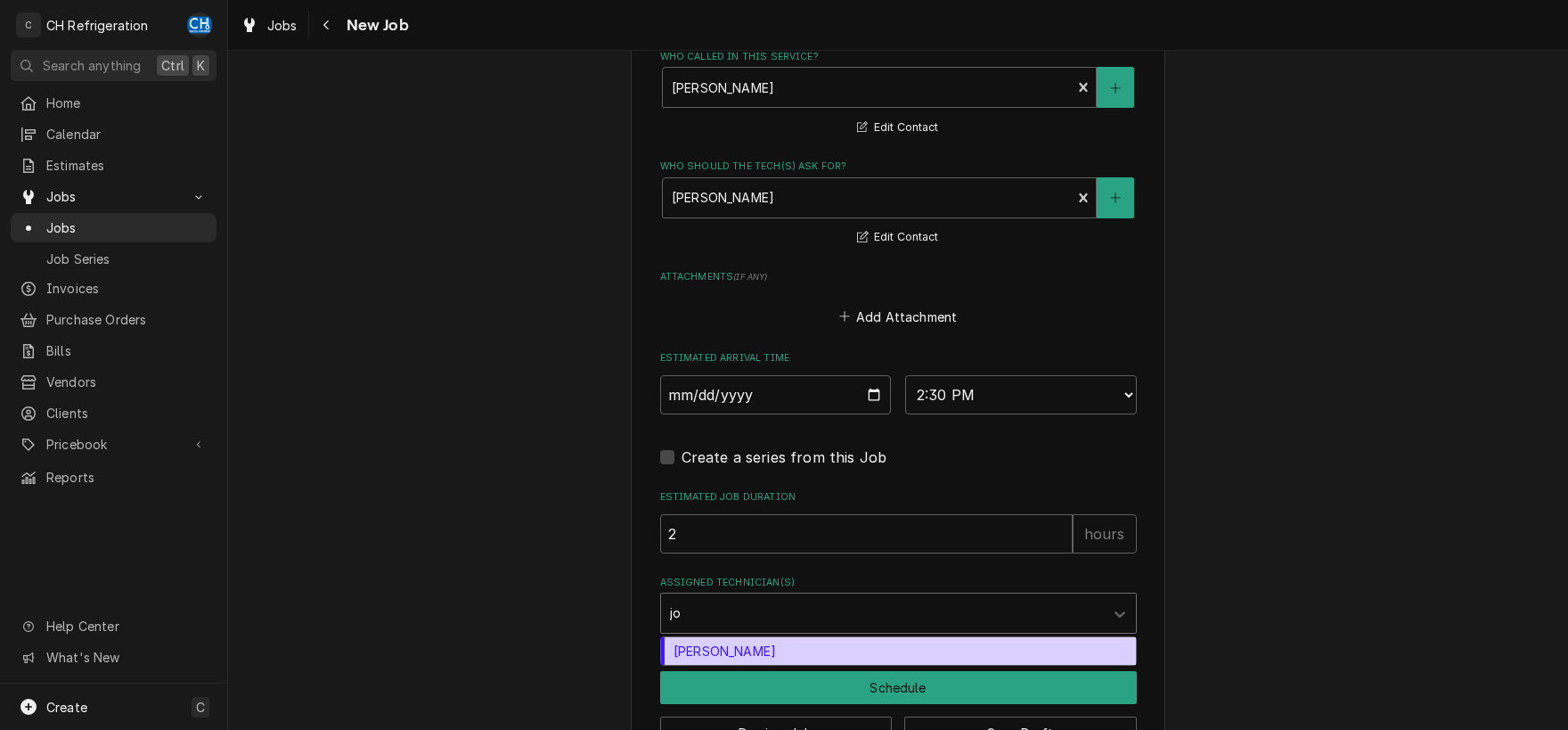
click at [816, 640] on div "Josh Galindo" at bounding box center [898, 651] width 475 height 27
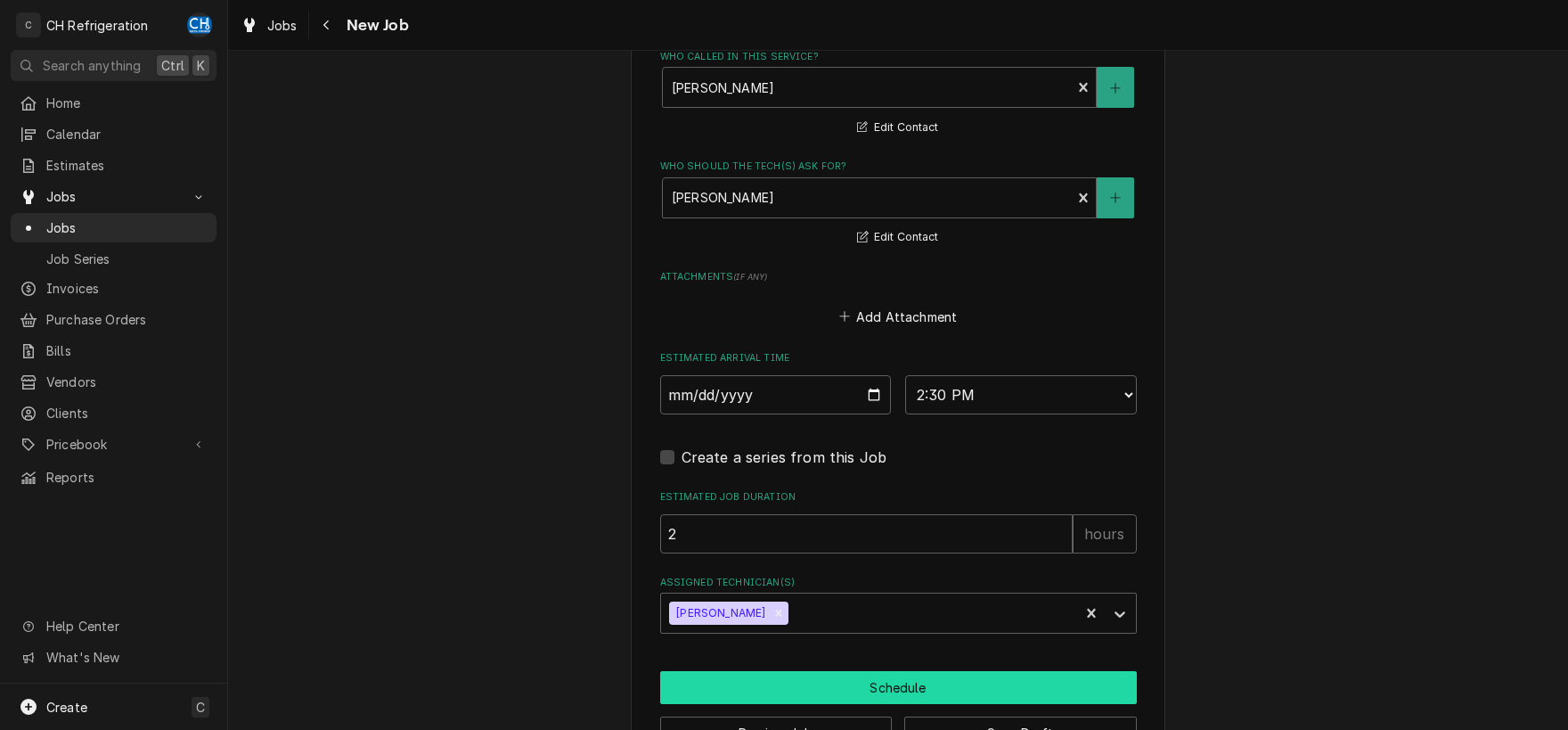
click at [902, 681] on button "Schedule" at bounding box center [899, 687] width 477 height 33
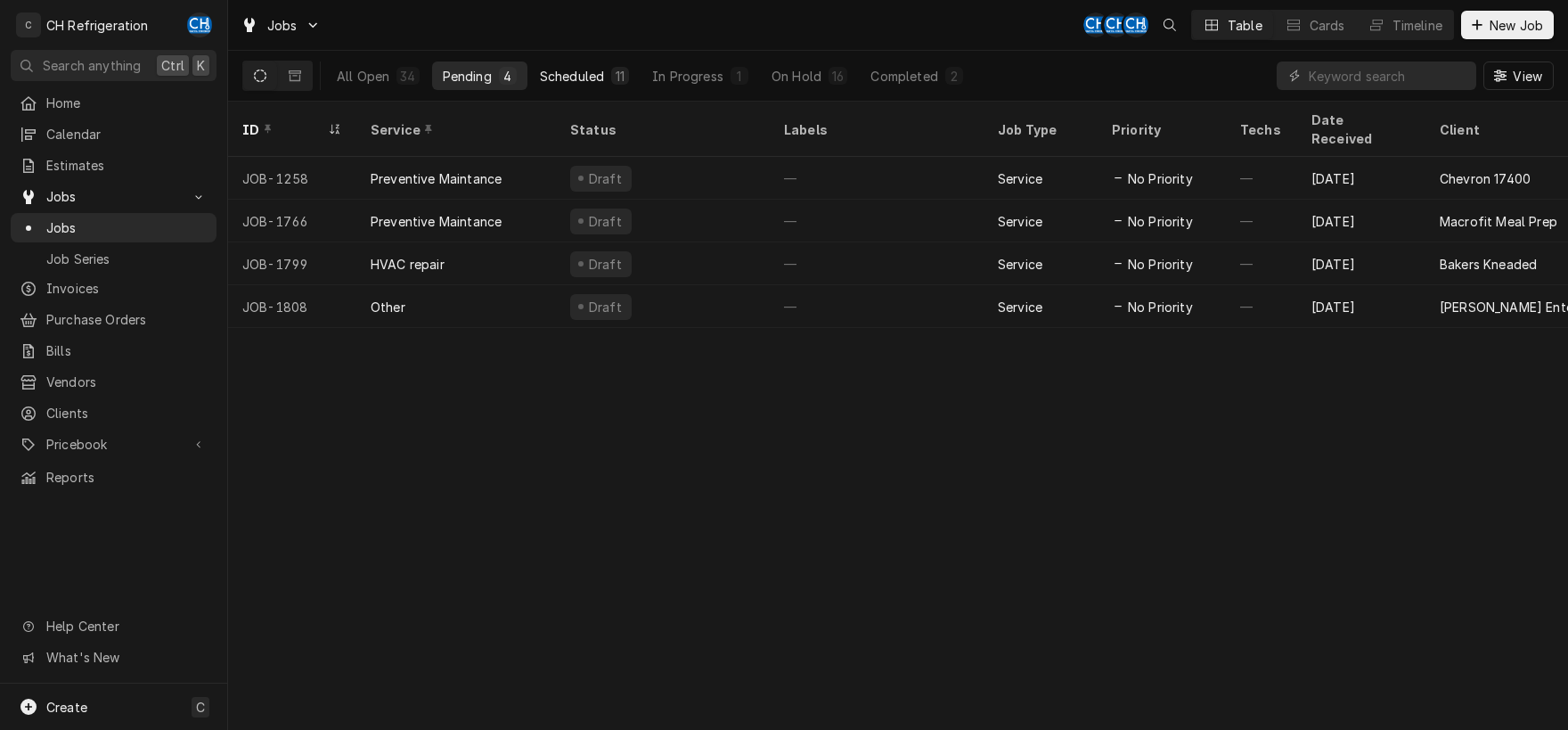
click at [584, 76] on div "Scheduled" at bounding box center [572, 75] width 65 height 19
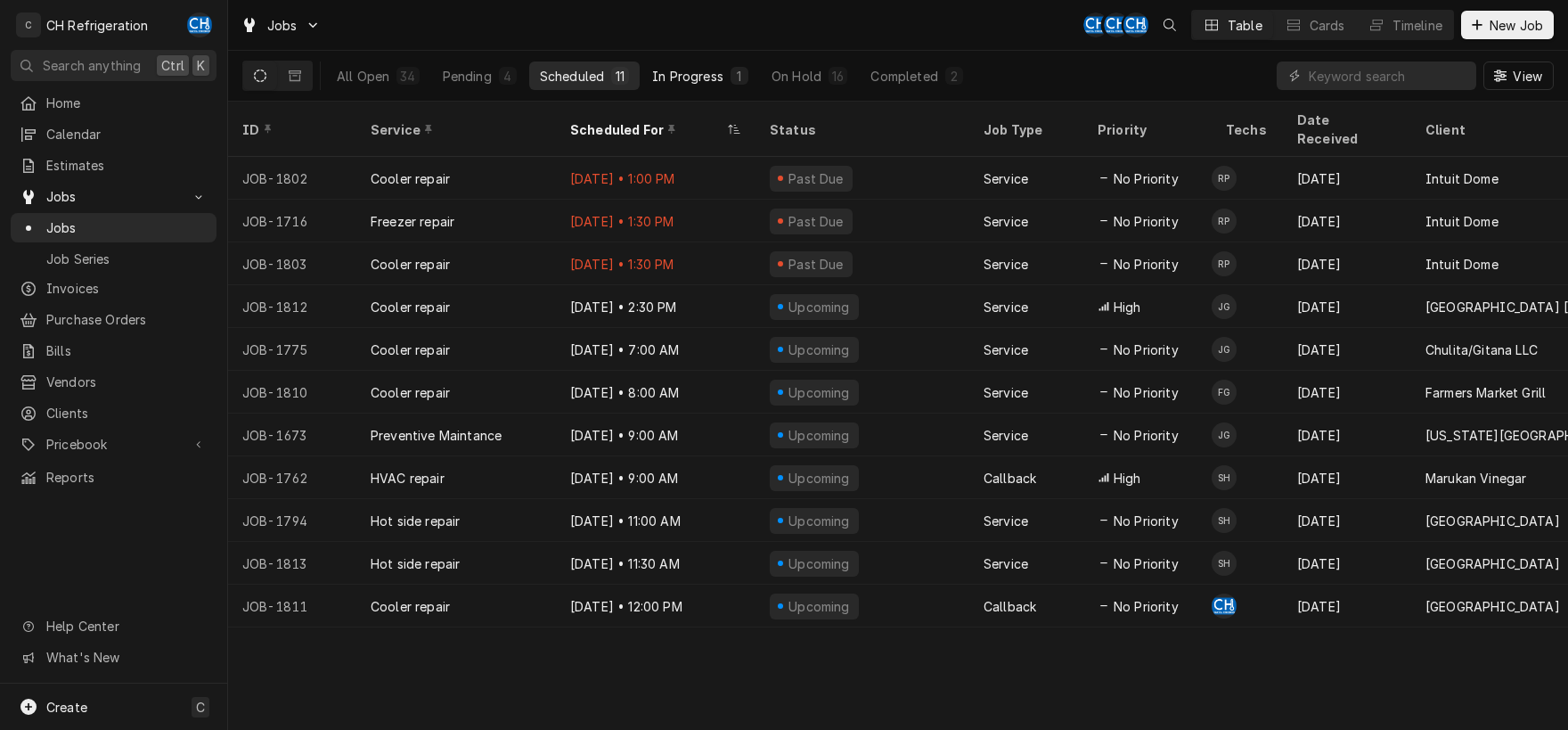
click at [691, 73] on div "In Progress" at bounding box center [687, 75] width 71 height 19
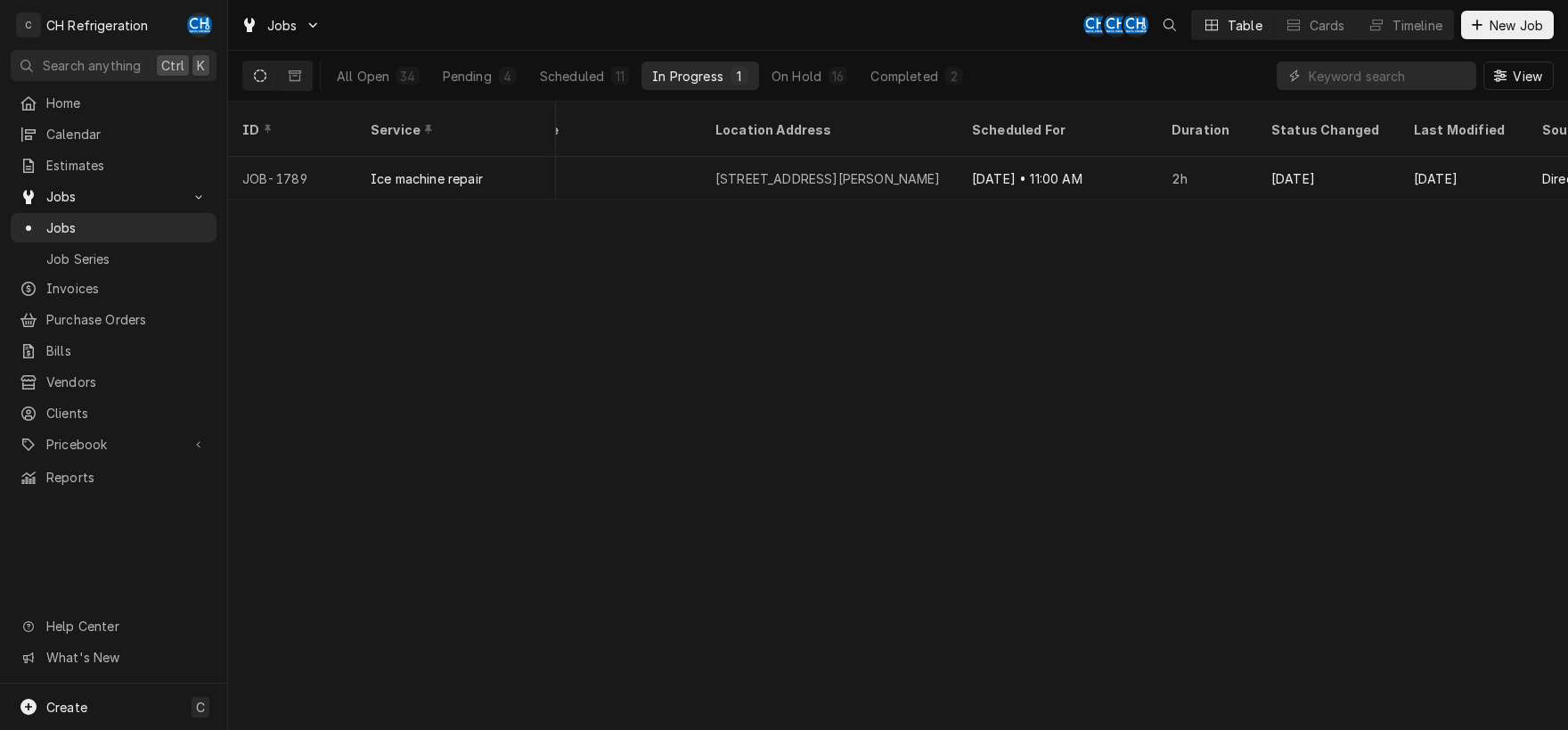
scroll to position [0, 1324]
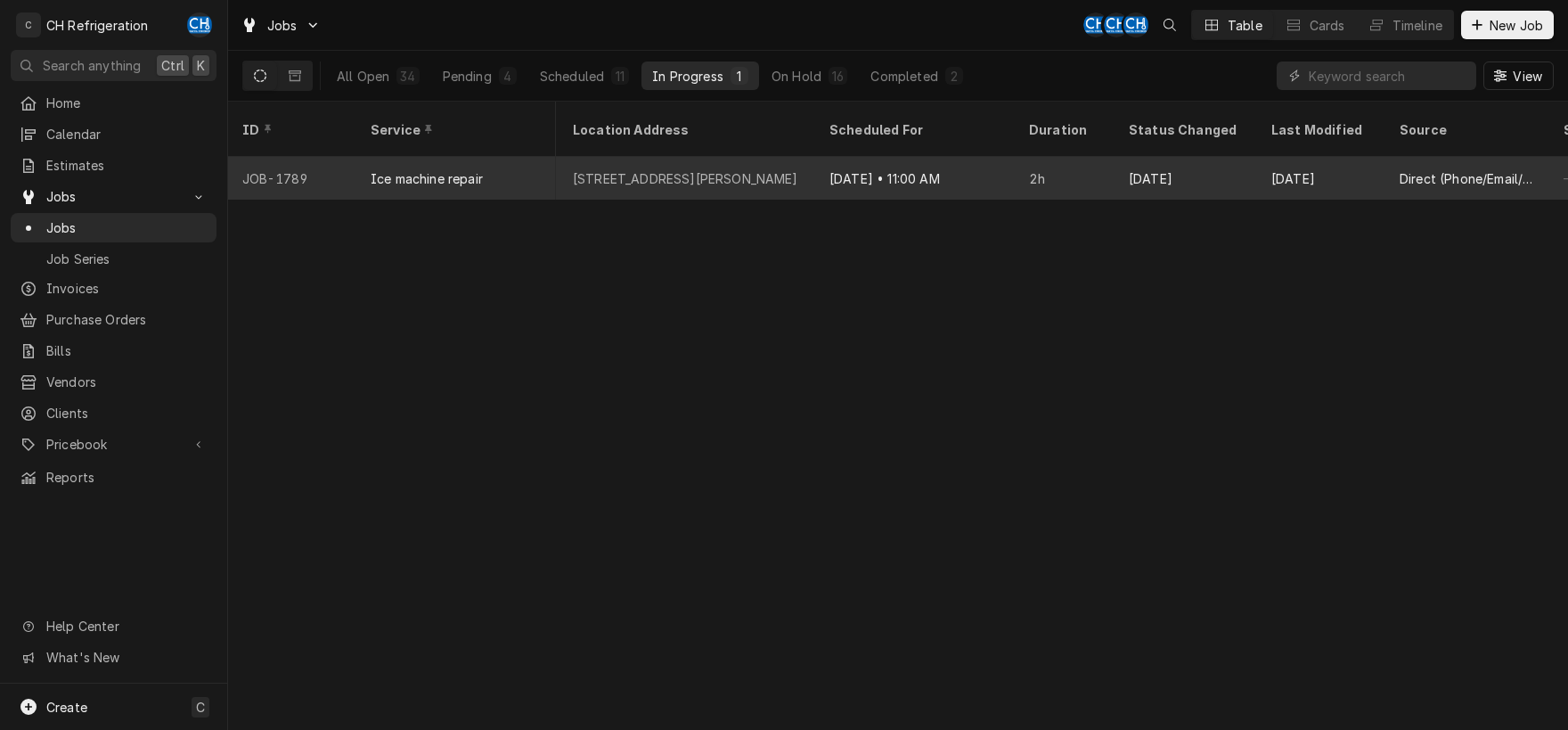
click at [824, 160] on div "Aug 26 • 11:00 AM" at bounding box center [915, 178] width 199 height 43
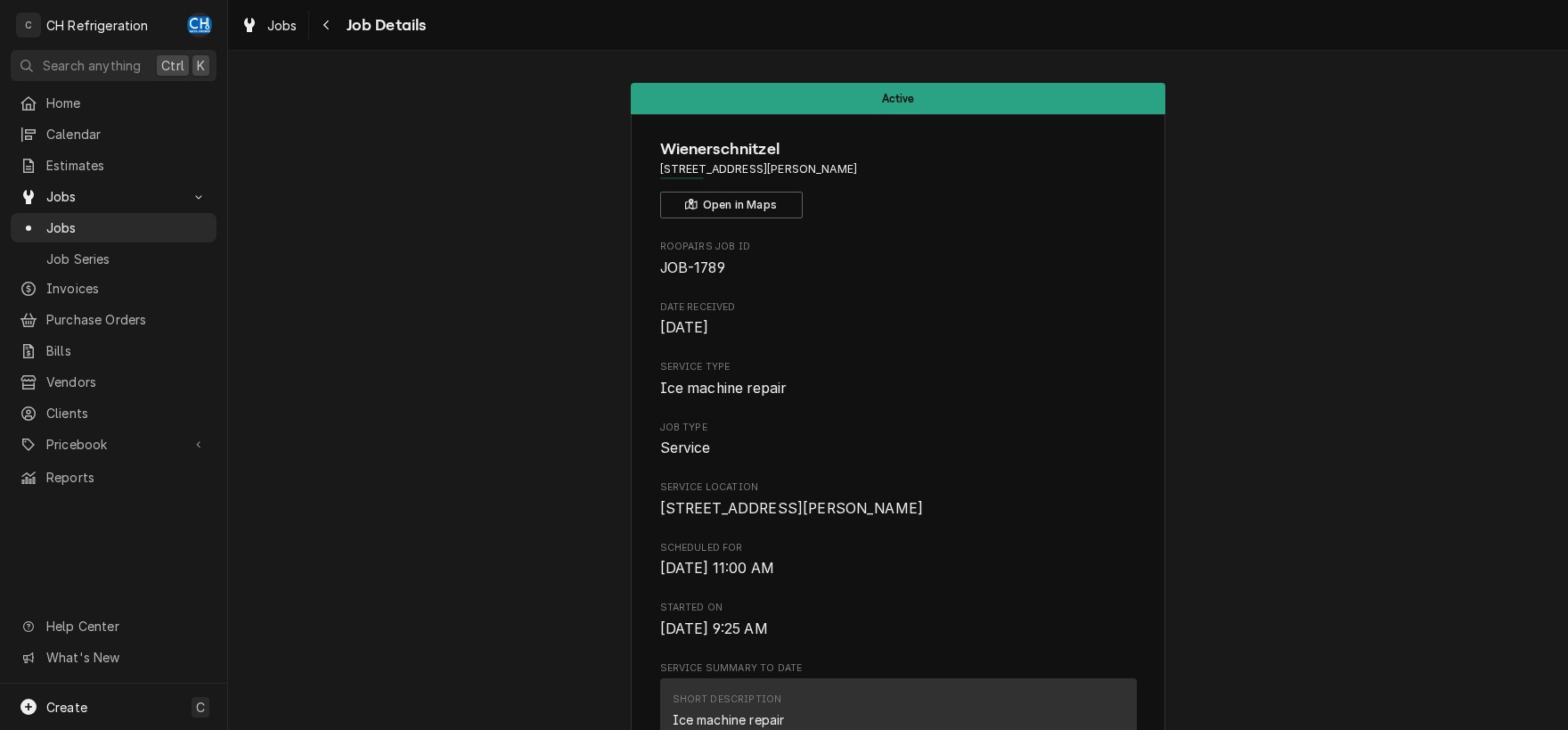
scroll to position [465, 0]
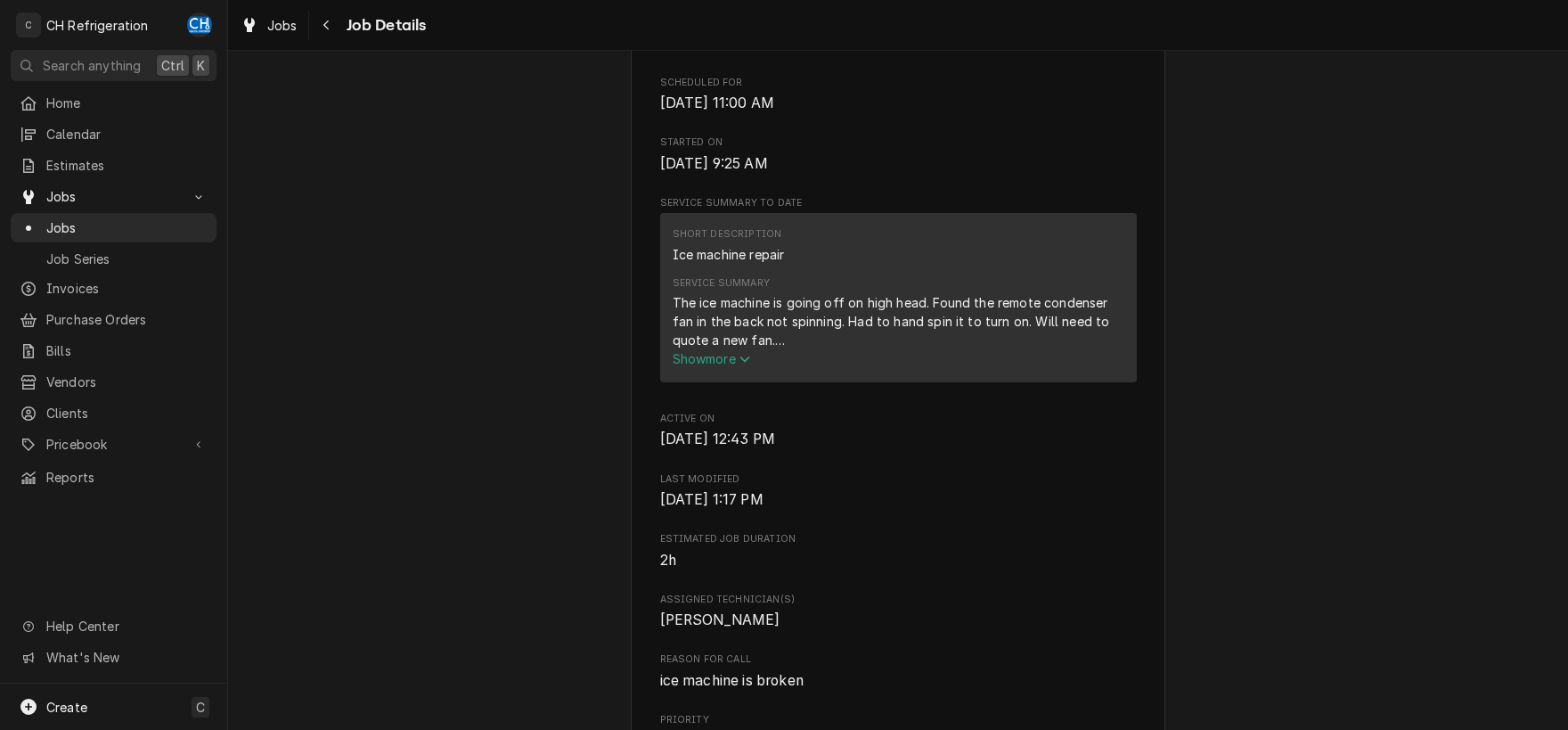
click at [737, 366] on span "Show more" at bounding box center [712, 358] width 78 height 15
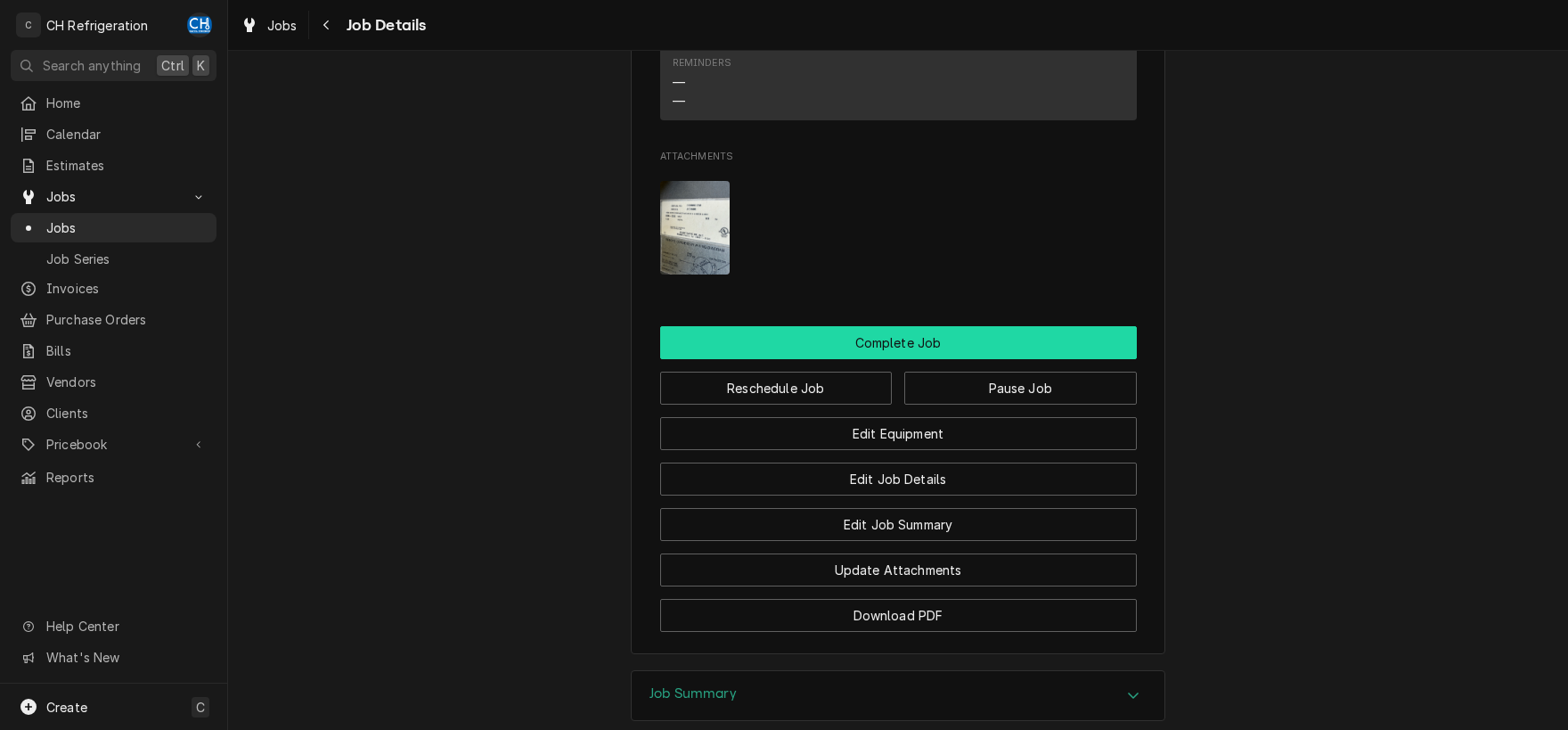
scroll to position [1701, 0]
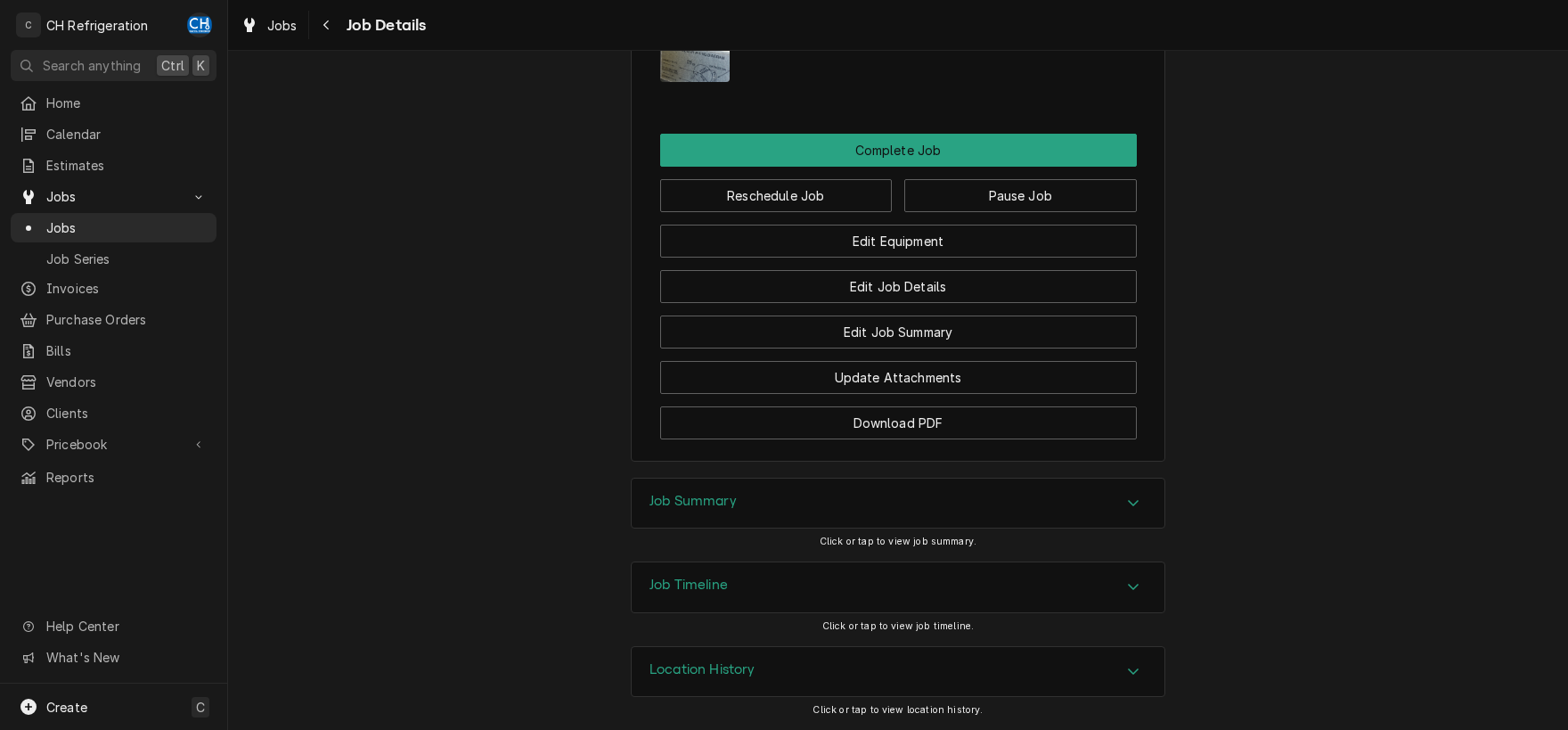
click at [1118, 583] on div "Job Timeline" at bounding box center [897, 586] width 533 height 50
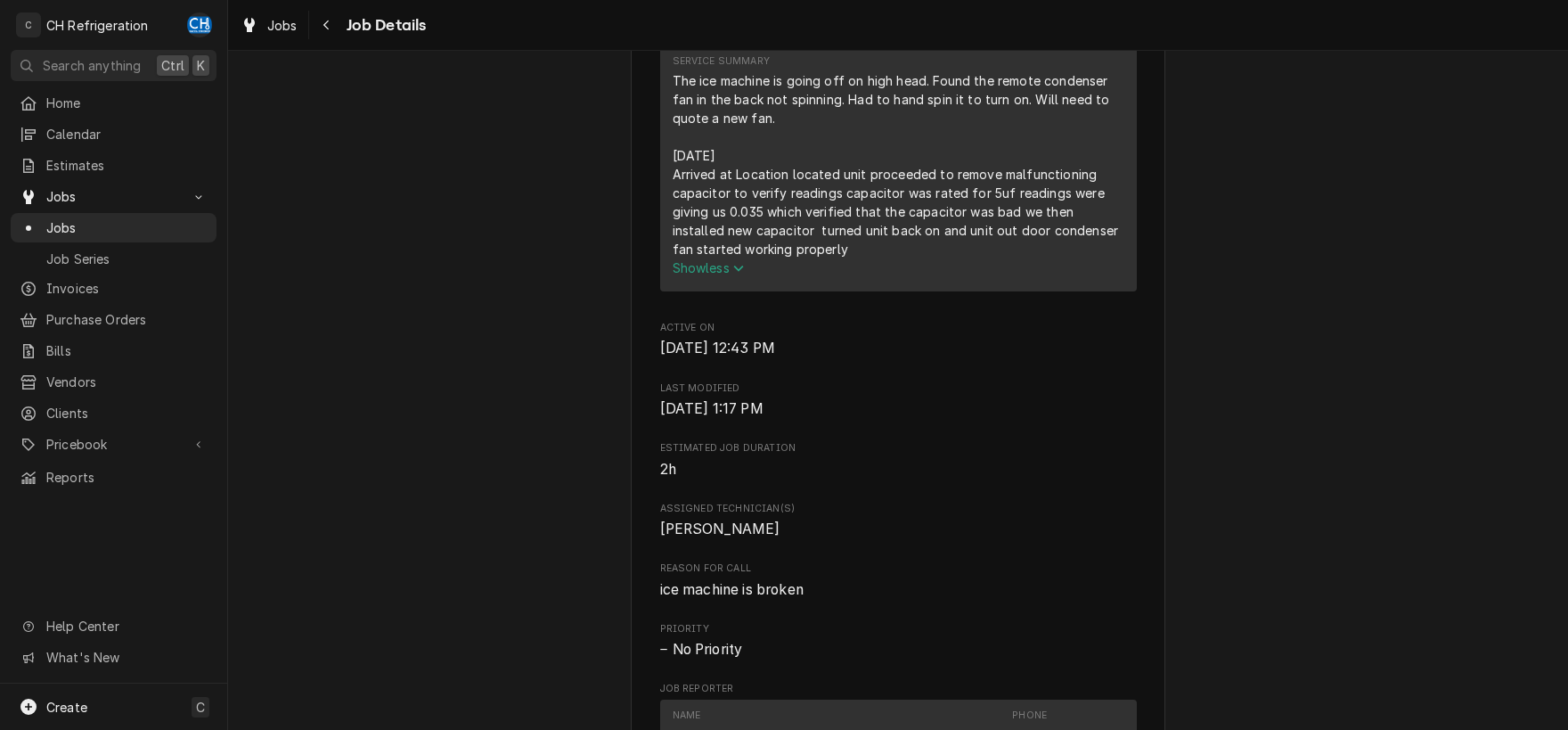
scroll to position [625, 0]
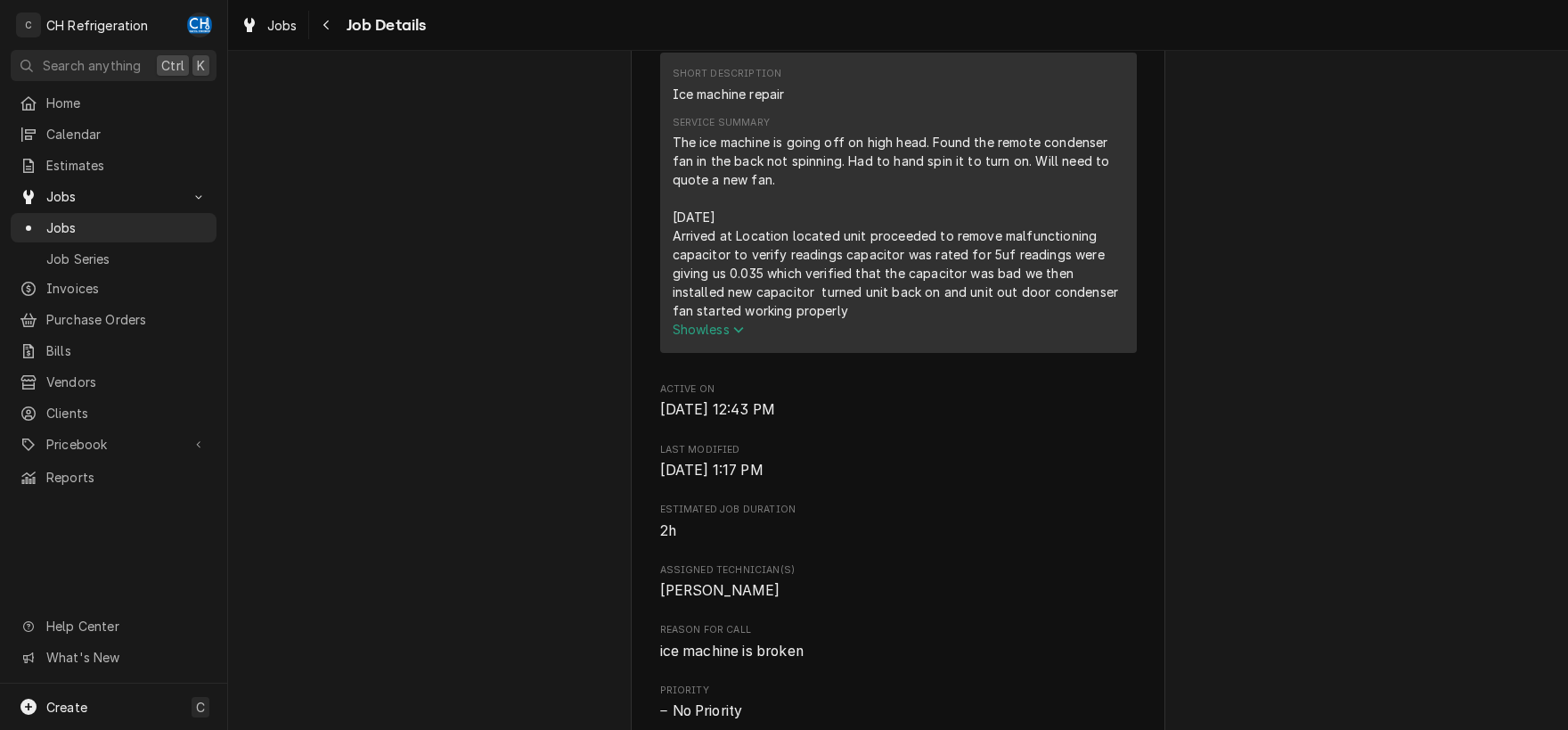
click at [725, 337] on span "Show less" at bounding box center [709, 328] width 72 height 15
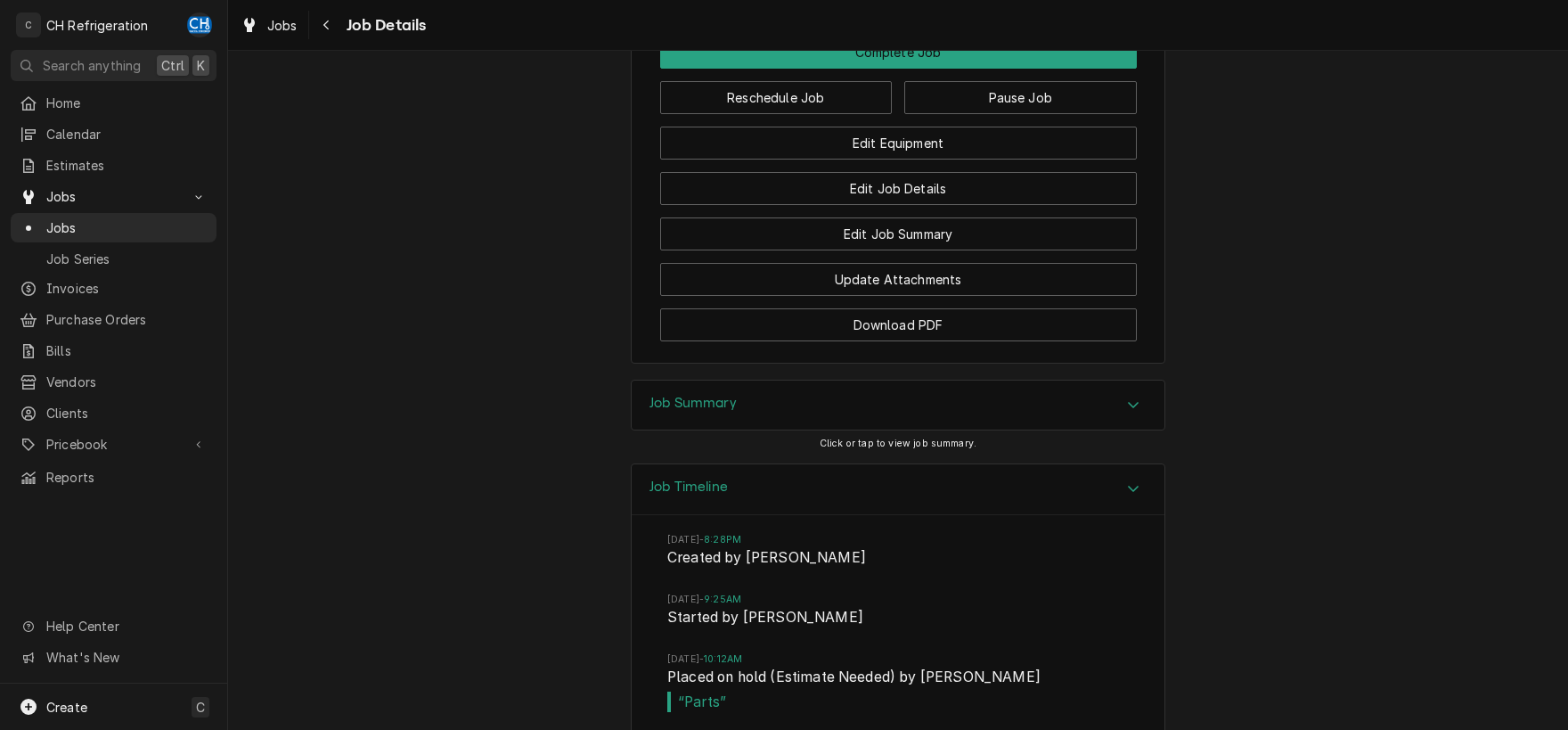
scroll to position [1463, 0]
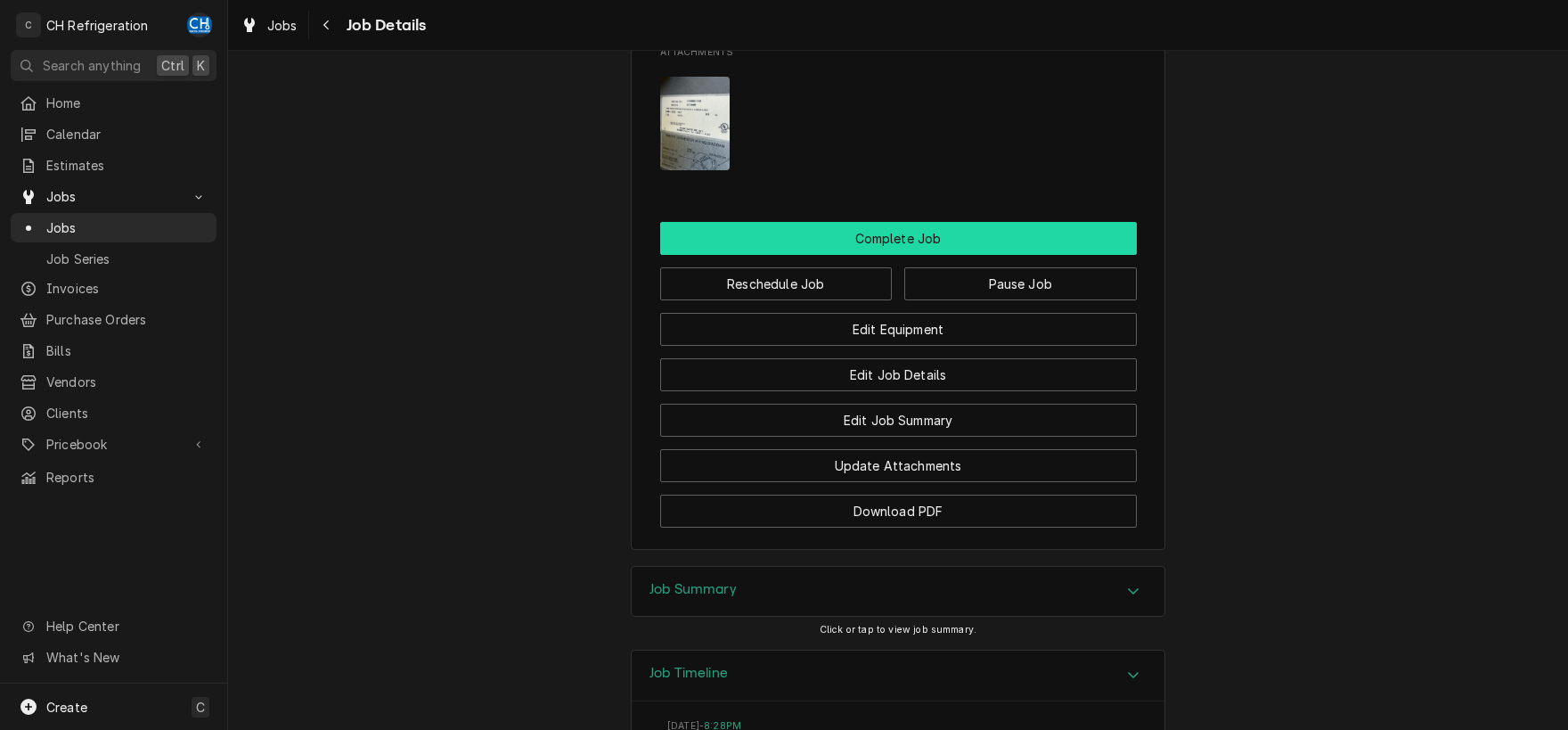
click at [893, 255] on button "Complete Job" at bounding box center [899, 238] width 477 height 33
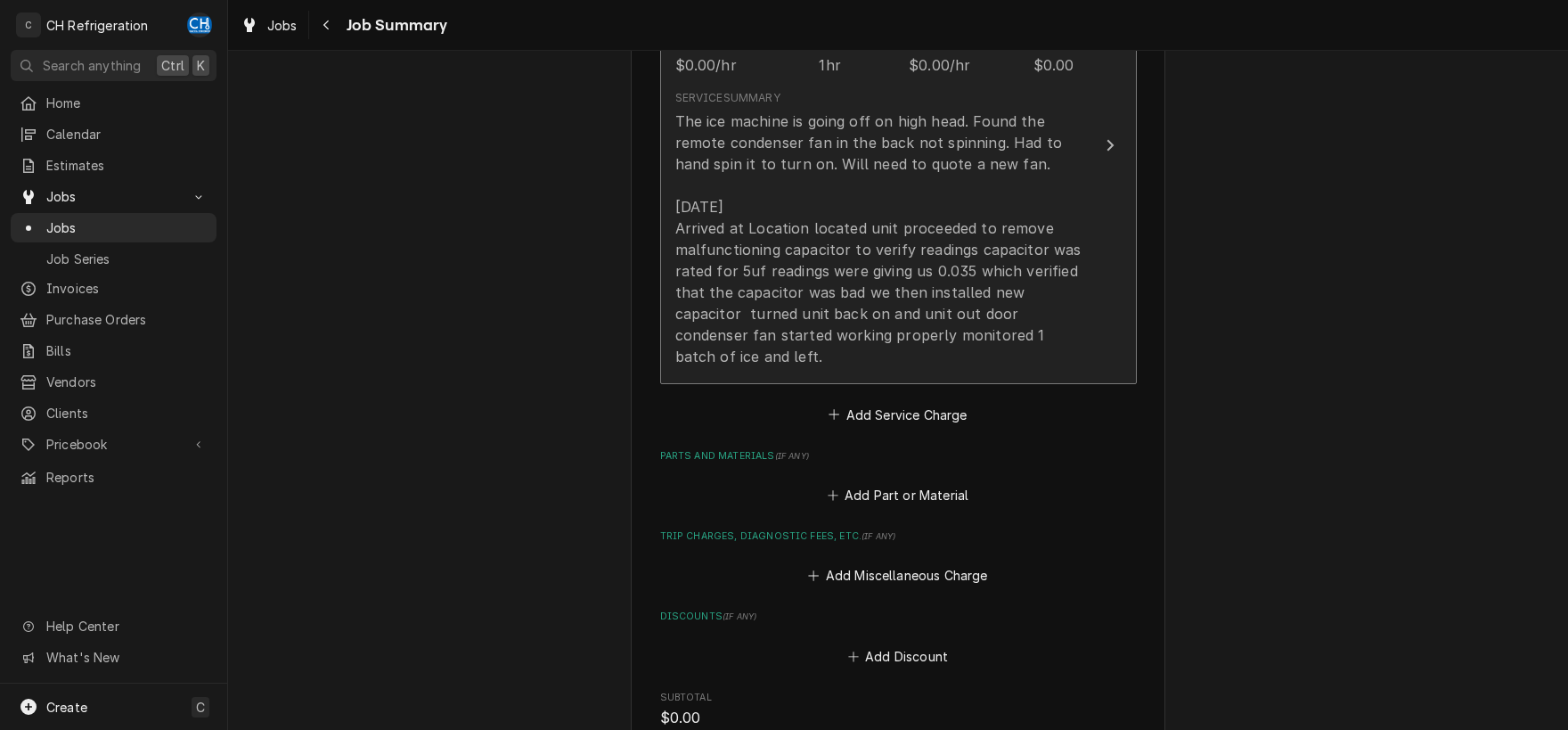
scroll to position [559, 0]
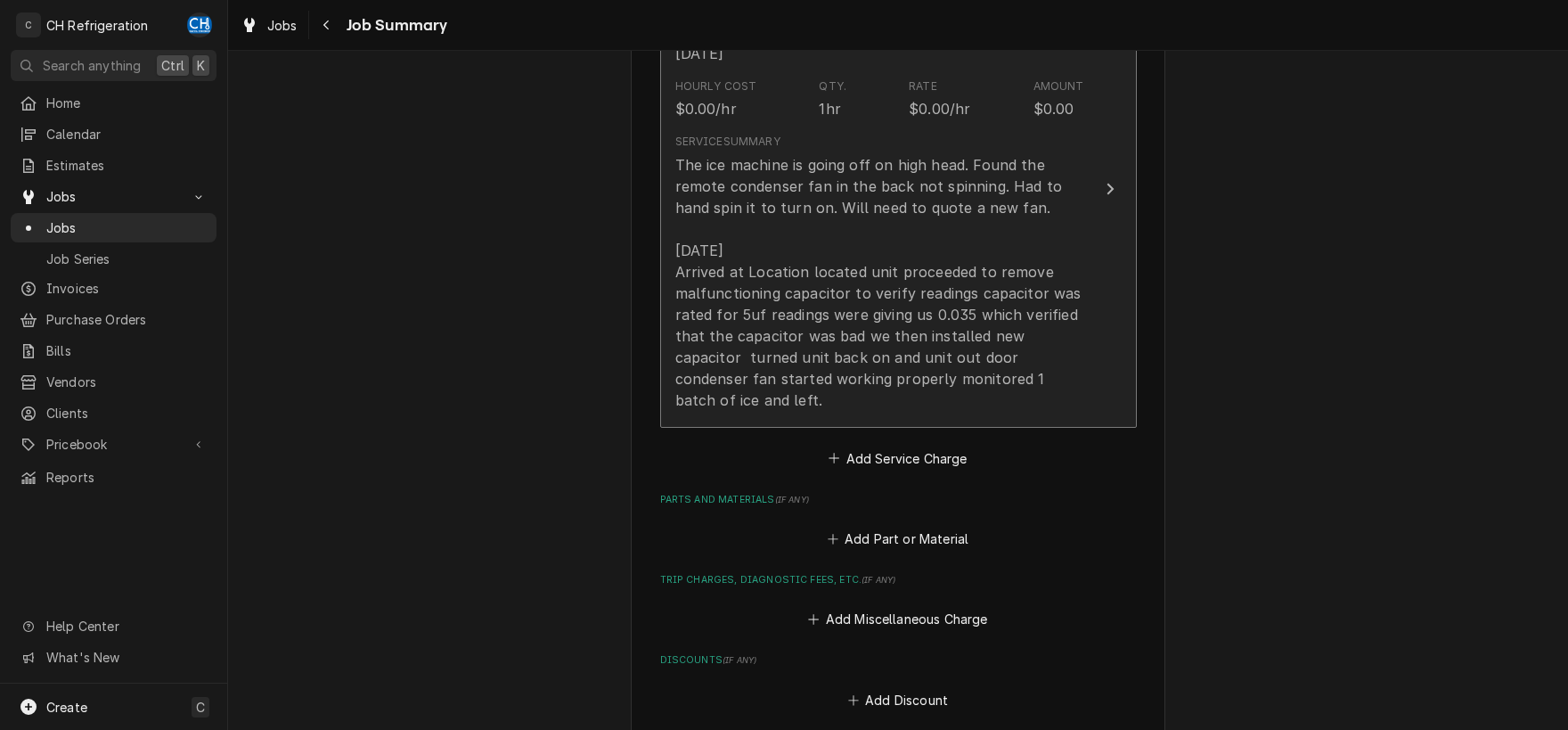
click at [1114, 179] on div "Update Line Item" at bounding box center [1111, 189] width 23 height 21
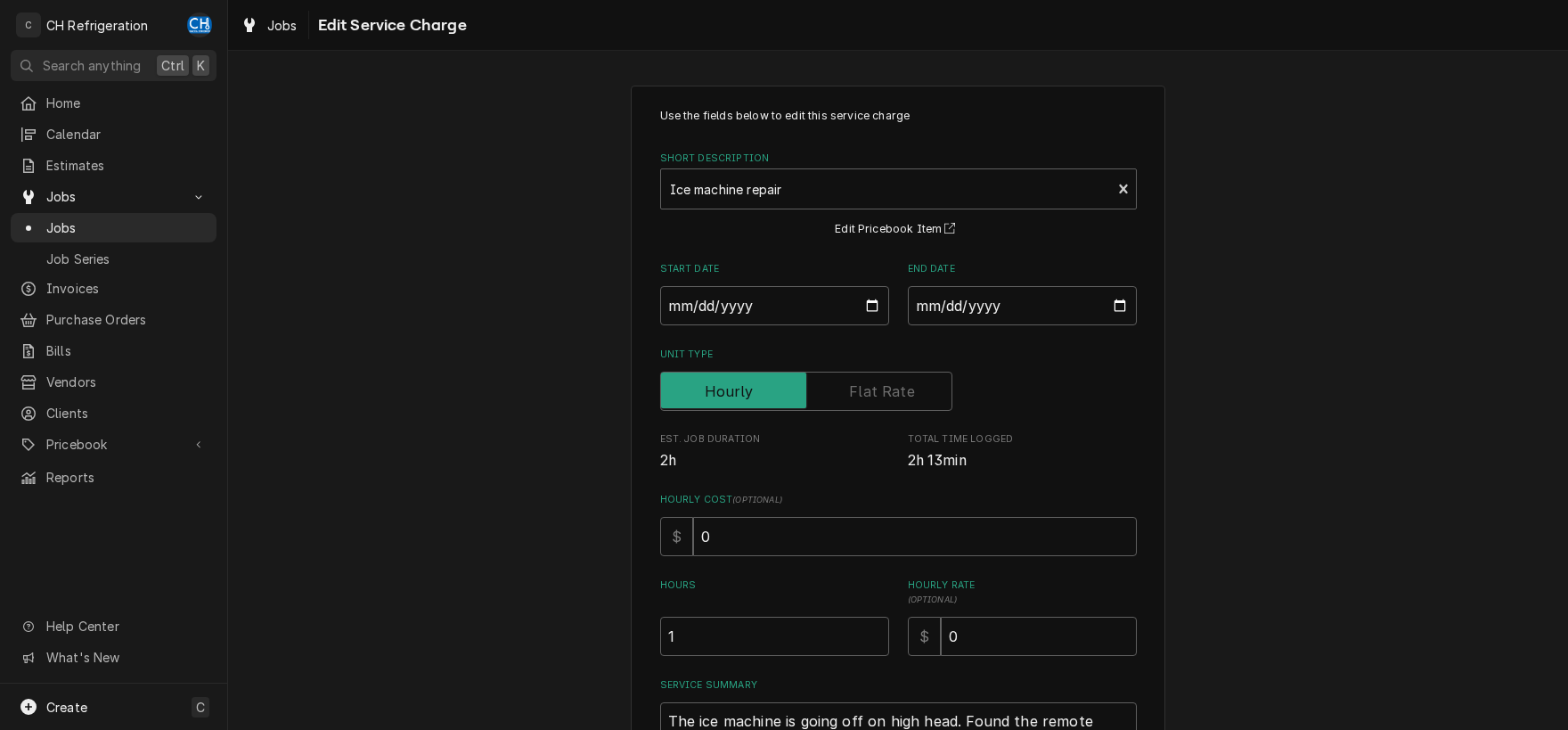
scroll to position [377, 0]
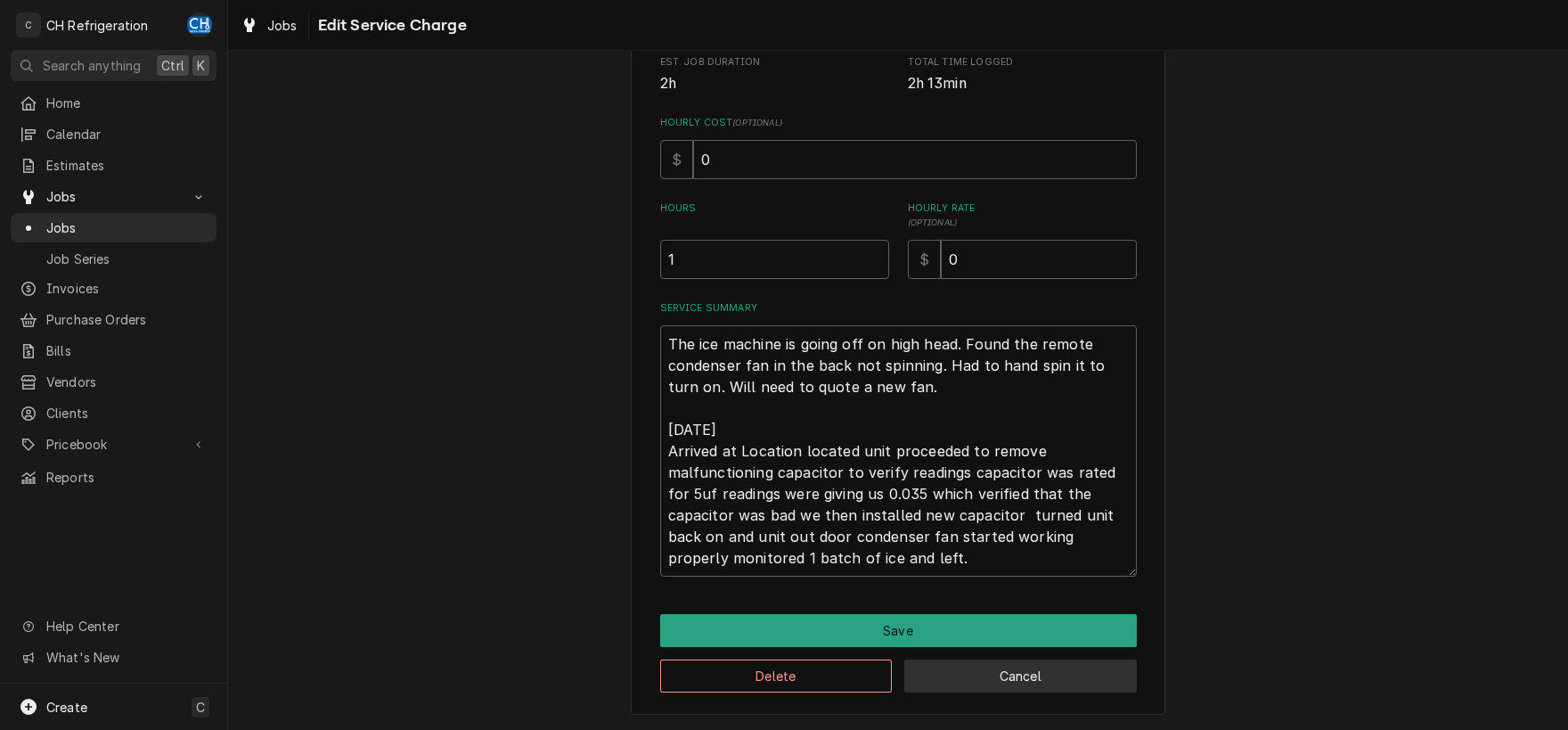
click at [979, 676] on button "Cancel" at bounding box center [1021, 676] width 233 height 33
type textarea "x"
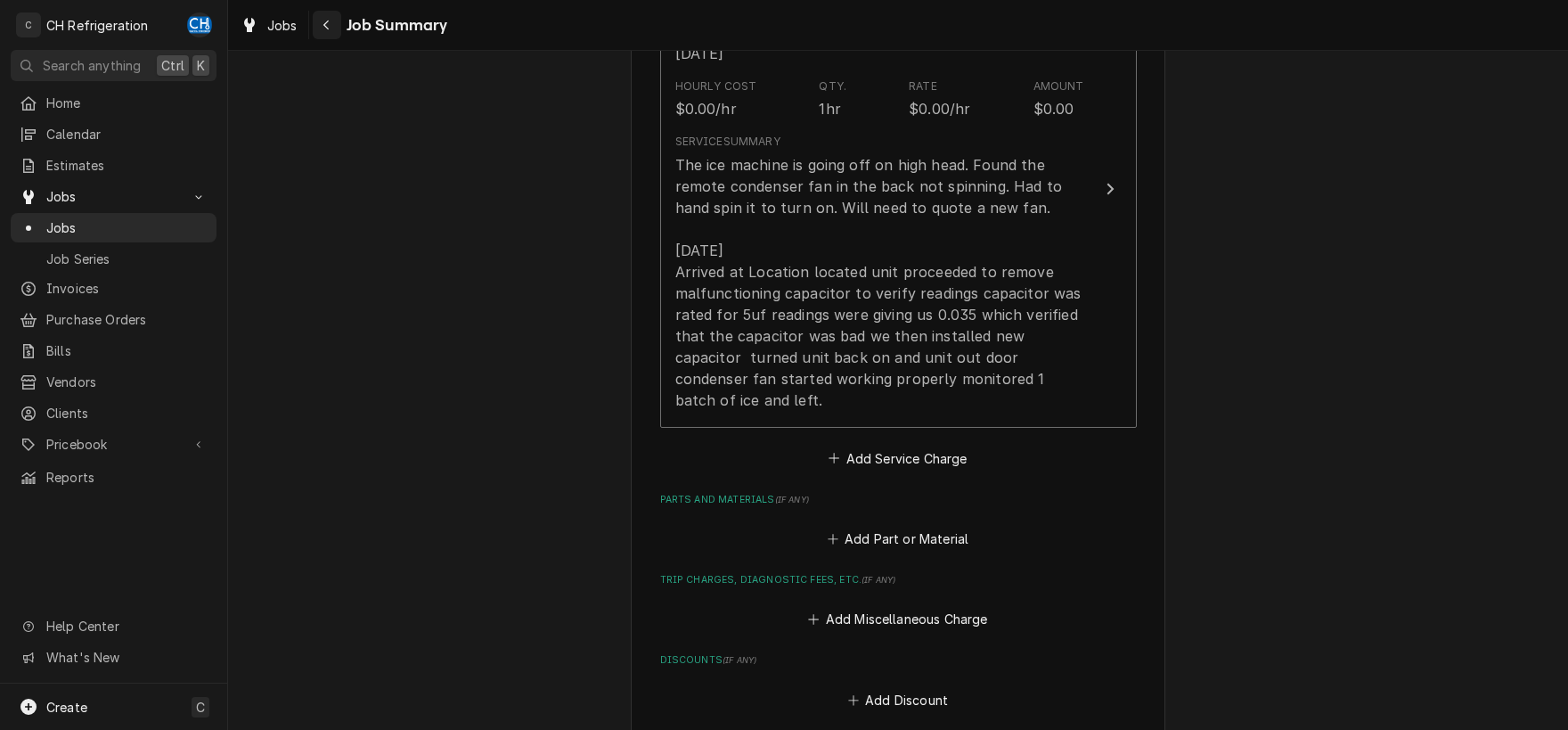
click at [333, 26] on div "Navigate back" at bounding box center [327, 24] width 18 height 18
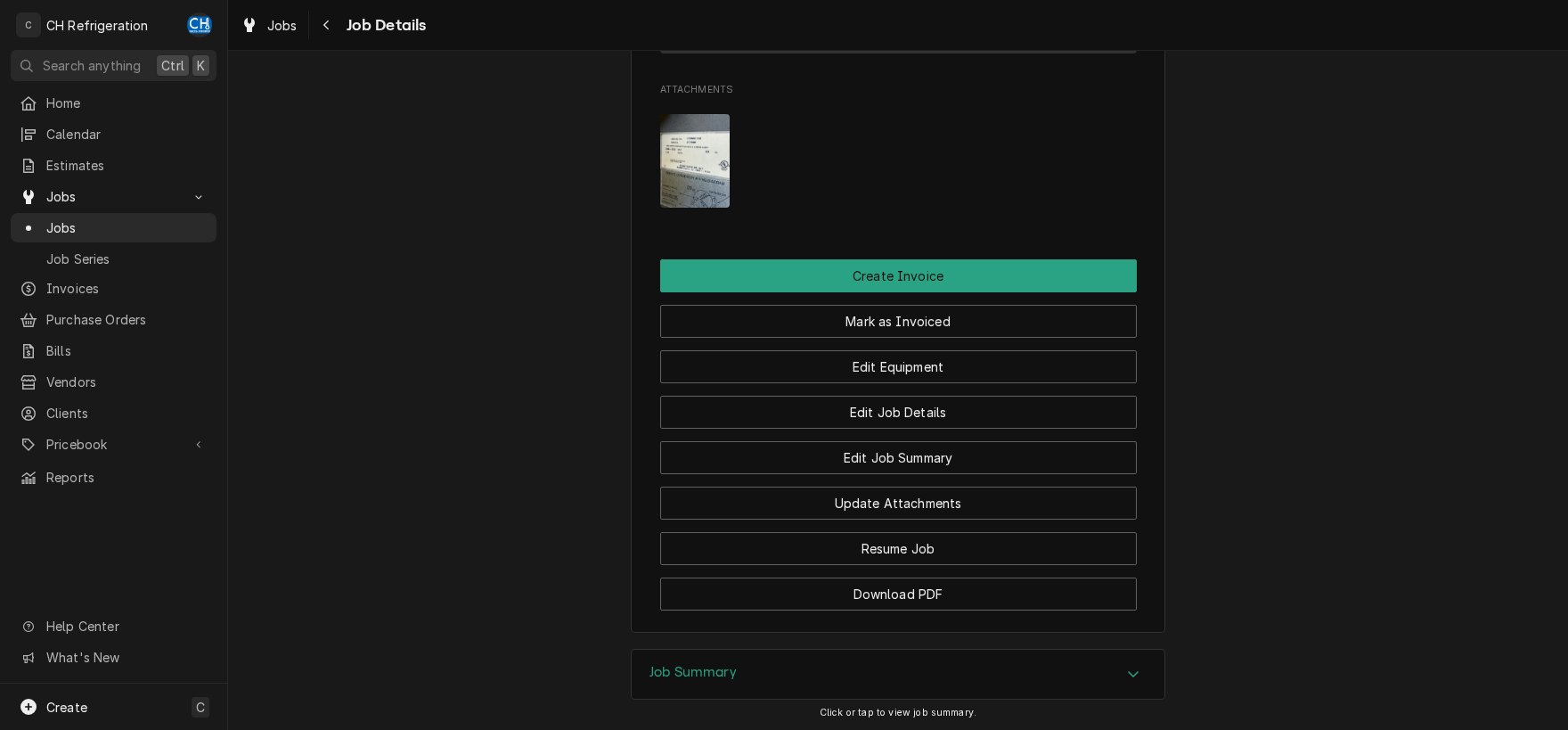
scroll to position [1400, 0]
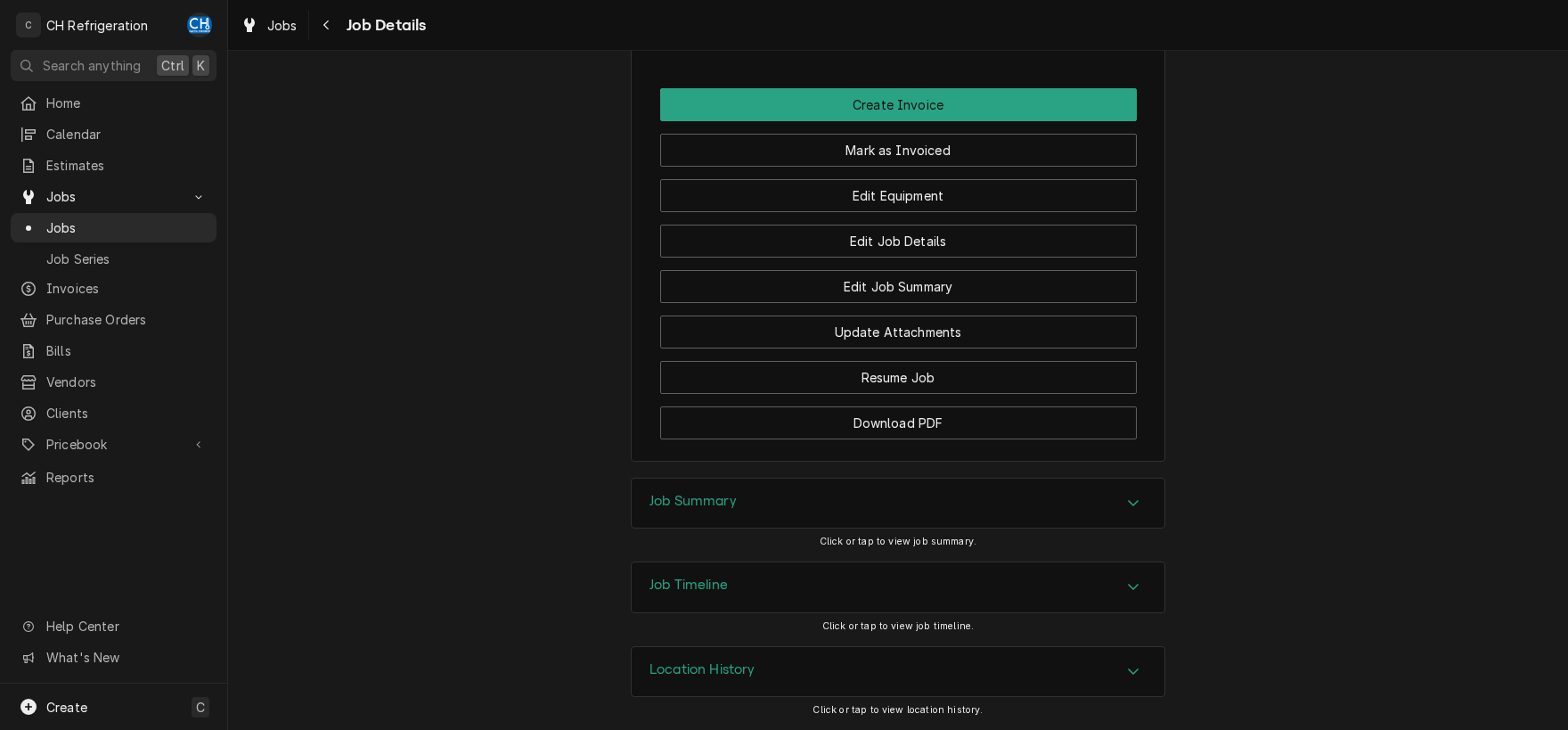
click at [1078, 515] on div "Job Summary" at bounding box center [897, 503] width 533 height 50
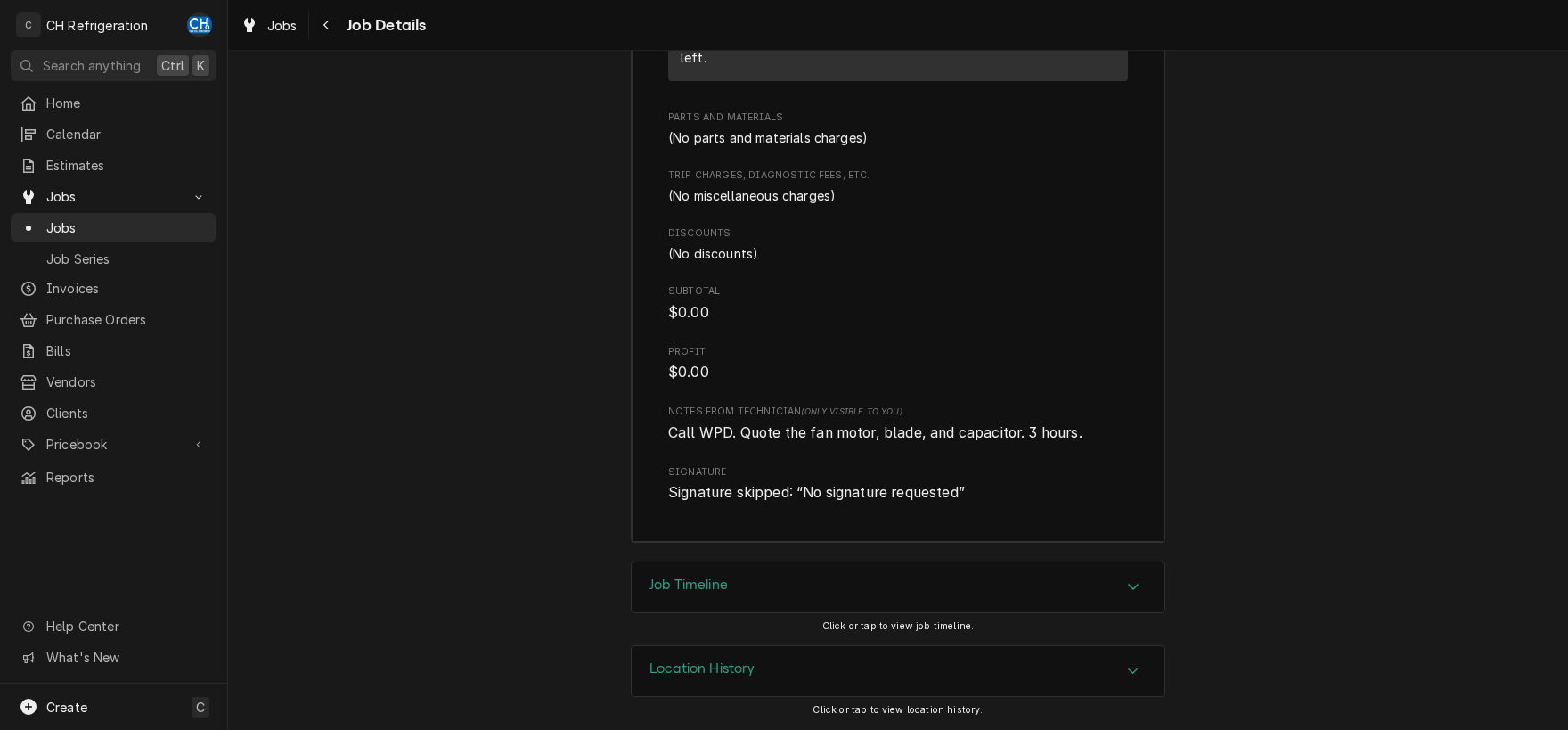
scroll to position [2520, 0]
click at [1134, 578] on div "Accordion Header" at bounding box center [1133, 587] width 26 height 21
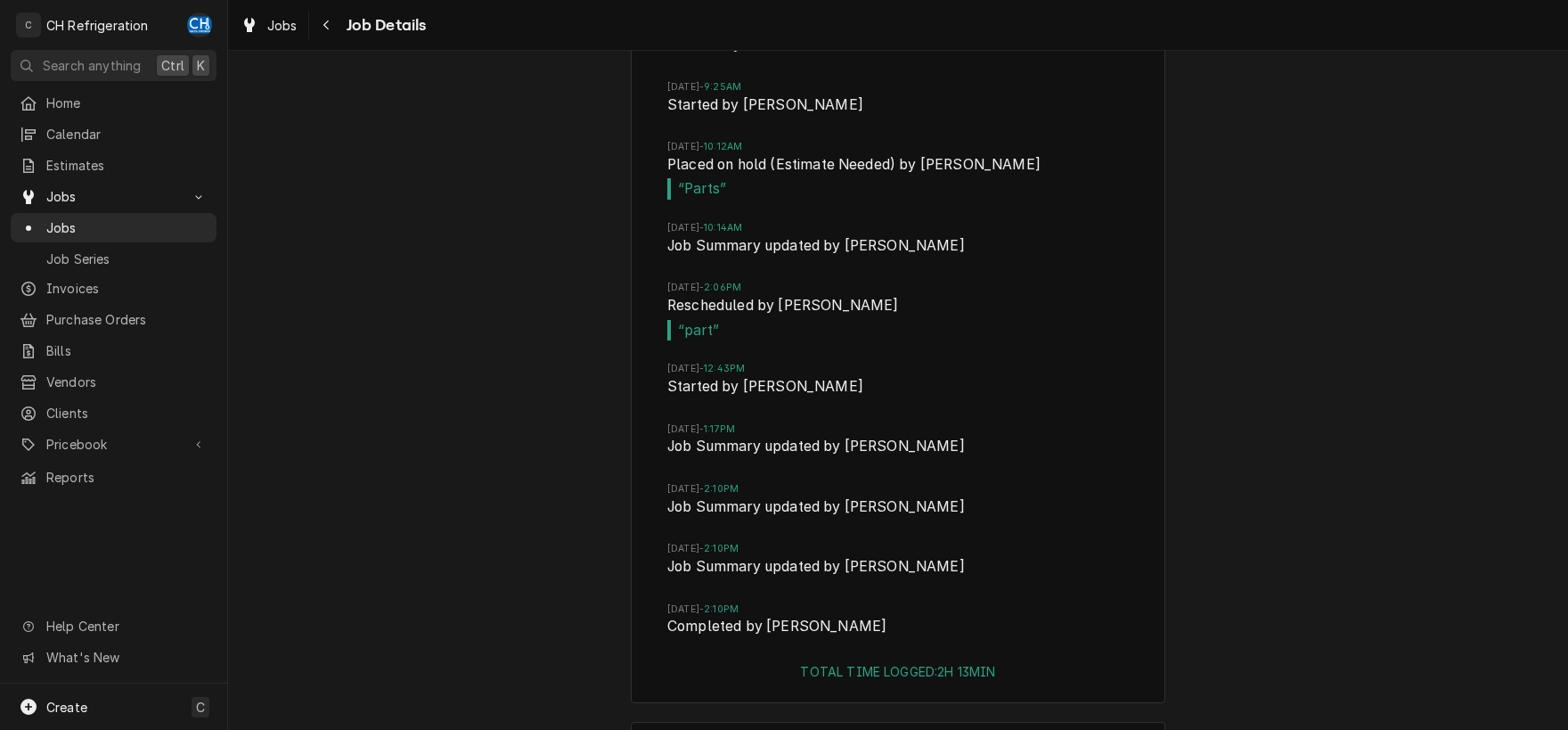
scroll to position [3207, 0]
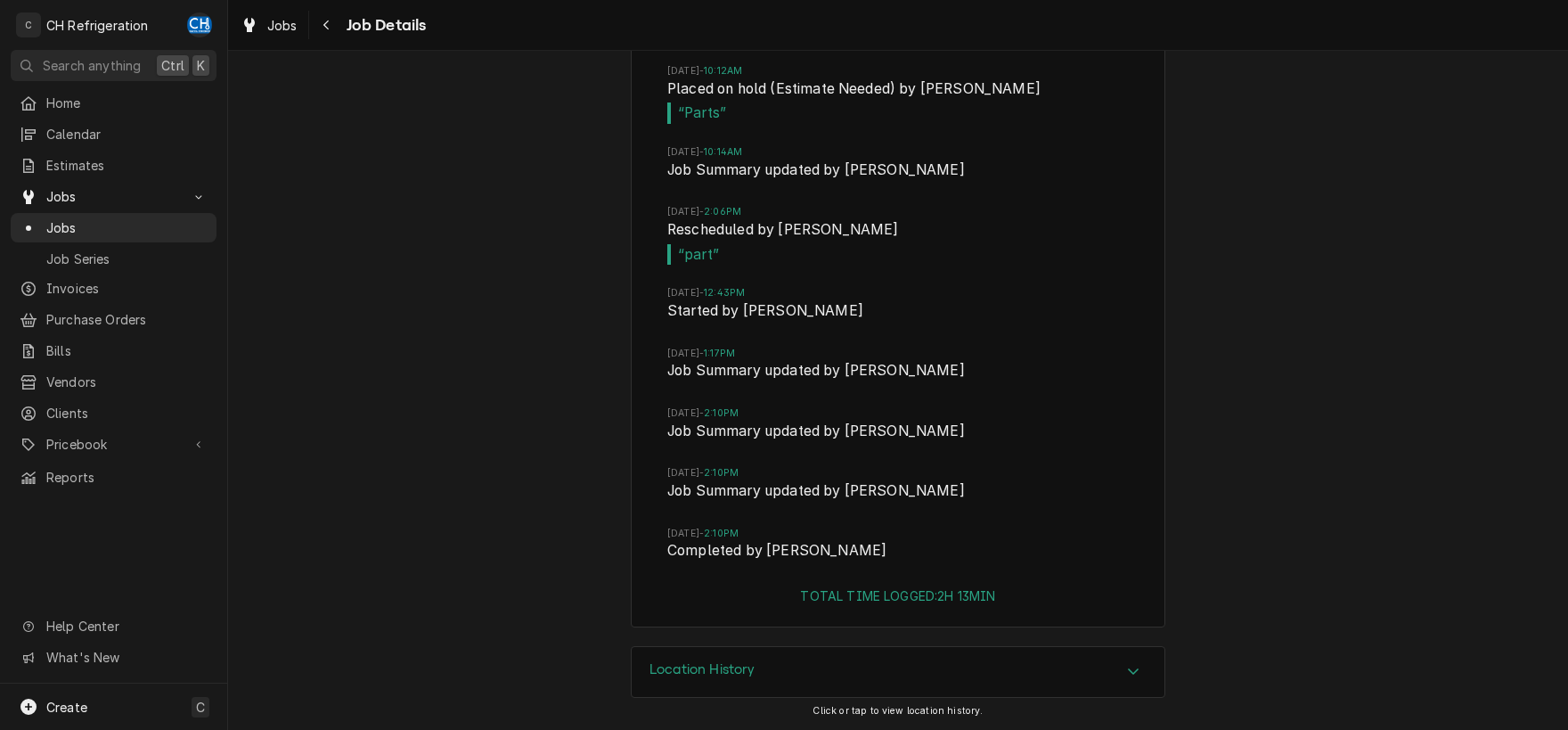
click at [1124, 666] on div "Accordion Header" at bounding box center [1133, 671] width 26 height 21
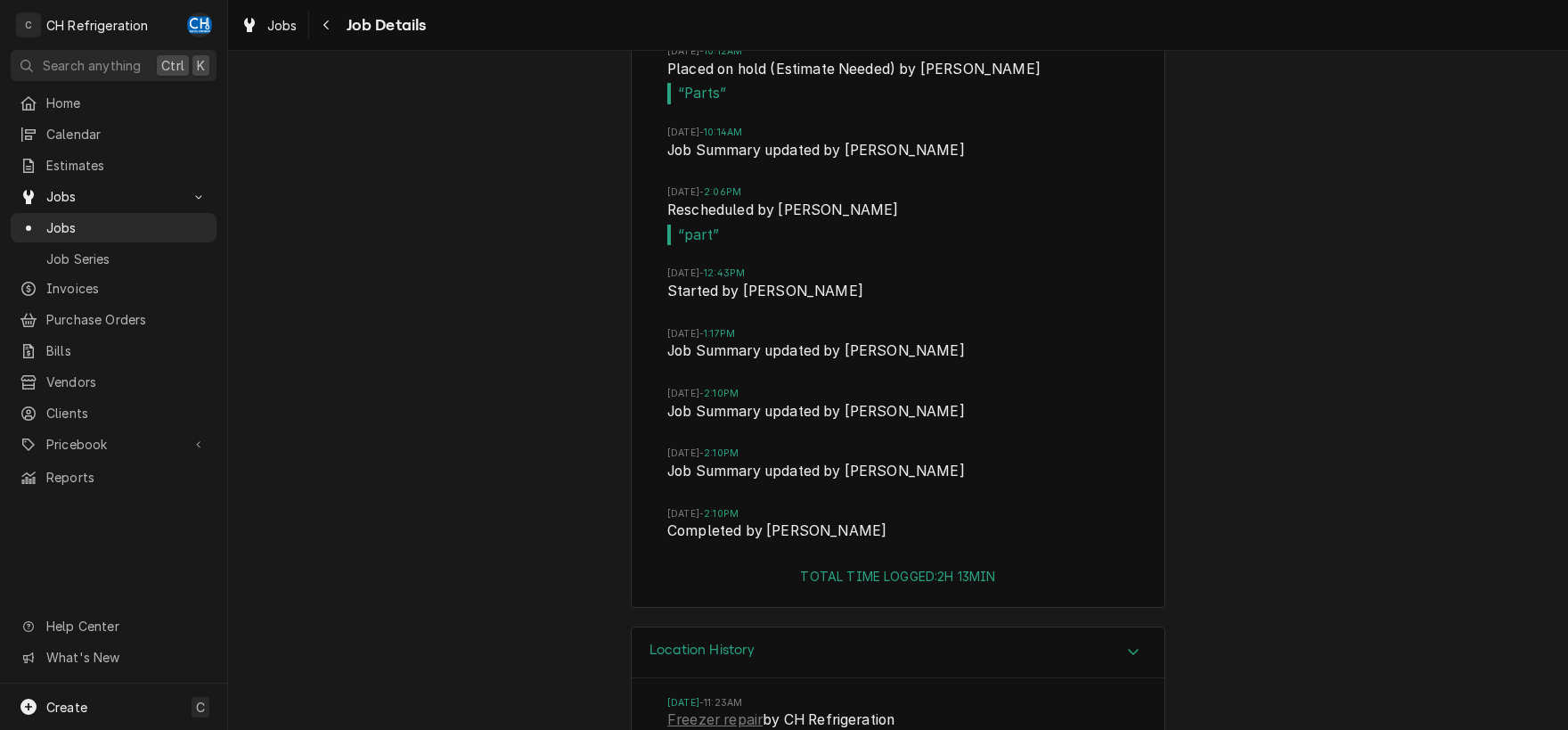
click at [1124, 663] on div "Accordion Header" at bounding box center [1133, 652] width 26 height 21
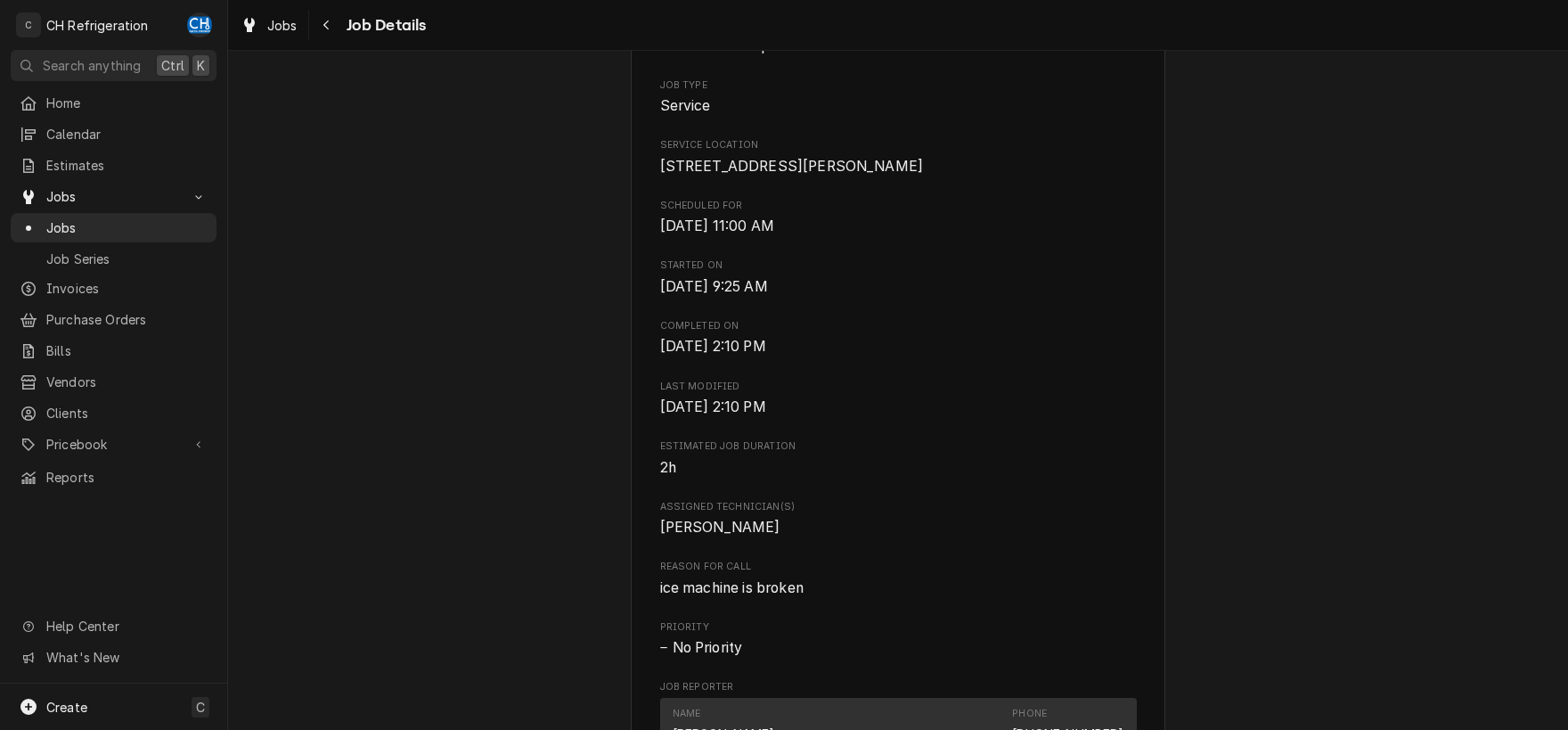
scroll to position [0, 0]
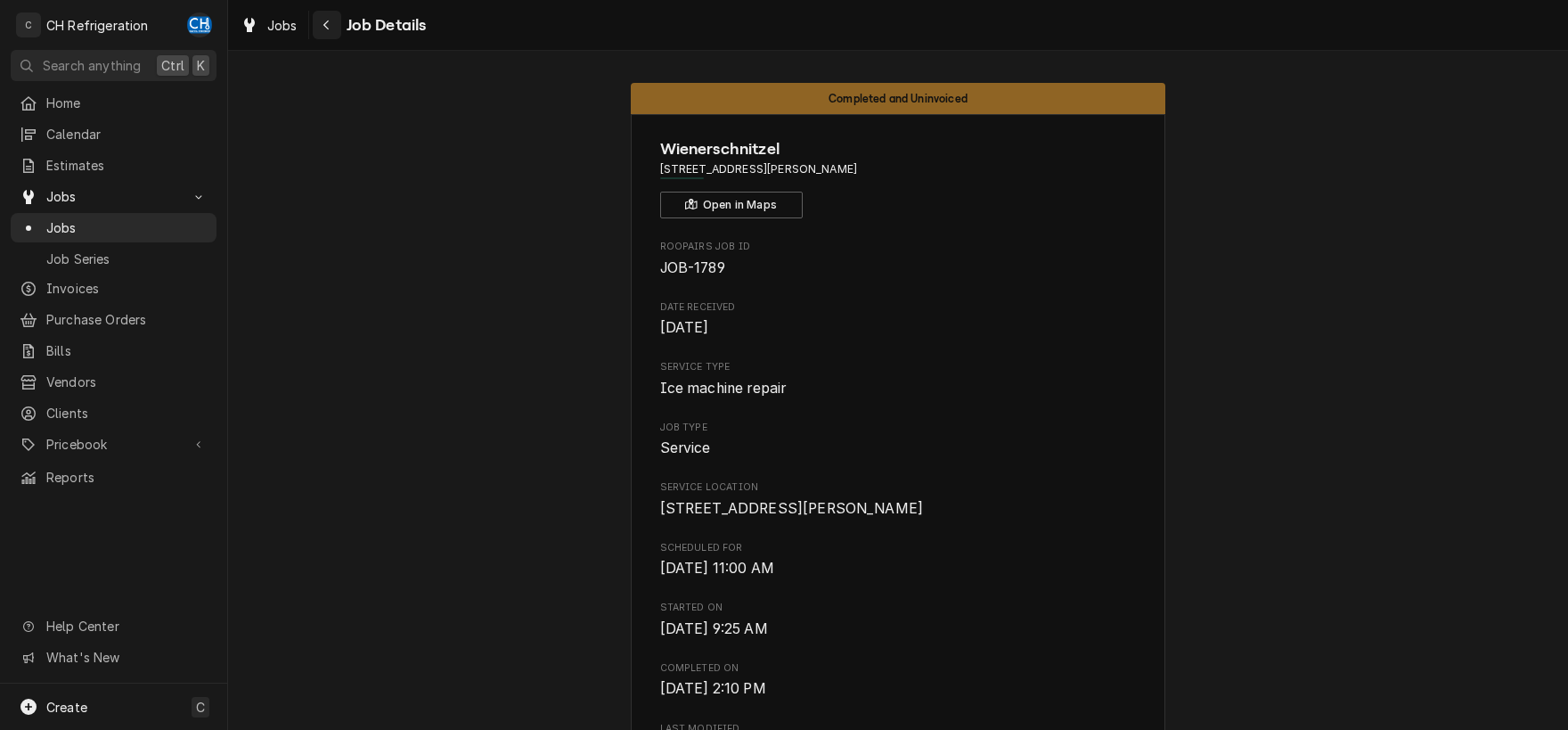
click at [327, 25] on icon "Navigate back" at bounding box center [327, 24] width 8 height 13
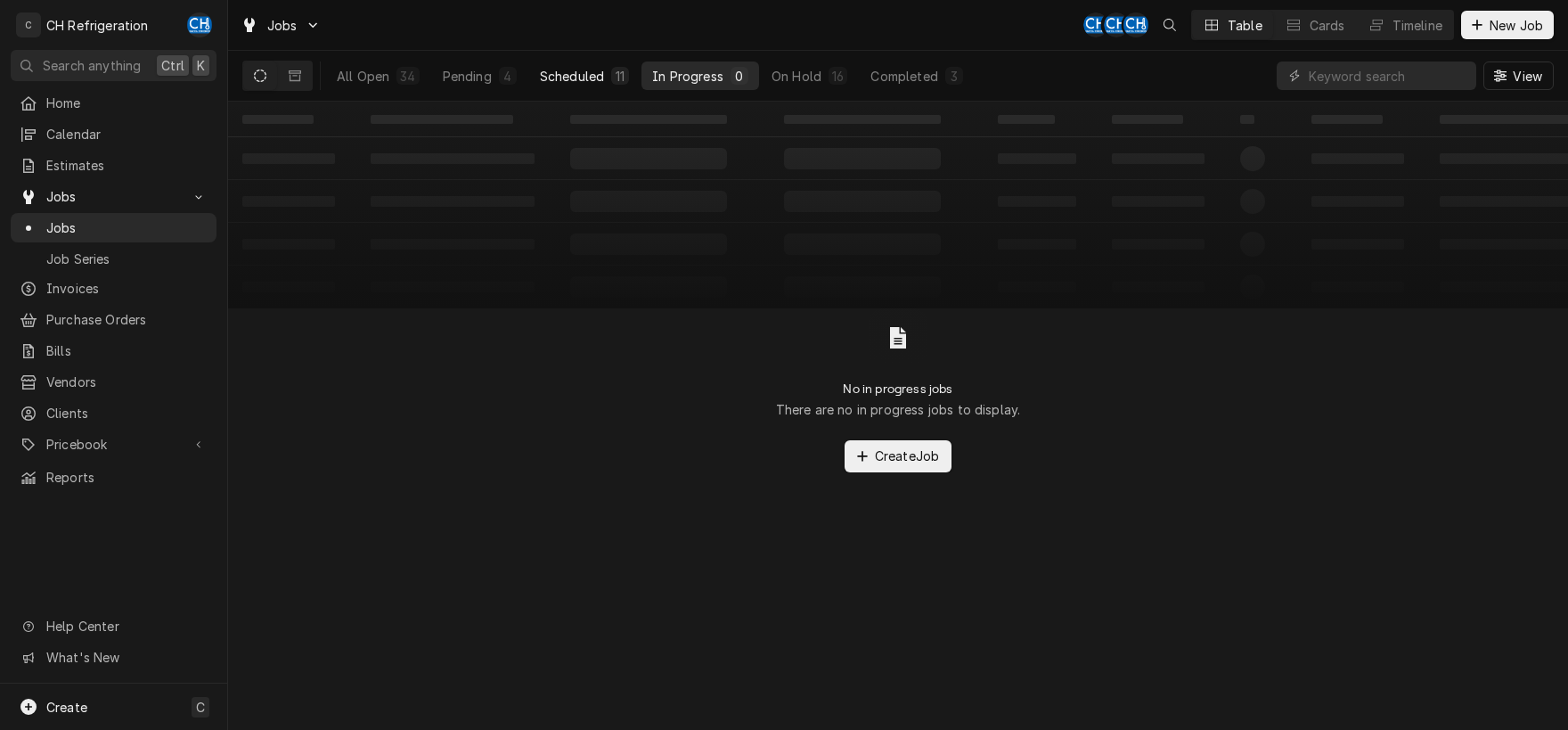
click at [572, 75] on div "Scheduled" at bounding box center [572, 75] width 65 height 19
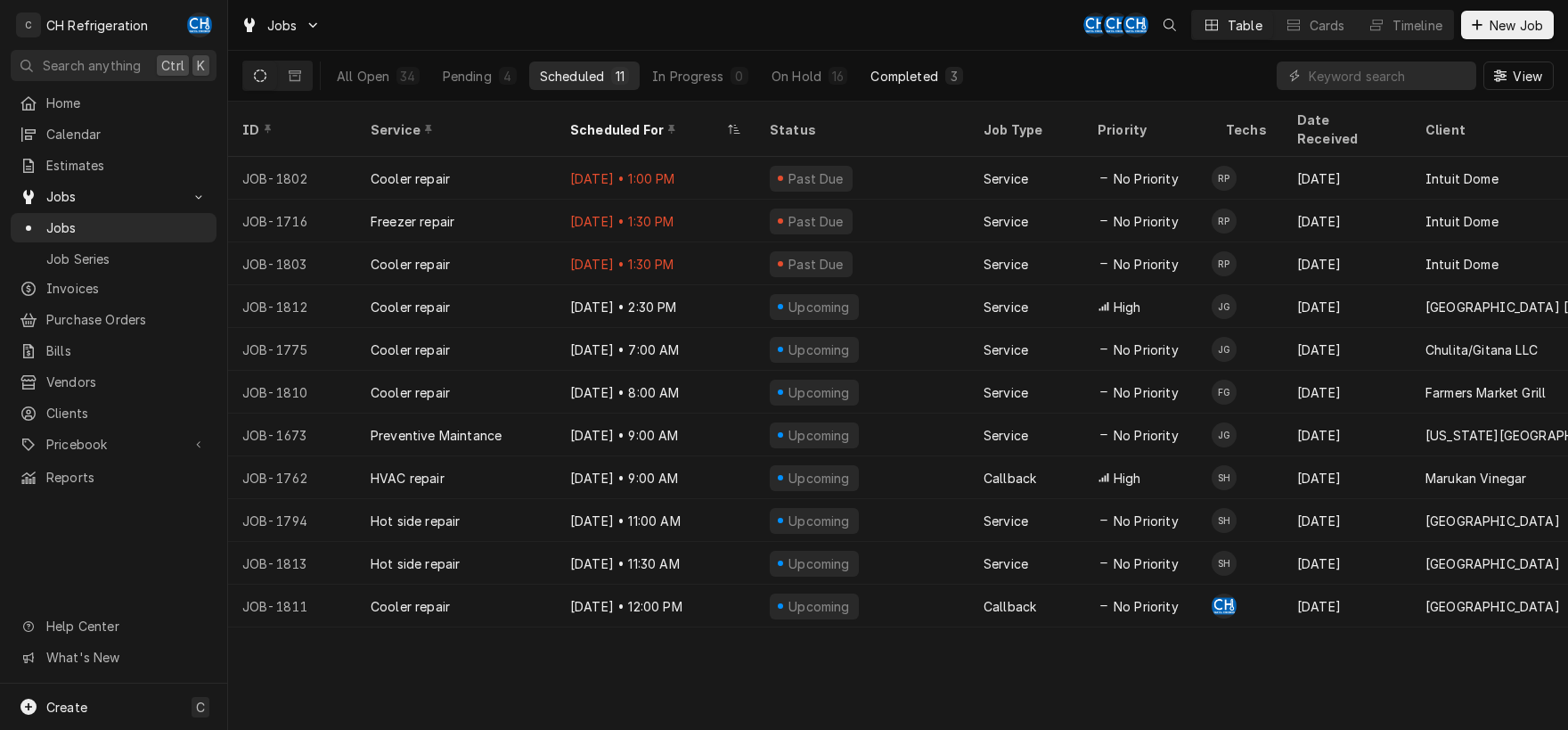
click at [905, 74] on div "Completed" at bounding box center [904, 75] width 66 height 19
